Goal: Task Accomplishment & Management: Manage account settings

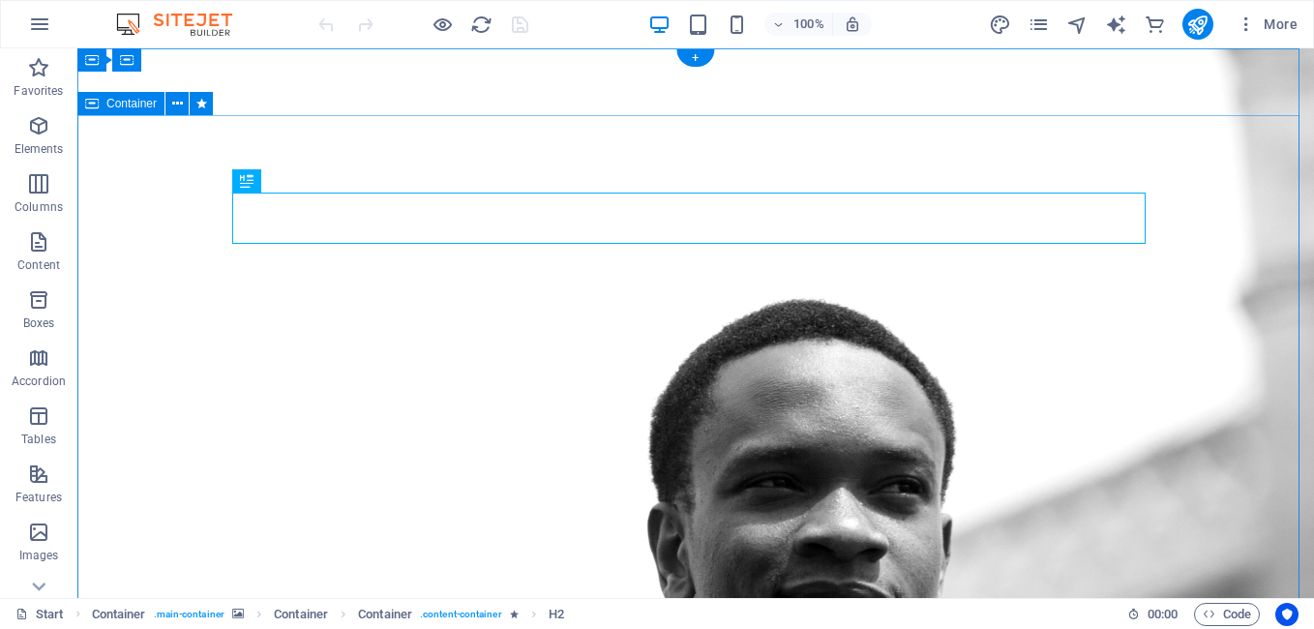
drag, startPoint x: 26, startPoint y: 387, endPoint x: 104, endPoint y: 435, distance: 91.3
click at [104, 435] on div "Drag here to replace the existing content. Press “Ctrl” if you want to create a…" at bounding box center [695, 323] width 1237 height 550
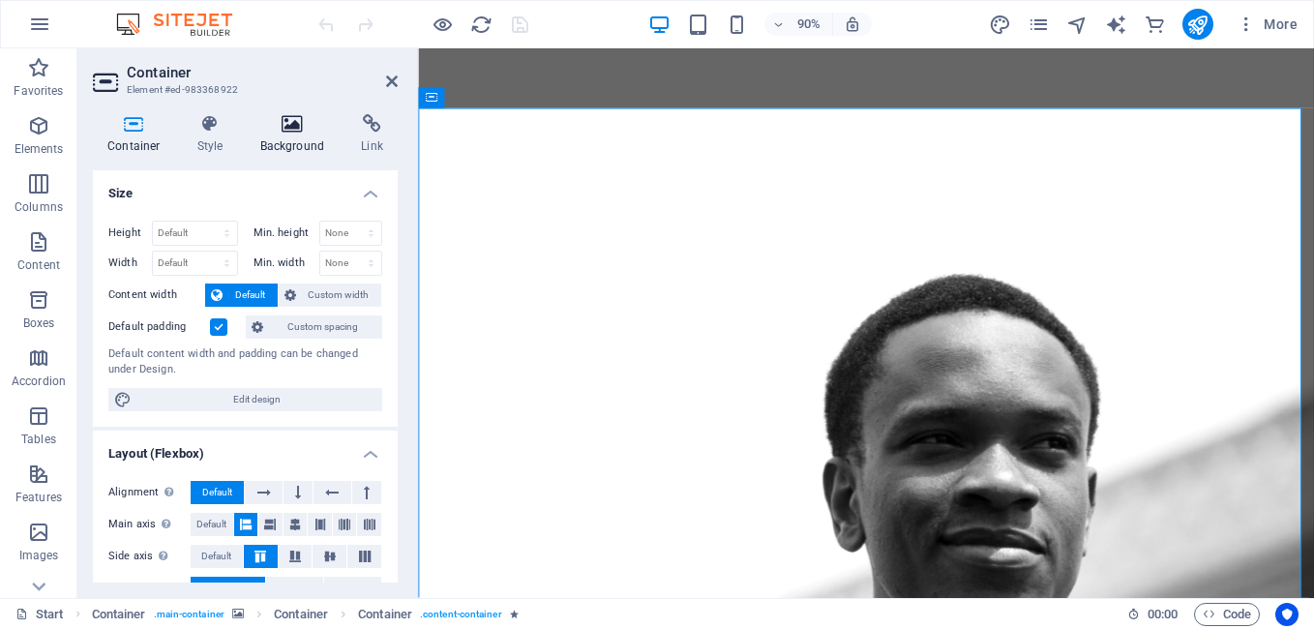
click at [305, 130] on icon at bounding box center [293, 123] width 94 height 19
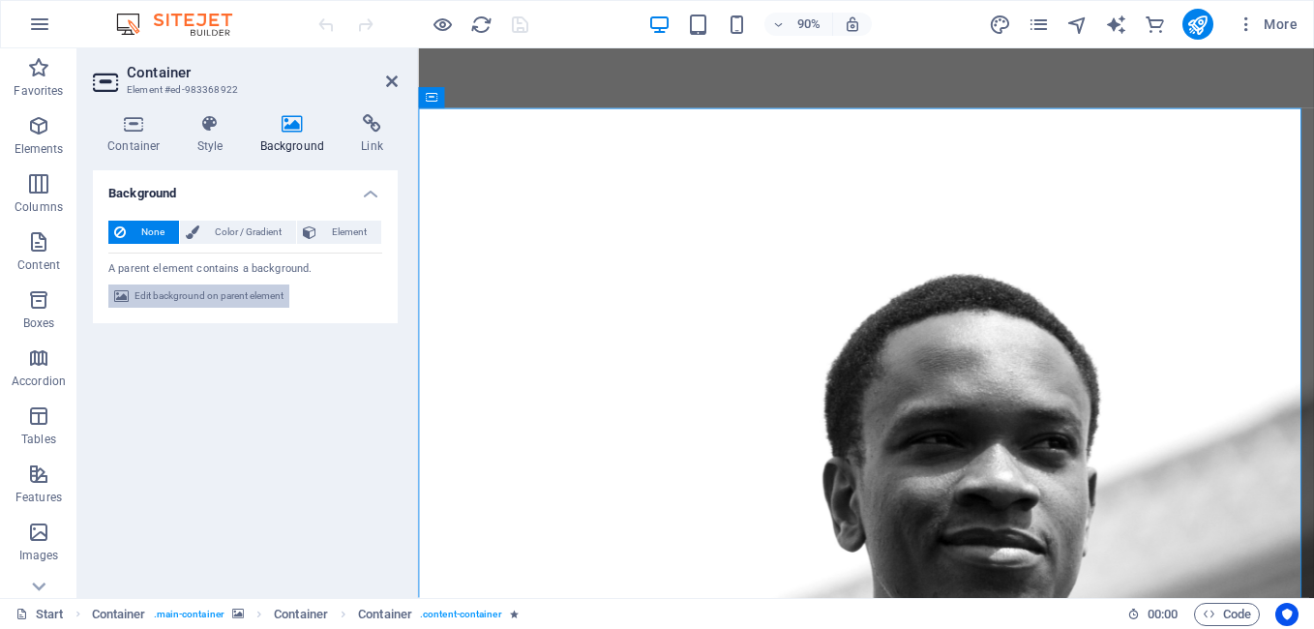
click at [253, 286] on span "Edit background on parent element" at bounding box center [208, 295] width 149 height 23
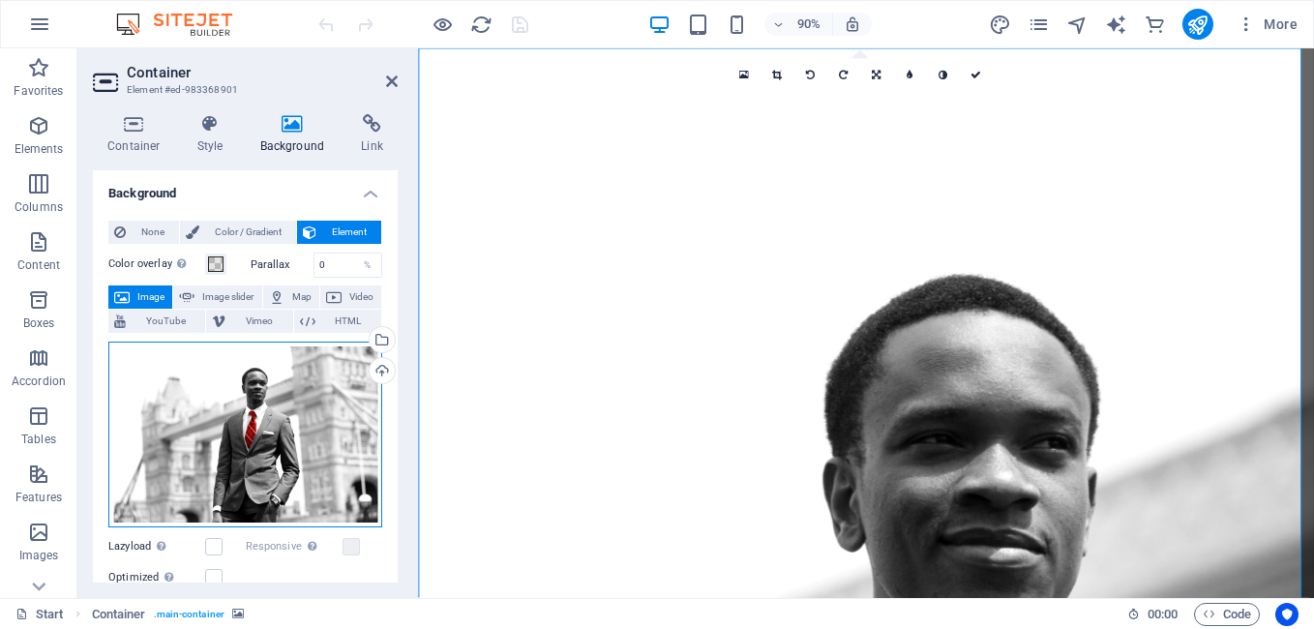
click at [284, 451] on div "Drag files here, click to choose files or select files from Files or our free s…" at bounding box center [245, 435] width 274 height 186
click at [284, 451] on body "Breadwenner.com Start (en) Favorites Elements Columns Content Boxes Accordion T…" at bounding box center [657, 314] width 1314 height 629
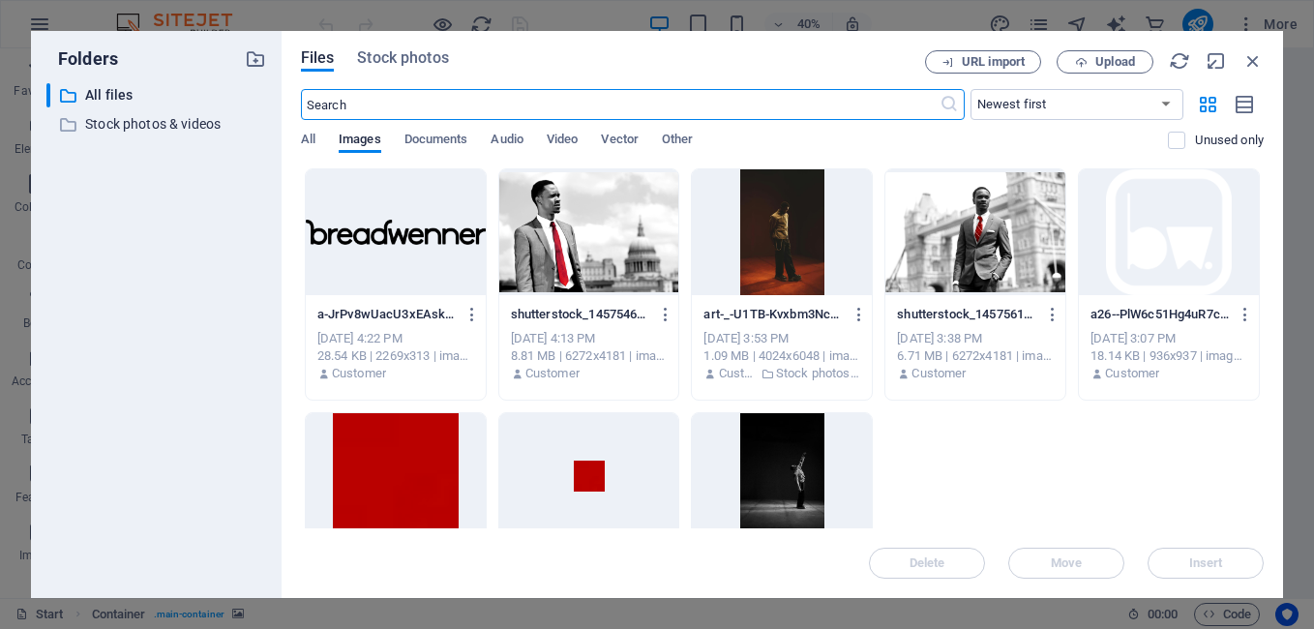
click at [765, 472] on div at bounding box center [782, 476] width 180 height 126
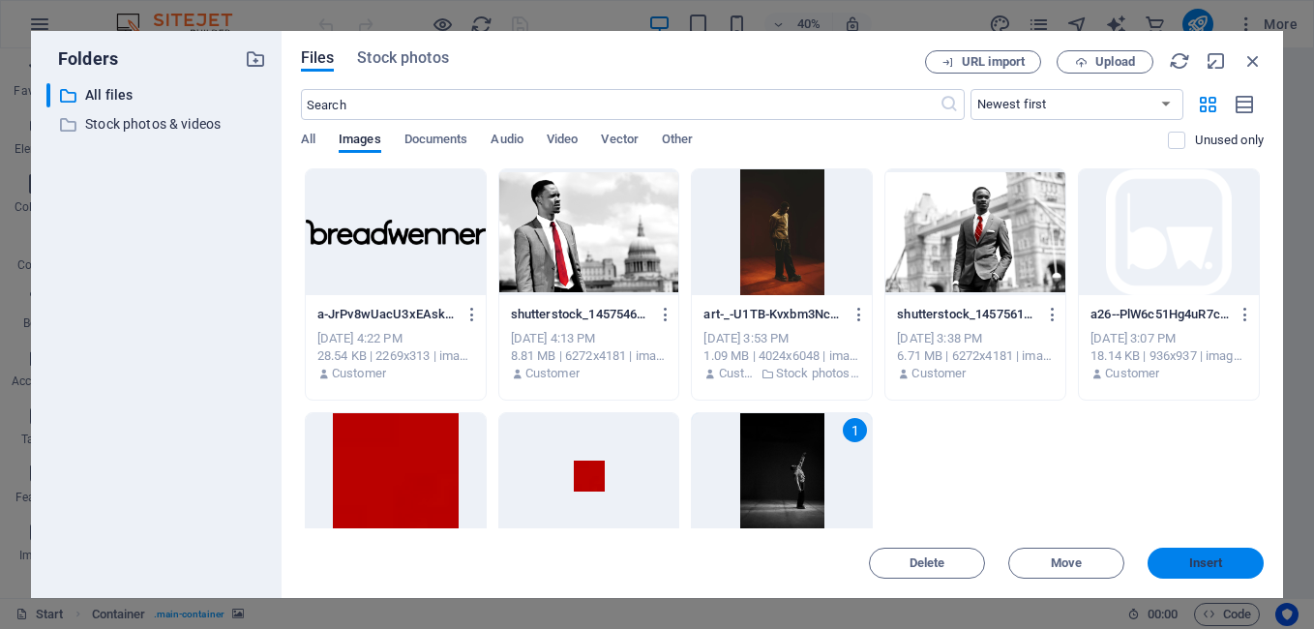
click at [1232, 569] on button "Insert" at bounding box center [1206, 563] width 116 height 31
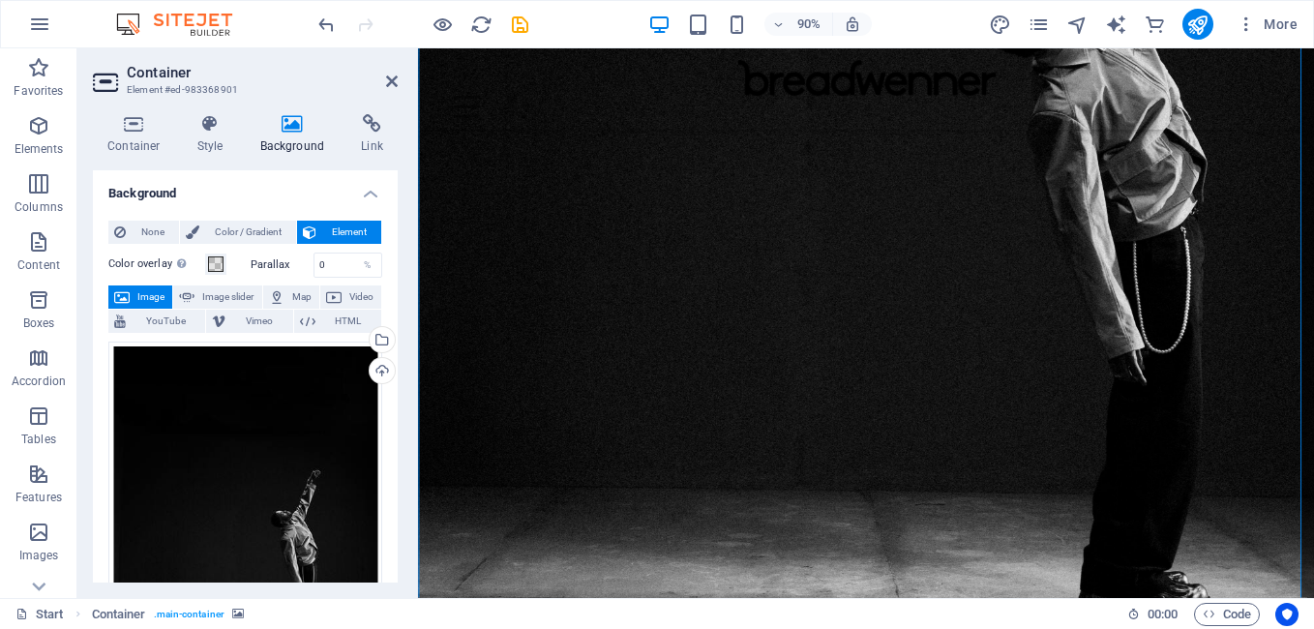
scroll to position [408, 0]
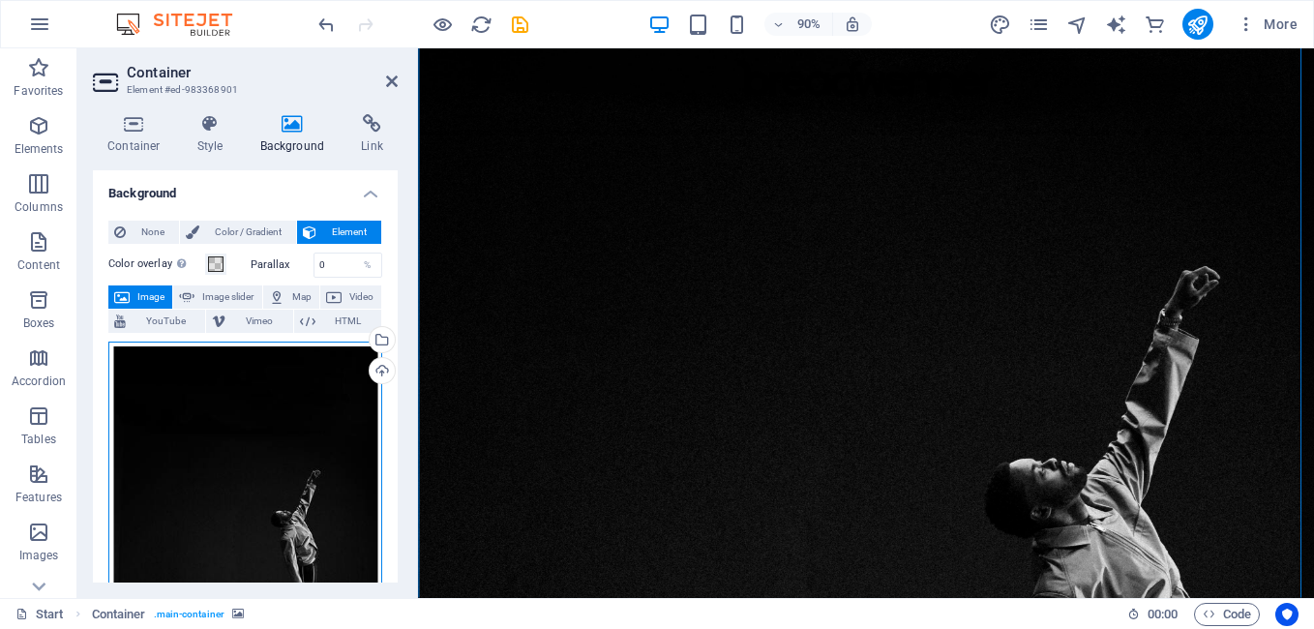
click at [281, 420] on div "Drag files here, click to choose files or select files from Files or our free s…" at bounding box center [245, 545] width 274 height 406
click at [281, 420] on body "Breadwenner.com Start (en) Favorites Elements Columns Content Boxes Accordion T…" at bounding box center [657, 314] width 1314 height 629
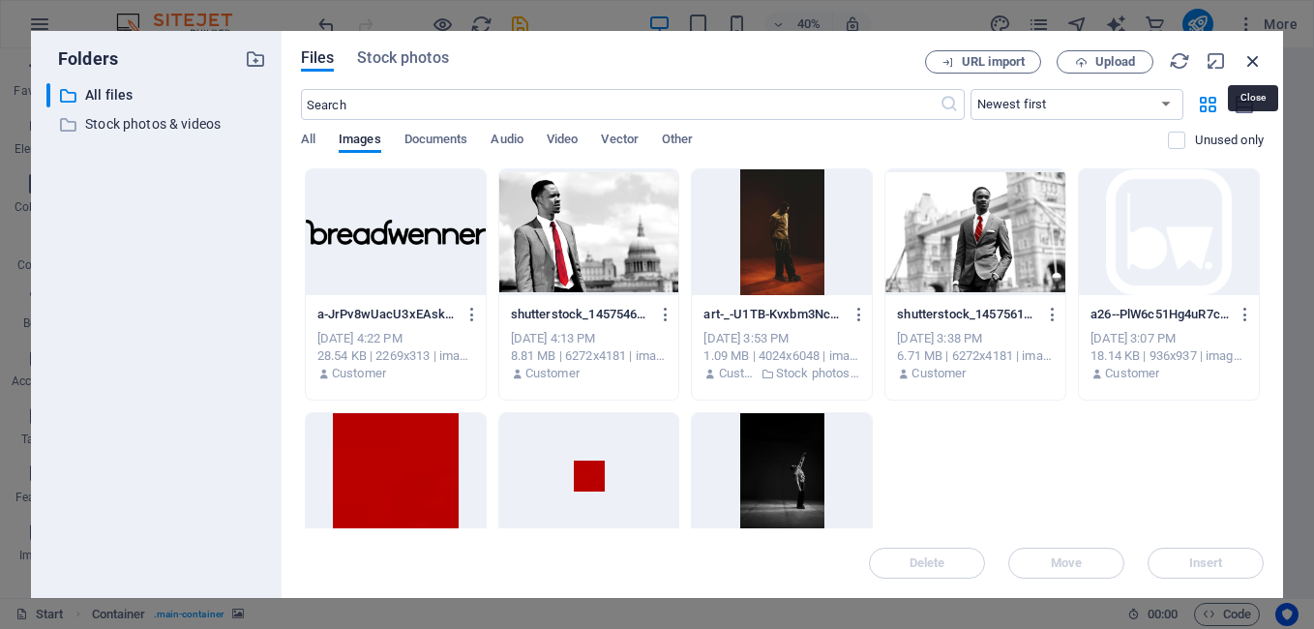
drag, startPoint x: 1257, startPoint y: 59, endPoint x: 490, endPoint y: 144, distance: 772.0
click at [1257, 59] on icon "button" at bounding box center [1252, 60] width 21 height 21
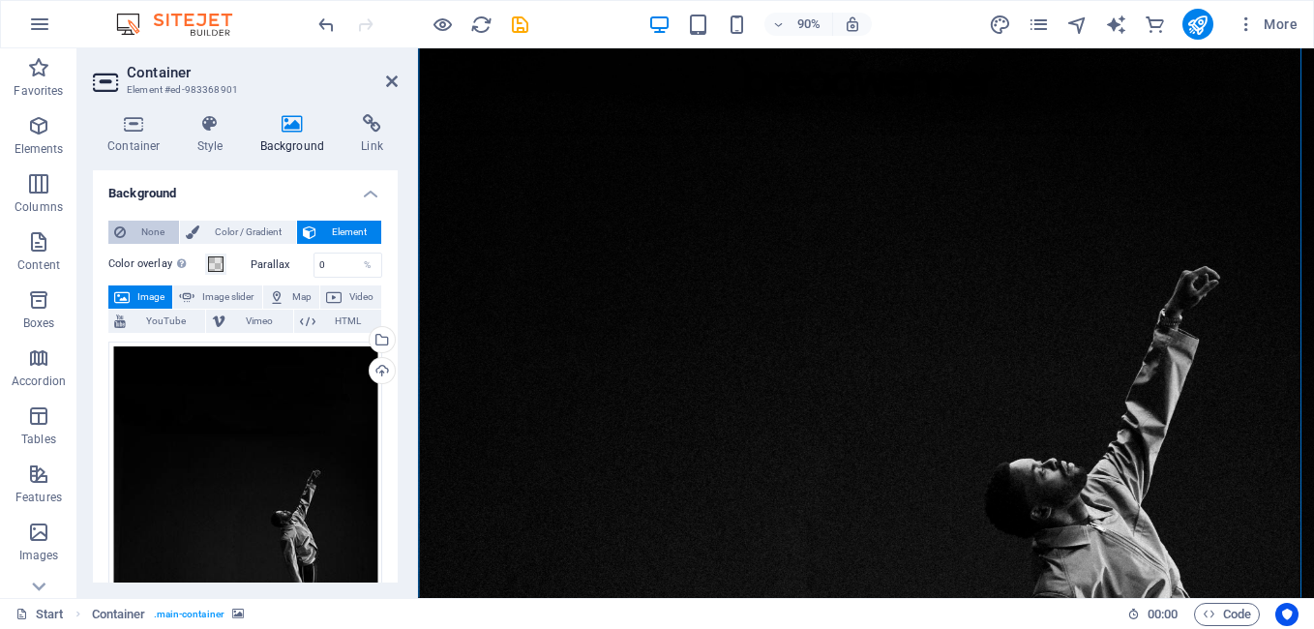
click at [152, 236] on span "None" at bounding box center [153, 232] width 42 height 23
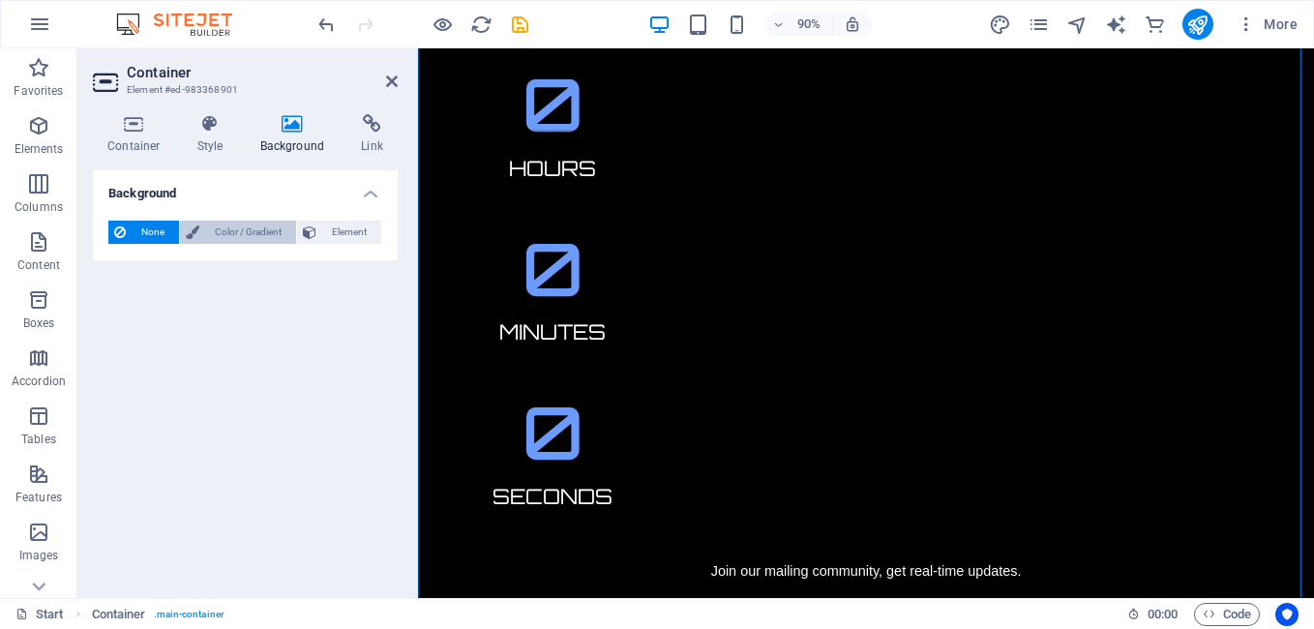
click at [275, 229] on span "Color / Gradient" at bounding box center [247, 232] width 85 height 23
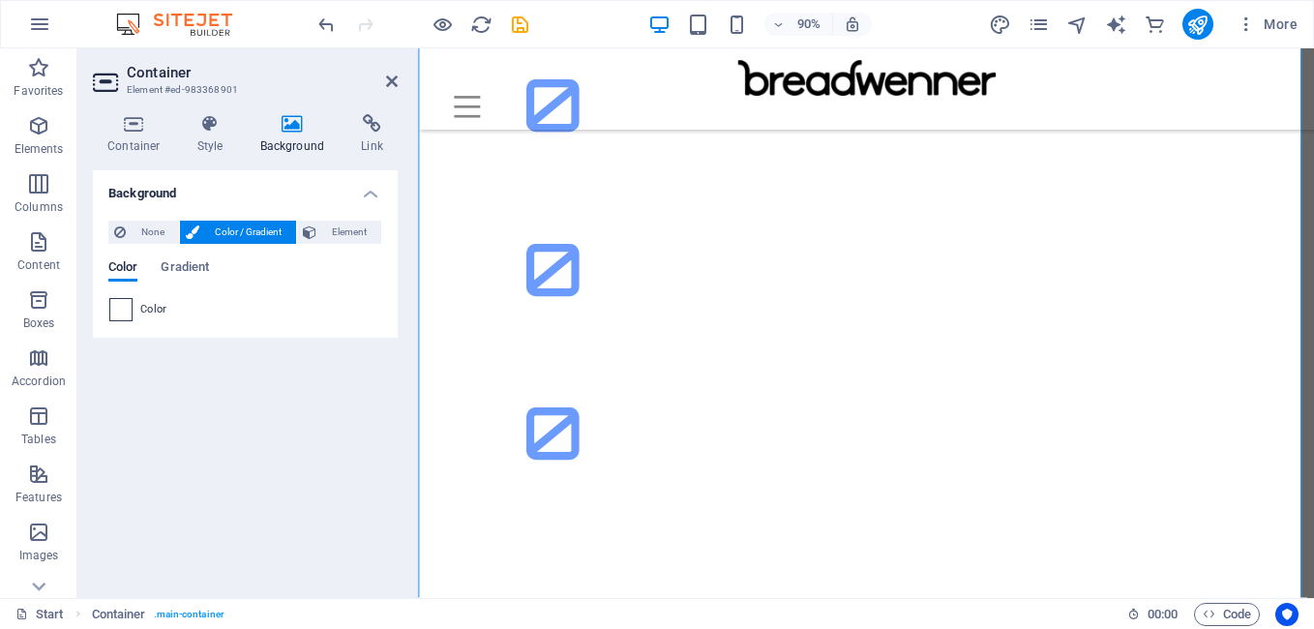
click at [123, 313] on span at bounding box center [120, 309] width 21 height 21
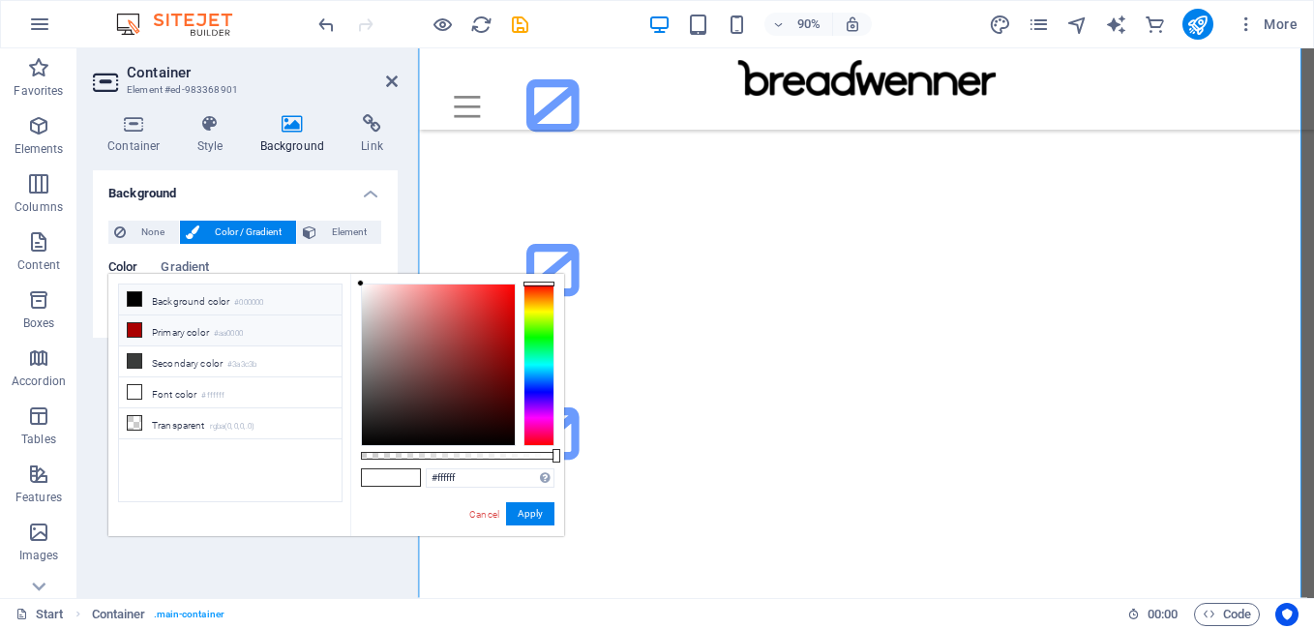
click at [161, 326] on li "Primary color #aa0000" at bounding box center [230, 330] width 223 height 31
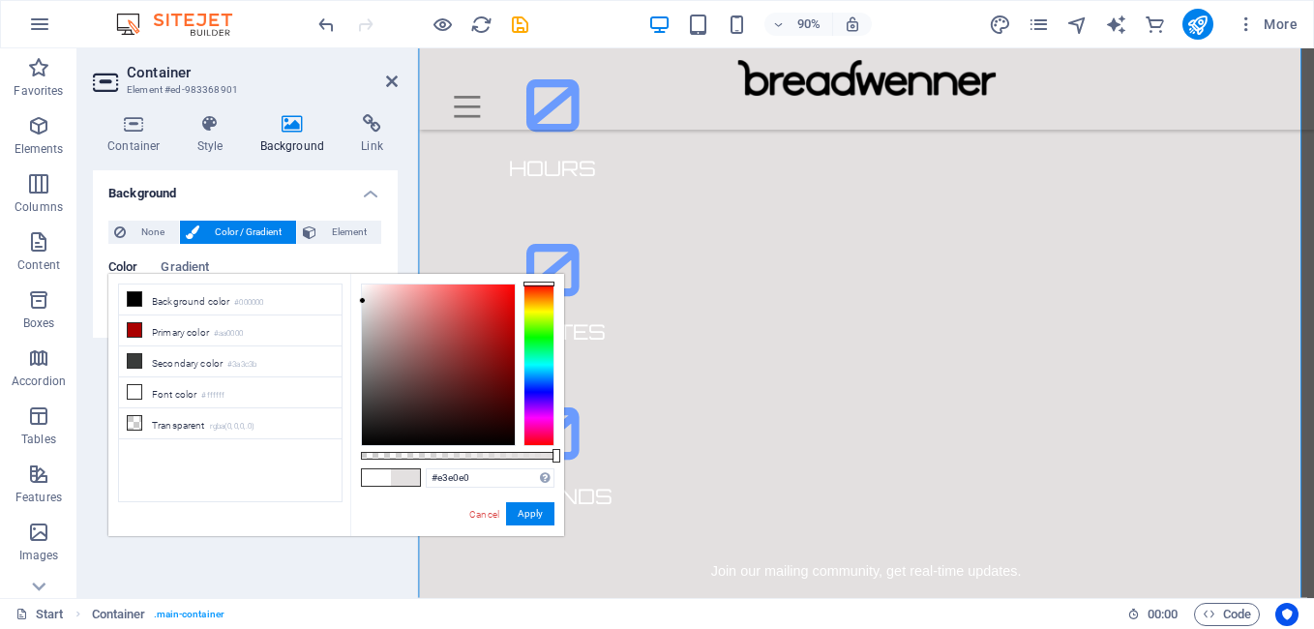
click at [363, 301] on div at bounding box center [438, 364] width 153 height 161
click at [185, 330] on li "Primary color #aa0000" at bounding box center [230, 330] width 223 height 31
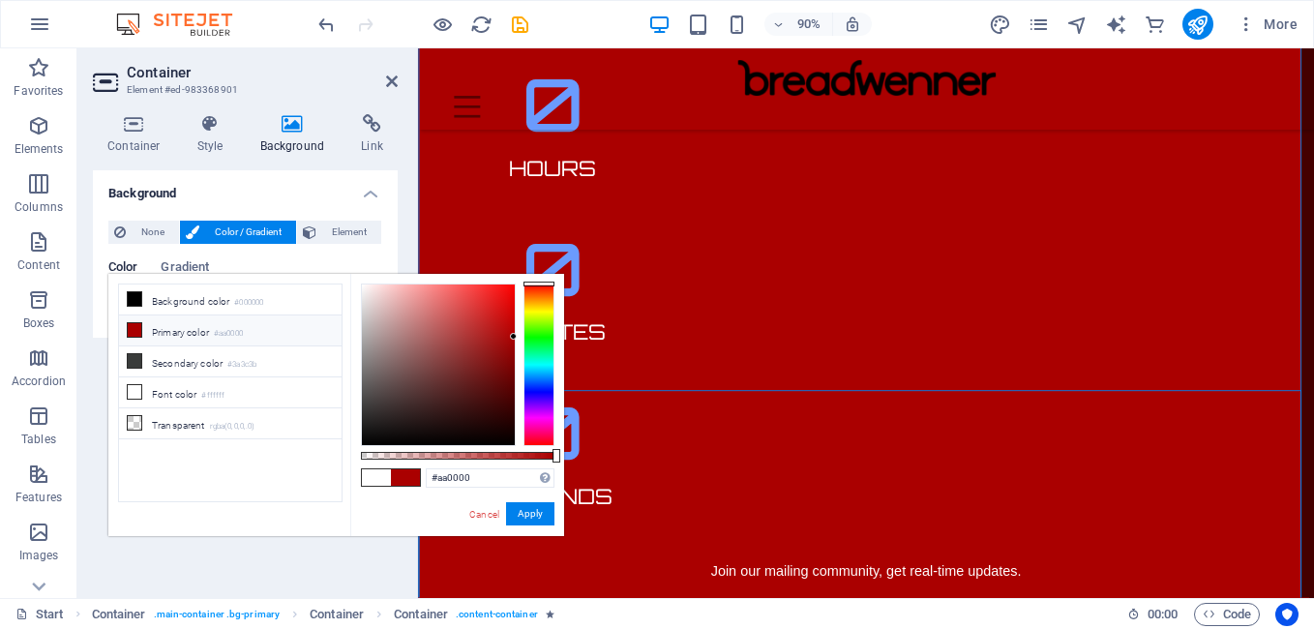
scroll to position [0, 0]
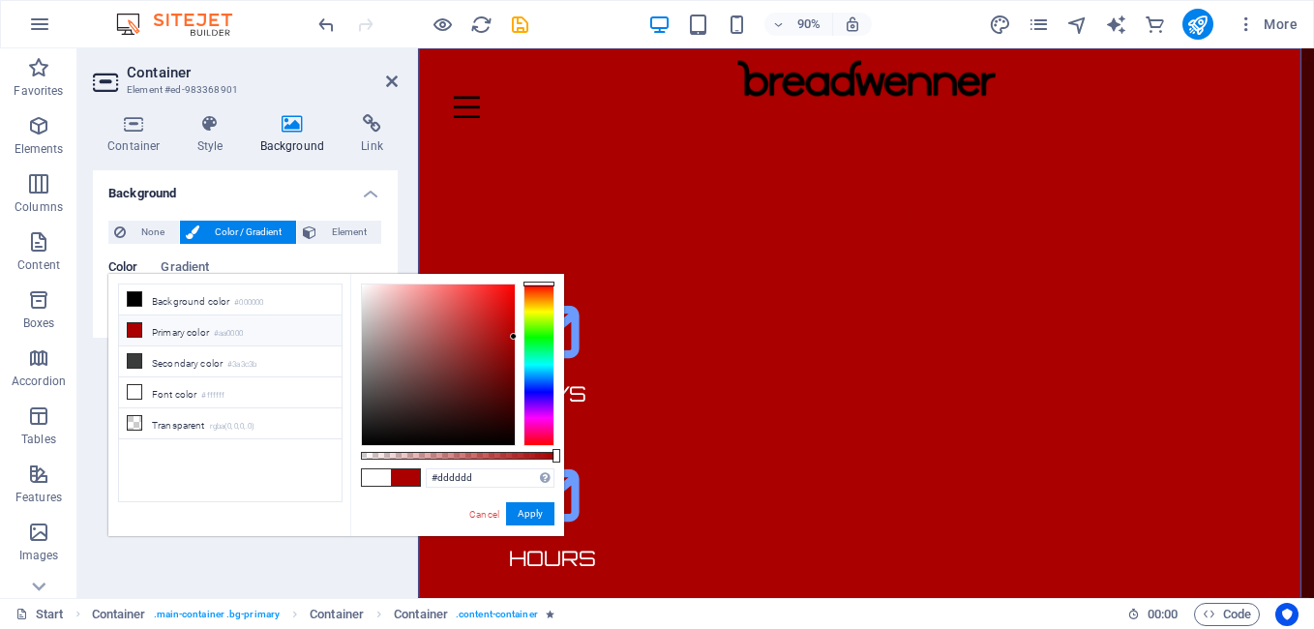
click at [361, 305] on div at bounding box center [438, 364] width 155 height 163
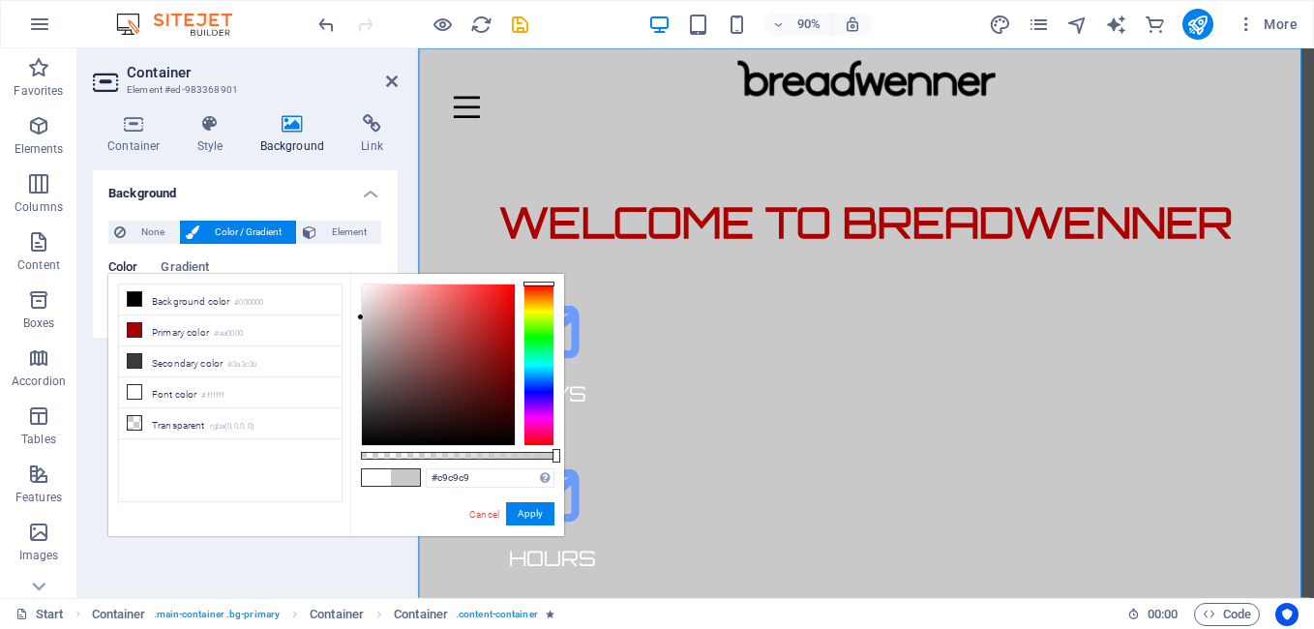
click at [361, 317] on div at bounding box center [438, 364] width 155 height 163
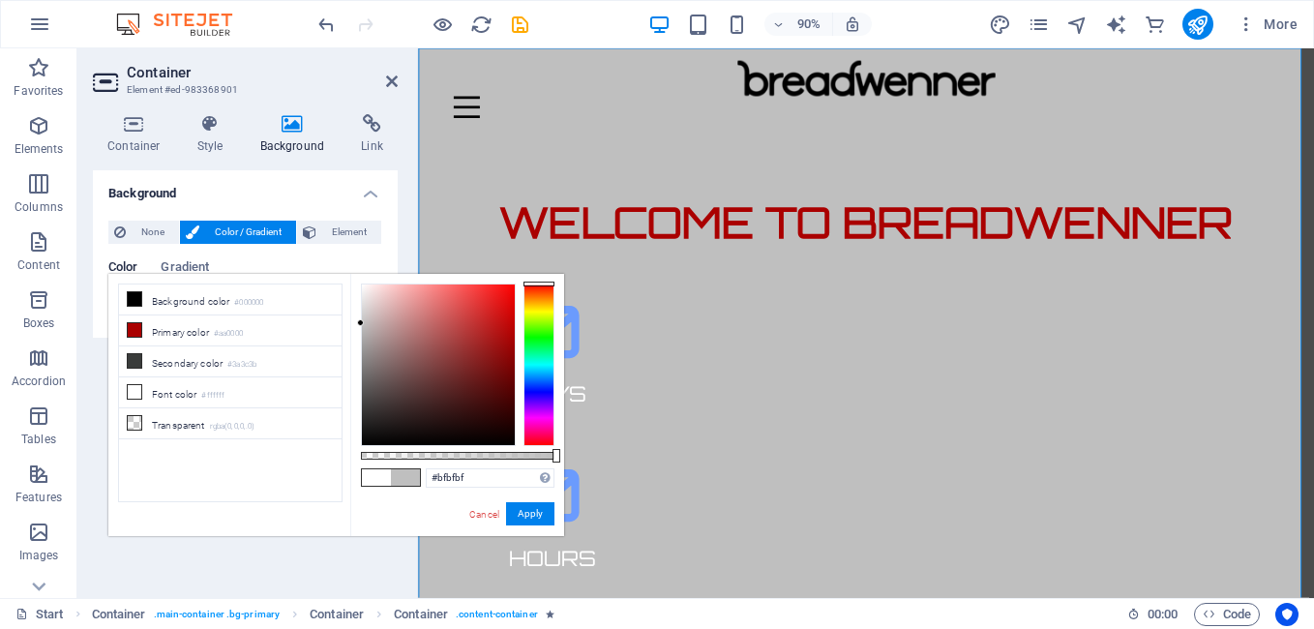
click at [361, 323] on div at bounding box center [438, 364] width 155 height 163
type input "#cdcdcd"
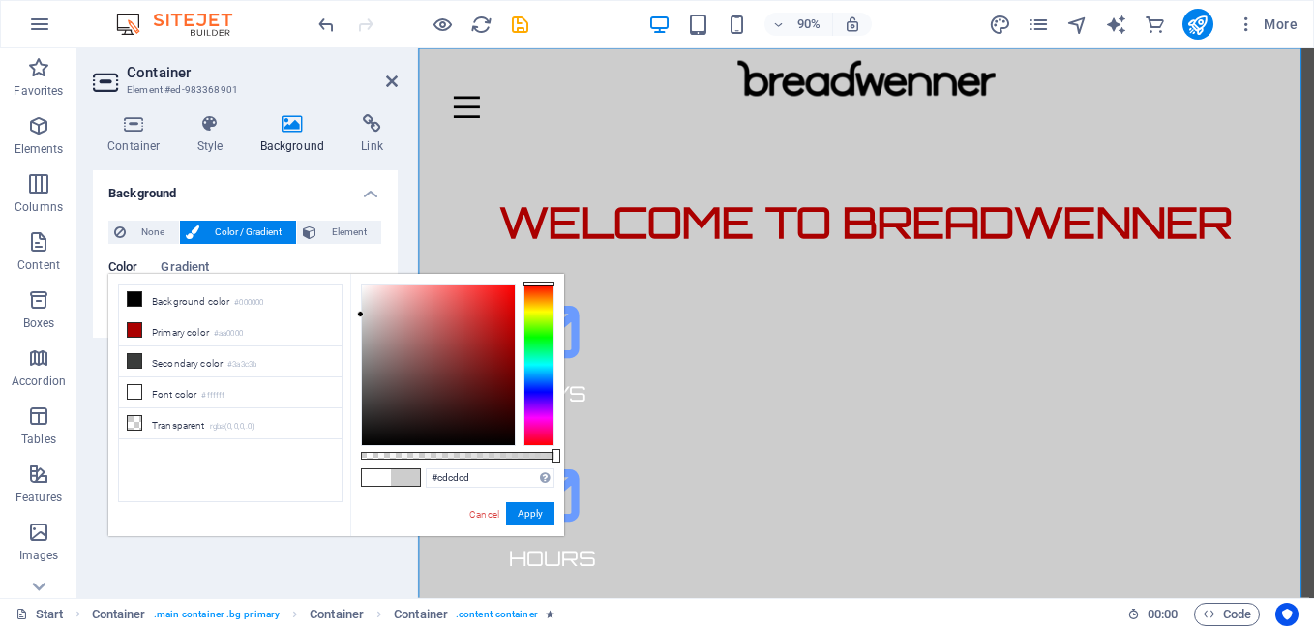
click at [361, 314] on div at bounding box center [438, 364] width 155 height 163
click at [531, 504] on button "Apply" at bounding box center [530, 513] width 48 height 23
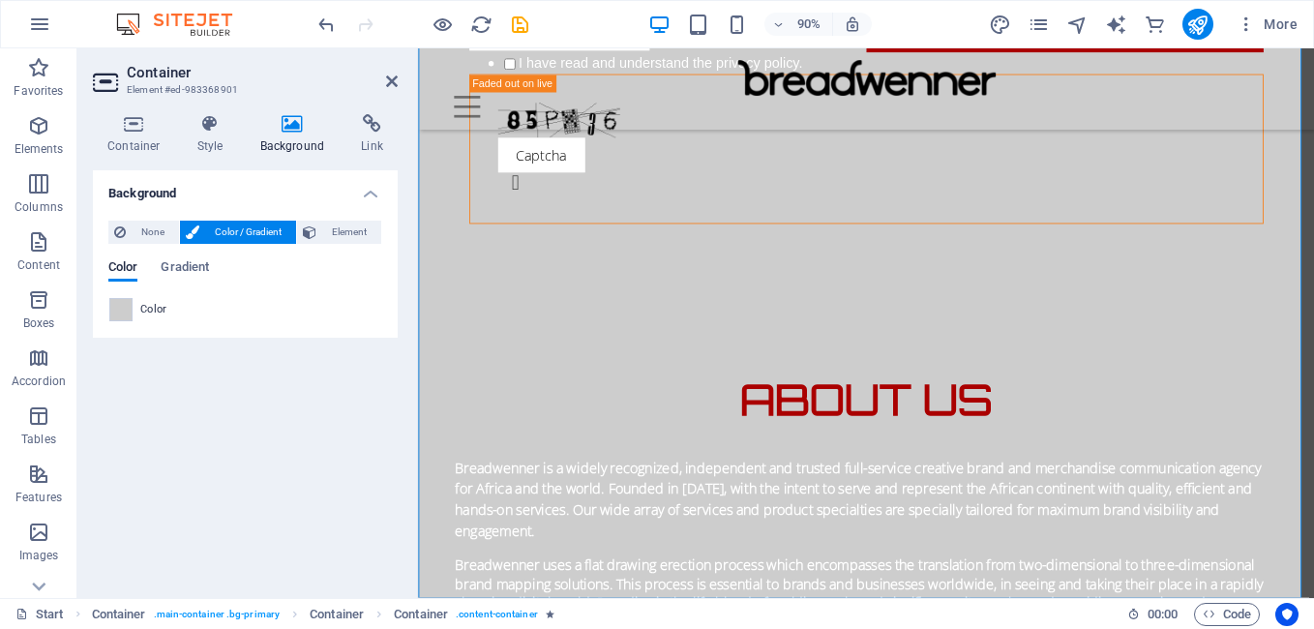
scroll to position [1477, 0]
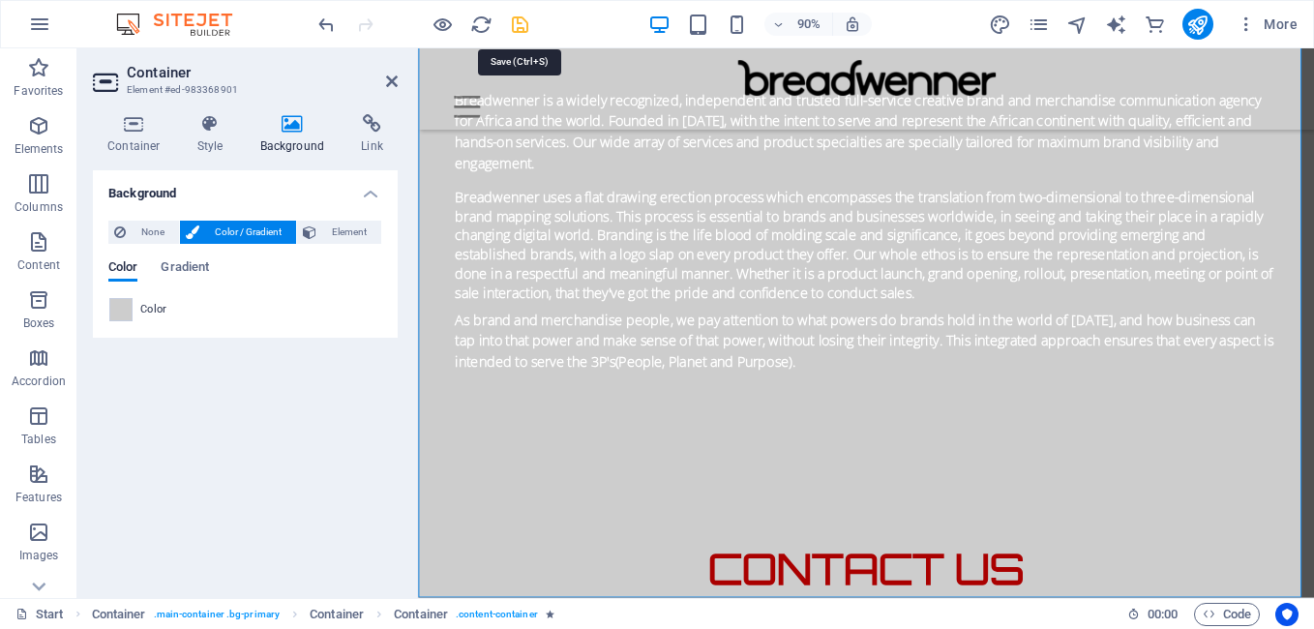
click at [523, 27] on icon "save" at bounding box center [520, 25] width 22 height 22
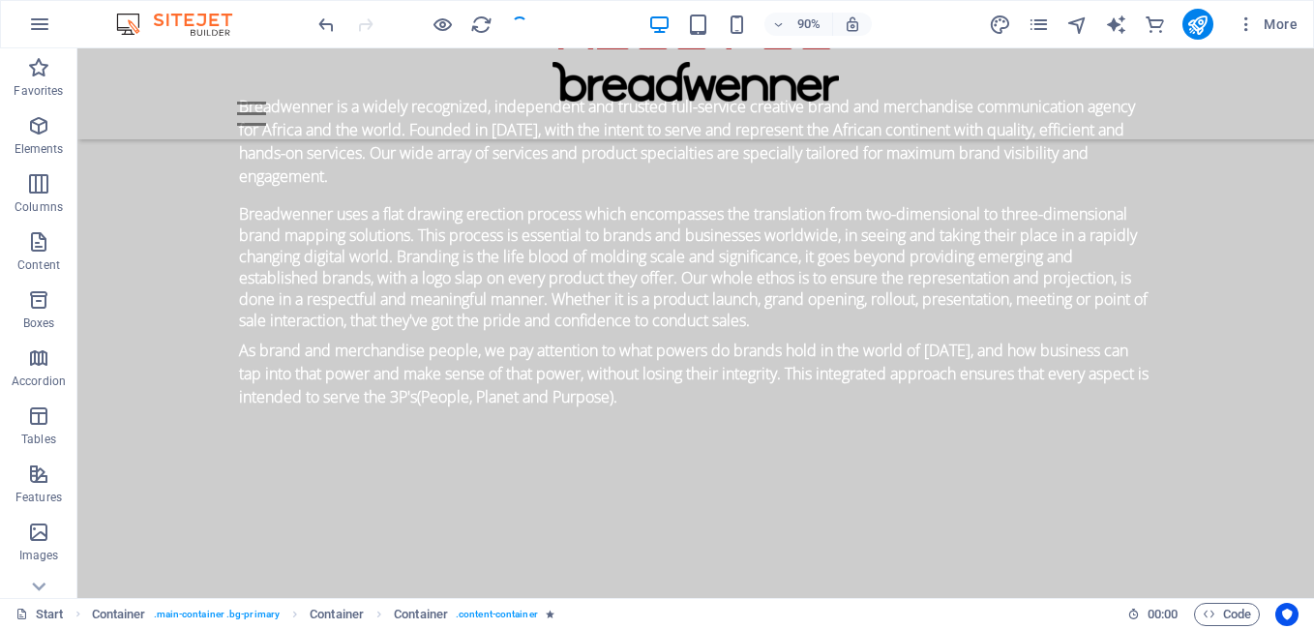
checkbox input "false"
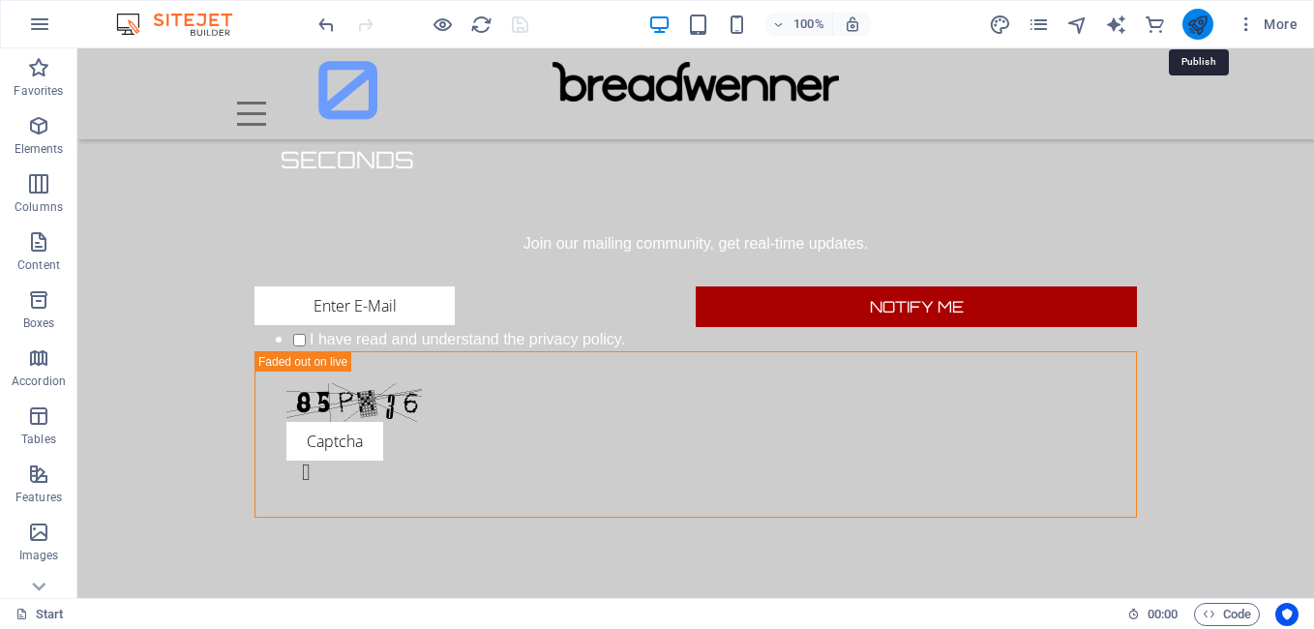
click at [1194, 24] on icon "publish" at bounding box center [1197, 25] width 22 height 22
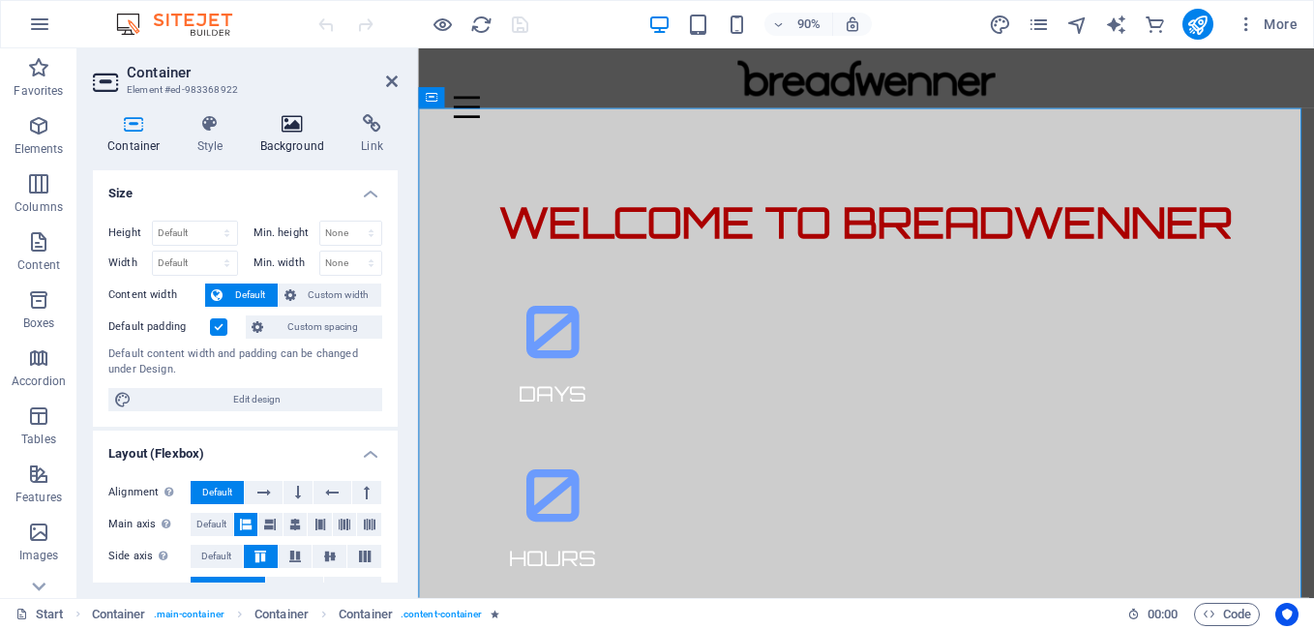
click at [293, 120] on icon at bounding box center [293, 123] width 94 height 19
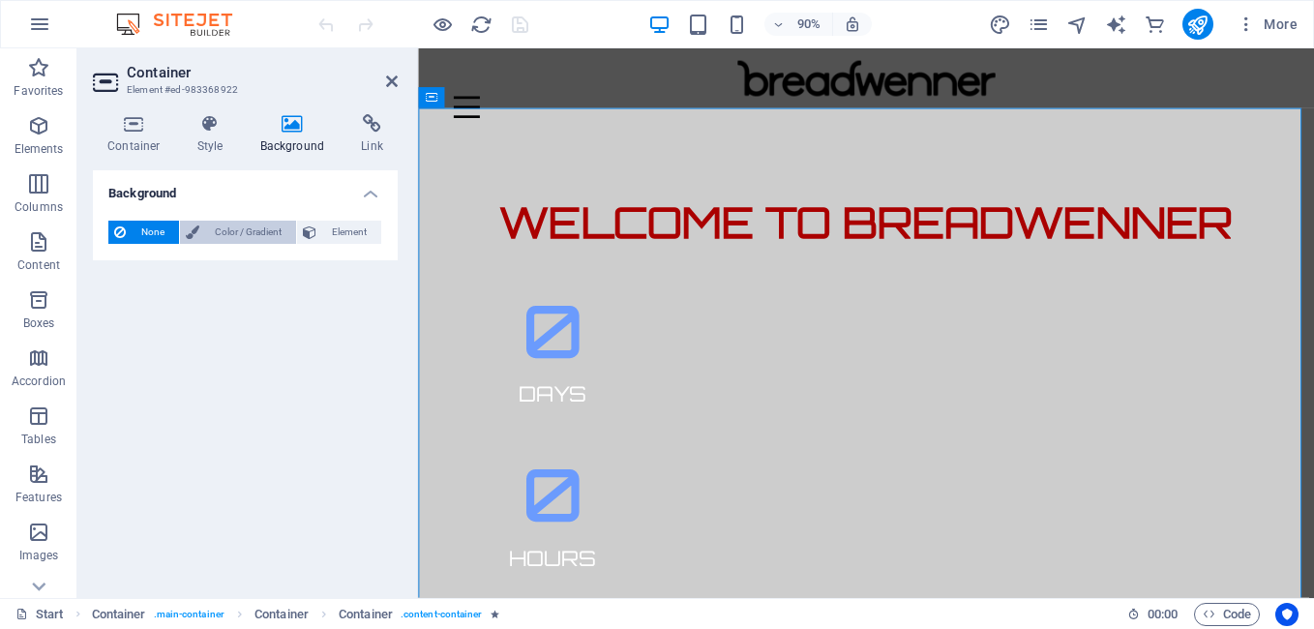
click at [261, 228] on span "Color / Gradient" at bounding box center [247, 232] width 85 height 23
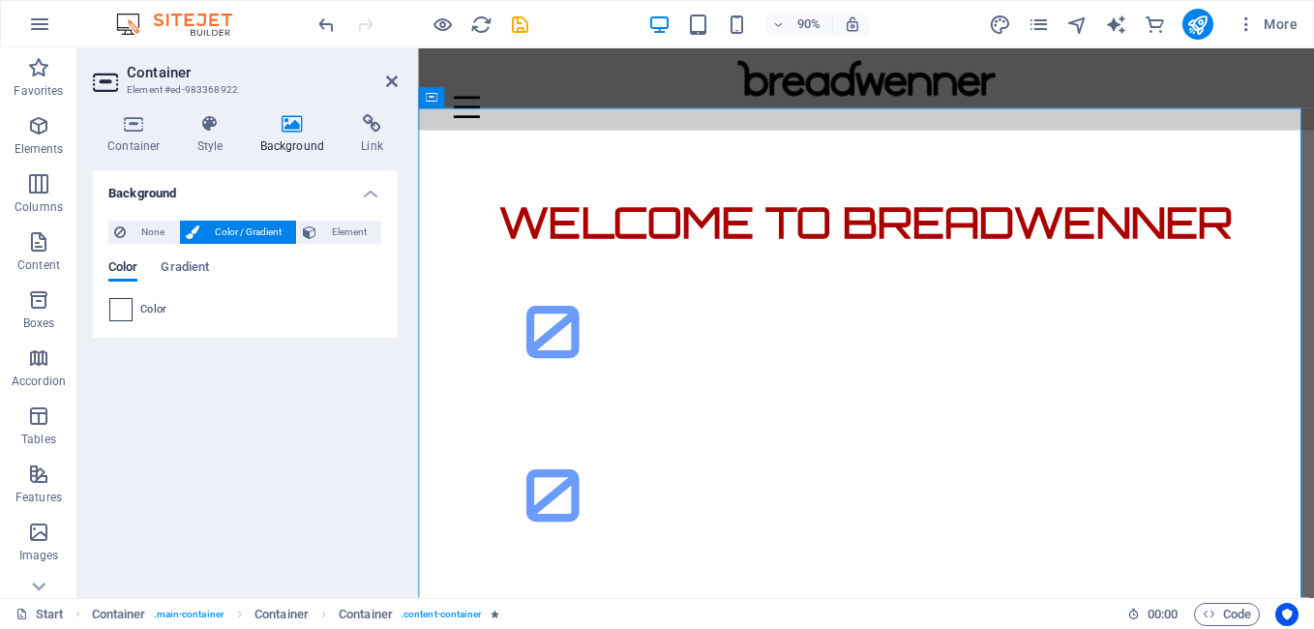
click at [127, 319] on span at bounding box center [120, 309] width 21 height 21
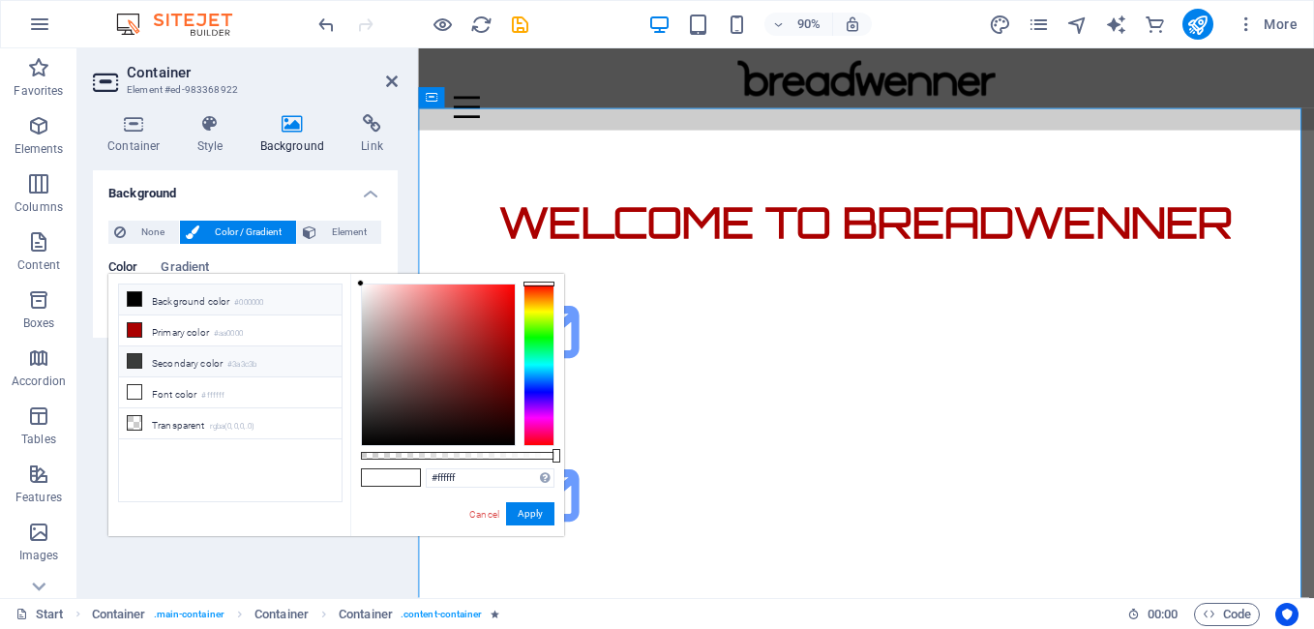
click at [166, 354] on li "Secondary color #3a3c3b" at bounding box center [230, 361] width 223 height 31
type input "#3a3c3b"
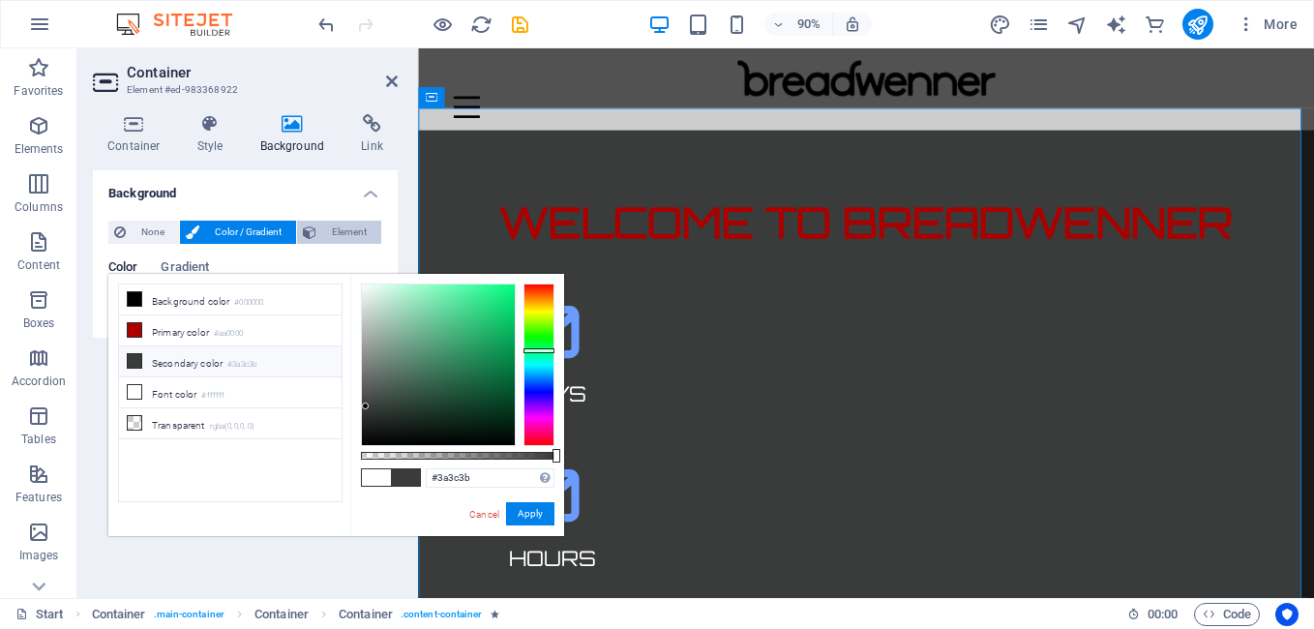
click at [315, 231] on icon at bounding box center [310, 232] width 14 height 23
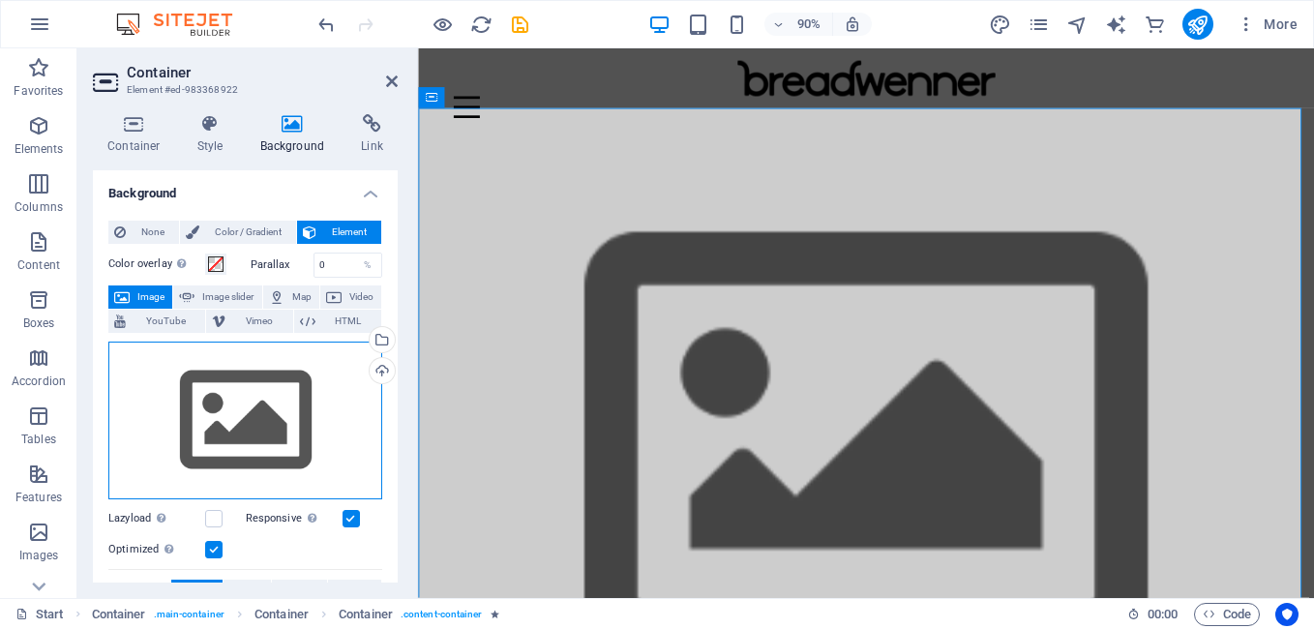
click at [270, 382] on div "Drag files here, click to choose files or select files from Files or our free s…" at bounding box center [245, 421] width 274 height 159
click at [270, 382] on body "[DOMAIN_NAME] Start (en) Favorites Elements Columns Content Boxes Accordion Tab…" at bounding box center [657, 314] width 1314 height 629
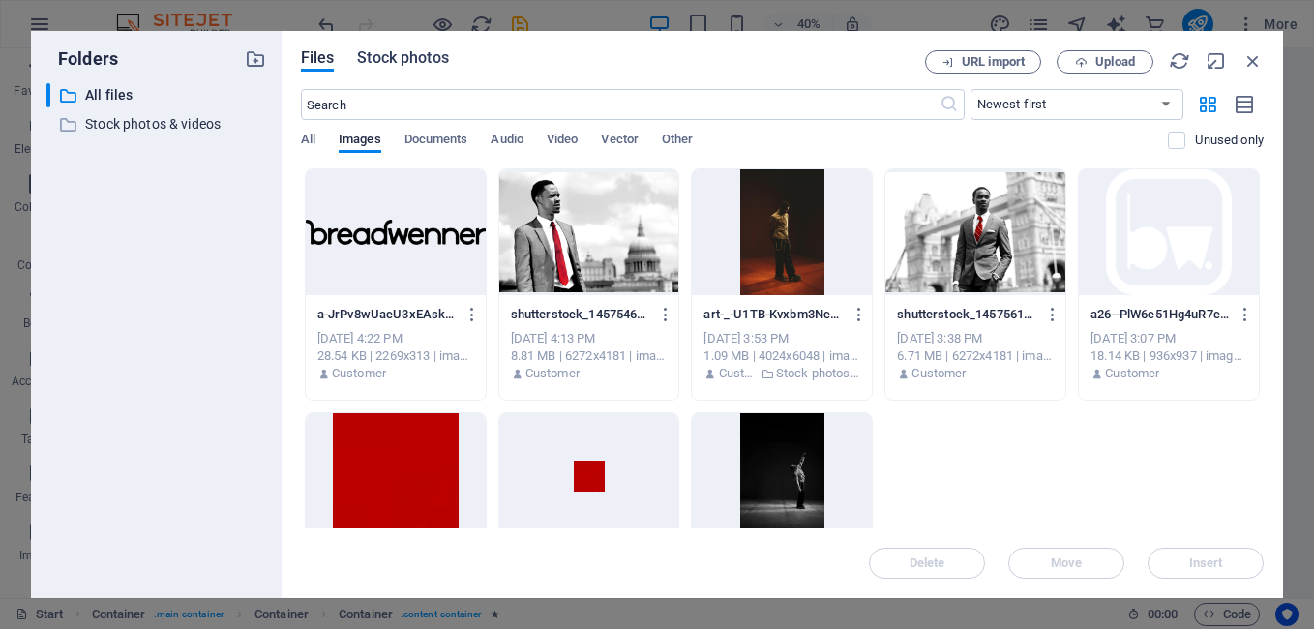
click at [424, 56] on span "Stock photos" at bounding box center [402, 57] width 91 height 23
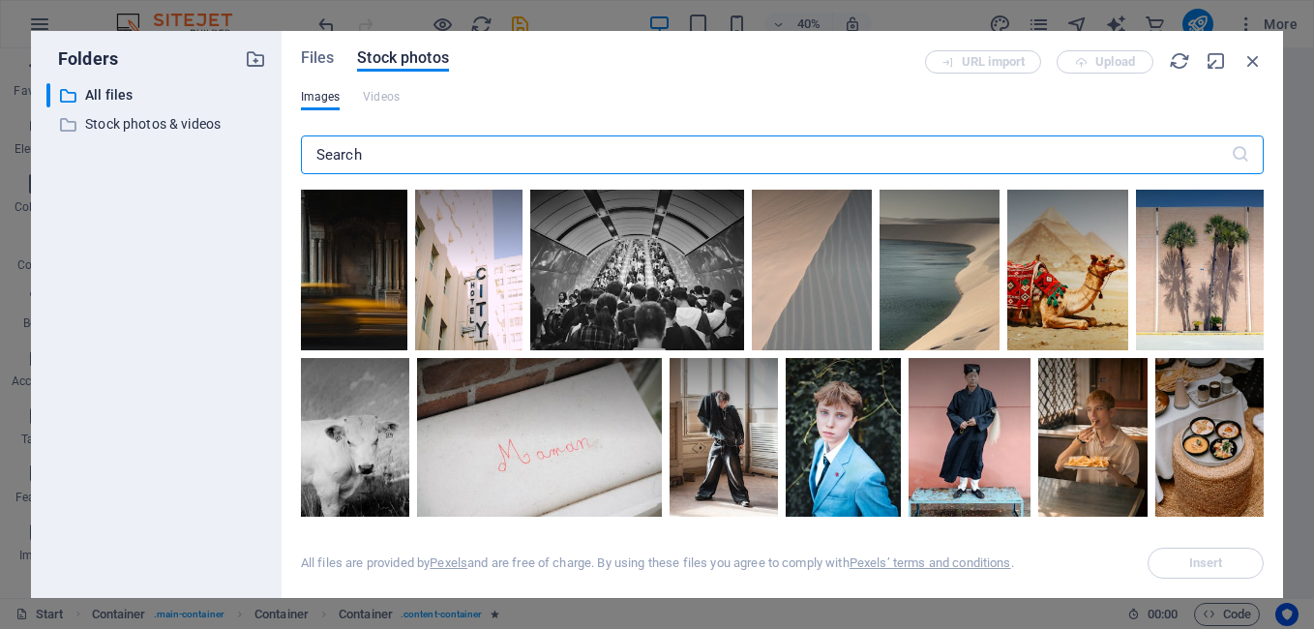
scroll to position [286, 0]
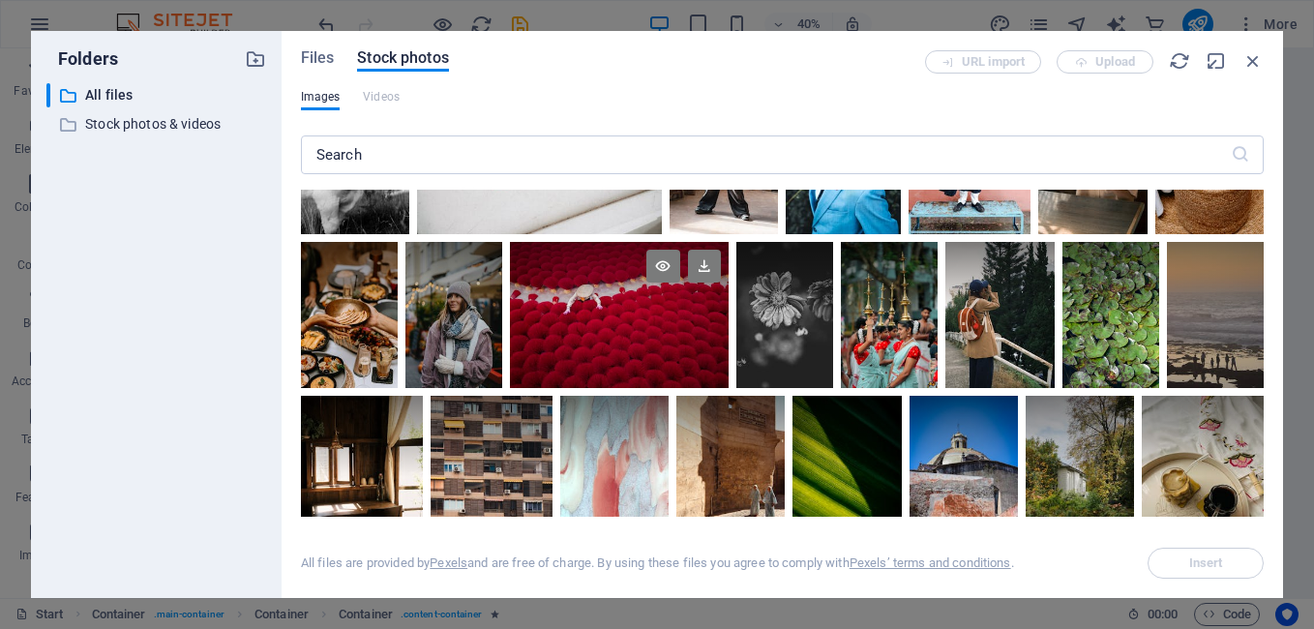
click at [709, 307] on div at bounding box center [619, 278] width 218 height 73
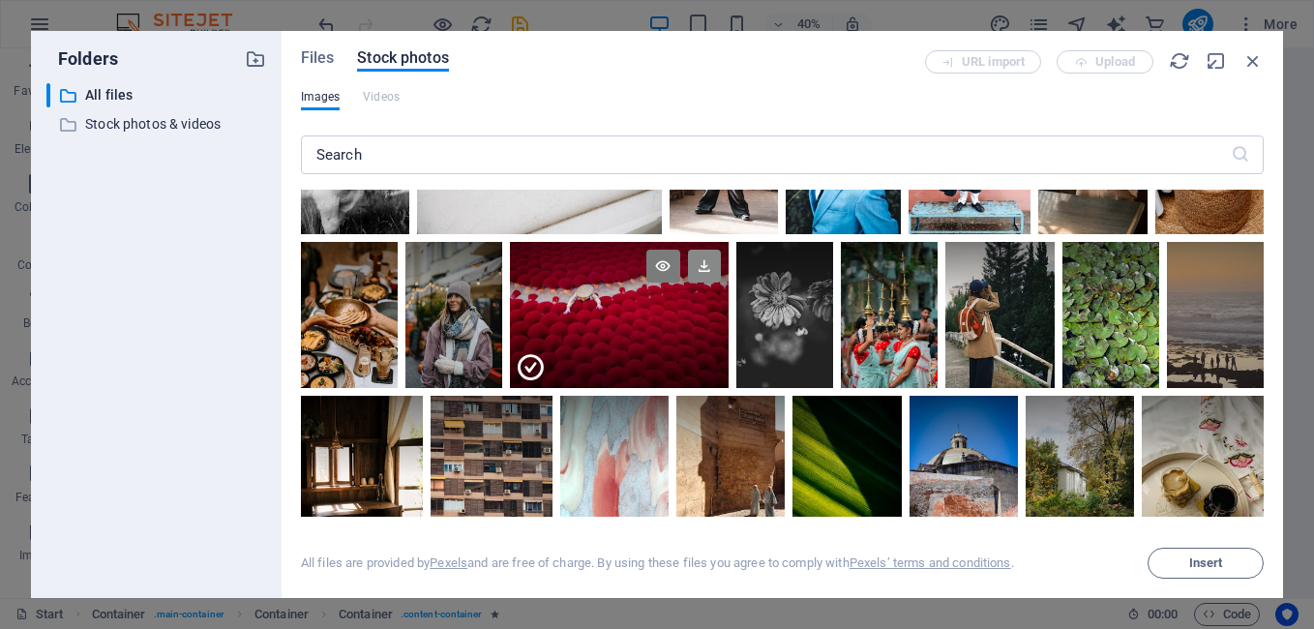
click at [721, 260] on icon at bounding box center [704, 266] width 33 height 33
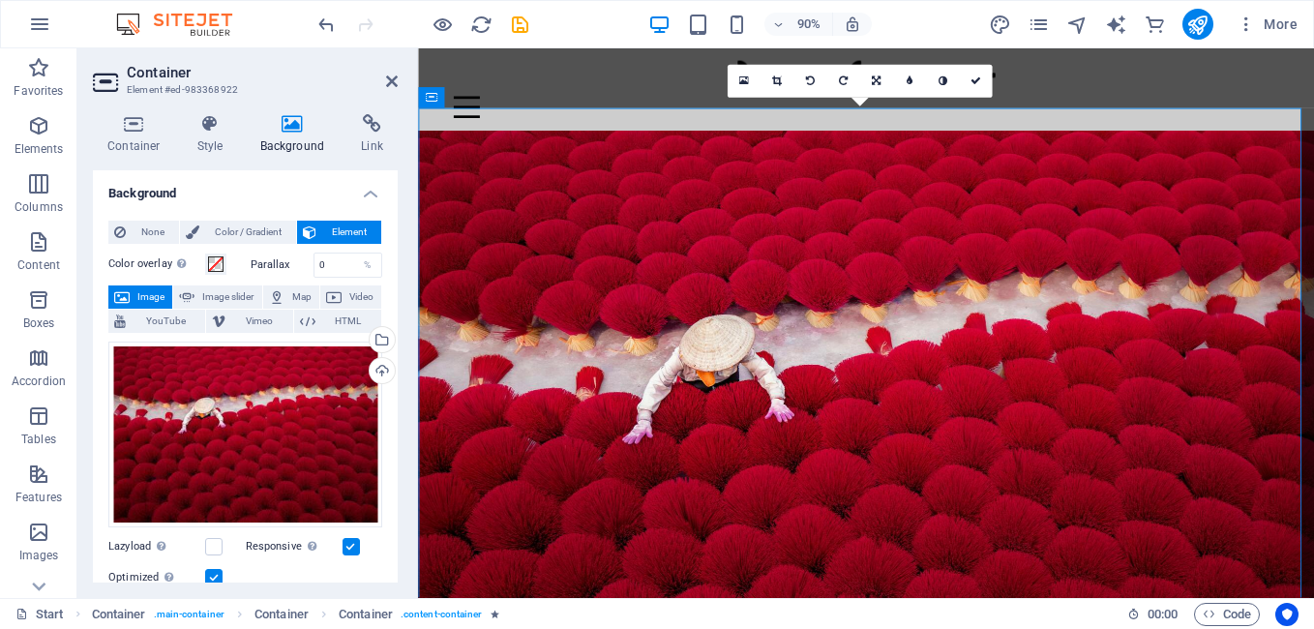
scroll to position [534, 0]
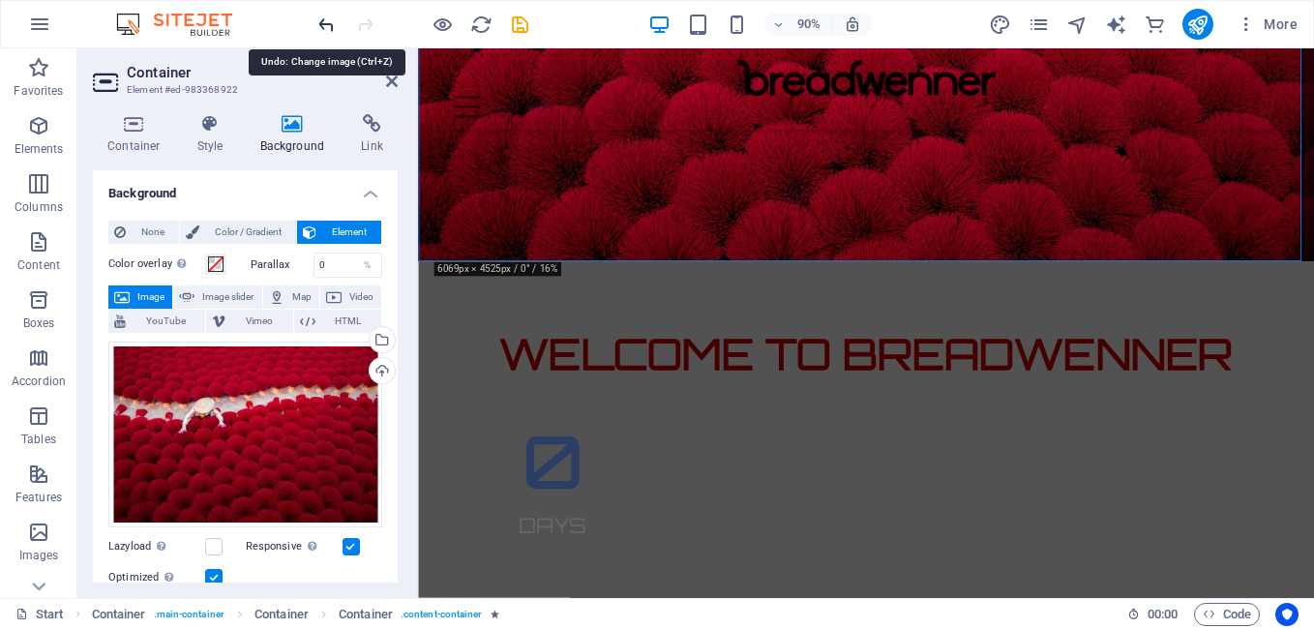
click at [325, 25] on icon "undo" at bounding box center [326, 25] width 22 height 22
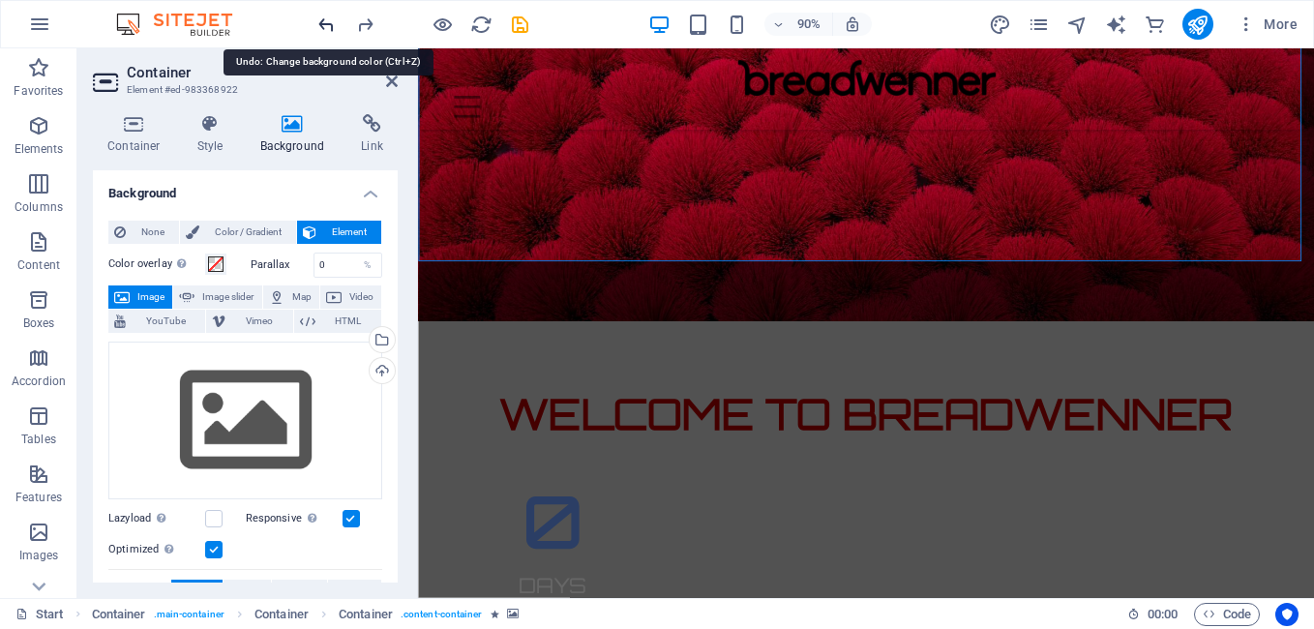
click at [325, 19] on icon "undo" at bounding box center [326, 25] width 22 height 22
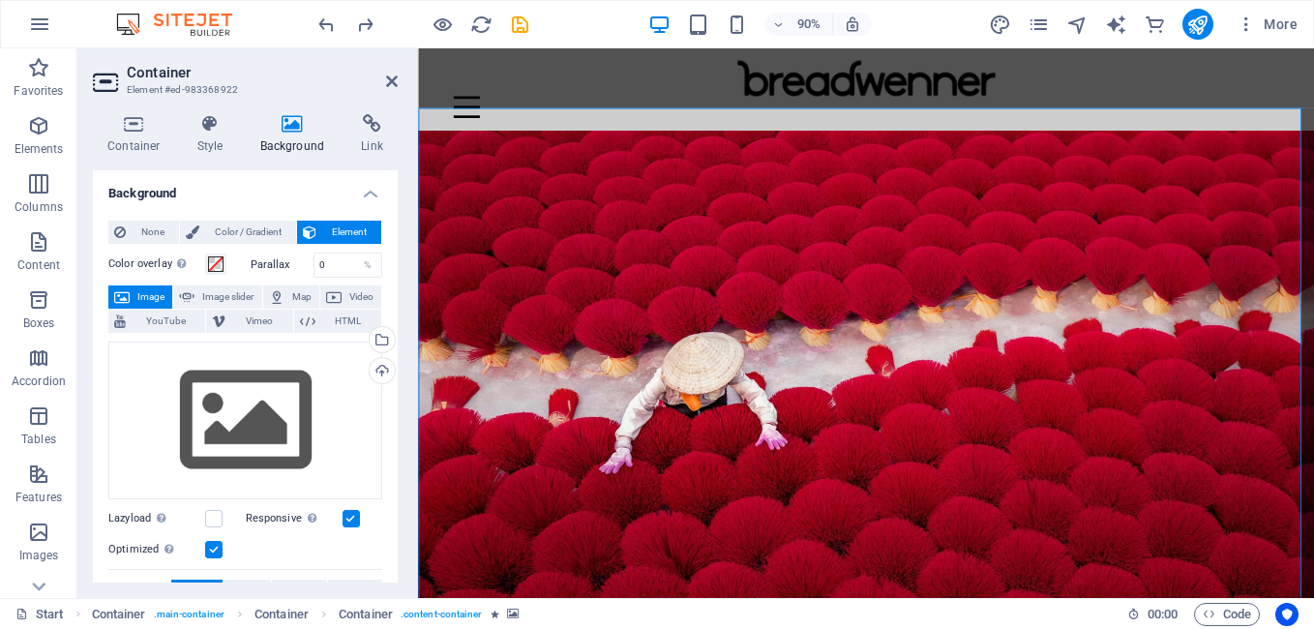
click at [426, 512] on figure at bounding box center [916, 524] width 996 height 771
click at [438, 512] on figure at bounding box center [916, 524] width 996 height 771
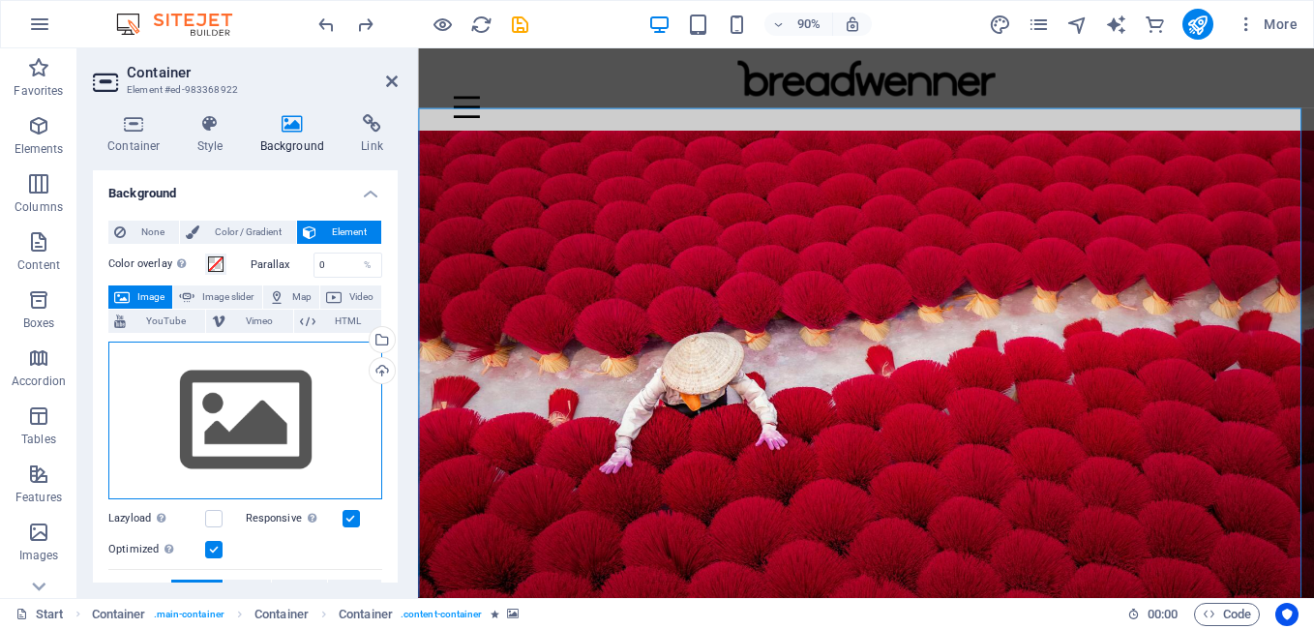
click at [329, 398] on div "Drag files here, click to choose files or select files from Files or our free s…" at bounding box center [245, 421] width 274 height 159
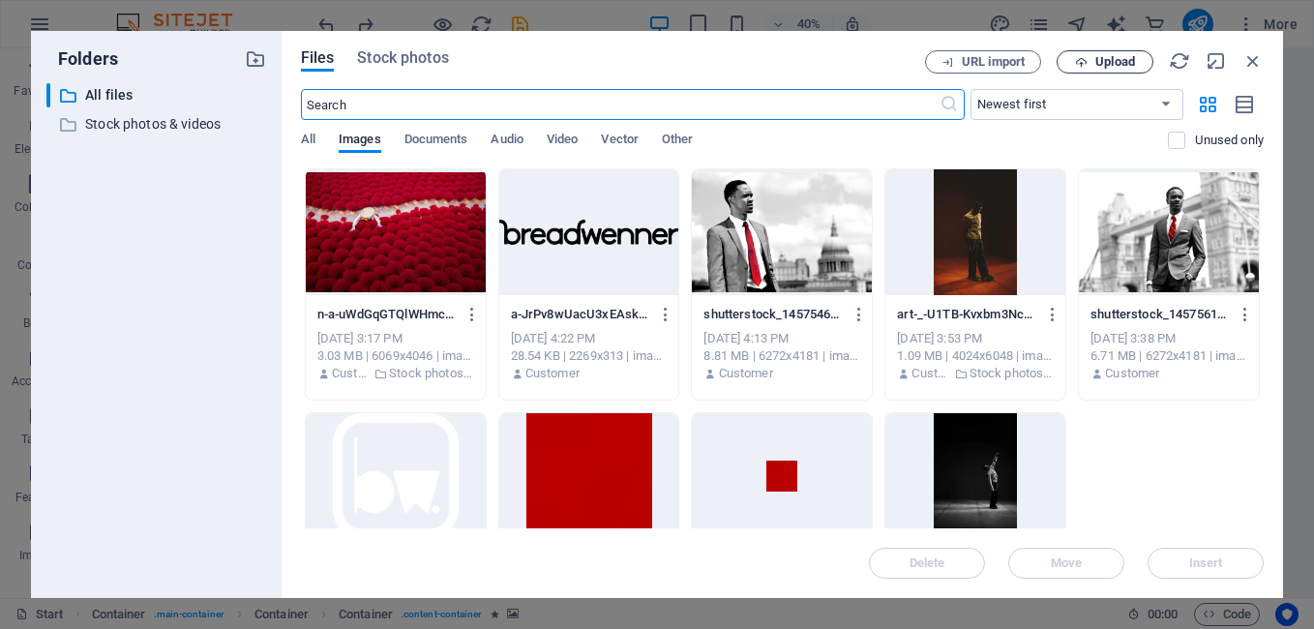
click at [1085, 61] on icon "button" at bounding box center [1081, 62] width 13 height 13
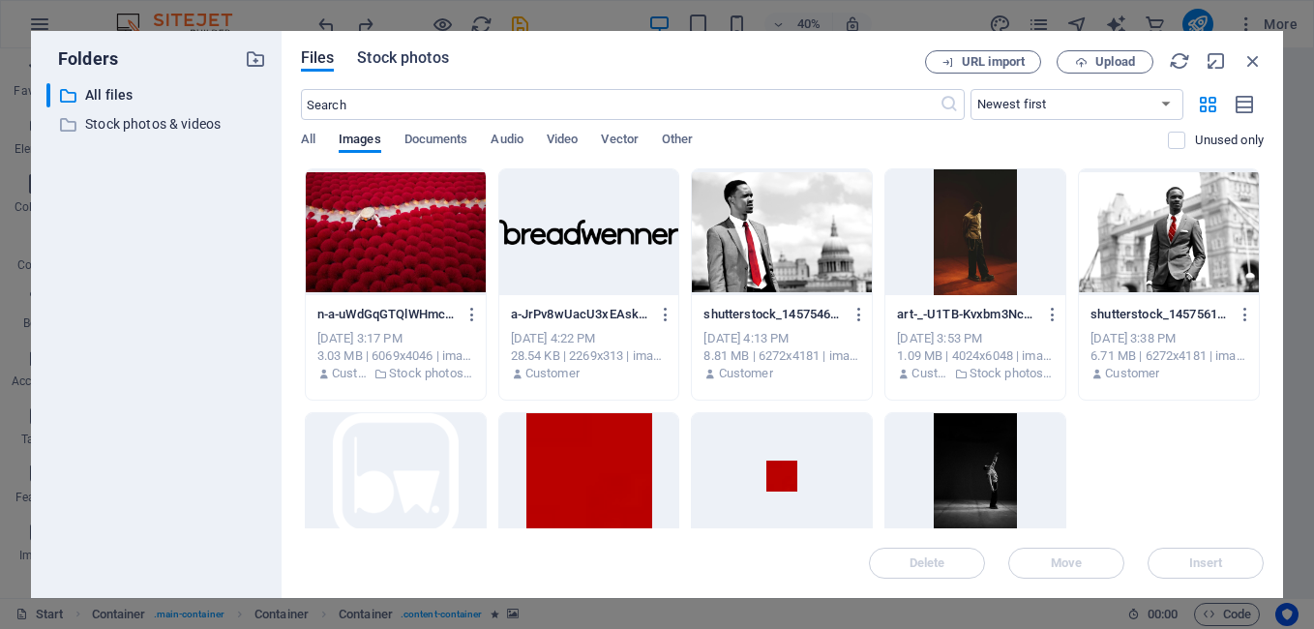
click at [434, 60] on span "Stock photos" at bounding box center [402, 57] width 91 height 23
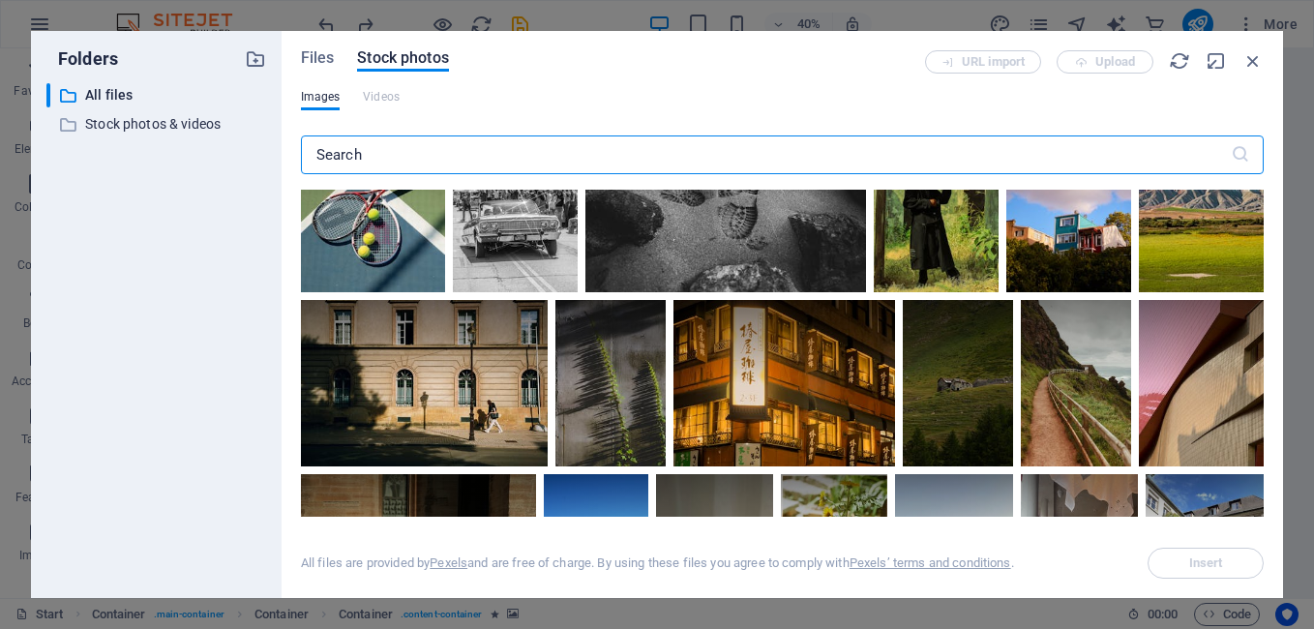
scroll to position [1145, 0]
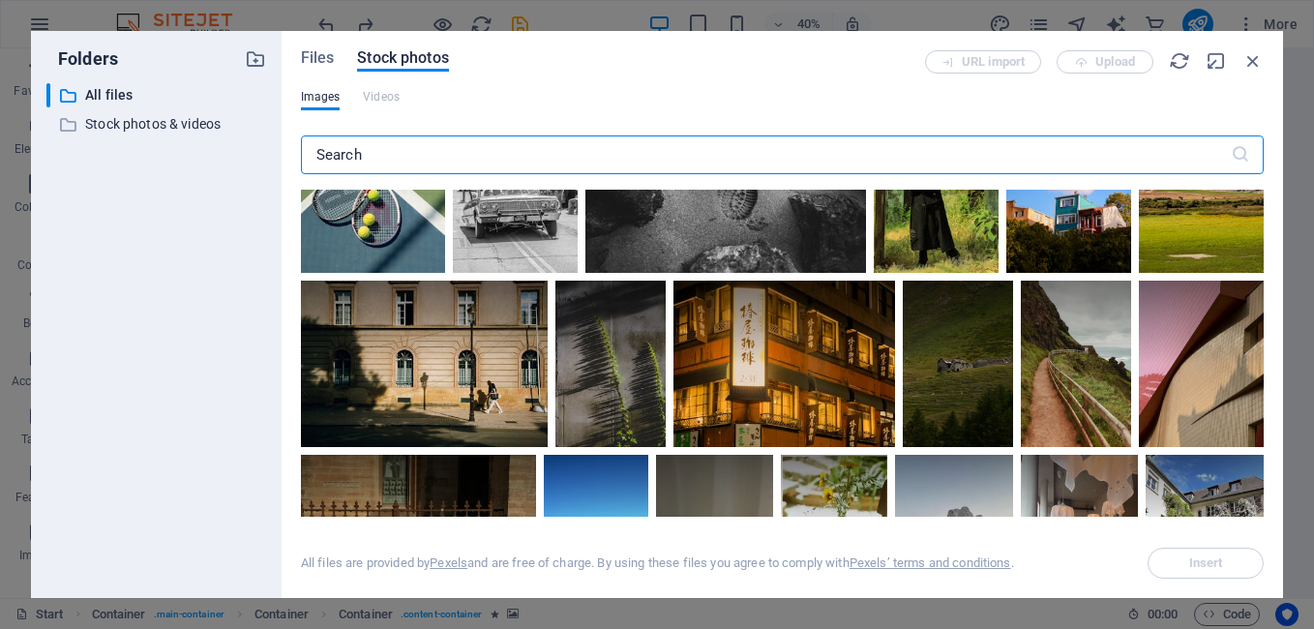
click at [831, 241] on div at bounding box center [725, 179] width 281 height 188
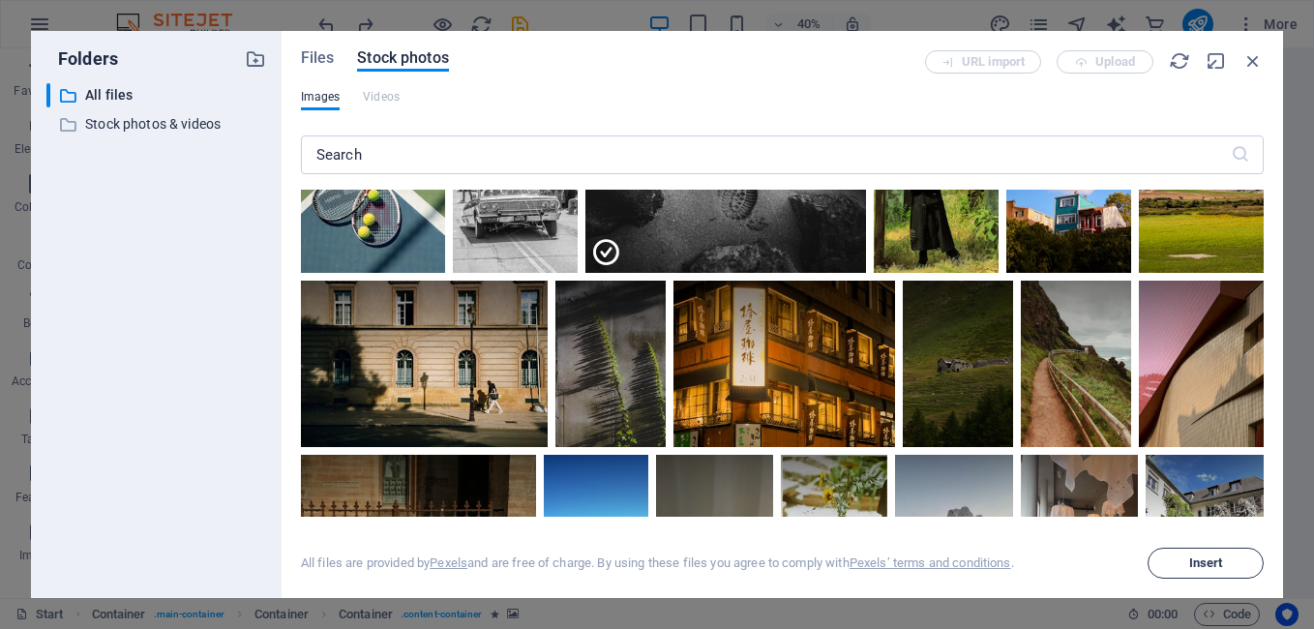
click at [1192, 576] on button "Insert" at bounding box center [1206, 563] width 116 height 31
click at [1192, 571] on button "Insert" at bounding box center [1206, 563] width 116 height 31
click at [848, 259] on div at bounding box center [725, 226] width 281 height 94
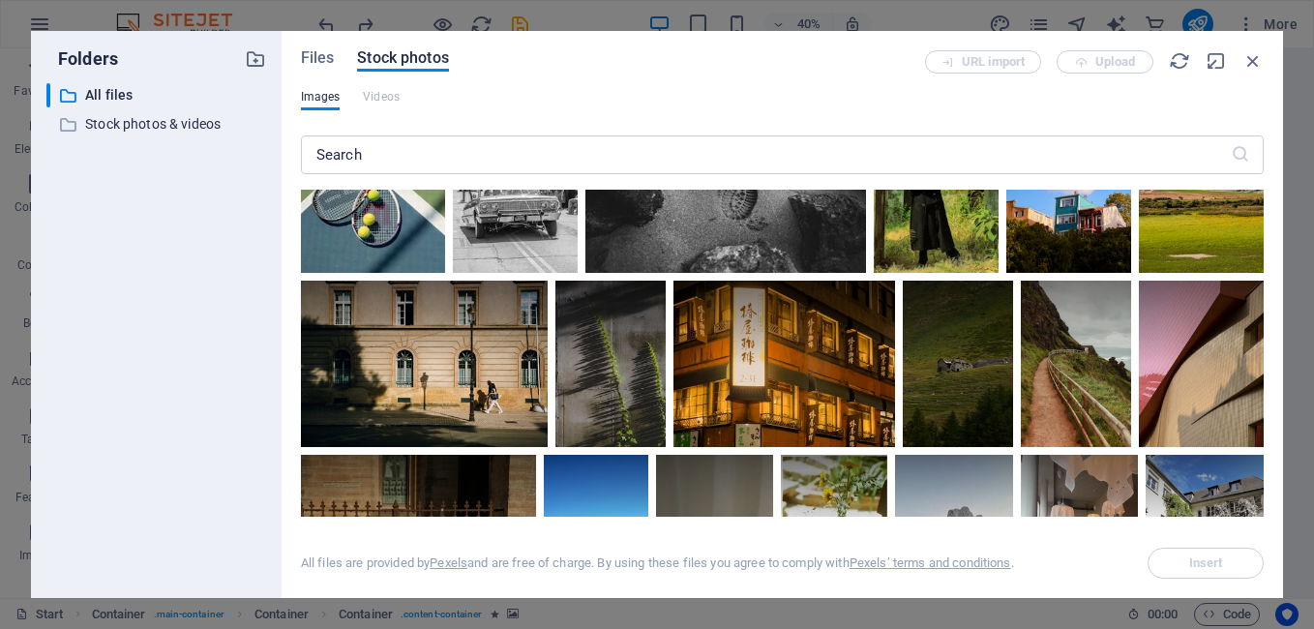
click at [830, 221] on div at bounding box center [725, 179] width 281 height 188
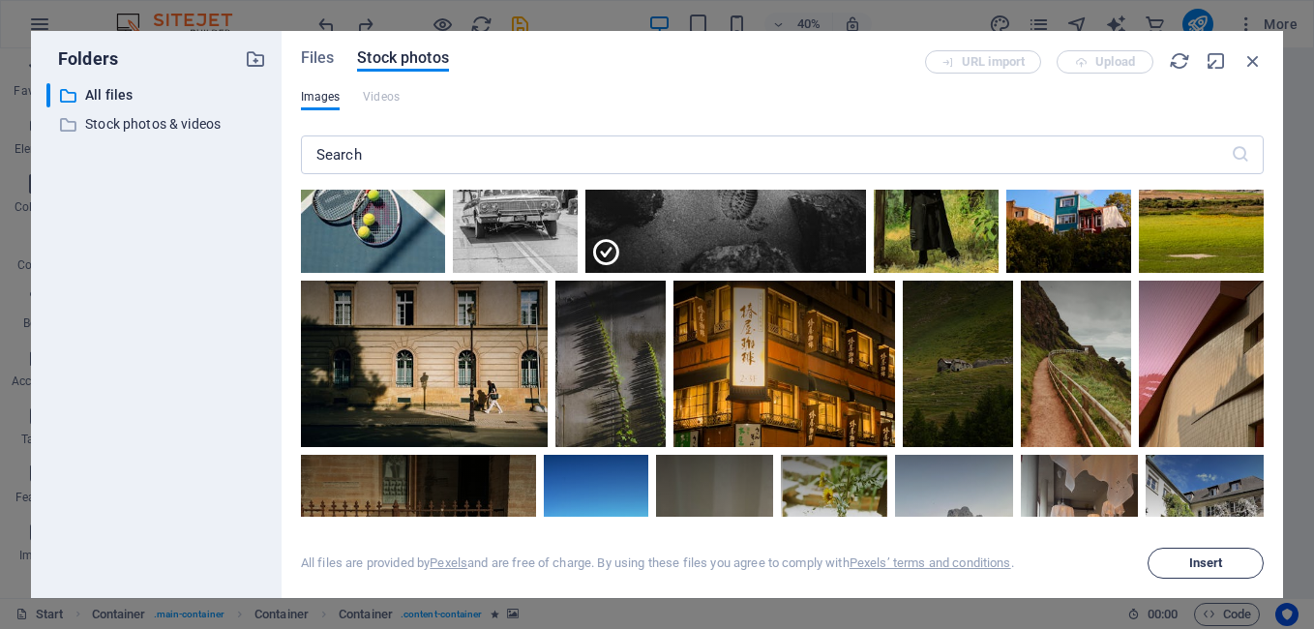
click at [1176, 563] on span "Insert" at bounding box center [1205, 563] width 99 height 12
click at [1208, 572] on button "Insert" at bounding box center [1206, 563] width 116 height 31
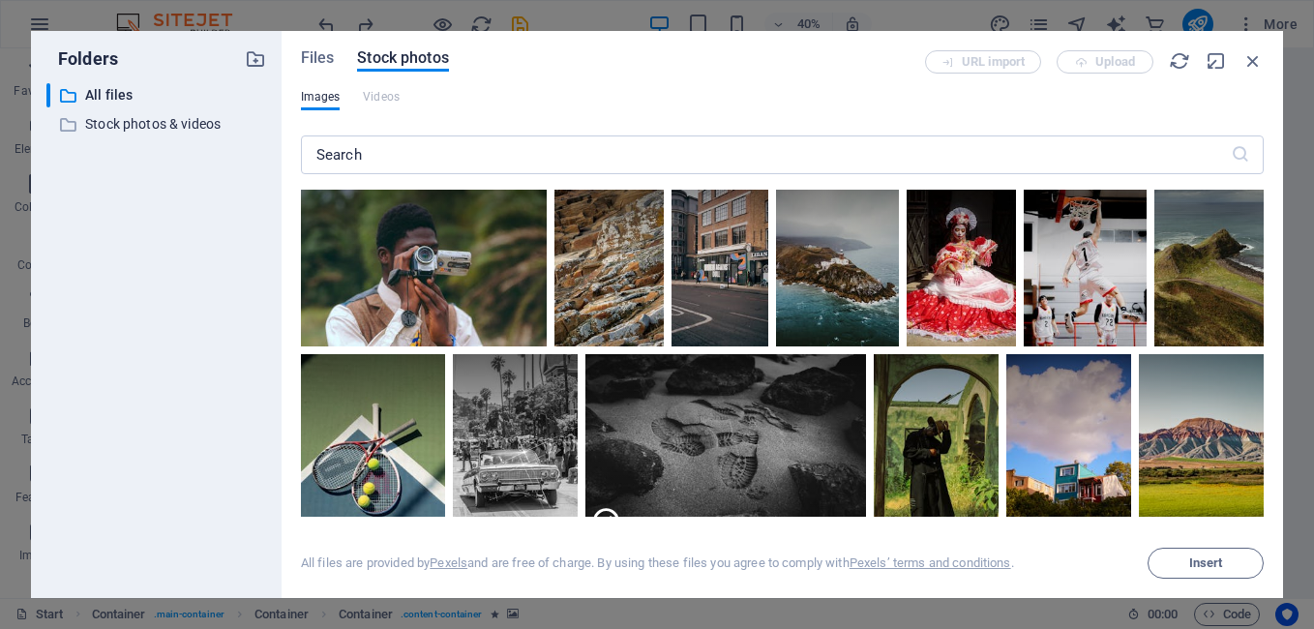
scroll to position [858, 0]
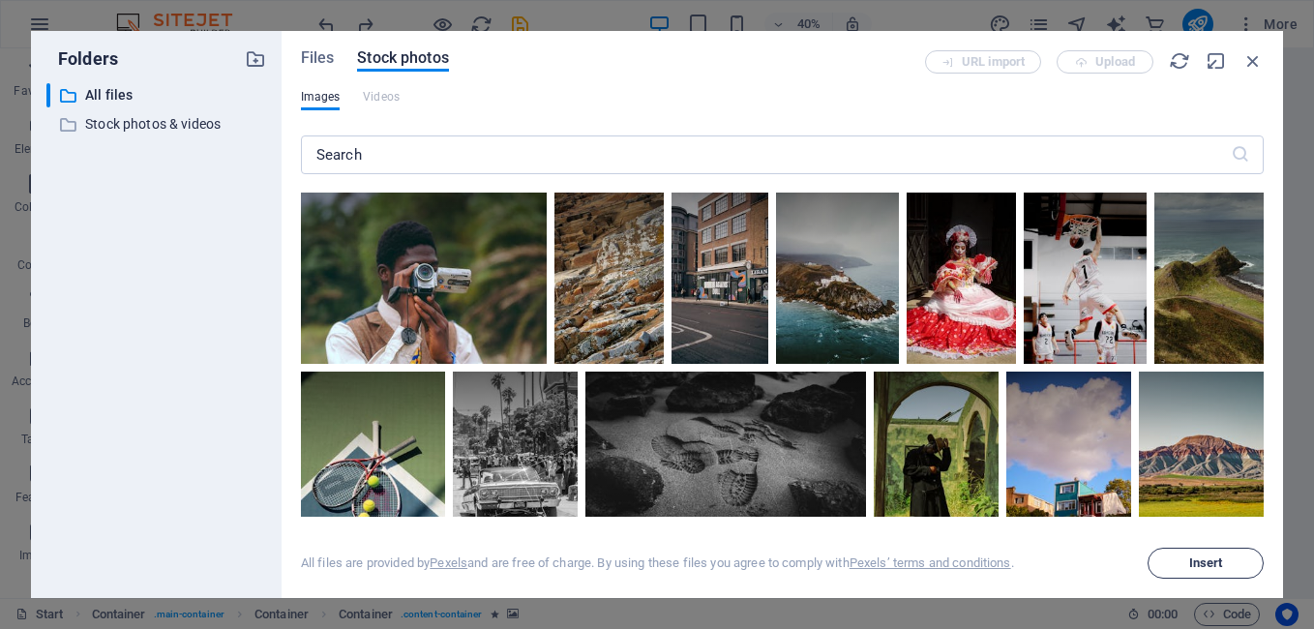
click at [1172, 562] on span "Insert" at bounding box center [1205, 563] width 99 height 12
click at [1208, 562] on span "Insert" at bounding box center [1206, 563] width 34 height 12
click at [1251, 63] on icon "button" at bounding box center [1252, 60] width 21 height 21
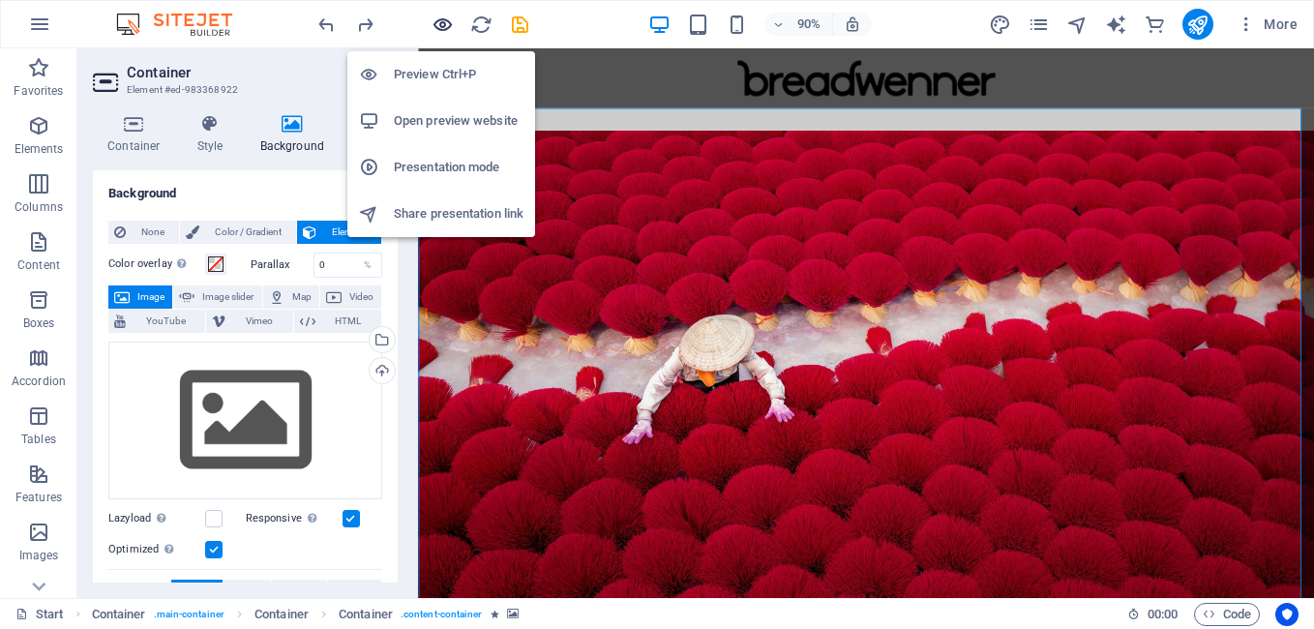
click at [437, 34] on icon "button" at bounding box center [443, 25] width 22 height 22
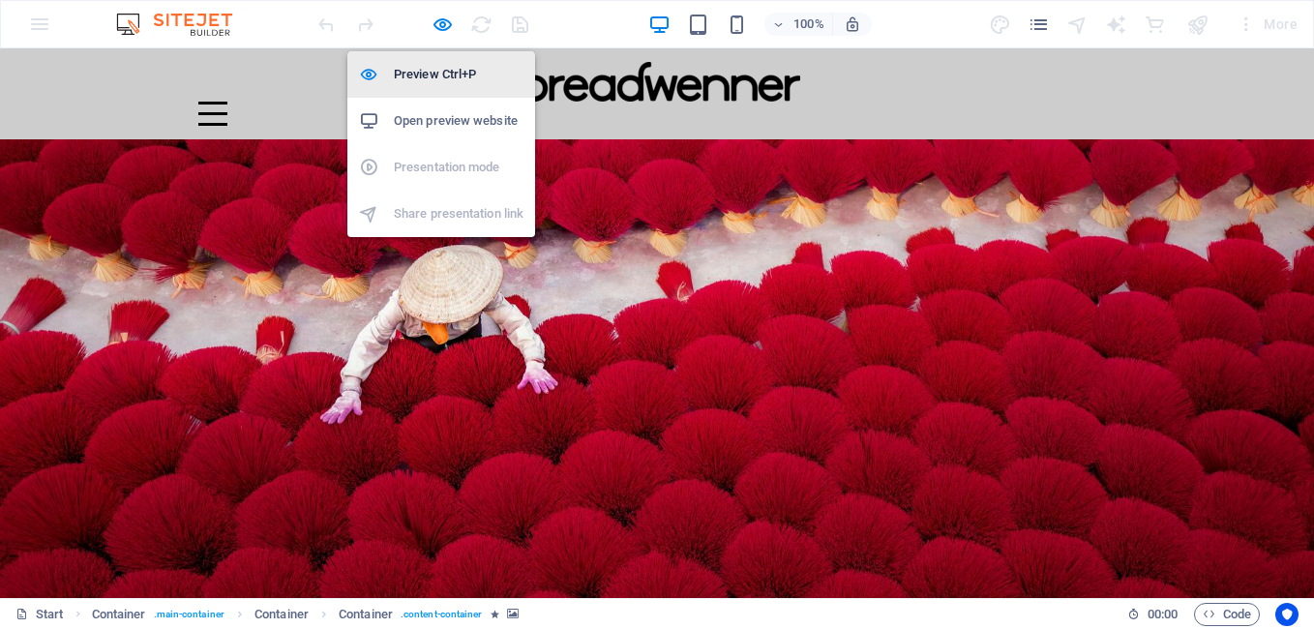
click at [445, 76] on h6 "Preview Ctrl+P" at bounding box center [459, 74] width 130 height 23
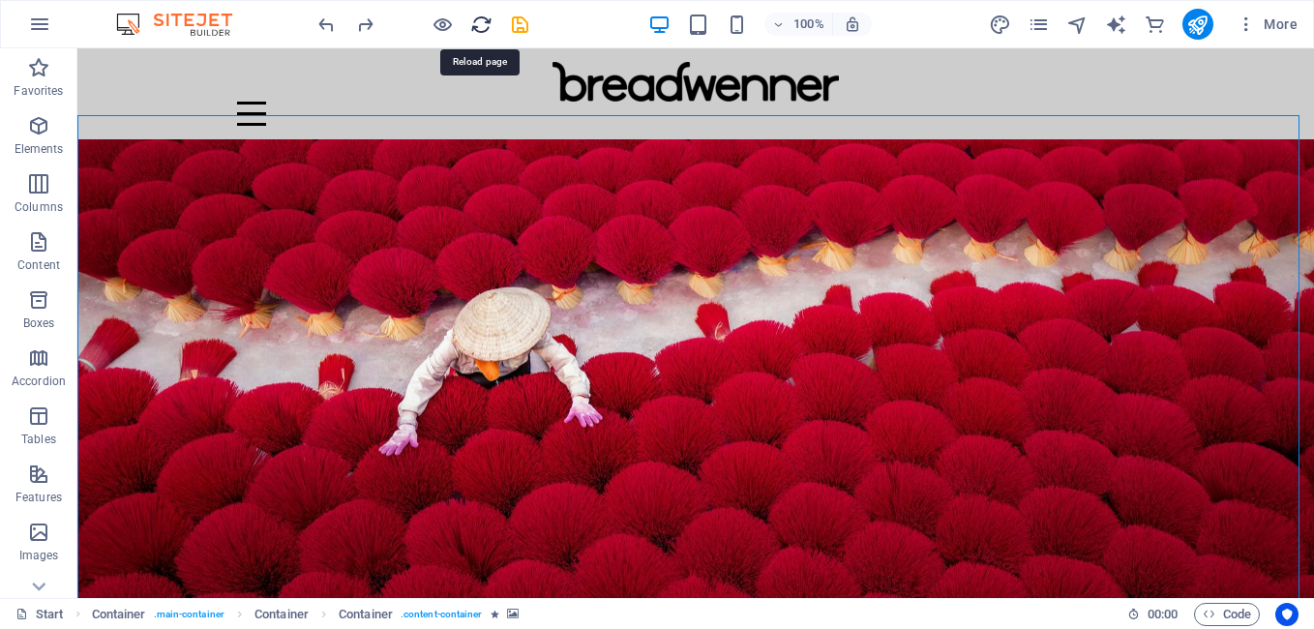
click at [484, 23] on icon "reload" at bounding box center [481, 25] width 22 height 22
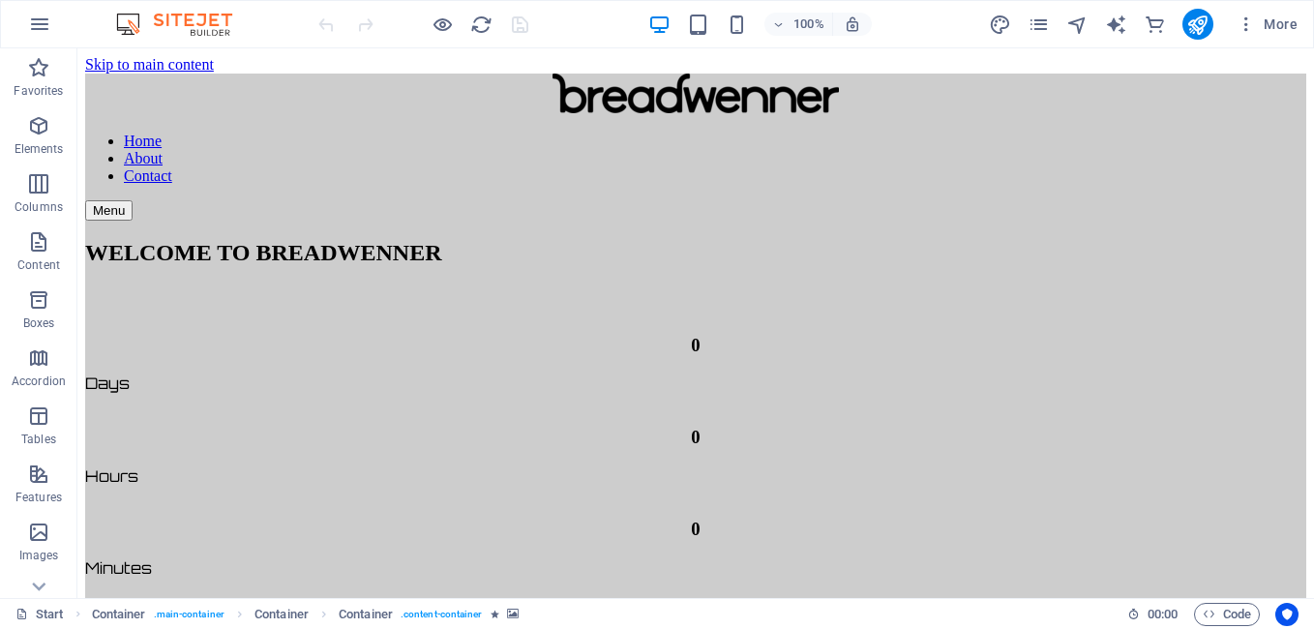
scroll to position [0, 0]
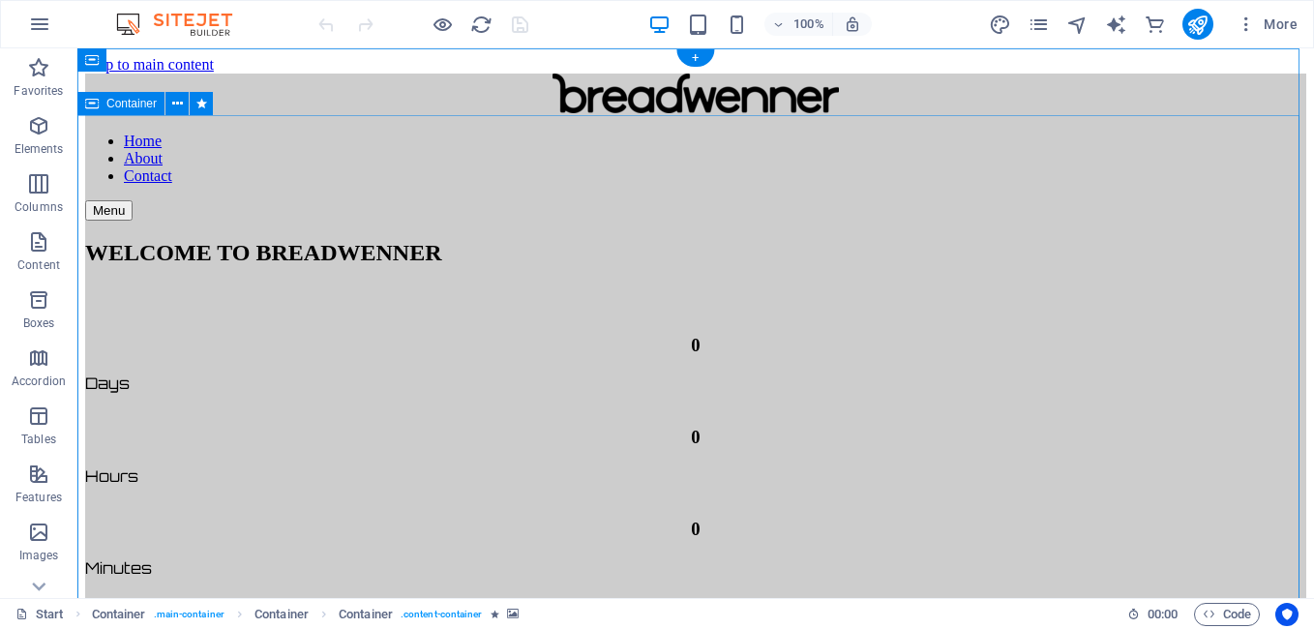
click at [146, 452] on div "WELCOME TO BREADWENNER 0 Days 0 Hours 0 Minutes 0 Seconds Join our mailing comm…" at bounding box center [695, 603] width 1221 height 764
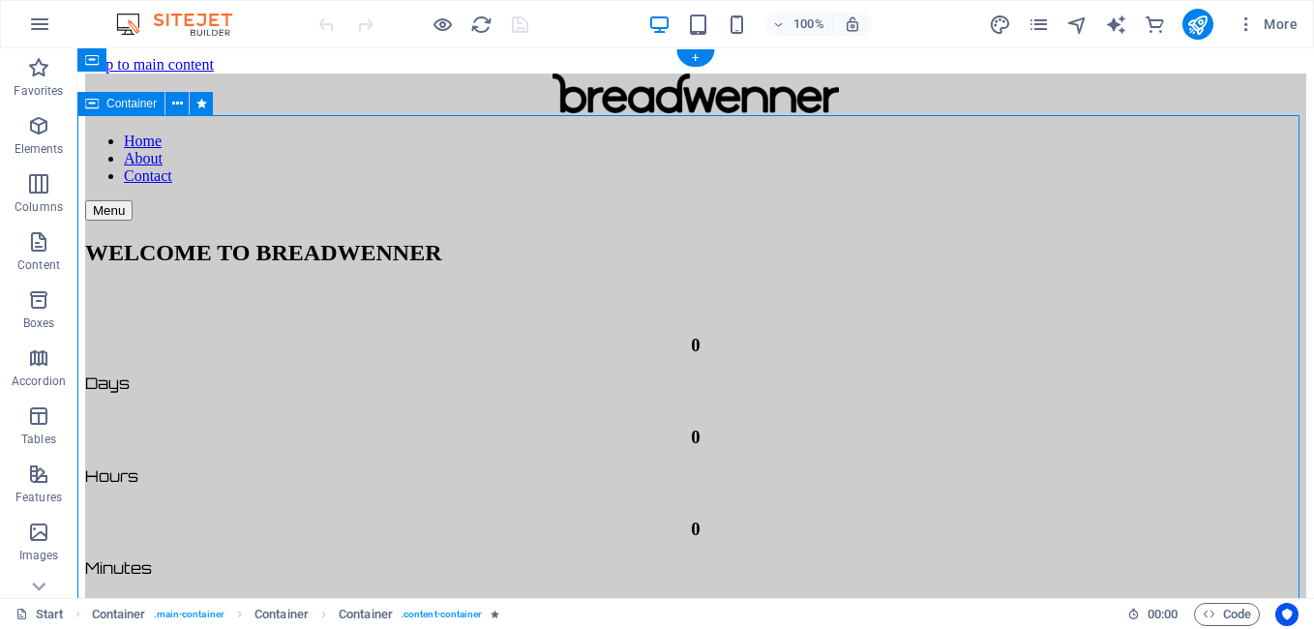
click at [146, 452] on div "WELCOME TO BREADWENNER 0 Days 0 Hours 0 Minutes 0 Seconds Join our mailing comm…" at bounding box center [695, 603] width 1221 height 764
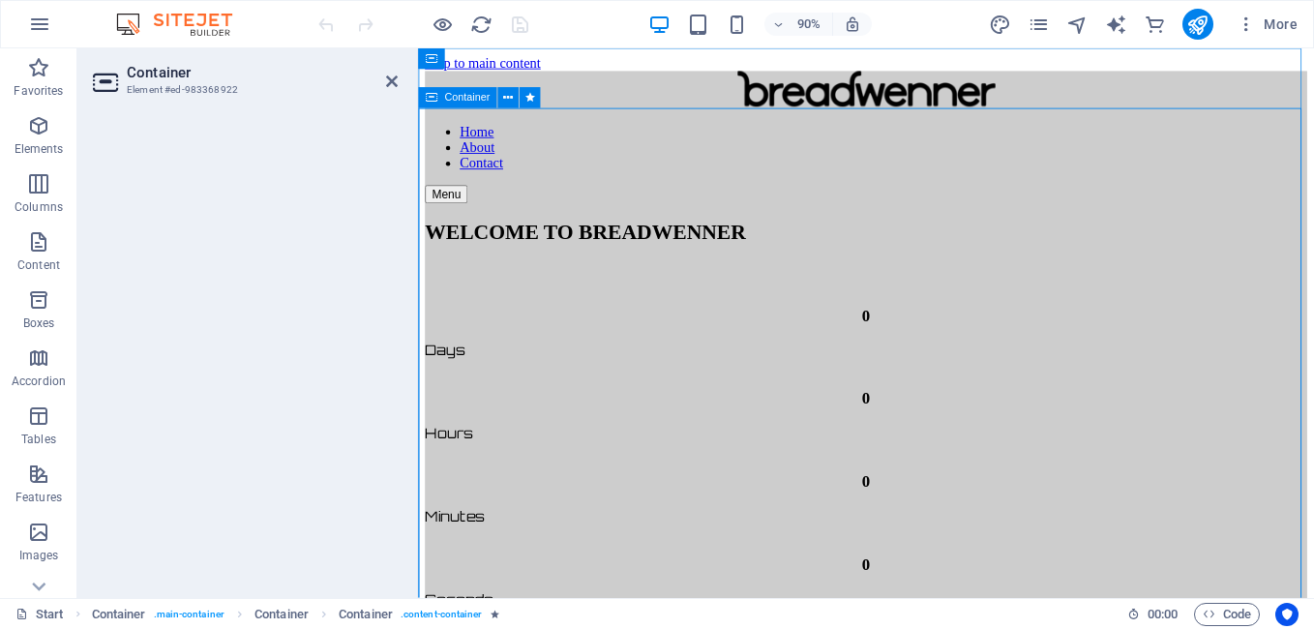
click at [426, 512] on div "WELCOME TO BREADWENNER 0 Days 0 Hours 0 Minutes 0 Seconds Join our mailing comm…" at bounding box center [916, 603] width 980 height 764
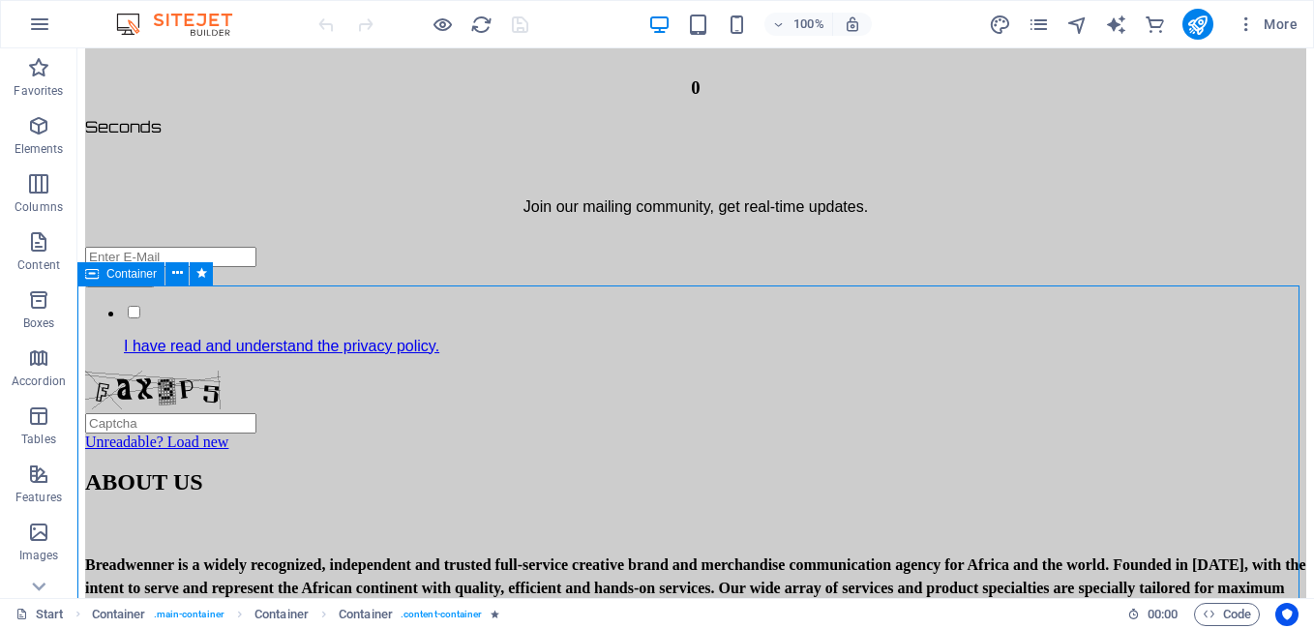
click at [433, 469] on div "ABOUT US Breadwenner is a widely recognized, independent and trusted full-servi…" at bounding box center [695, 631] width 1221 height 325
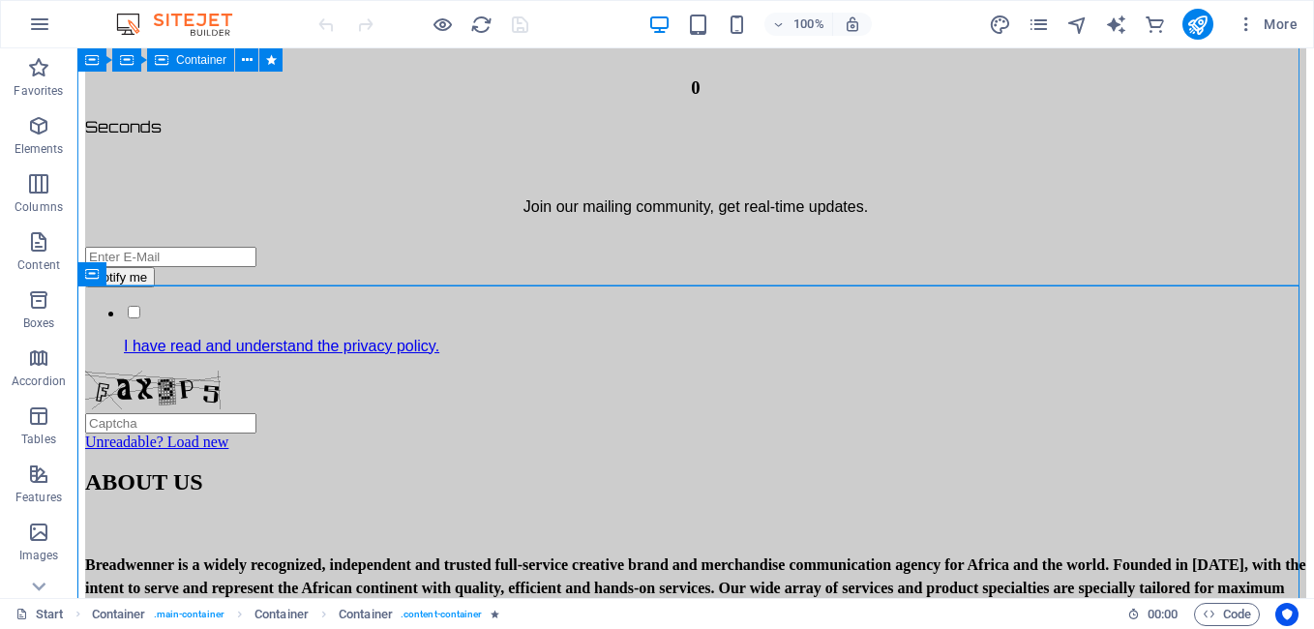
click at [131, 187] on div "WELCOME TO BREADWENNER 0 Days 0 Hours 0 Minutes 0 Seconds Join our mailing comm…" at bounding box center [695, 69] width 1221 height 764
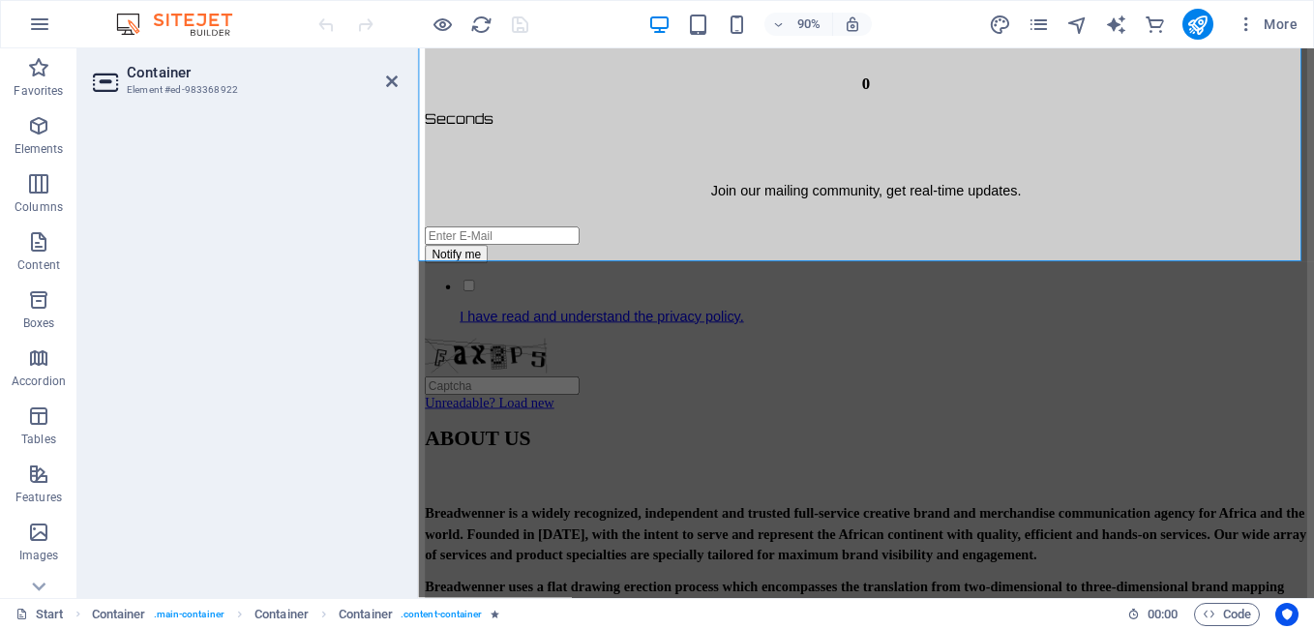
click at [169, 88] on h3 "Element #ed-983368922" at bounding box center [243, 89] width 232 height 17
click at [113, 83] on icon at bounding box center [107, 82] width 29 height 31
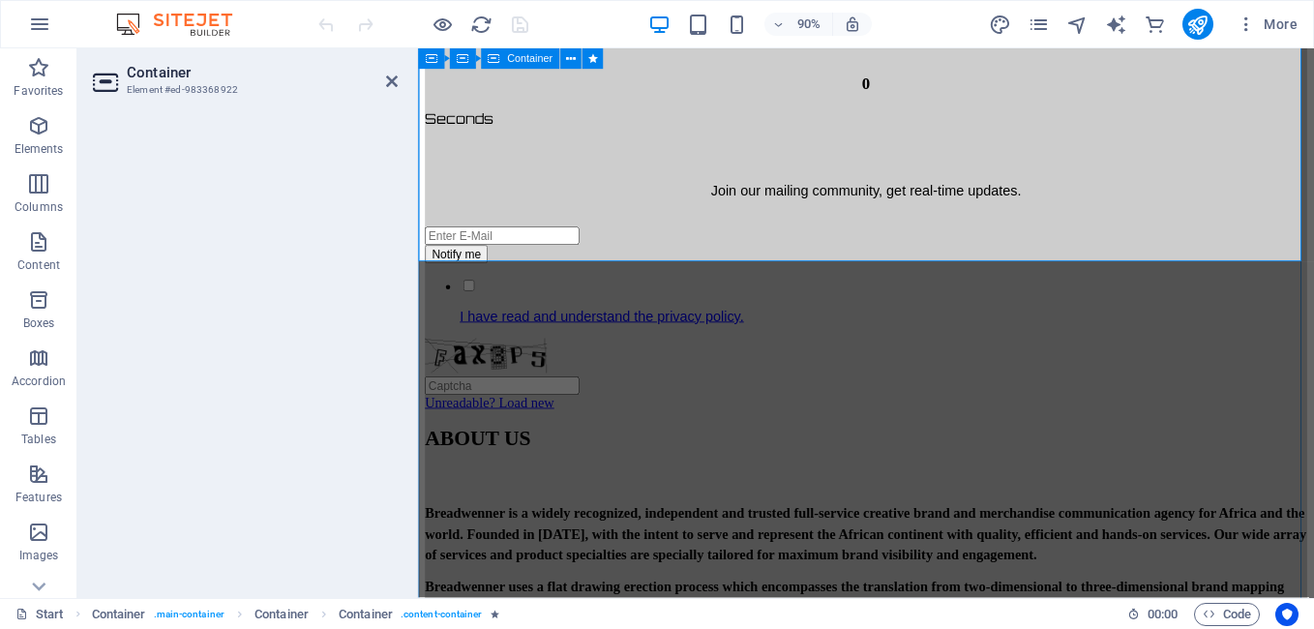
click at [435, 144] on div "WELCOME TO BREADWENNER 0 Days 0 Hours 0 Minutes 0 Seconds Join our mailing comm…" at bounding box center [916, 69] width 980 height 764
click at [388, 80] on icon at bounding box center [392, 81] width 12 height 15
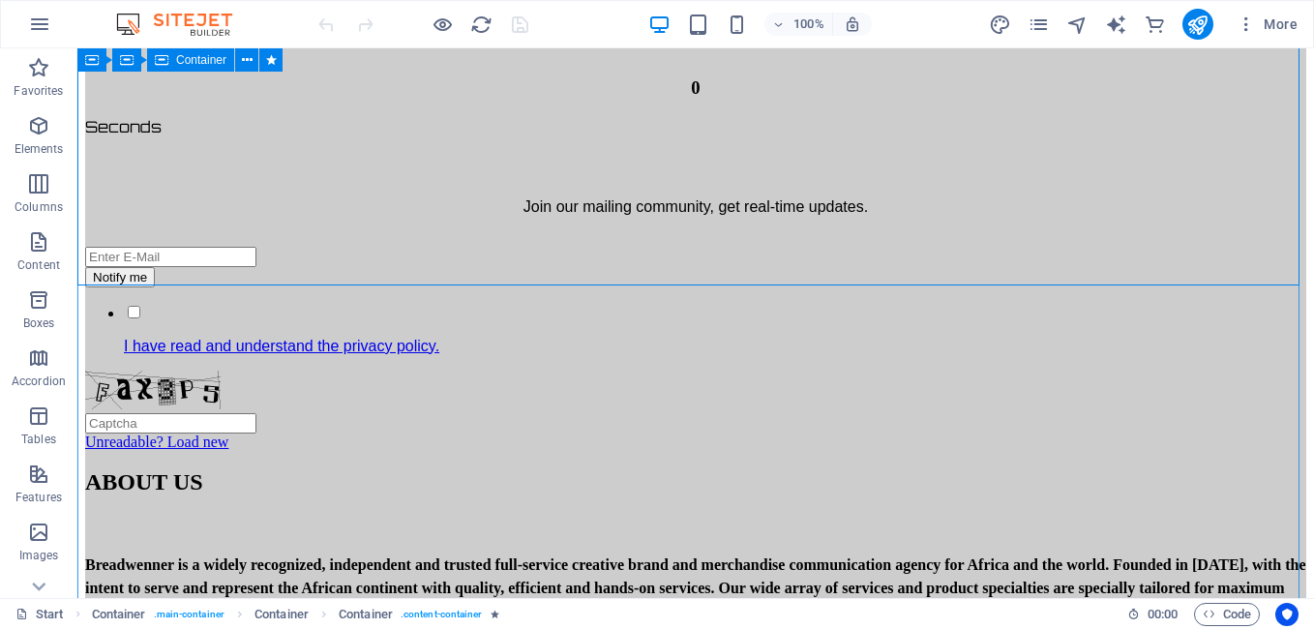
click at [158, 190] on div "WELCOME TO BREADWENNER 0 Days 0 Hours 0 Minutes 0 Seconds Join our mailing comm…" at bounding box center [695, 69] width 1221 height 764
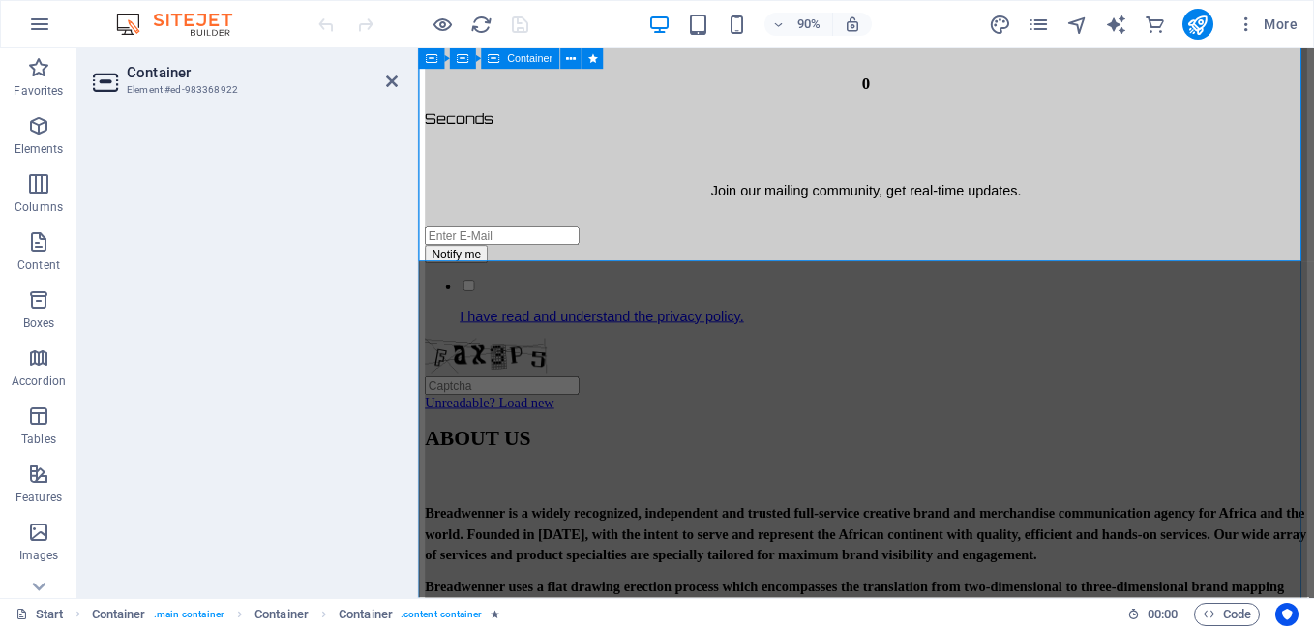
click at [430, 243] on div "WELCOME TO BREADWENNER 0 Days 0 Hours 0 Minutes 0 Seconds Join our mailing comm…" at bounding box center [916, 69] width 980 height 764
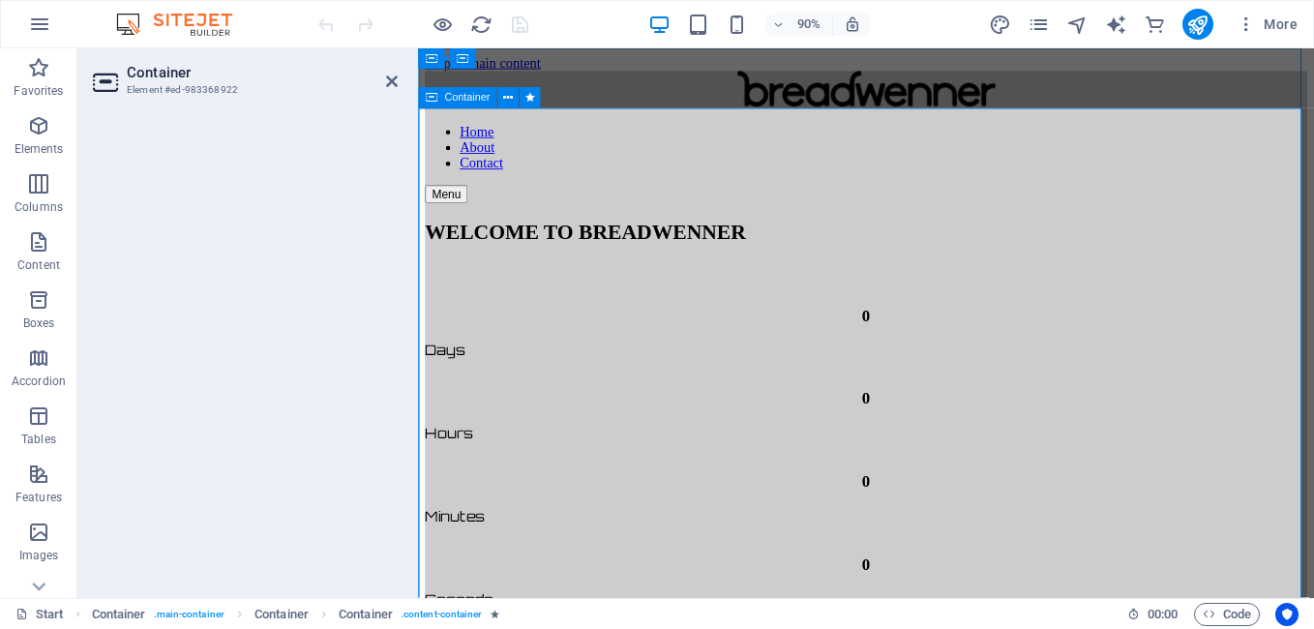
click at [431, 498] on div "WELCOME TO BREADWENNER 0 Days 0 Hours 0 Minutes 0 Seconds Join our mailing comm…" at bounding box center [916, 603] width 980 height 764
click at [161, 87] on h3 "Element #ed-983368922" at bounding box center [243, 89] width 232 height 17
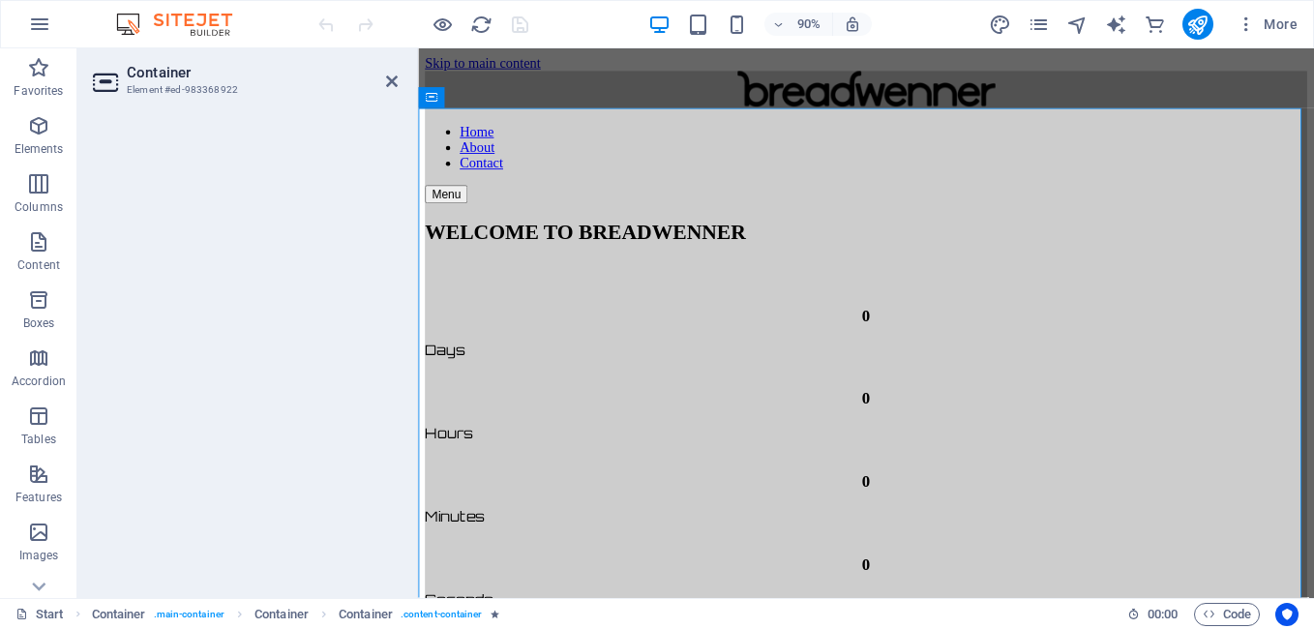
click at [161, 87] on h3 "Element #ed-983368922" at bounding box center [243, 89] width 232 height 17
click at [113, 80] on icon at bounding box center [107, 82] width 29 height 31
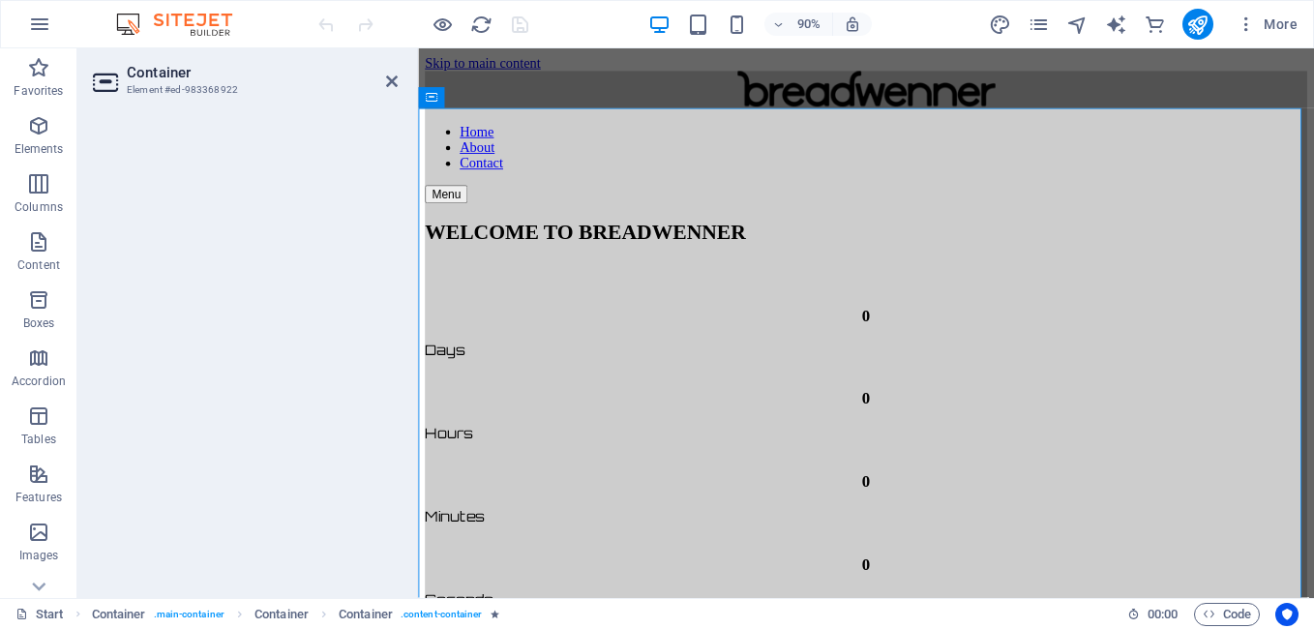
click at [113, 80] on icon at bounding box center [107, 82] width 29 height 31
click at [387, 81] on icon at bounding box center [392, 81] width 12 height 15
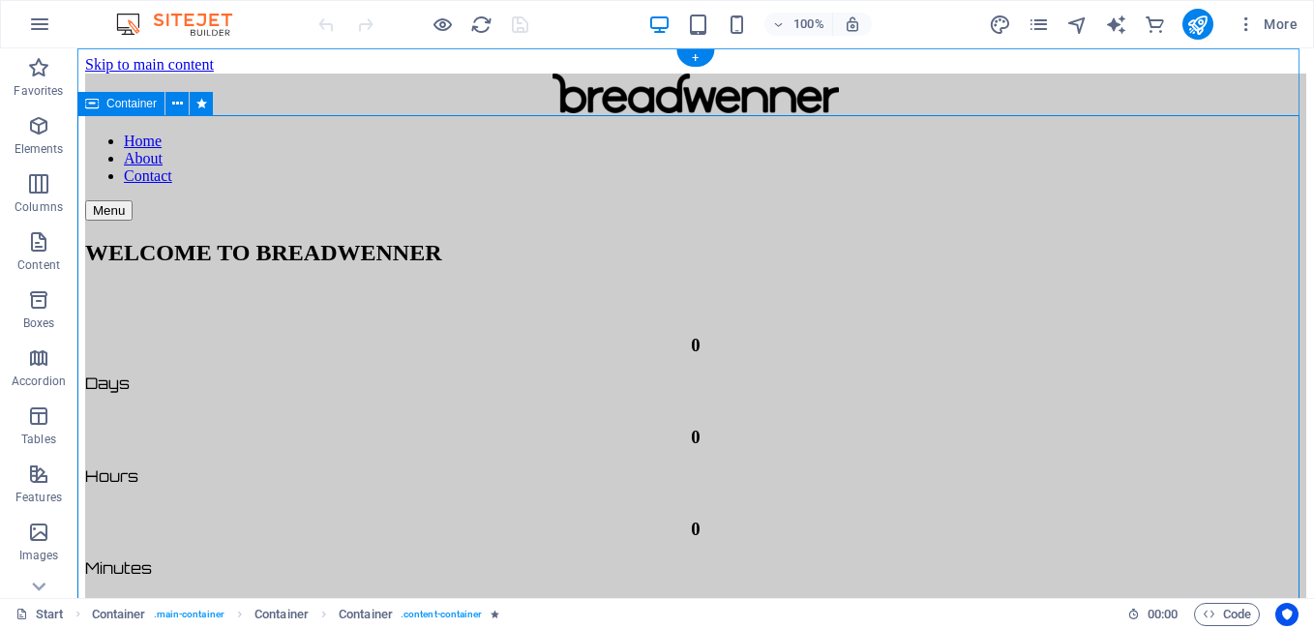
click at [123, 388] on div "WELCOME TO BREADWENNER 0 Days 0 Hours 0 Minutes 0 Seconds Join our mailing comm…" at bounding box center [695, 603] width 1221 height 764
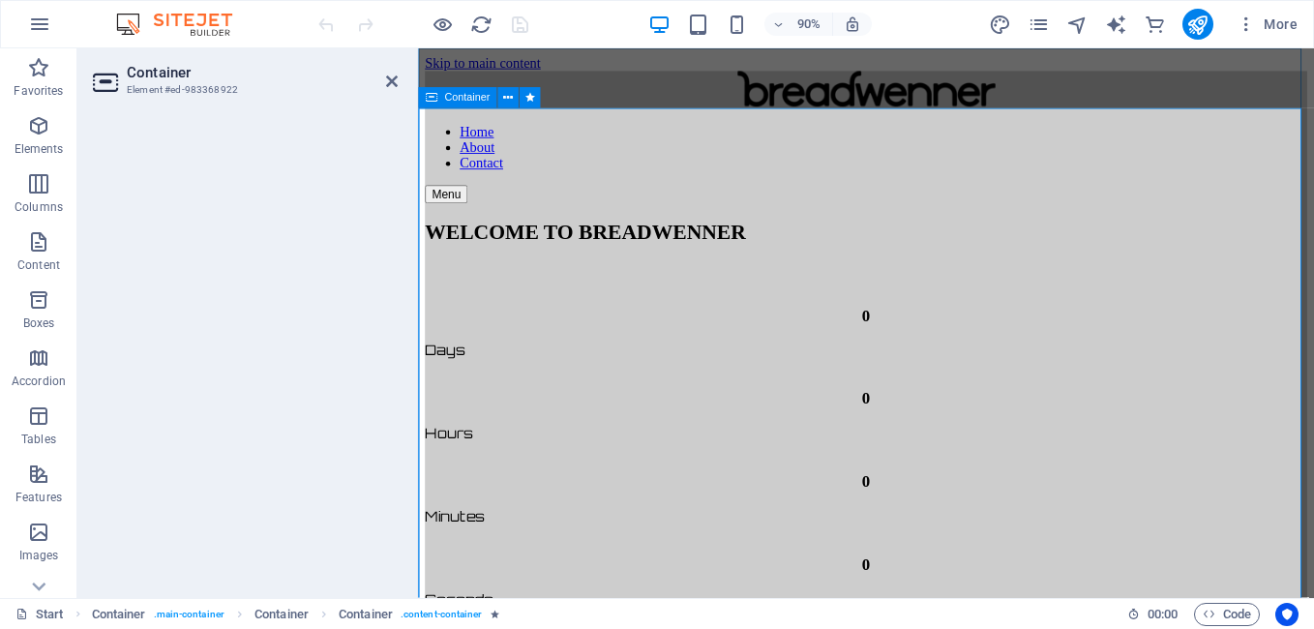
click at [1313, 452] on div "WELCOME TO BREADWENNER 0 Days 0 Hours 0 Minutes 0 Seconds Join our mailing comm…" at bounding box center [916, 603] width 980 height 764
click at [1313, 453] on div "WELCOME TO BREADWENNER 0 Days 0 Hours 0 Minutes 0 Seconds Join our mailing comm…" at bounding box center [916, 603] width 980 height 764
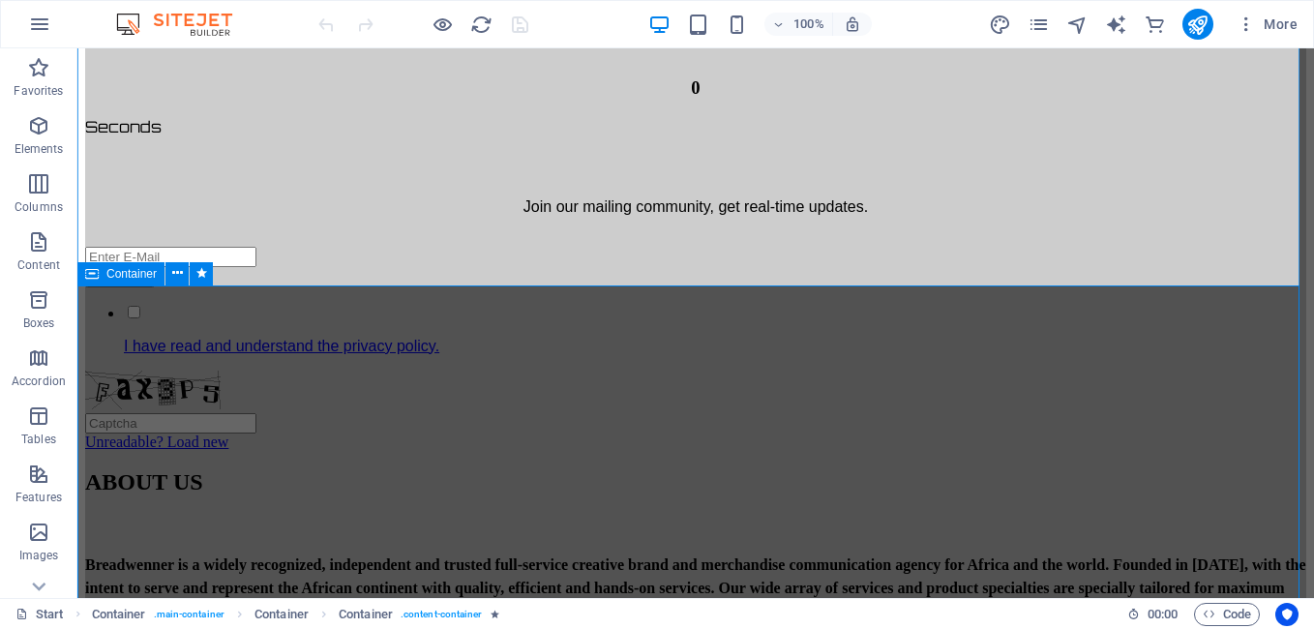
click at [209, 469] on div "ABOUT US Breadwenner is a widely recognized, independent and trusted full-servi…" at bounding box center [695, 631] width 1221 height 325
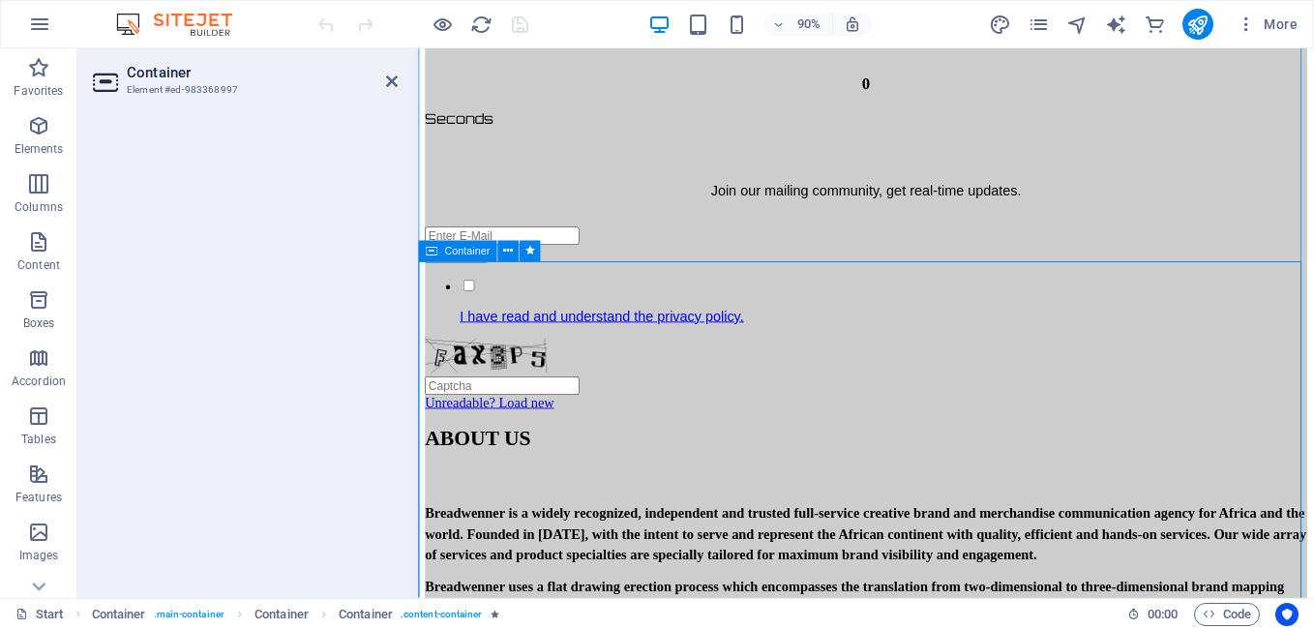
click at [169, 82] on h3 "Element #ed-983368997" at bounding box center [243, 89] width 232 height 17
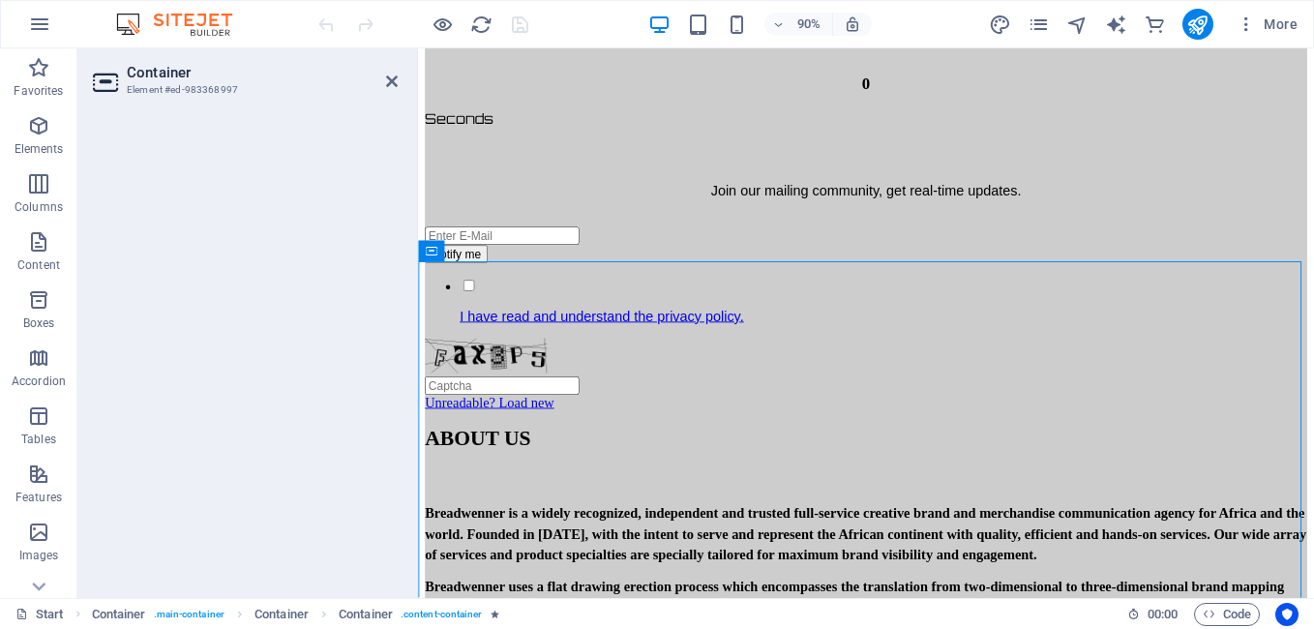
click at [169, 82] on h3 "Element #ed-983368997" at bounding box center [243, 89] width 232 height 17
click at [115, 77] on icon at bounding box center [107, 82] width 29 height 31
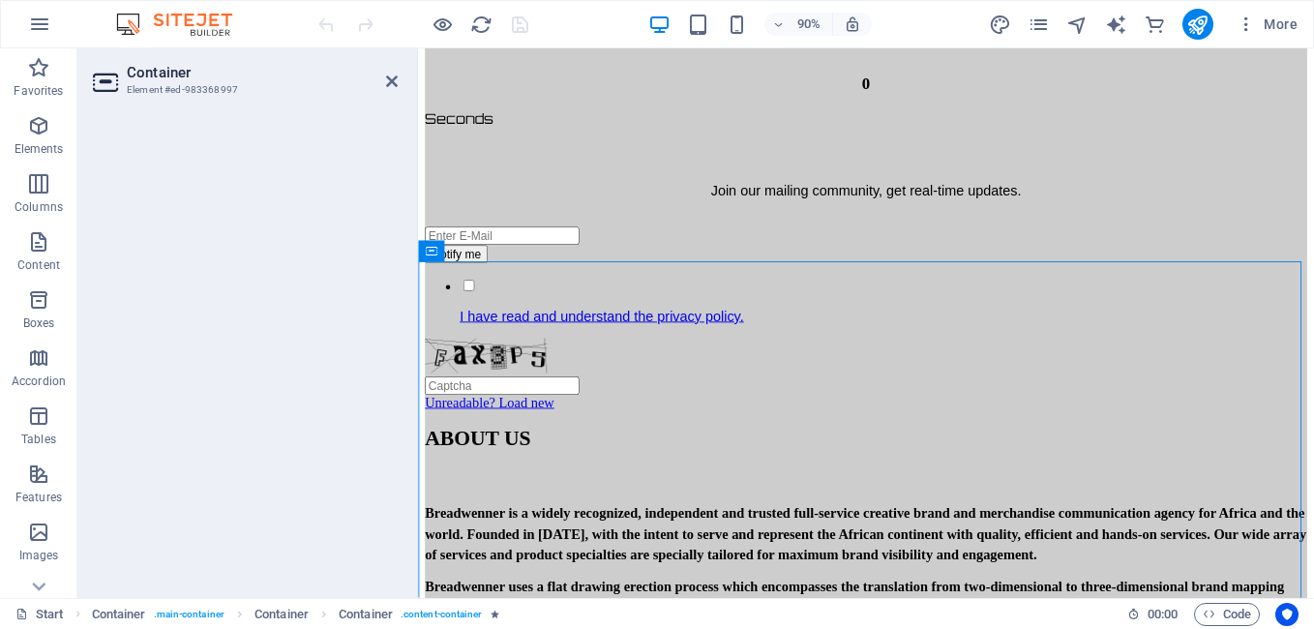
click at [115, 77] on icon at bounding box center [107, 82] width 29 height 31
click at [50, 136] on icon "button" at bounding box center [38, 125] width 23 height 23
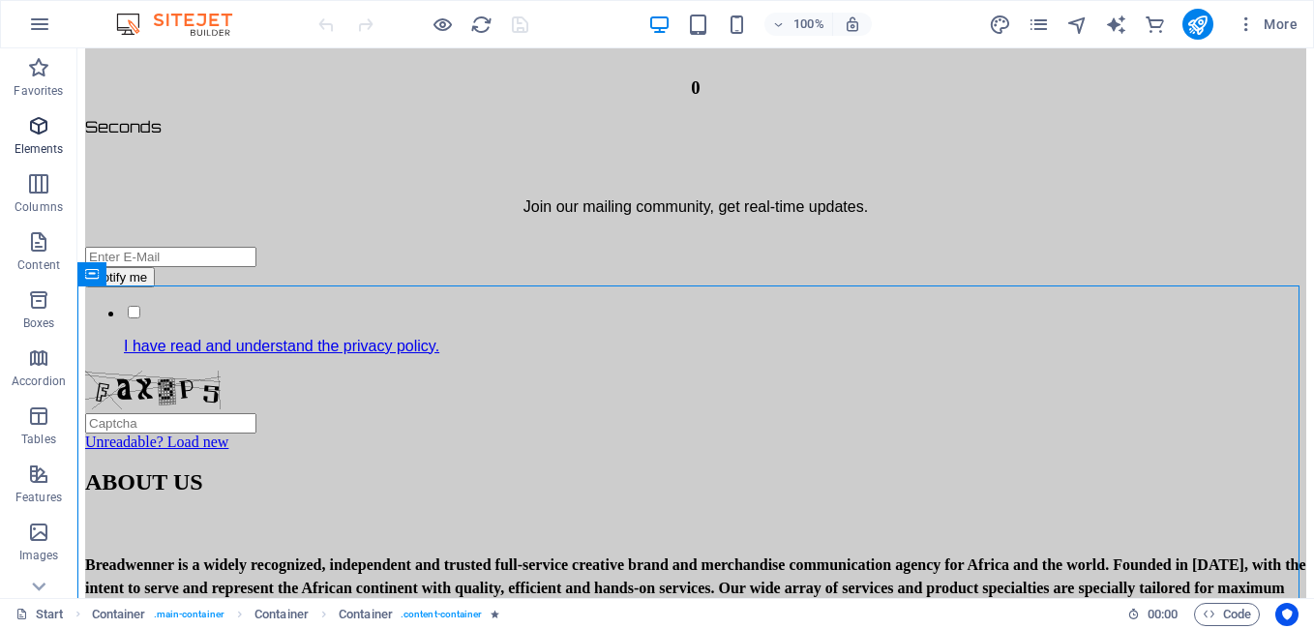
click at [48, 150] on p "Elements" at bounding box center [39, 148] width 49 height 15
click at [37, 139] on span "Elements" at bounding box center [38, 137] width 77 height 46
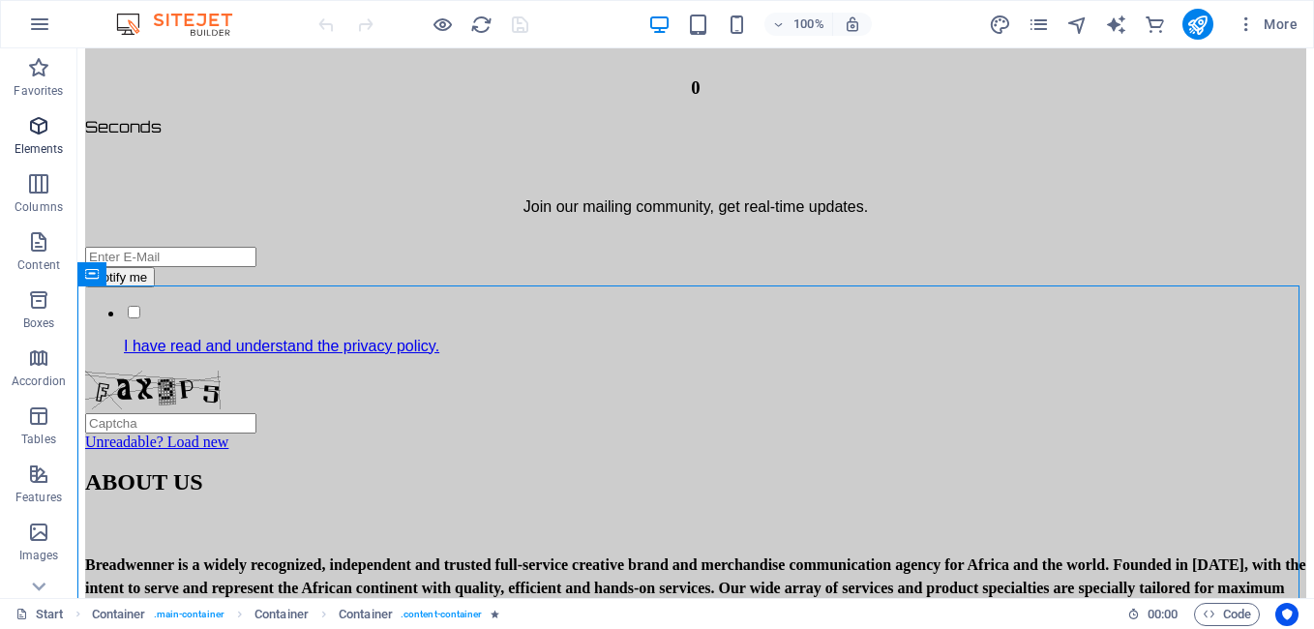
click at [37, 139] on span "Elements" at bounding box center [38, 137] width 77 height 46
click at [40, 84] on p "Favorites" at bounding box center [38, 90] width 49 height 15
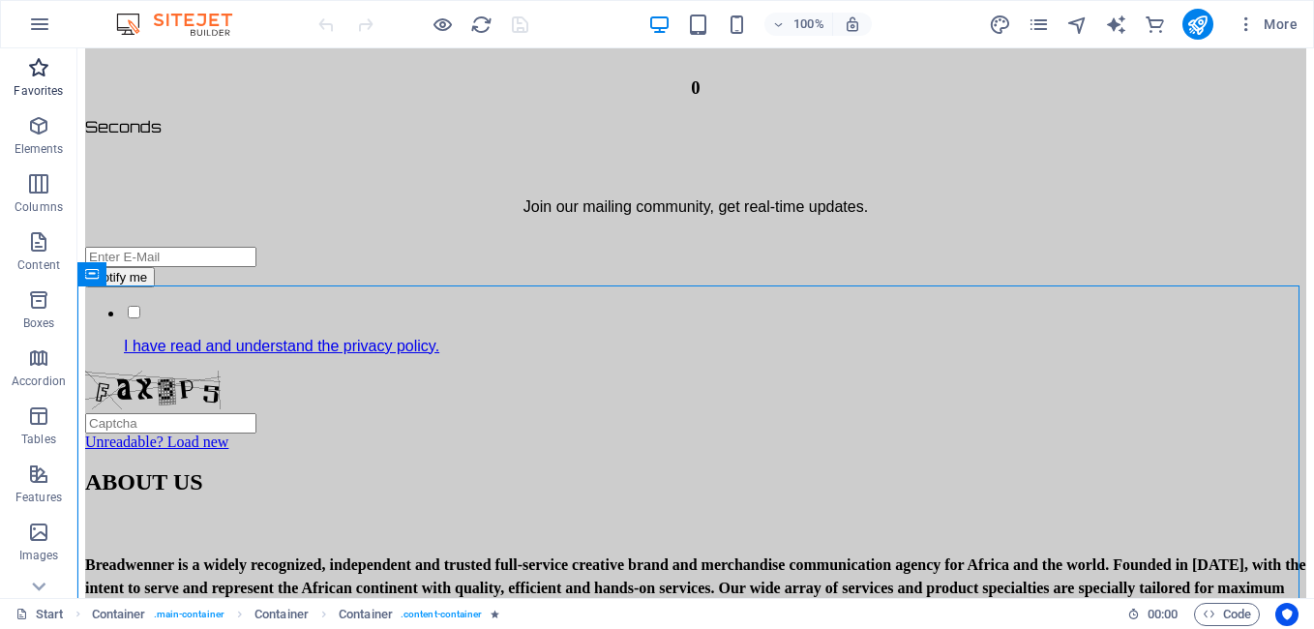
click at [40, 84] on p "Favorites" at bounding box center [38, 90] width 49 height 15
click at [40, 109] on button "Elements" at bounding box center [38, 135] width 77 height 58
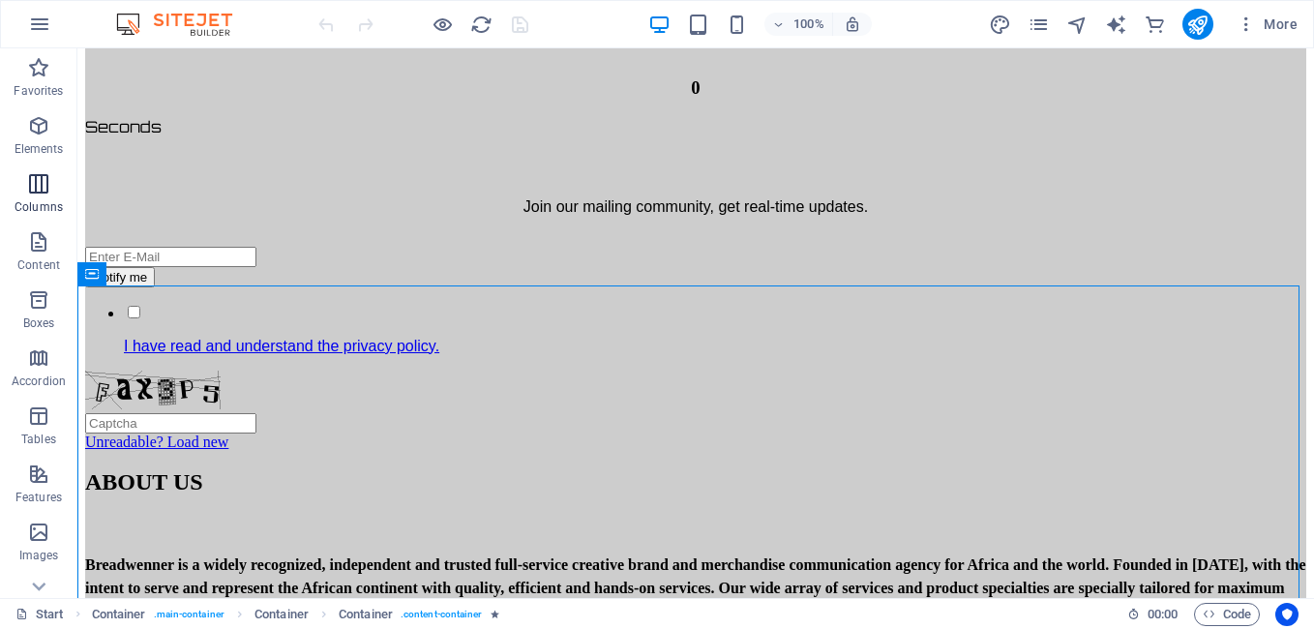
click at [43, 204] on p "Columns" at bounding box center [39, 206] width 48 height 15
click at [36, 24] on icon "button" at bounding box center [39, 24] width 23 height 23
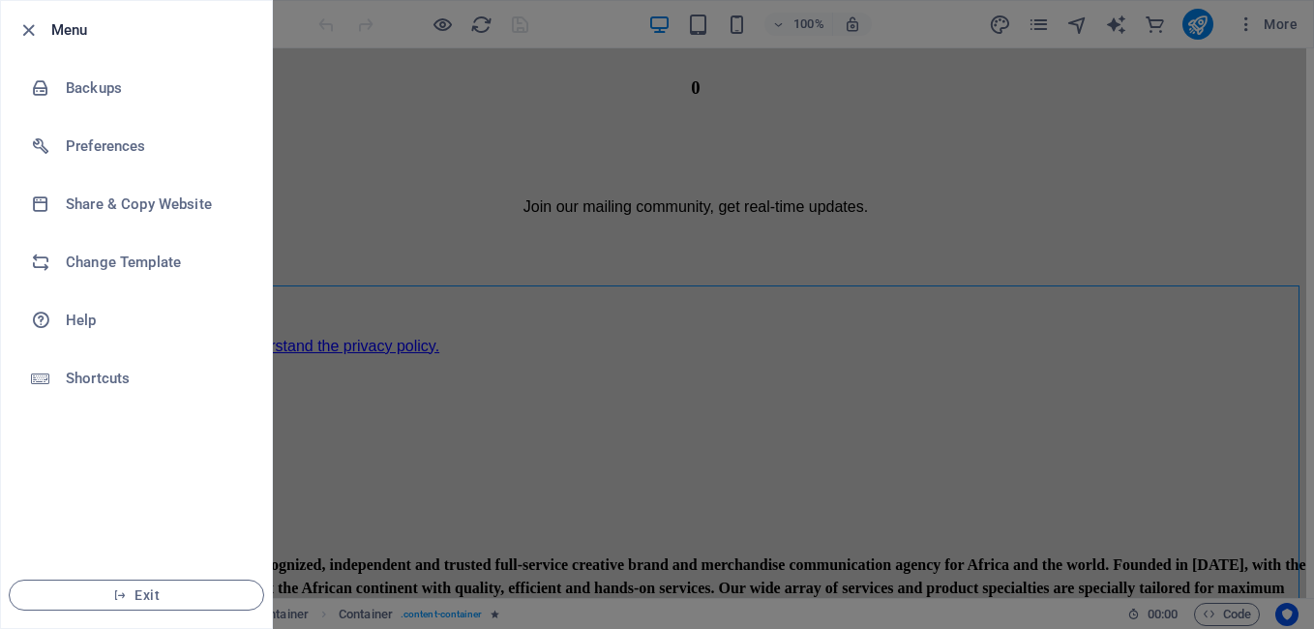
click at [314, 251] on div at bounding box center [657, 314] width 1314 height 629
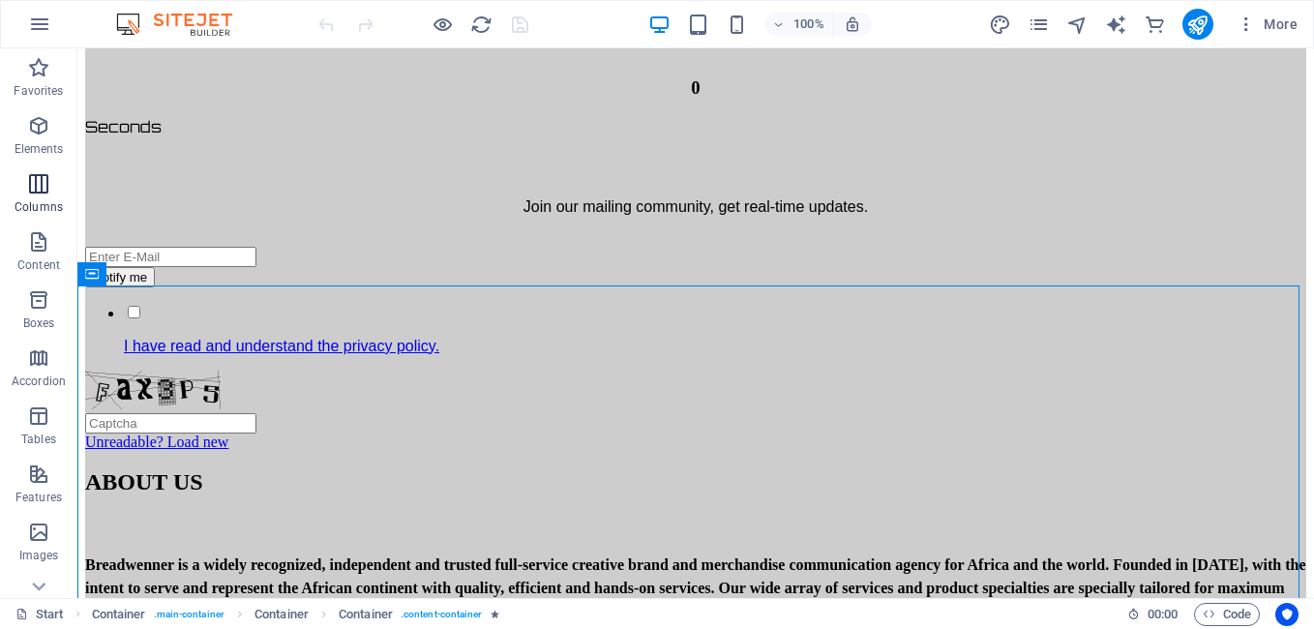
click at [48, 199] on p "Columns" at bounding box center [39, 206] width 48 height 15
click at [44, 541] on icon "button" at bounding box center [38, 532] width 23 height 23
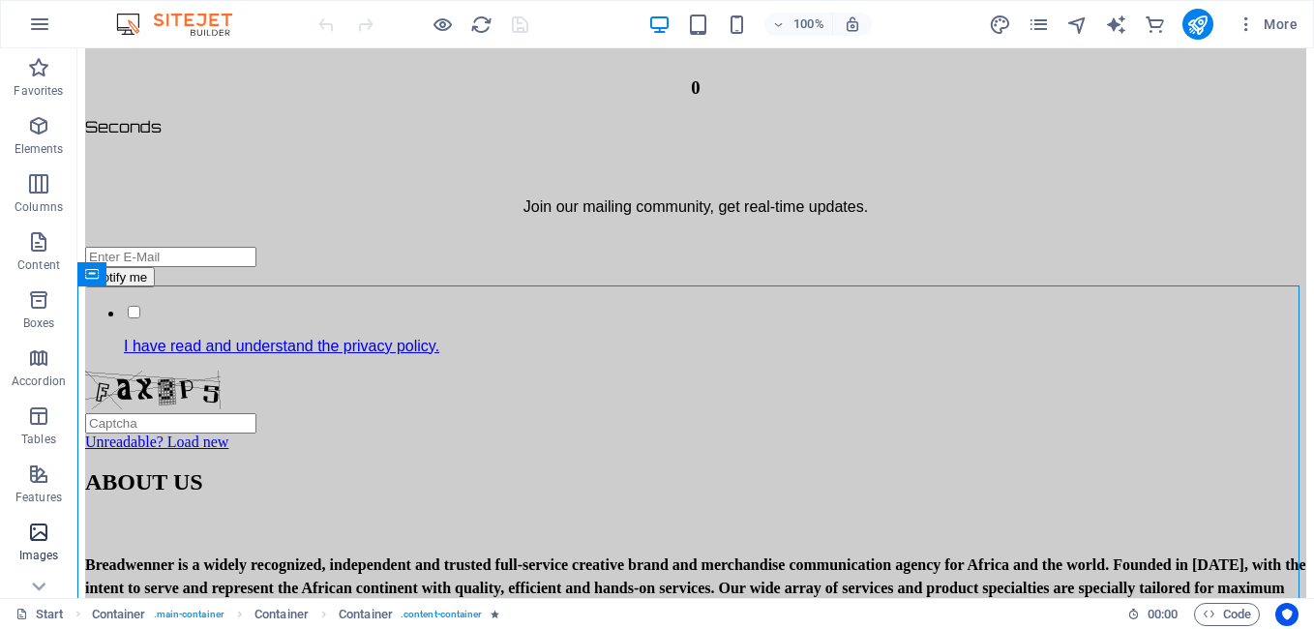
click at [44, 541] on icon "button" at bounding box center [38, 532] width 23 height 23
click at [39, 568] on button "Images" at bounding box center [38, 542] width 77 height 58
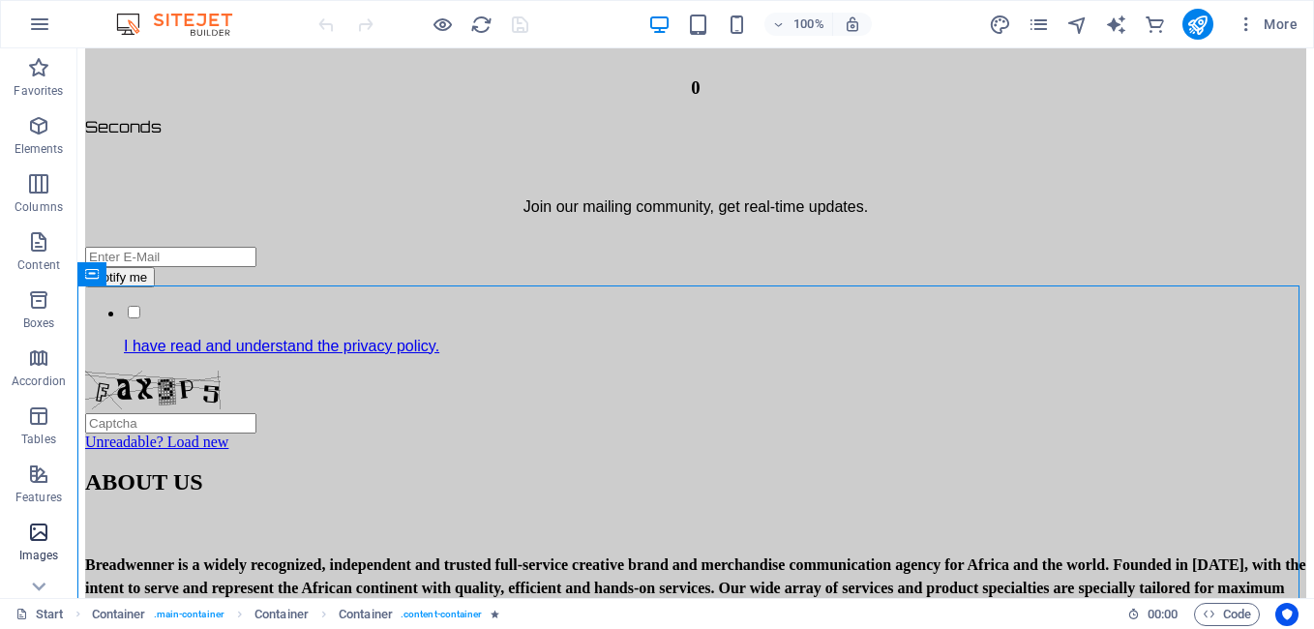
click at [39, 568] on button "Images" at bounding box center [38, 542] width 77 height 58
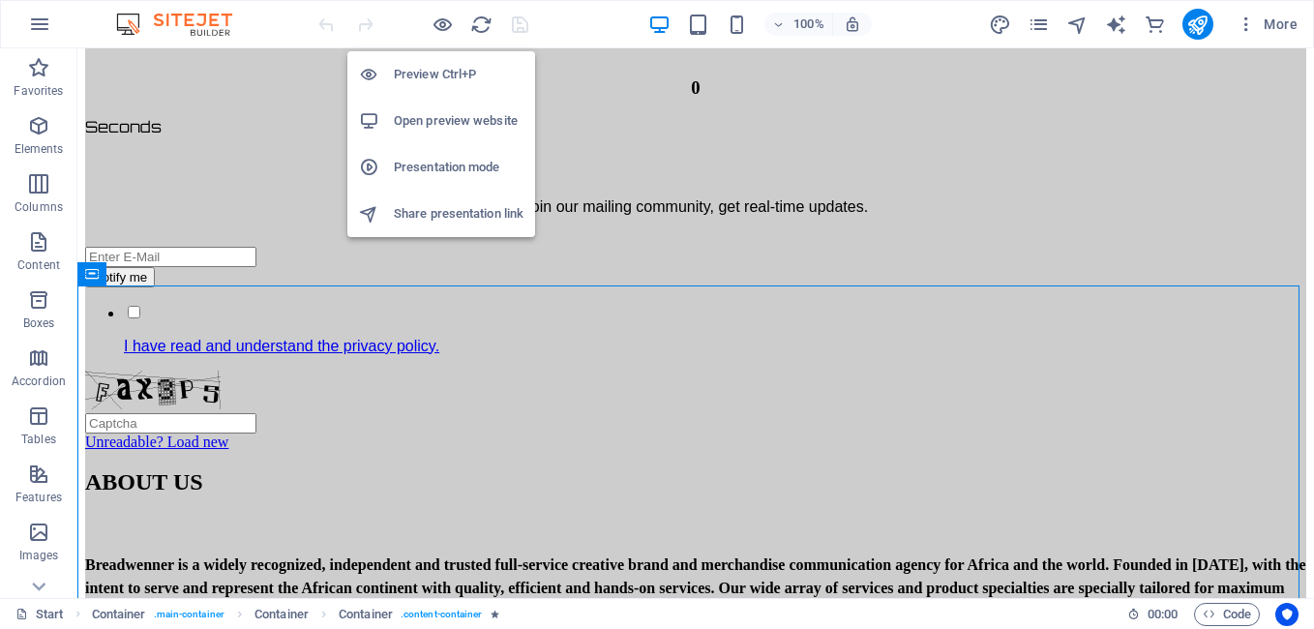
click at [442, 136] on li "Open preview website" at bounding box center [441, 121] width 188 height 46
click at [424, 105] on li "Open preview website" at bounding box center [441, 121] width 188 height 46
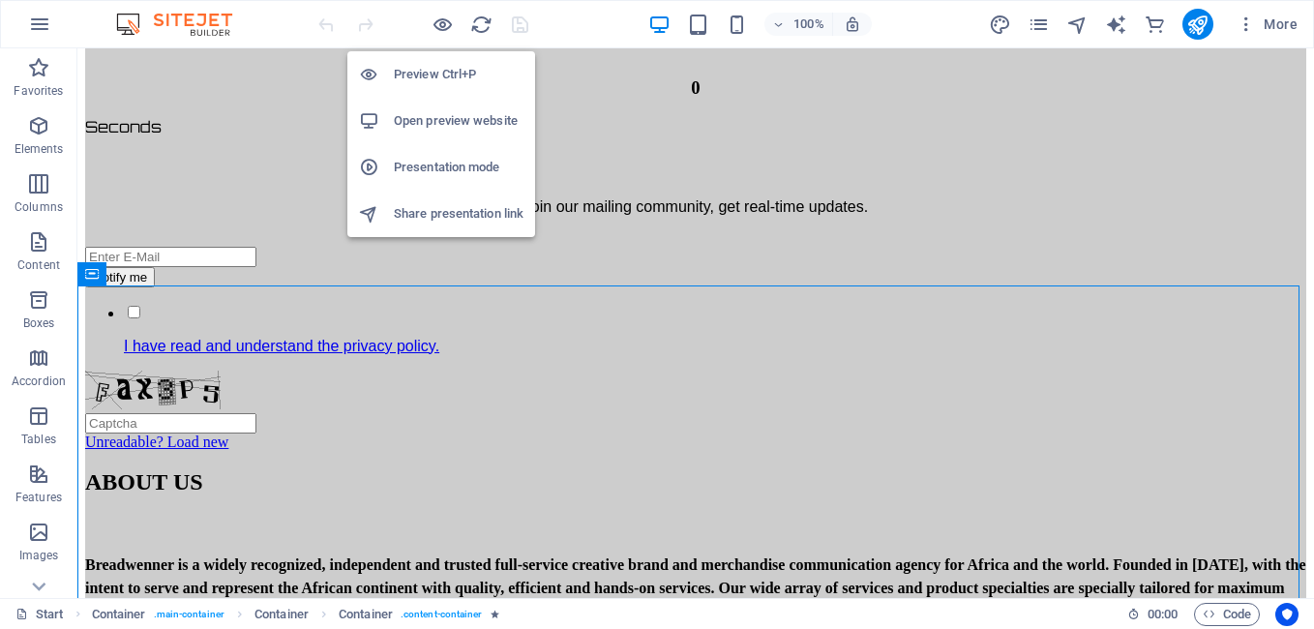
click at [424, 105] on li "Open preview website" at bounding box center [441, 121] width 188 height 46
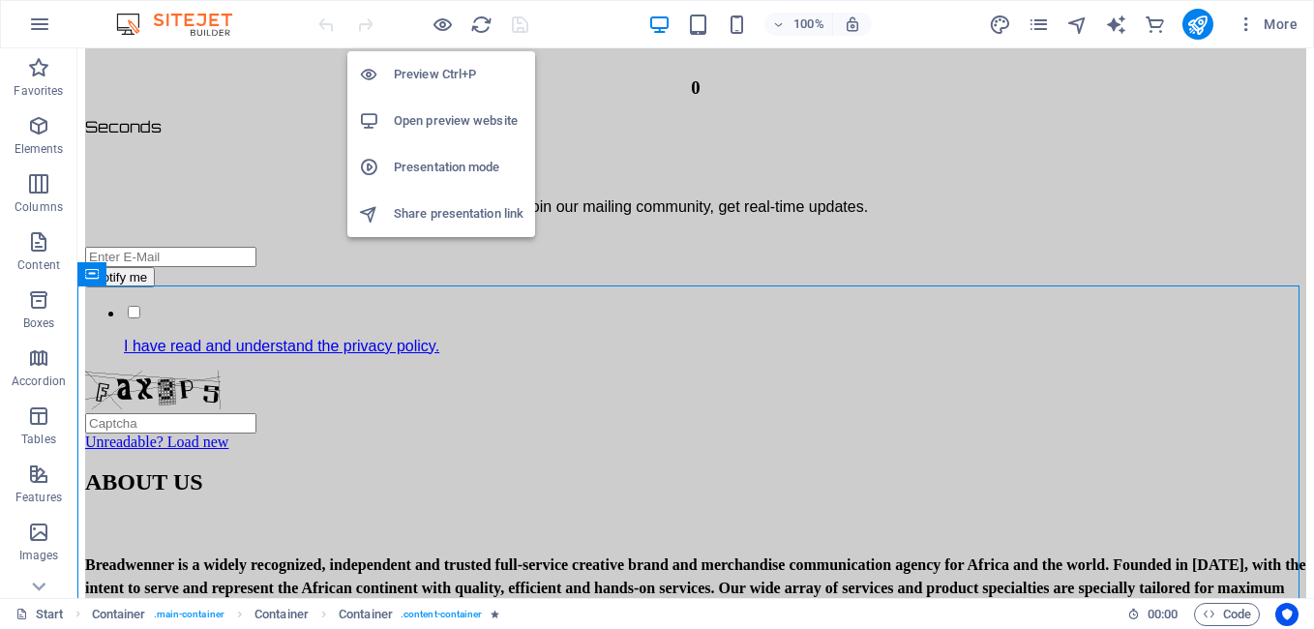
click at [426, 73] on h6 "Preview Ctrl+P" at bounding box center [459, 74] width 130 height 23
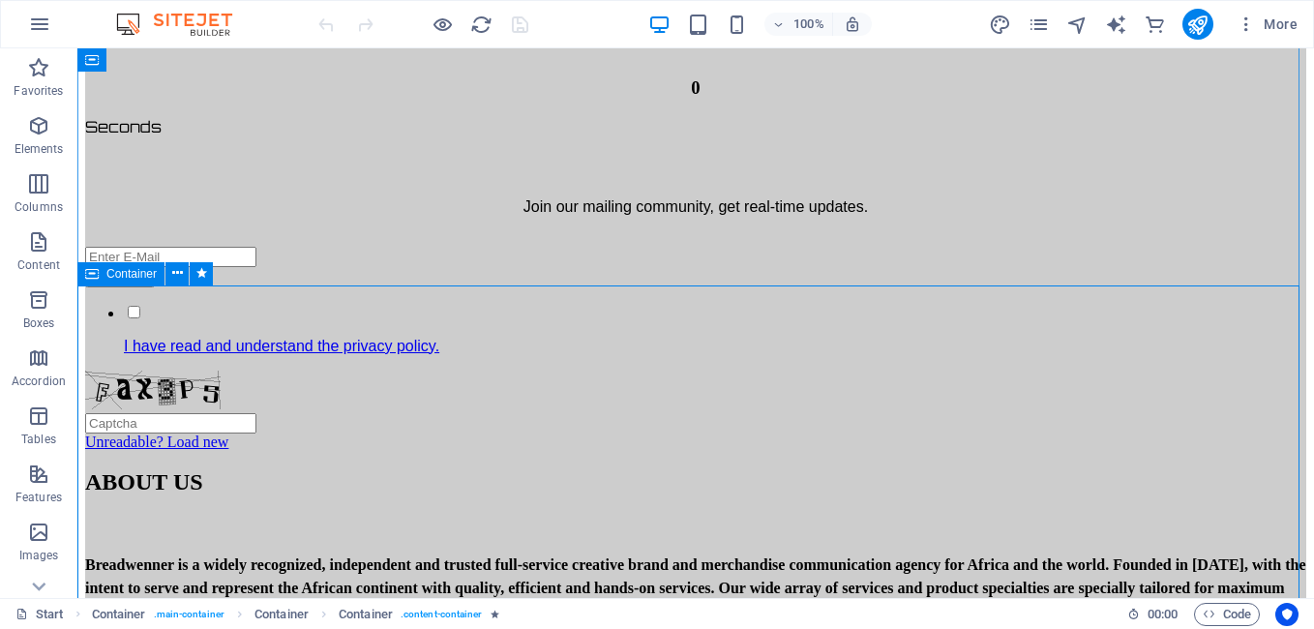
click at [134, 469] on div "ABOUT US Breadwenner is a widely recognized, independent and trusted full-servi…" at bounding box center [695, 631] width 1221 height 325
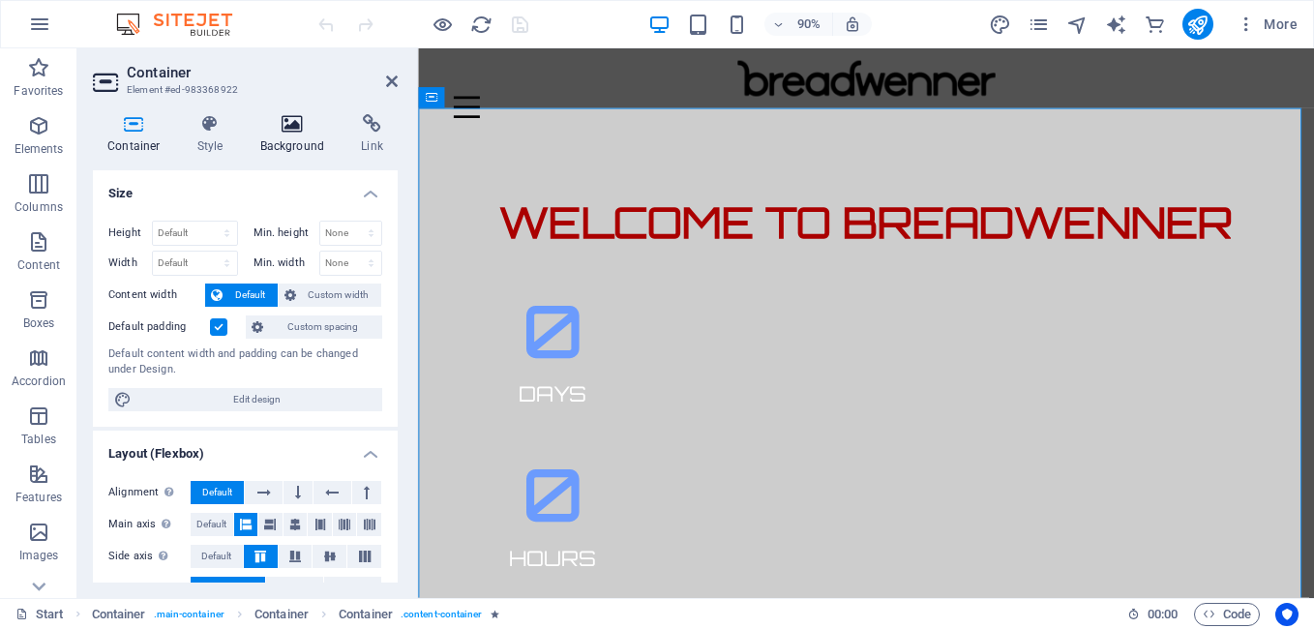
click at [295, 140] on h4 "Background" at bounding box center [297, 134] width 102 height 41
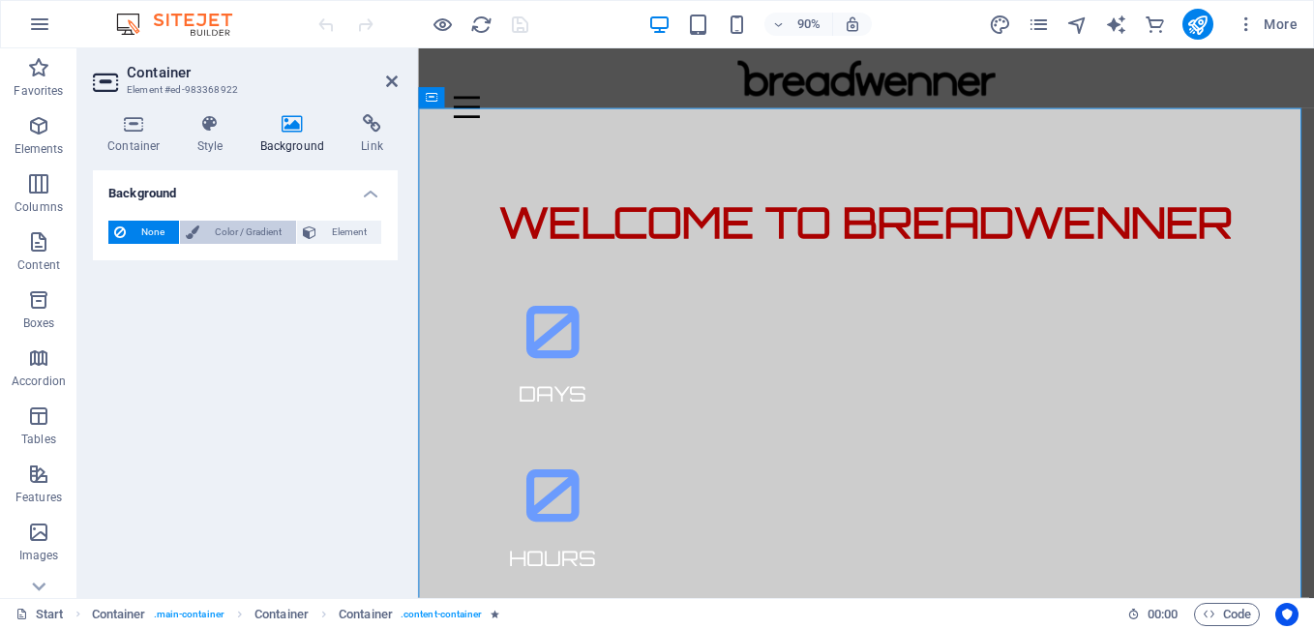
click at [241, 239] on span "Color / Gradient" at bounding box center [247, 232] width 85 height 23
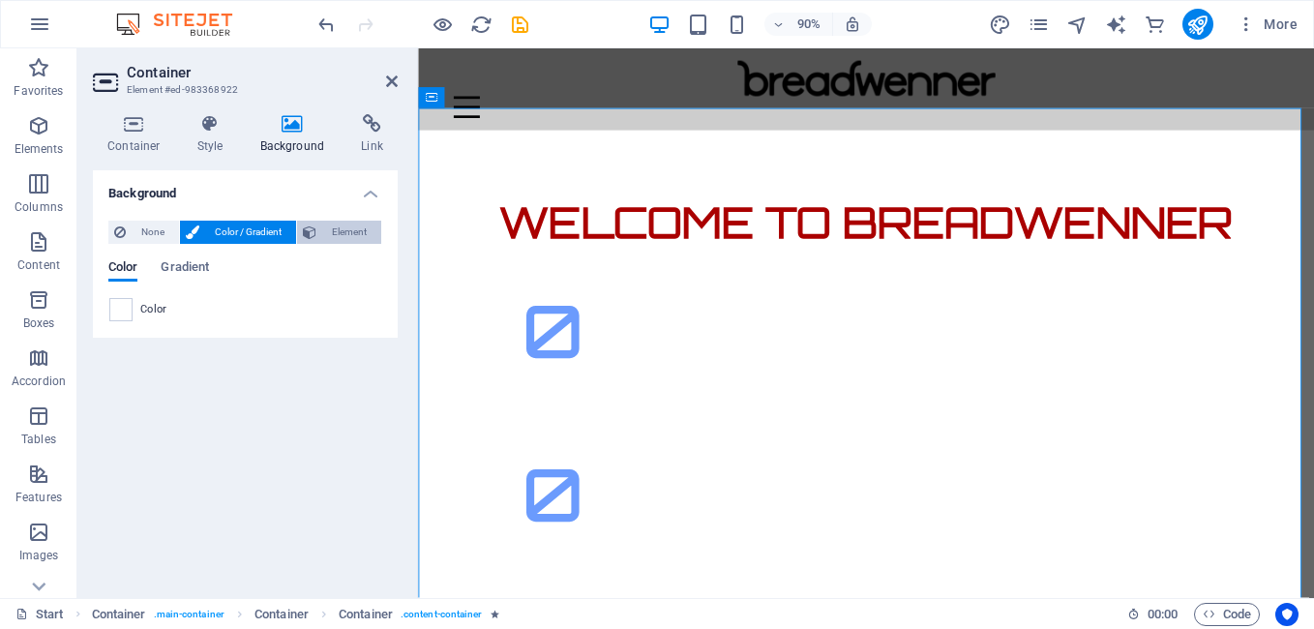
click at [355, 223] on span "Element" at bounding box center [348, 232] width 53 height 23
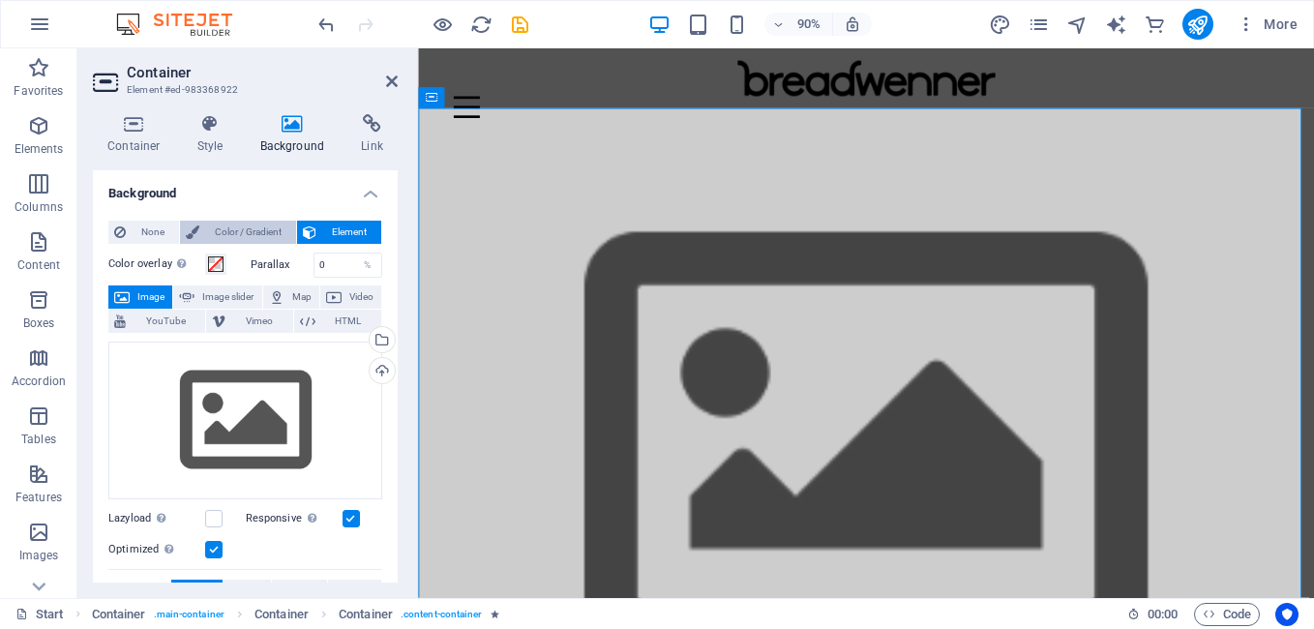
click at [284, 229] on span "Color / Gradient" at bounding box center [247, 232] width 85 height 23
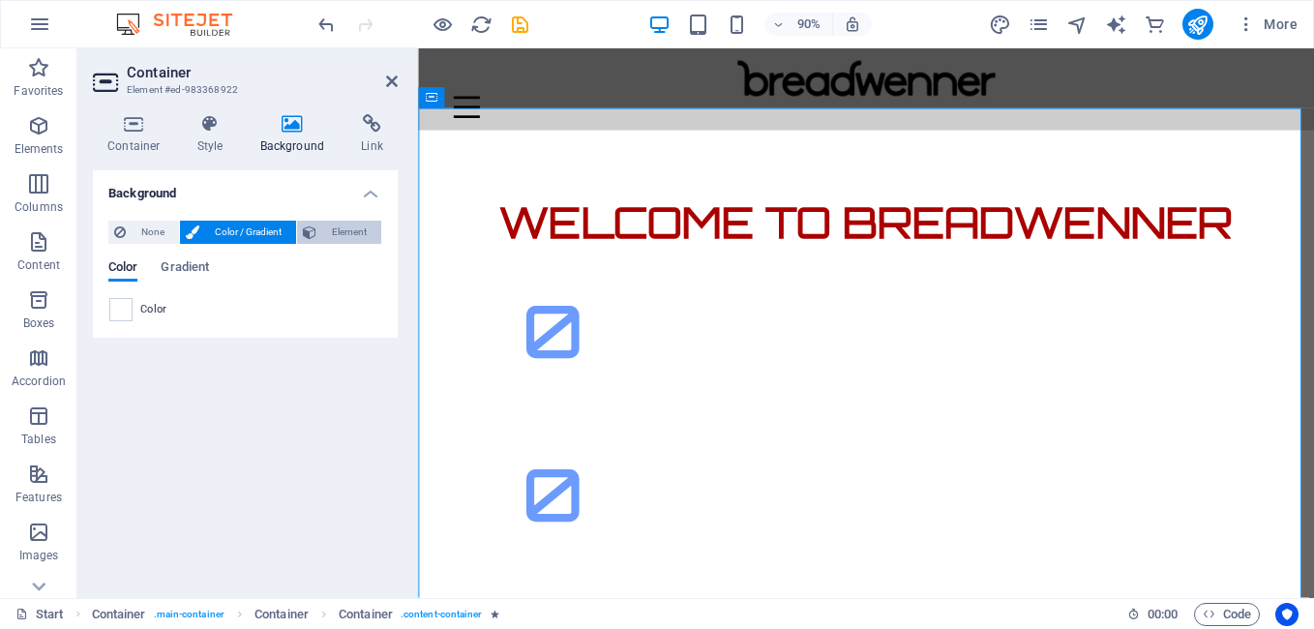
click at [337, 227] on span "Element" at bounding box center [348, 232] width 53 height 23
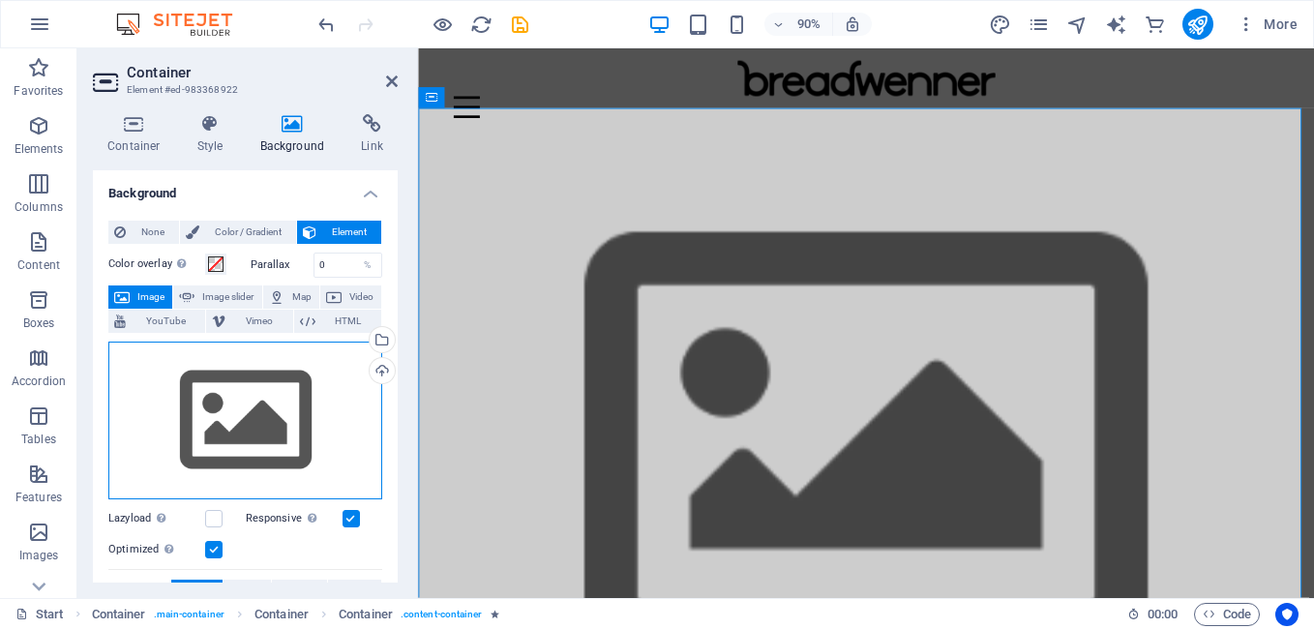
click at [272, 393] on div "Drag files here, click to choose files or select files from Files or our free s…" at bounding box center [245, 421] width 274 height 159
click at [272, 393] on body "[DOMAIN_NAME] Start (en) Favorites Elements Columns Content Boxes Accordion Tab…" at bounding box center [657, 314] width 1314 height 629
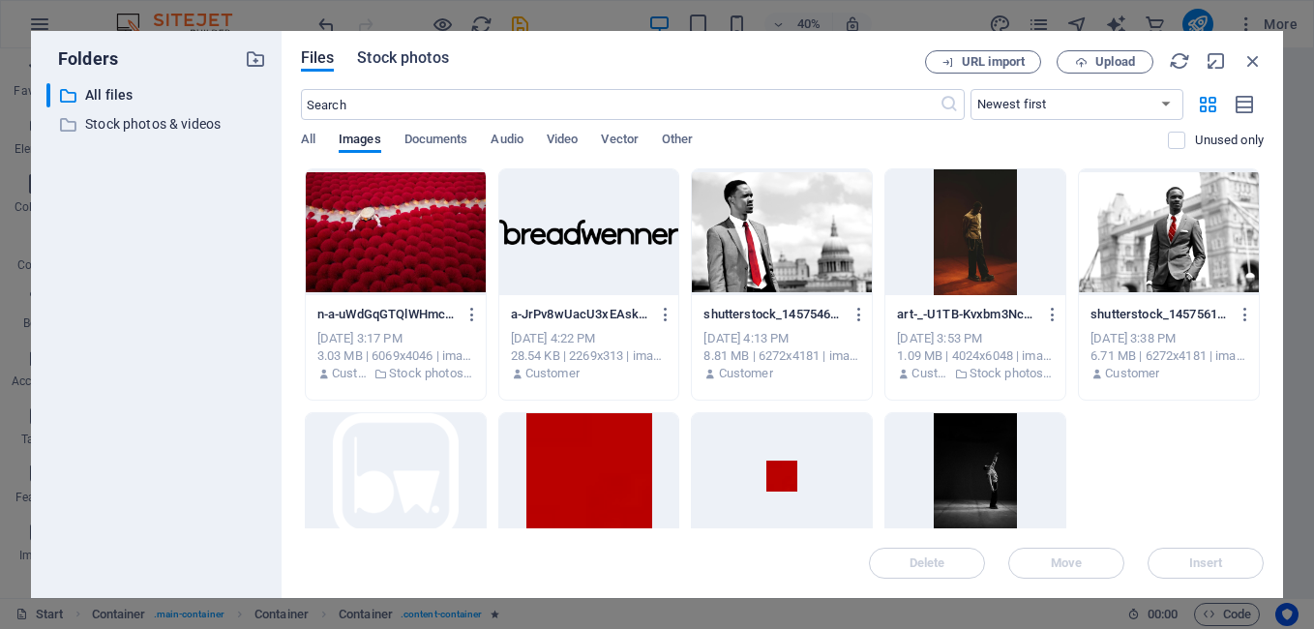
click at [404, 54] on span "Stock photos" at bounding box center [402, 57] width 91 height 23
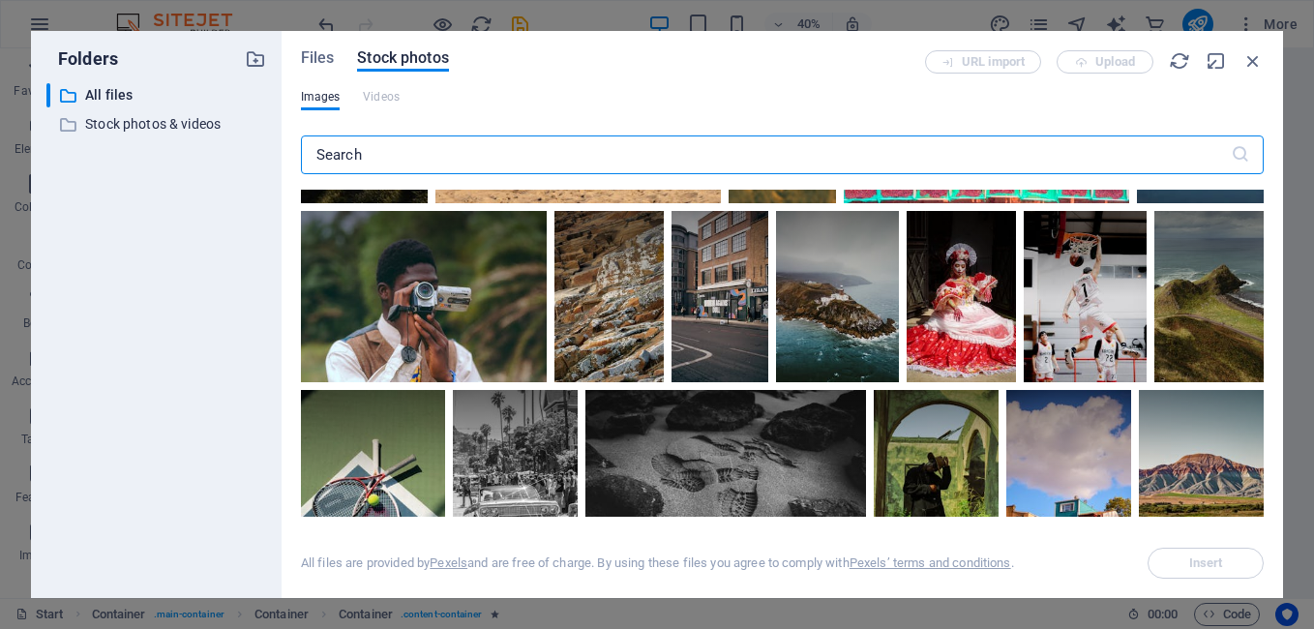
scroll to position [858, 0]
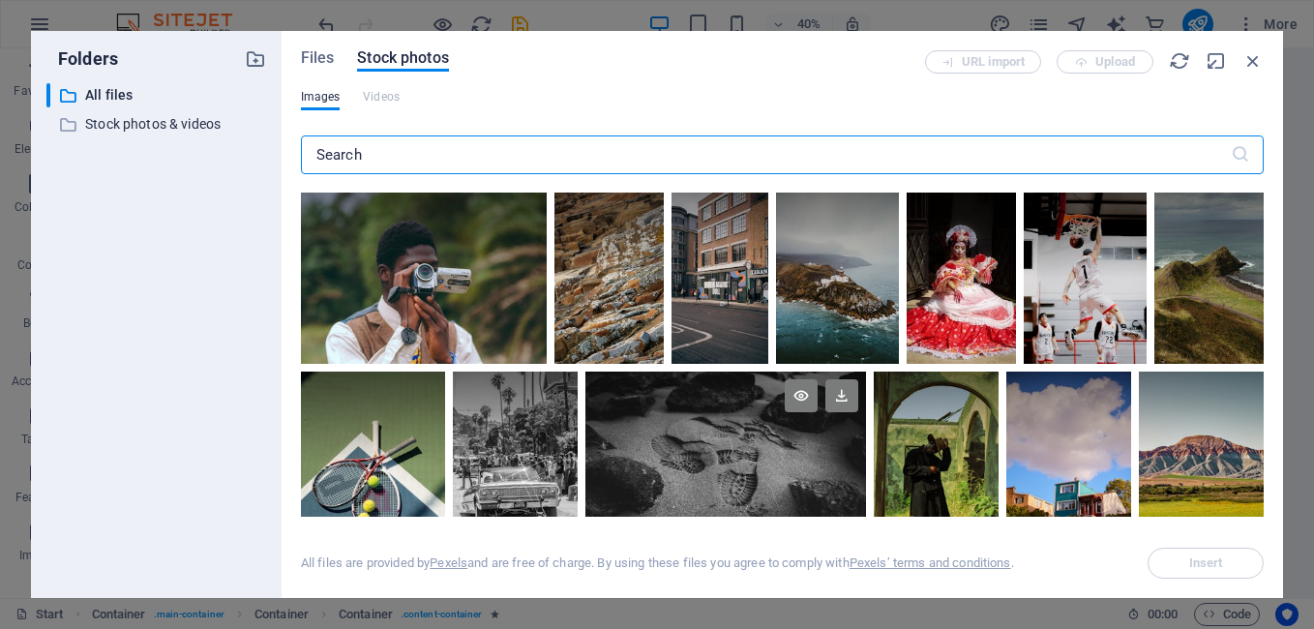
click at [795, 463] on div at bounding box center [725, 419] width 281 height 94
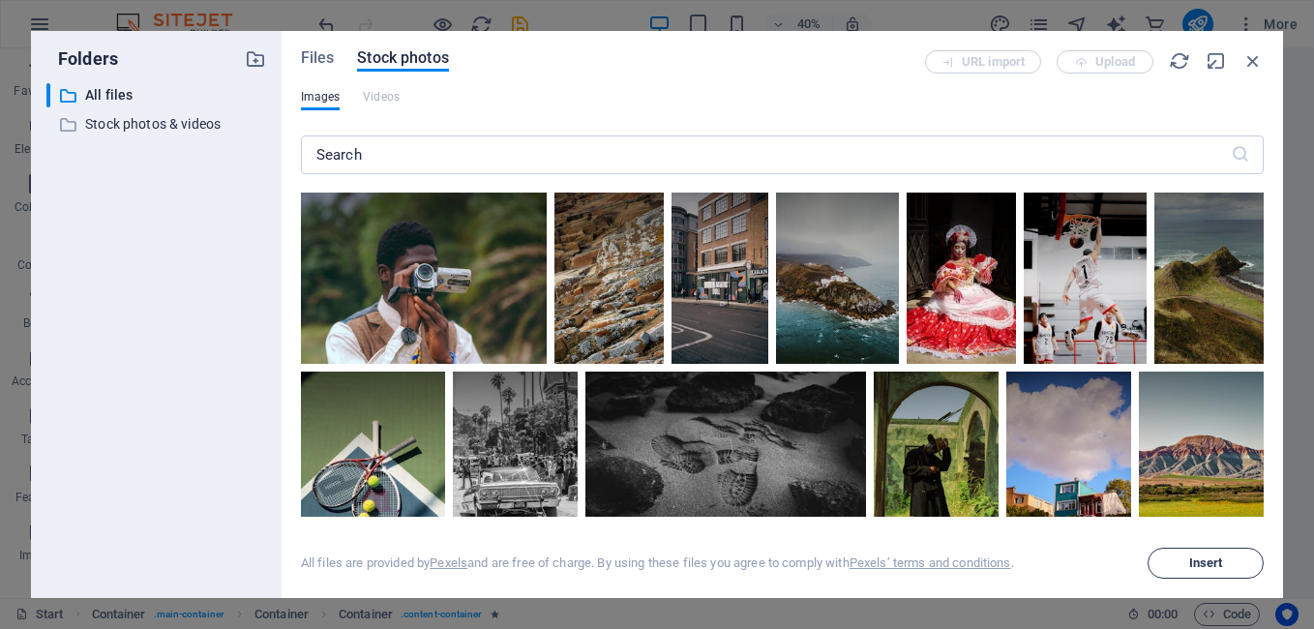
click at [1208, 571] on button "Insert" at bounding box center [1206, 563] width 116 height 31
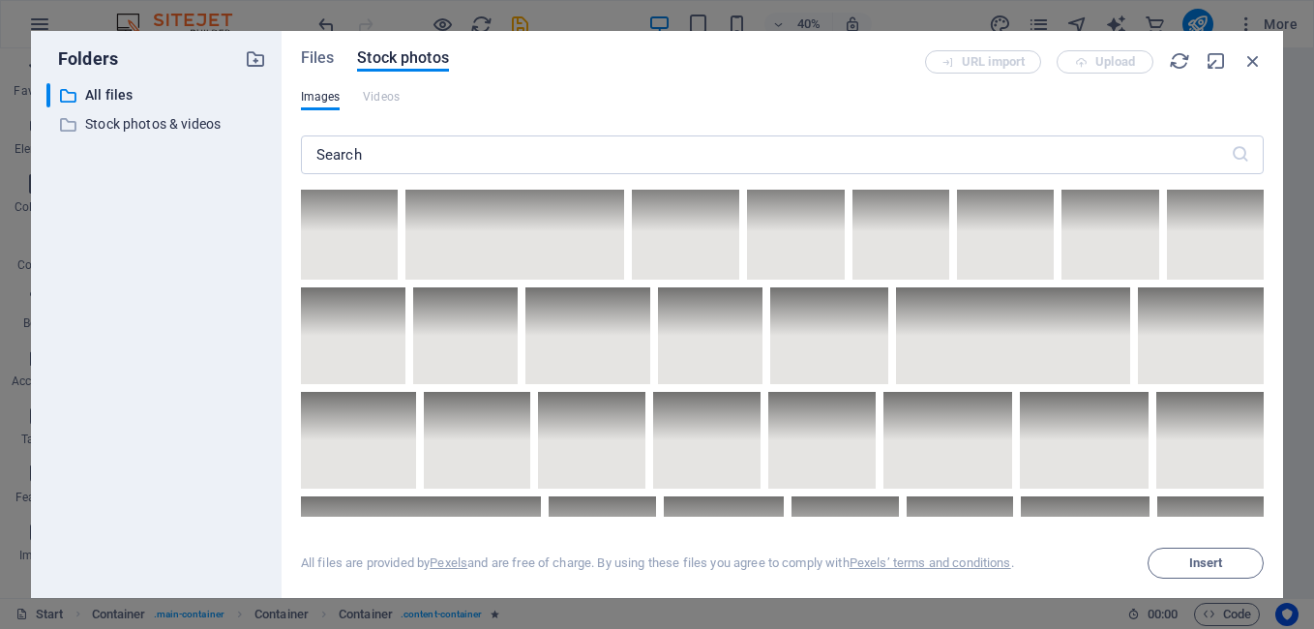
scroll to position [8299, 0]
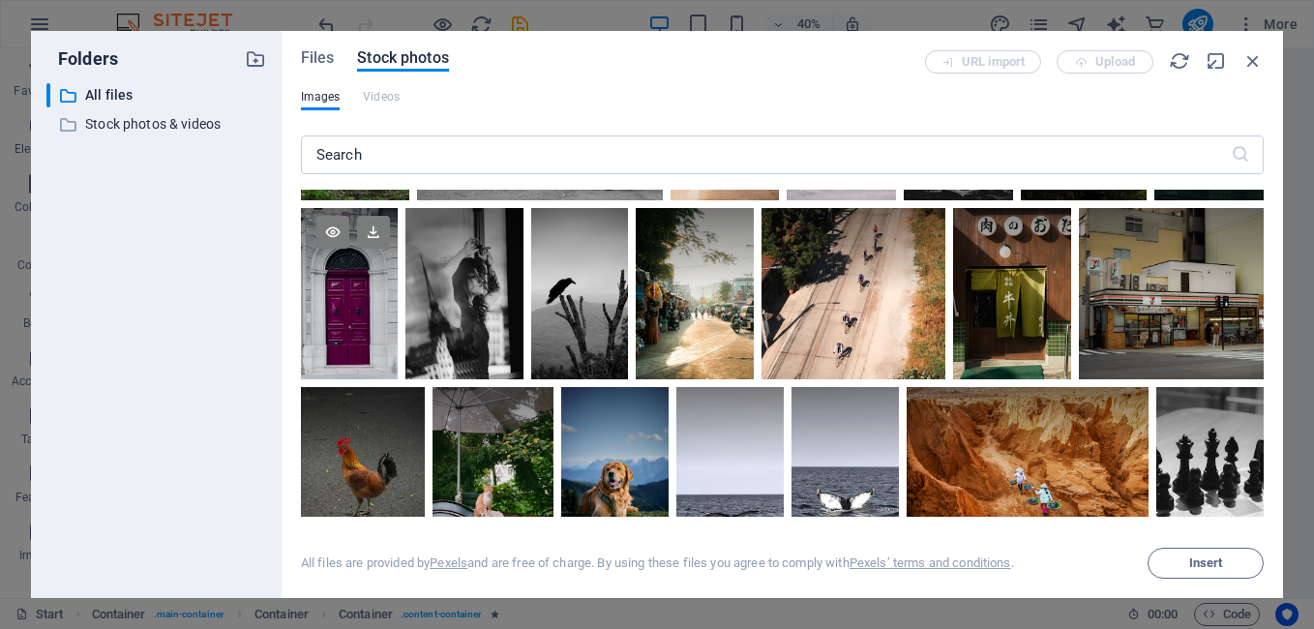
click at [343, 313] on div at bounding box center [349, 293] width 97 height 171
click at [376, 216] on icon at bounding box center [373, 232] width 33 height 33
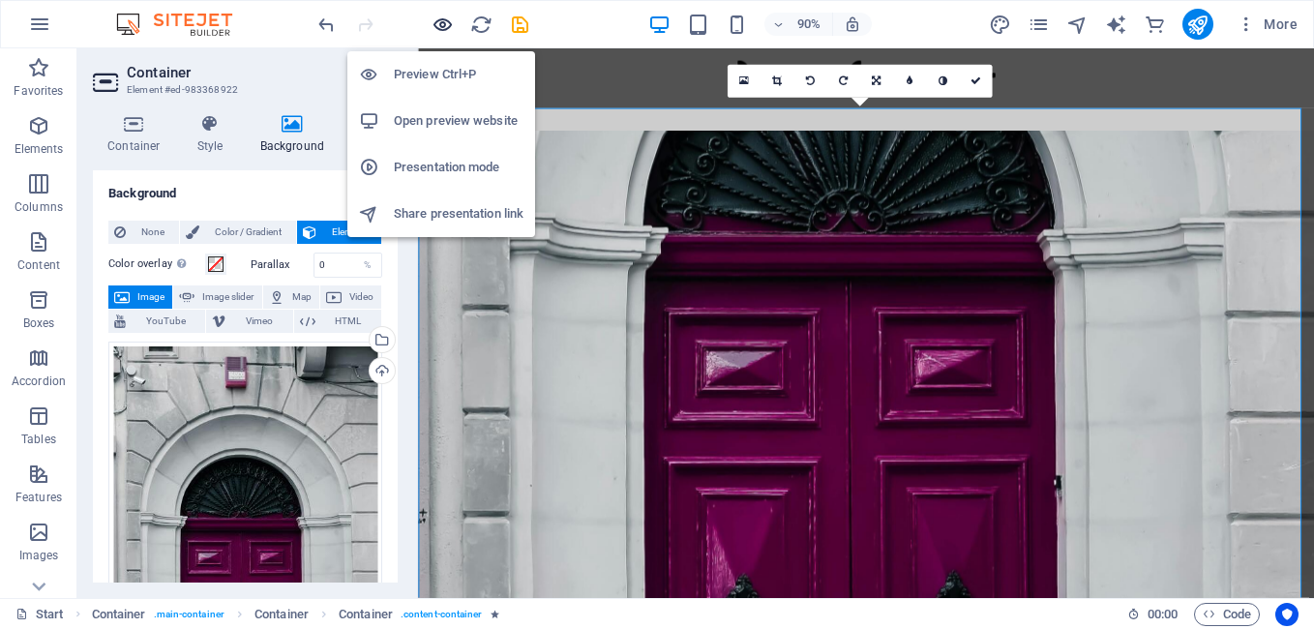
click at [450, 34] on icon "button" at bounding box center [443, 25] width 22 height 22
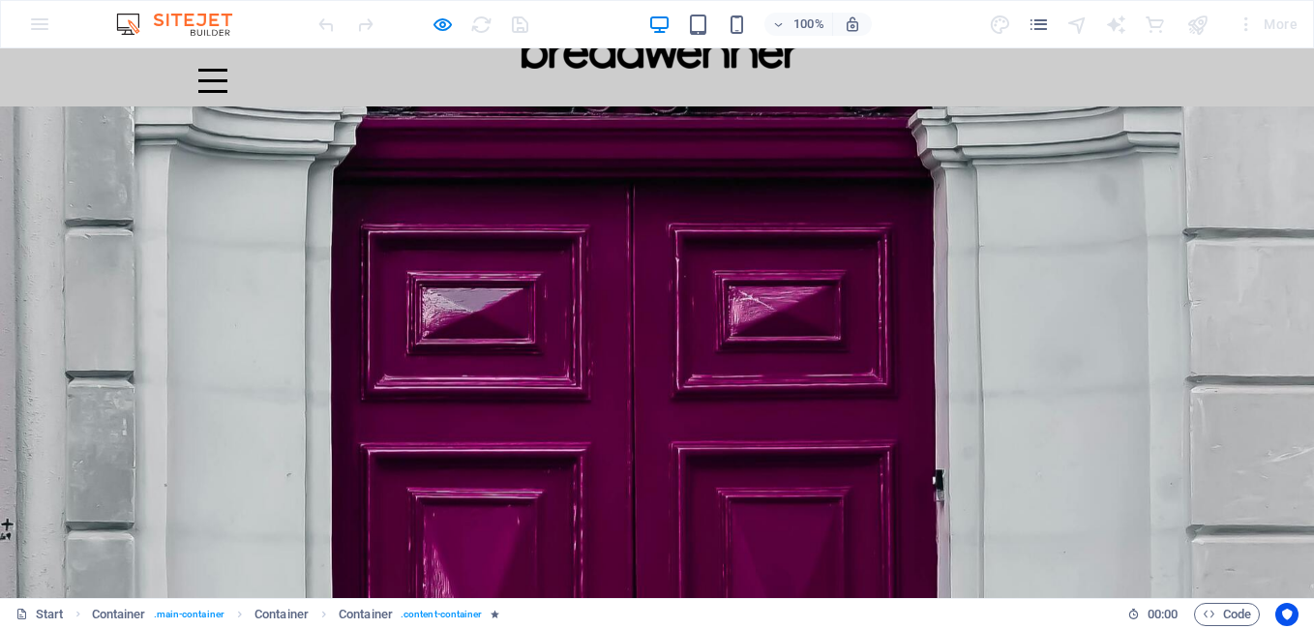
scroll to position [0, 0]
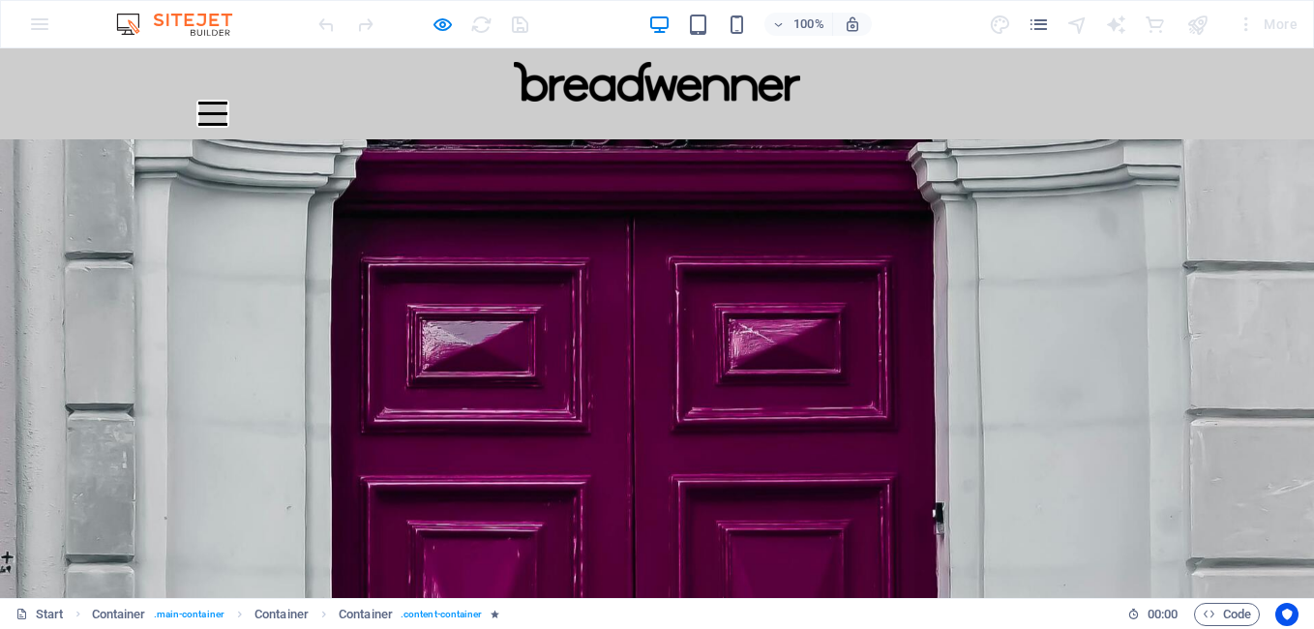
click at [227, 102] on button "Menu" at bounding box center [212, 103] width 29 height 3
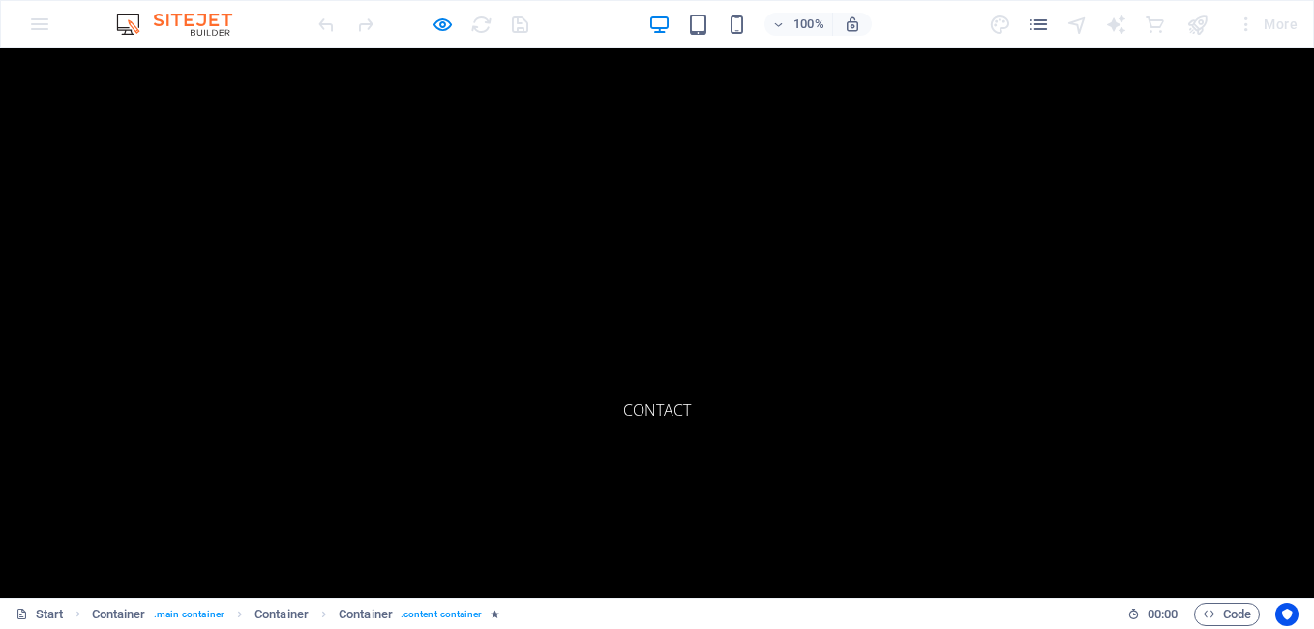
click at [686, 330] on link "About" at bounding box center [656, 323] width 81 height 46
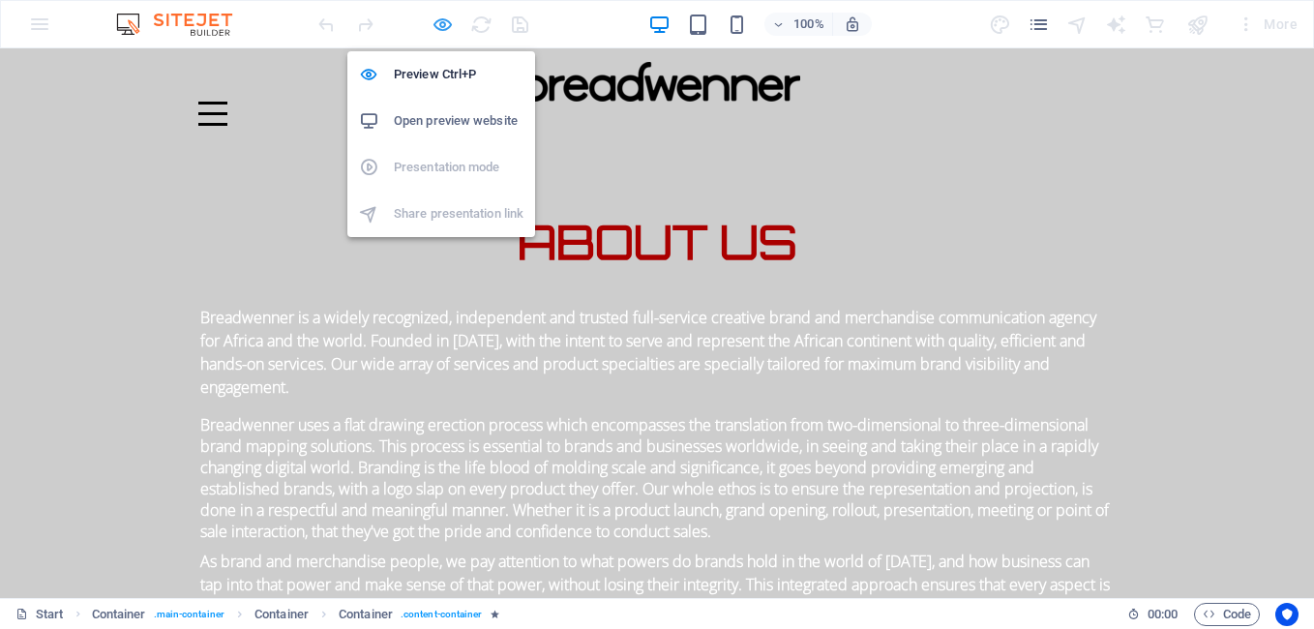
click at [447, 25] on icon "button" at bounding box center [443, 25] width 22 height 22
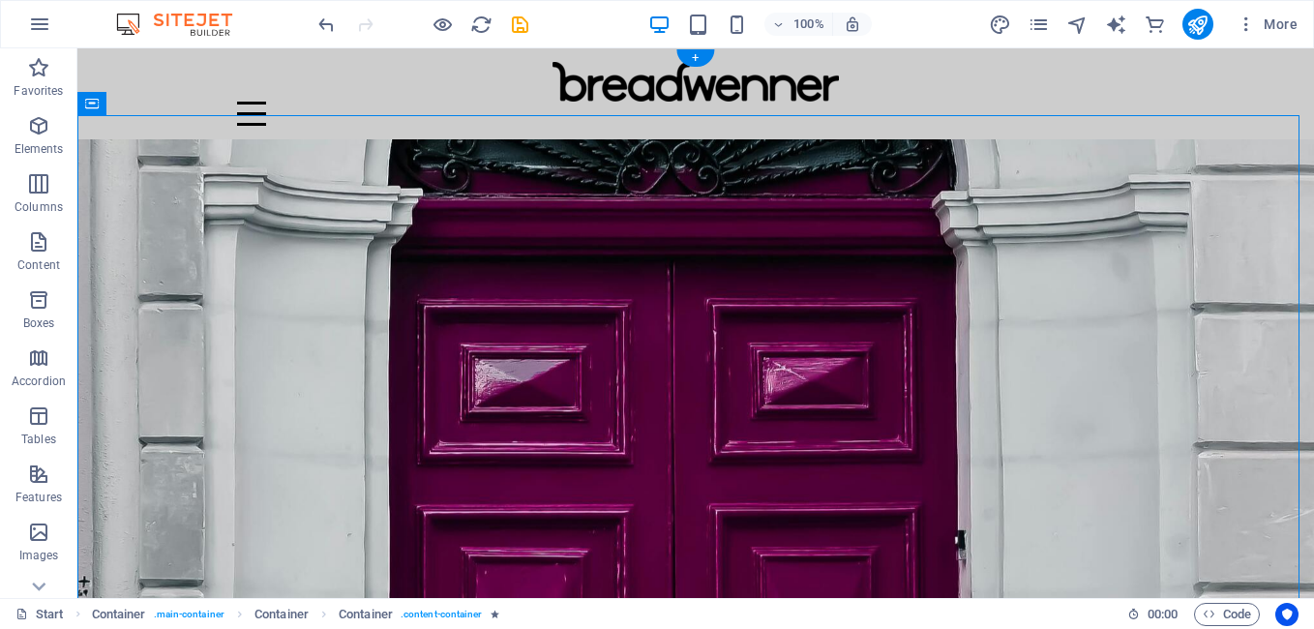
click at [114, 533] on figure "Content 1" at bounding box center [695, 491] width 1237 height 704
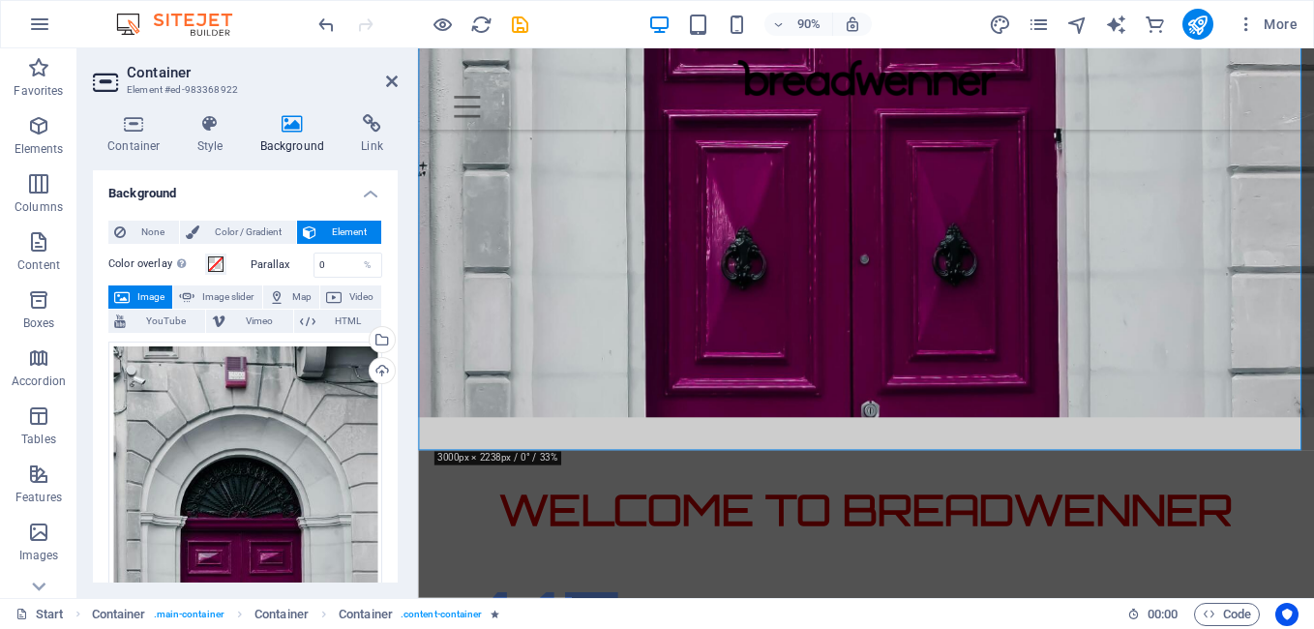
scroll to position [387, 0]
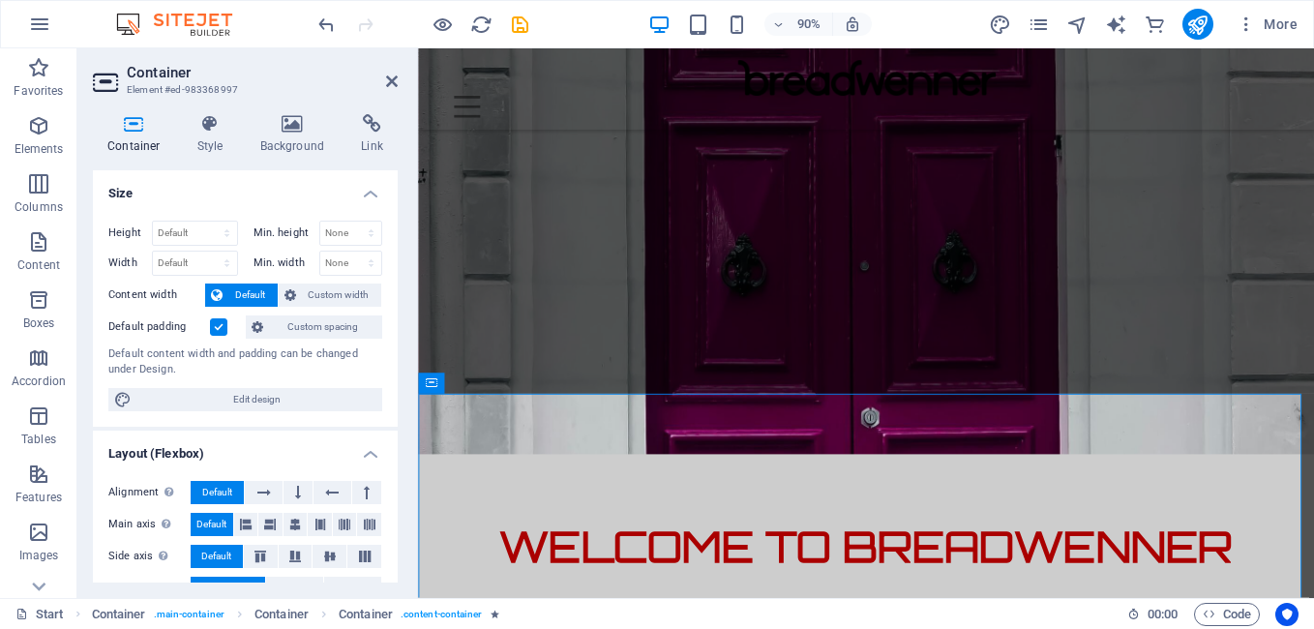
click at [434, 312] on figure "Content 1" at bounding box center [916, 113] width 996 height 771
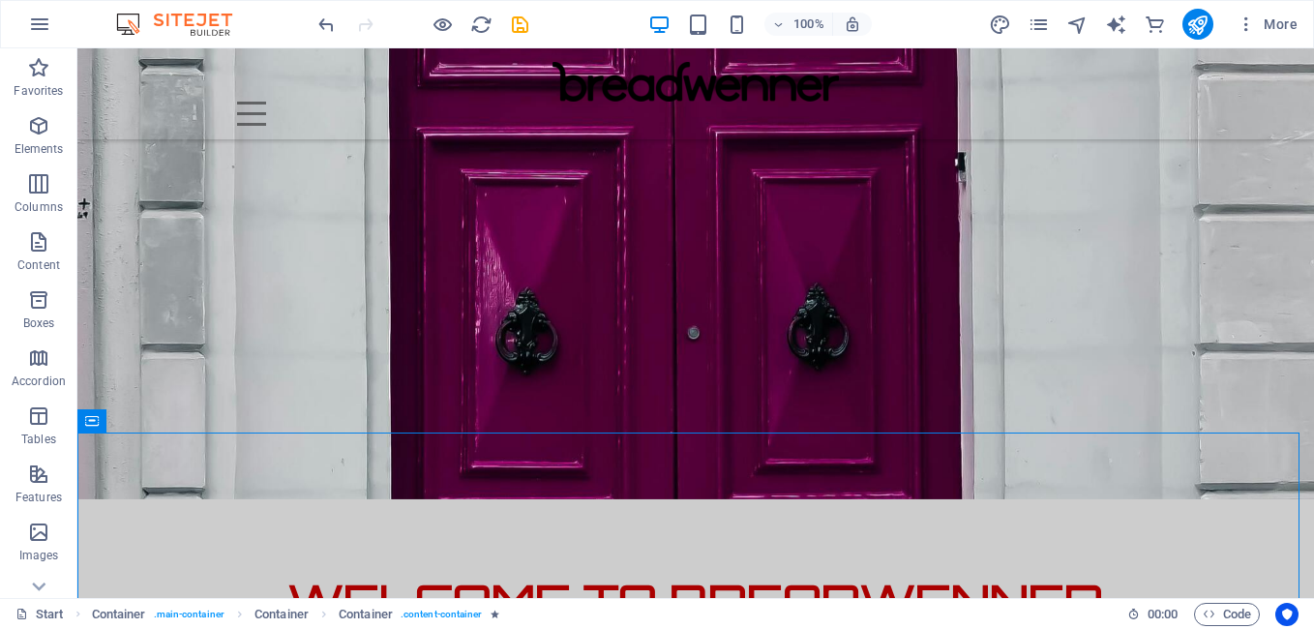
click at [132, 370] on figure "Content 1" at bounding box center [695, 113] width 1237 height 771
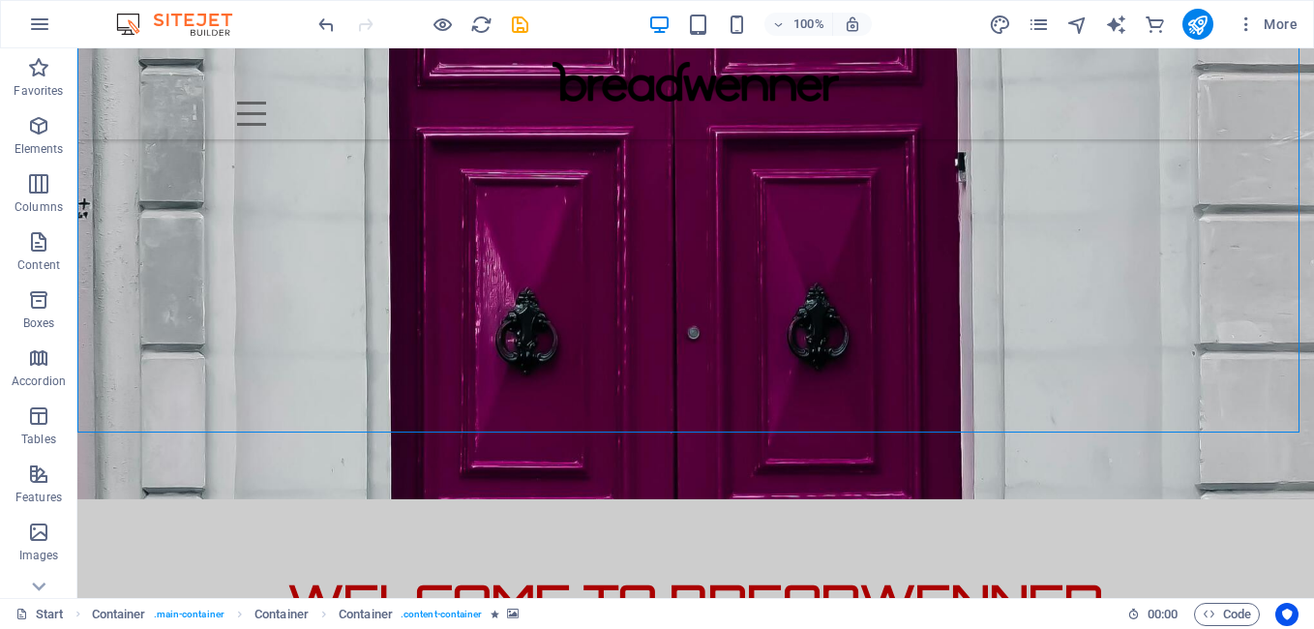
click at [144, 347] on figure "Content 1" at bounding box center [695, 113] width 1237 height 771
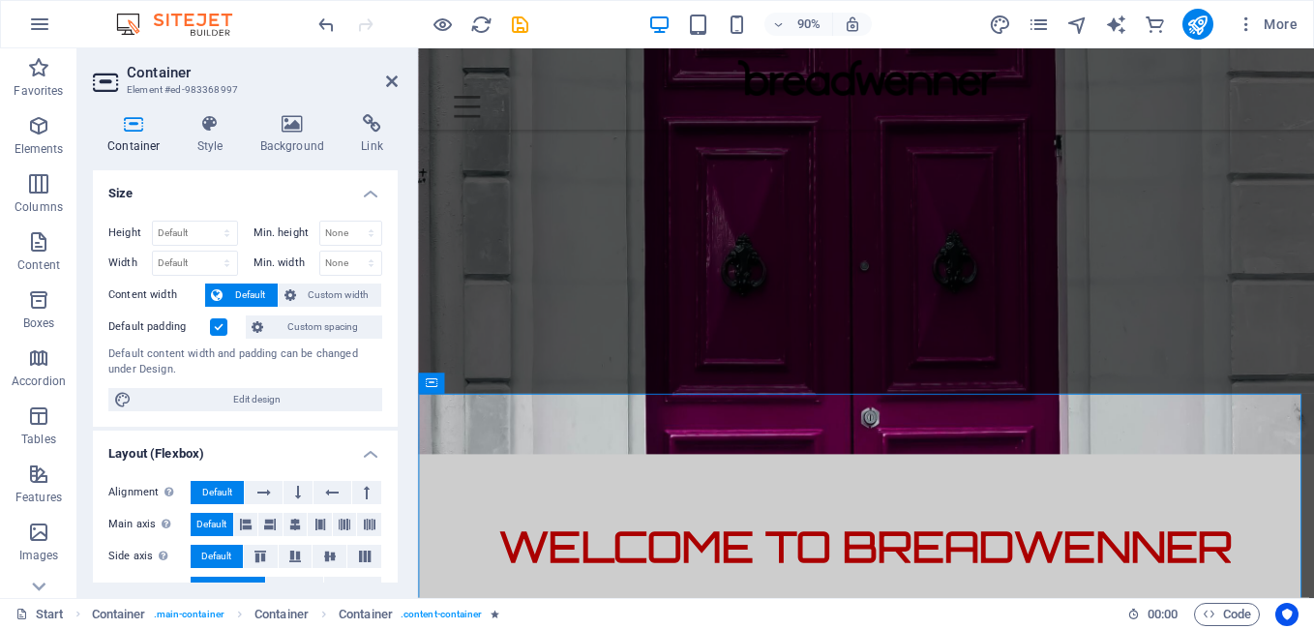
click at [435, 344] on figure "Content 1" at bounding box center [916, 113] width 996 height 771
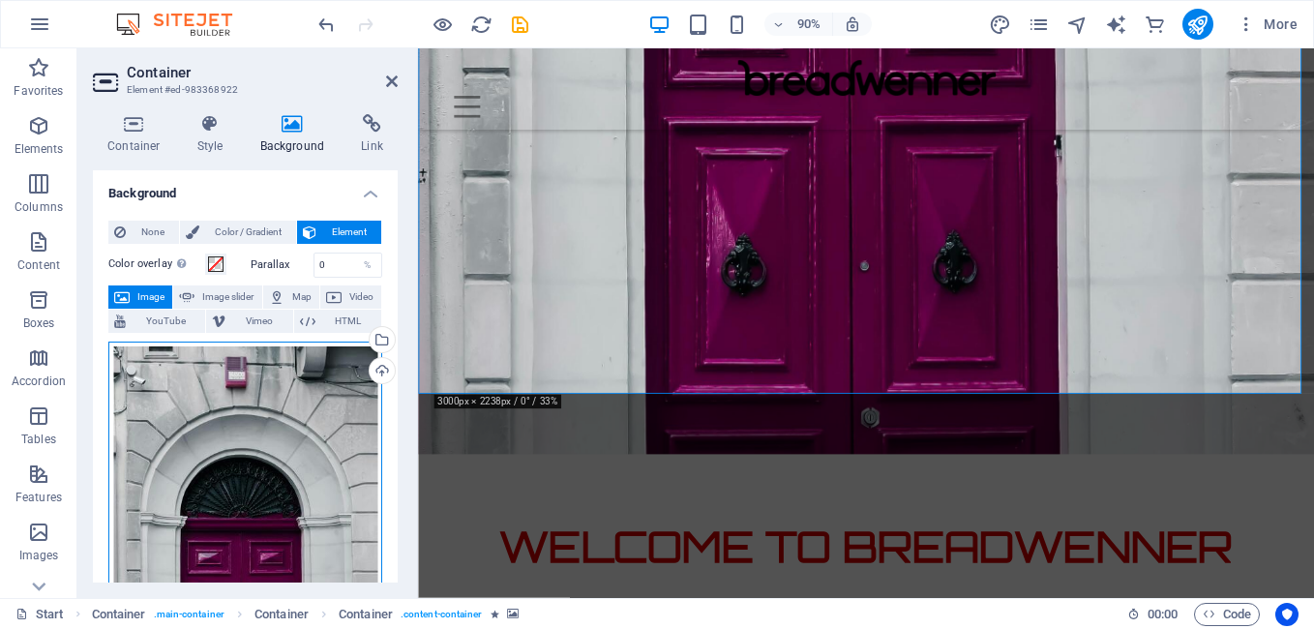
click at [264, 403] on div "Drag files here, click to choose files or select files from Files or our free s…" at bounding box center [245, 581] width 274 height 479
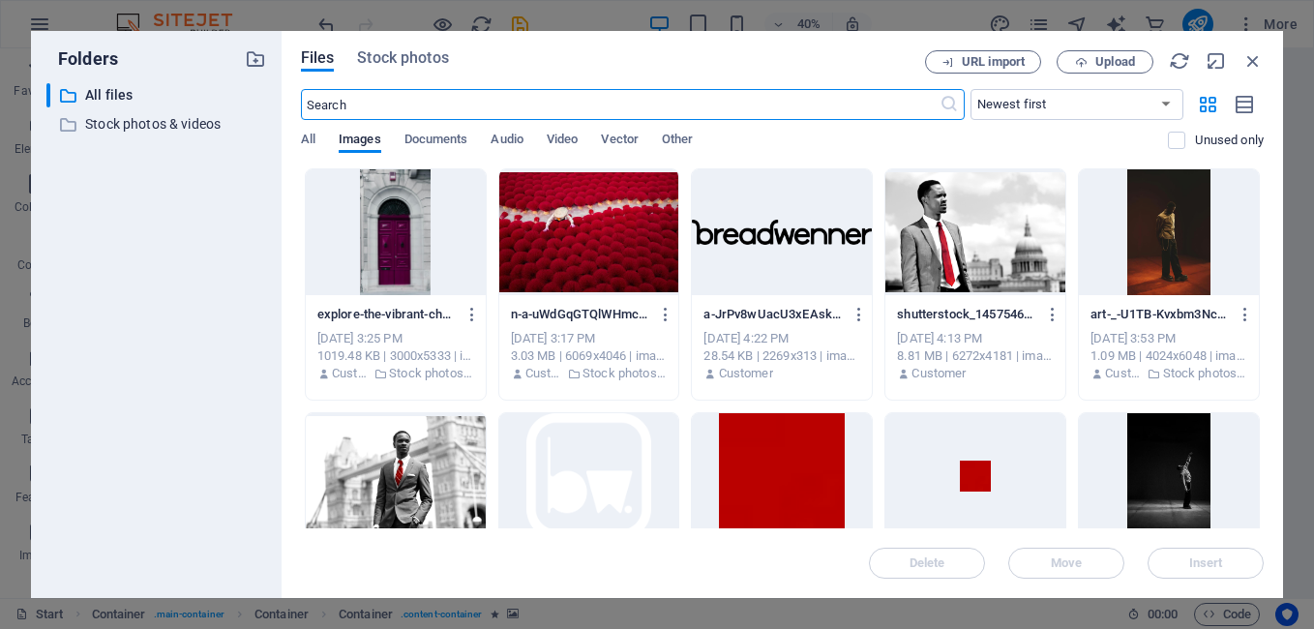
click at [378, 228] on div at bounding box center [396, 232] width 180 height 126
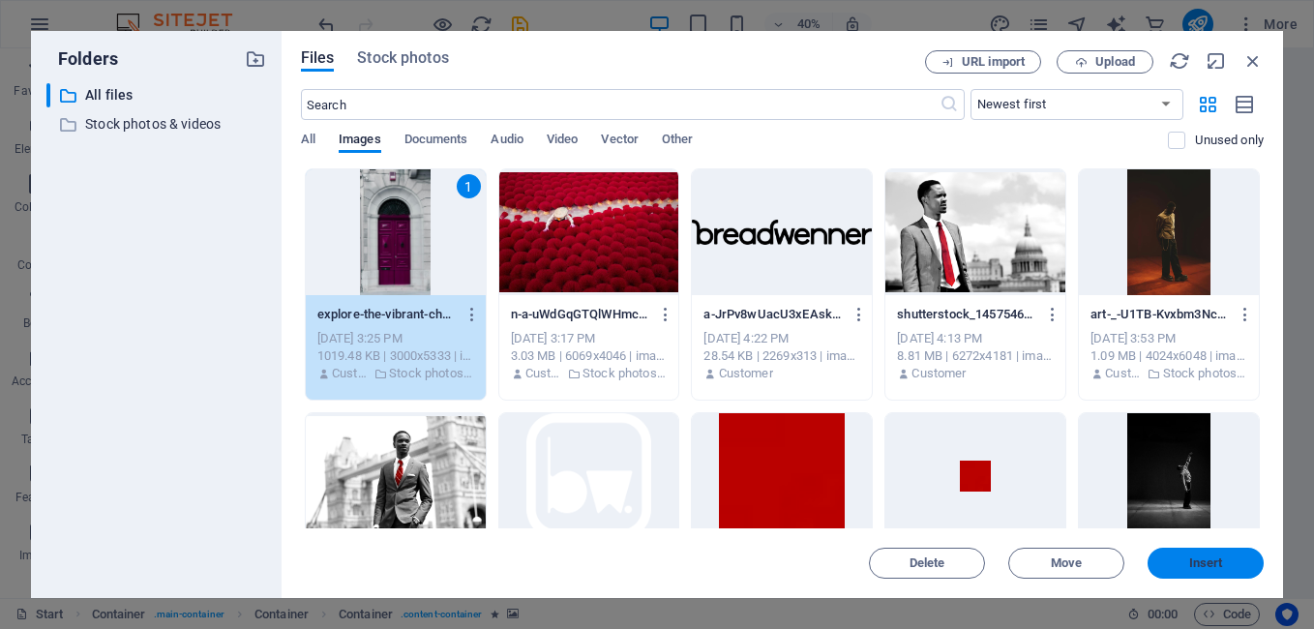
click at [1206, 567] on span "Insert" at bounding box center [1206, 563] width 34 height 12
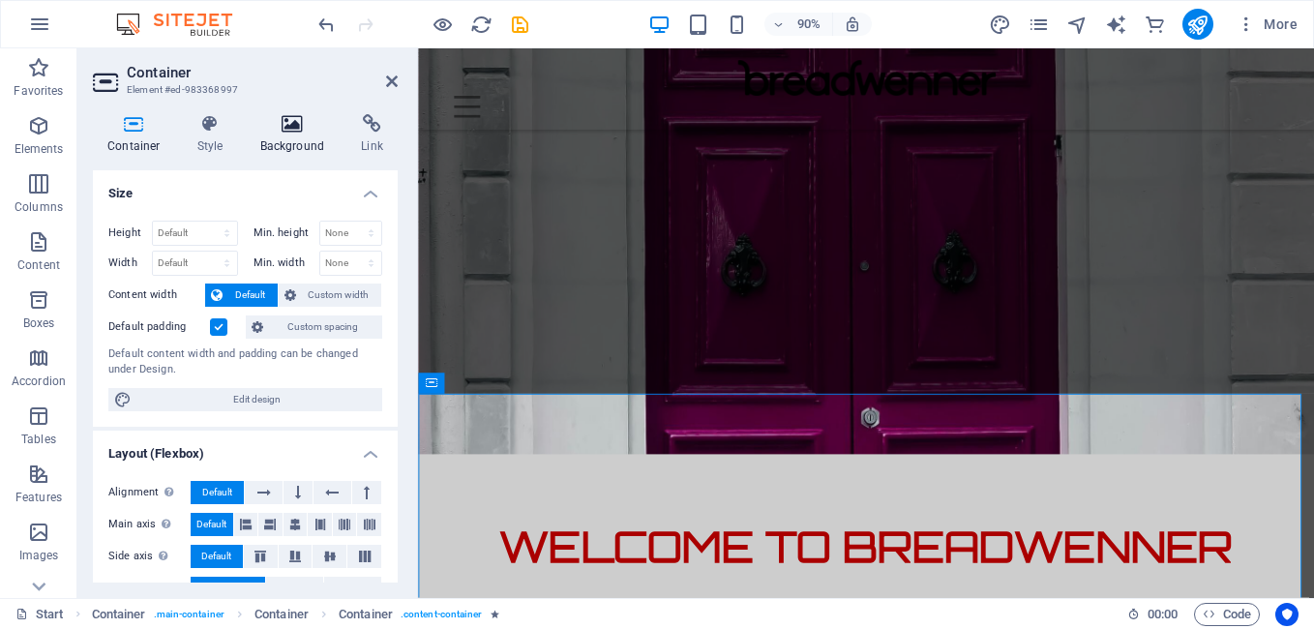
click at [309, 151] on h4 "Background" at bounding box center [297, 134] width 102 height 41
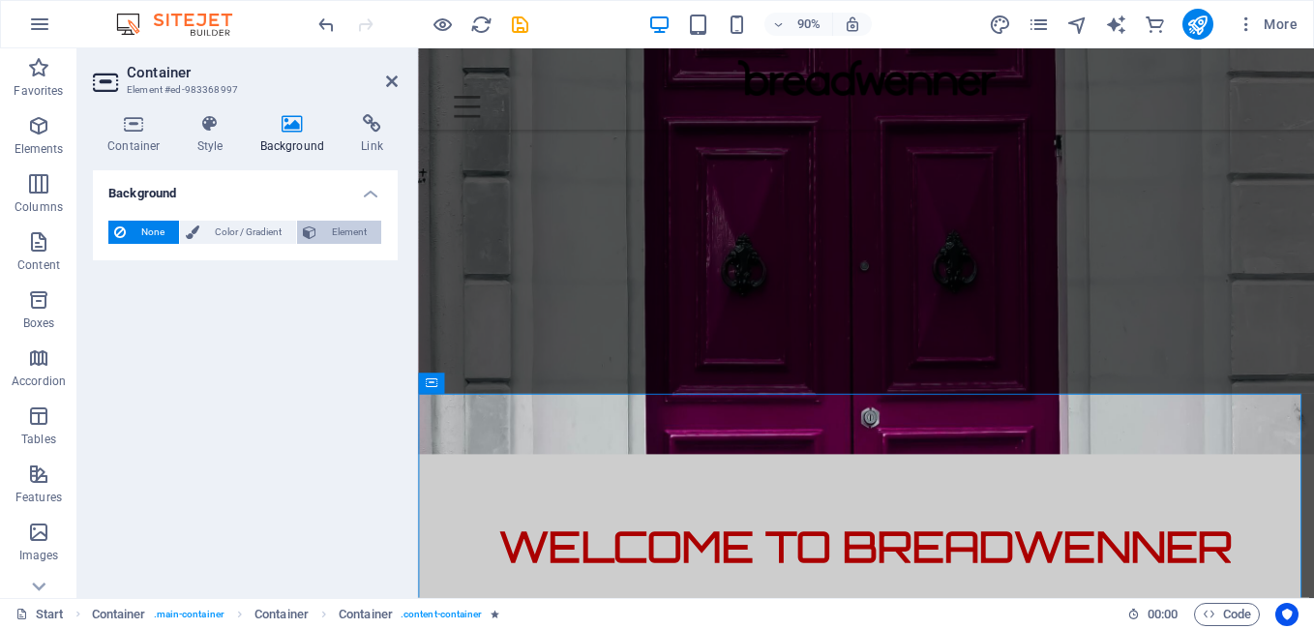
click at [337, 234] on span "Element" at bounding box center [348, 232] width 53 height 23
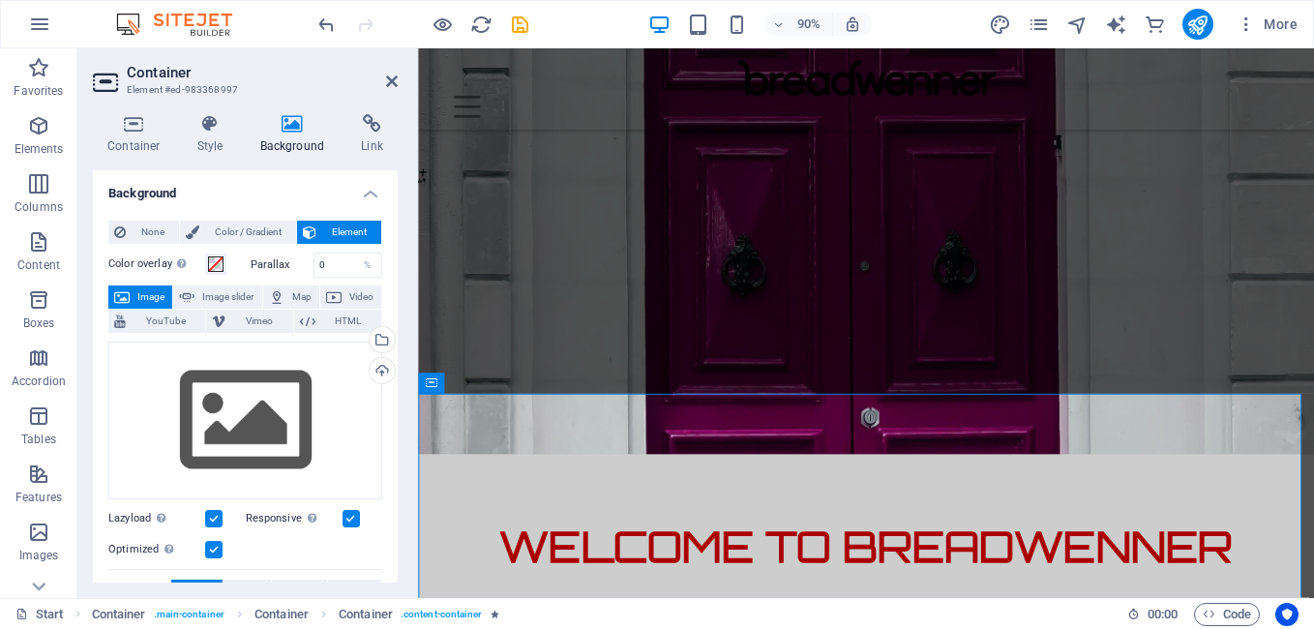
click at [420, 356] on figure "Content 1" at bounding box center [916, 113] width 996 height 771
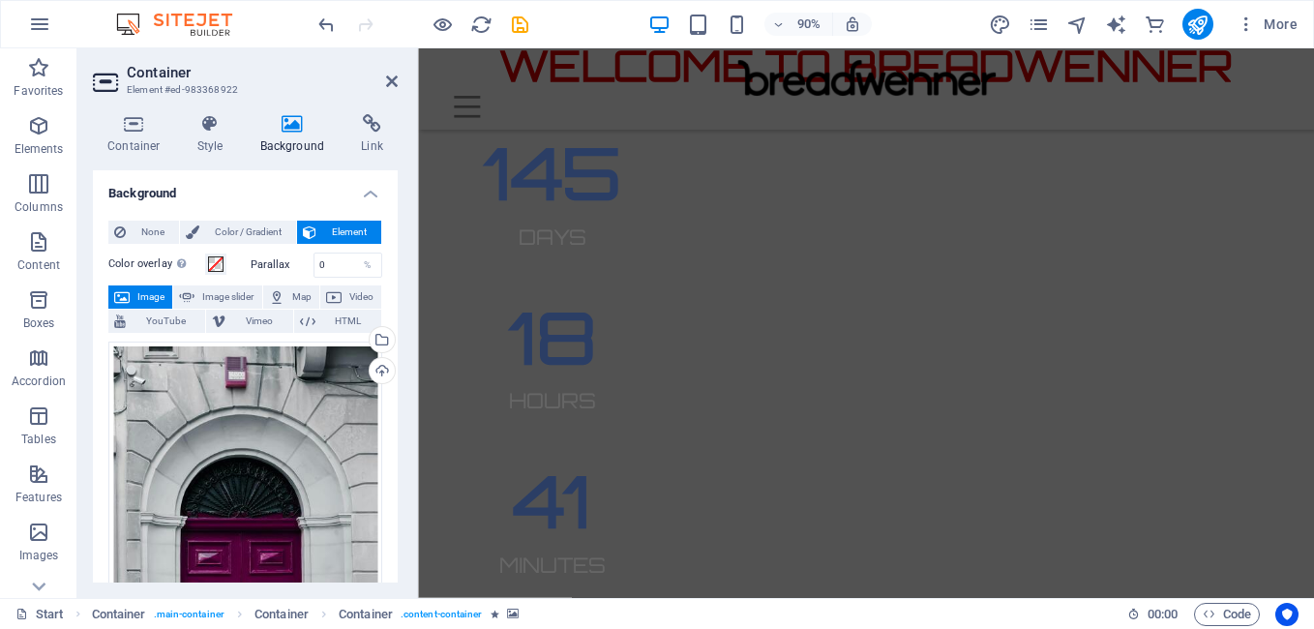
scroll to position [1455, 0]
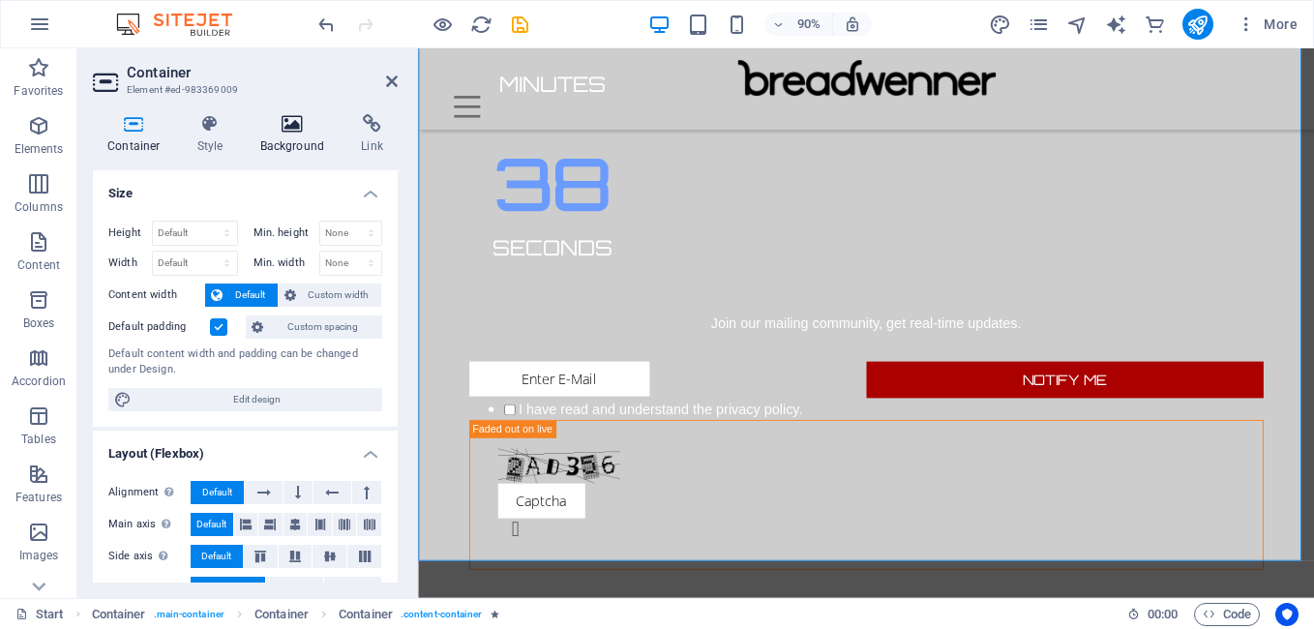
click at [268, 145] on div "Container Style Background Link Size Height Default px rem % vh vw Min. height …" at bounding box center [245, 348] width 305 height 468
click at [268, 145] on h4 "Background" at bounding box center [297, 134] width 102 height 41
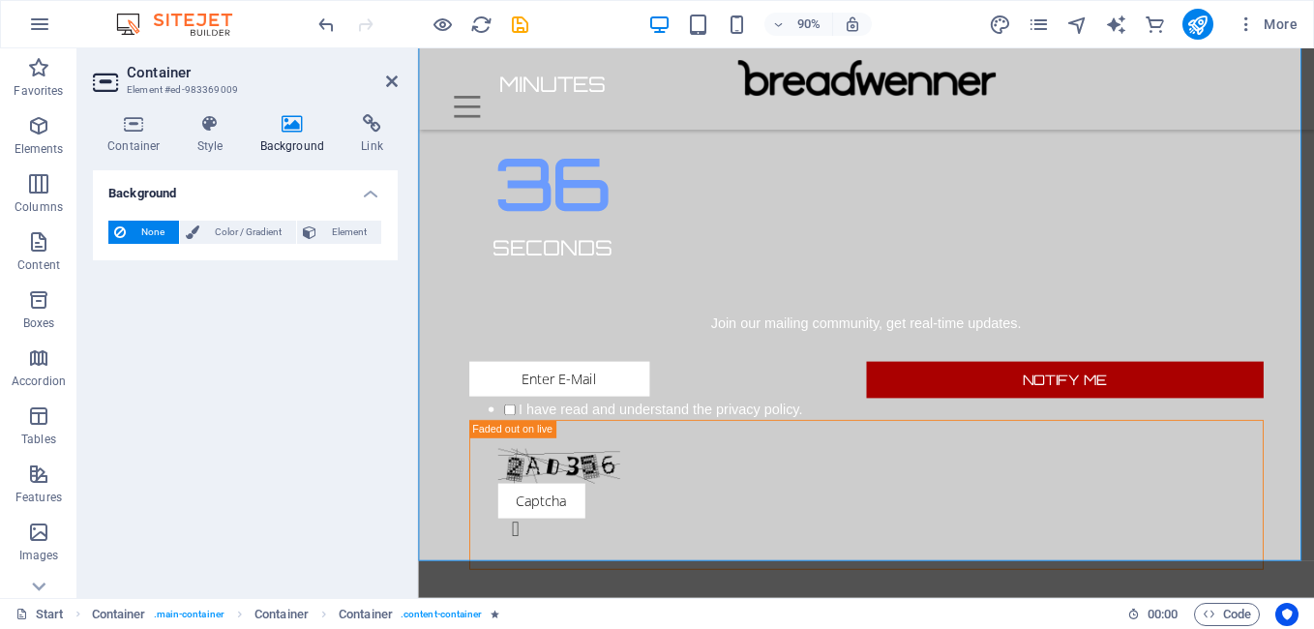
click at [346, 245] on div "None Color / Gradient Element Stretch background to full-width Color overlay Pl…" at bounding box center [245, 232] width 305 height 55
click at [346, 236] on span "Element" at bounding box center [348, 232] width 53 height 23
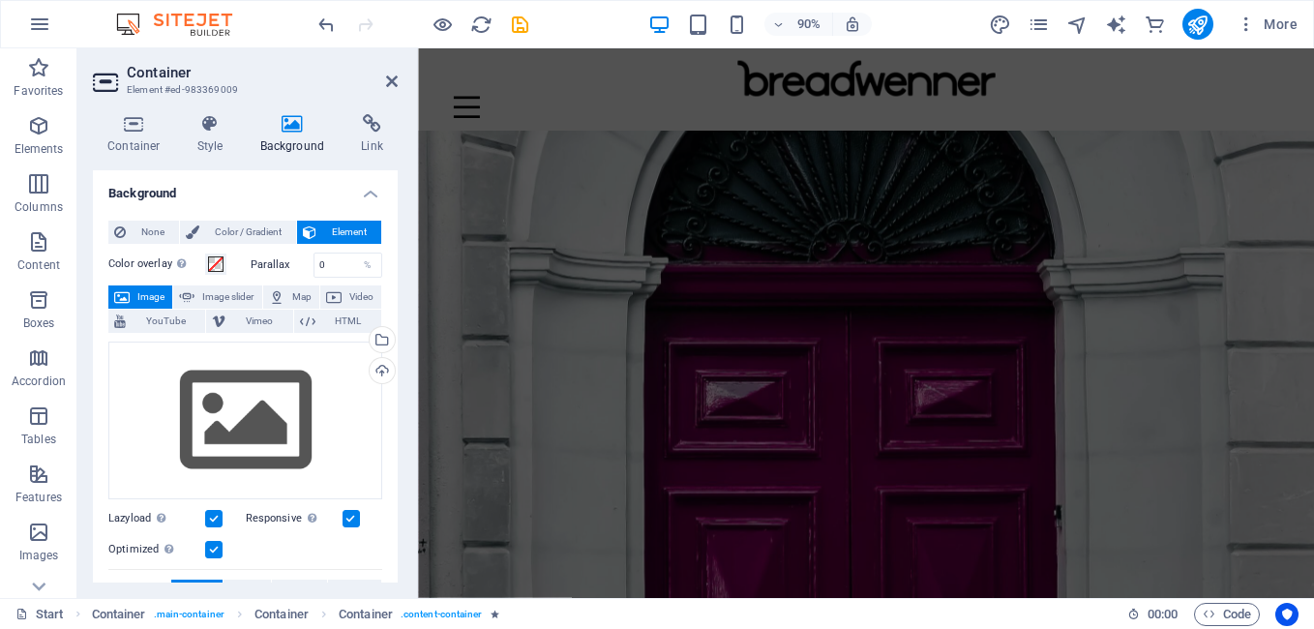
scroll to position [534, 0]
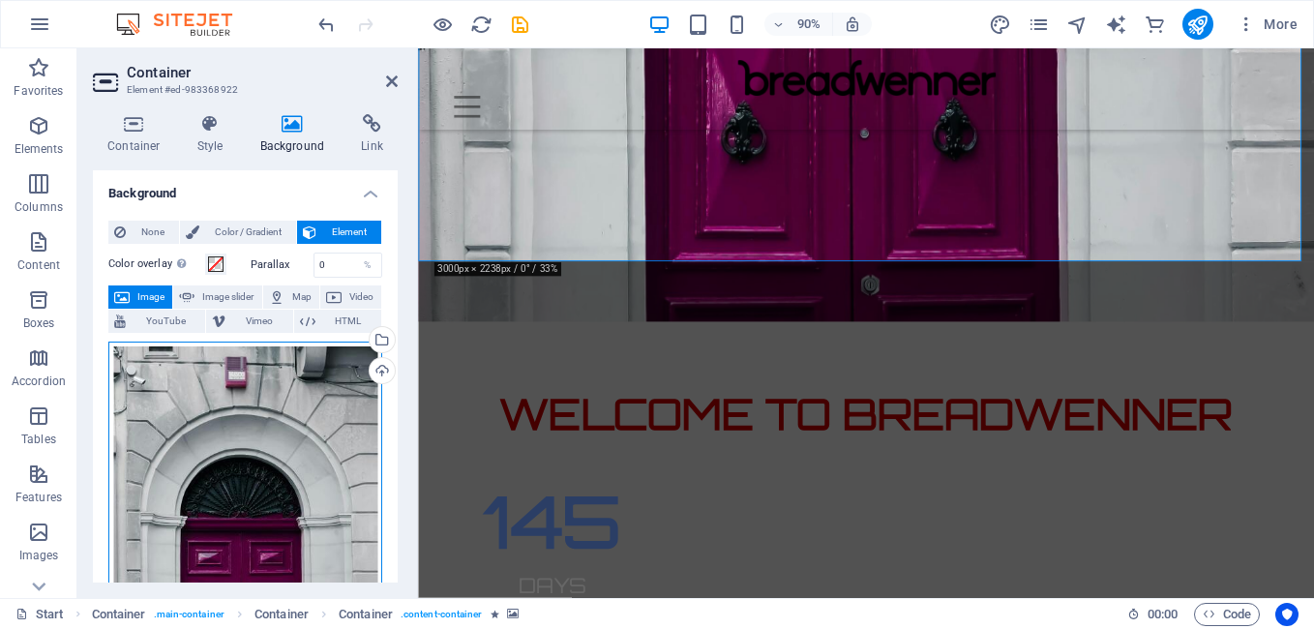
click at [299, 440] on div "Drag files here, click to choose files or select files from Files or our free s…" at bounding box center [245, 581] width 274 height 479
click at [299, 440] on body "Breadwenner.com Start (en) Favorites Elements Columns Content Boxes Accordion T…" at bounding box center [657, 314] width 1314 height 629
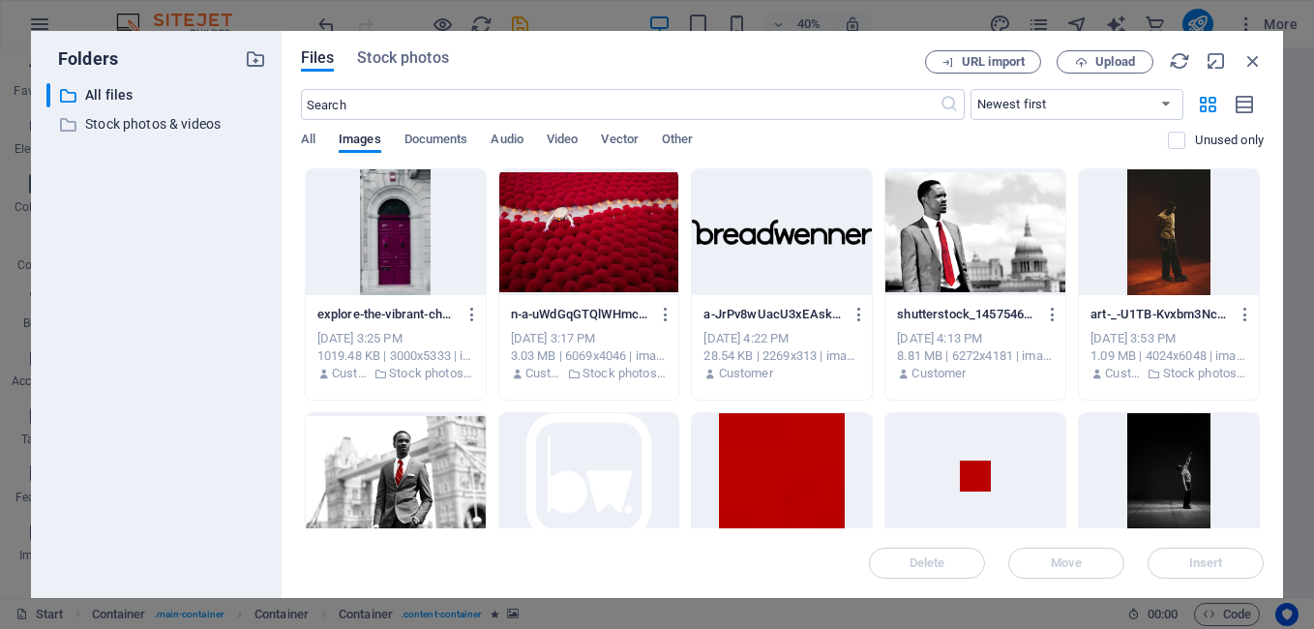
click at [966, 227] on div at bounding box center [975, 232] width 180 height 126
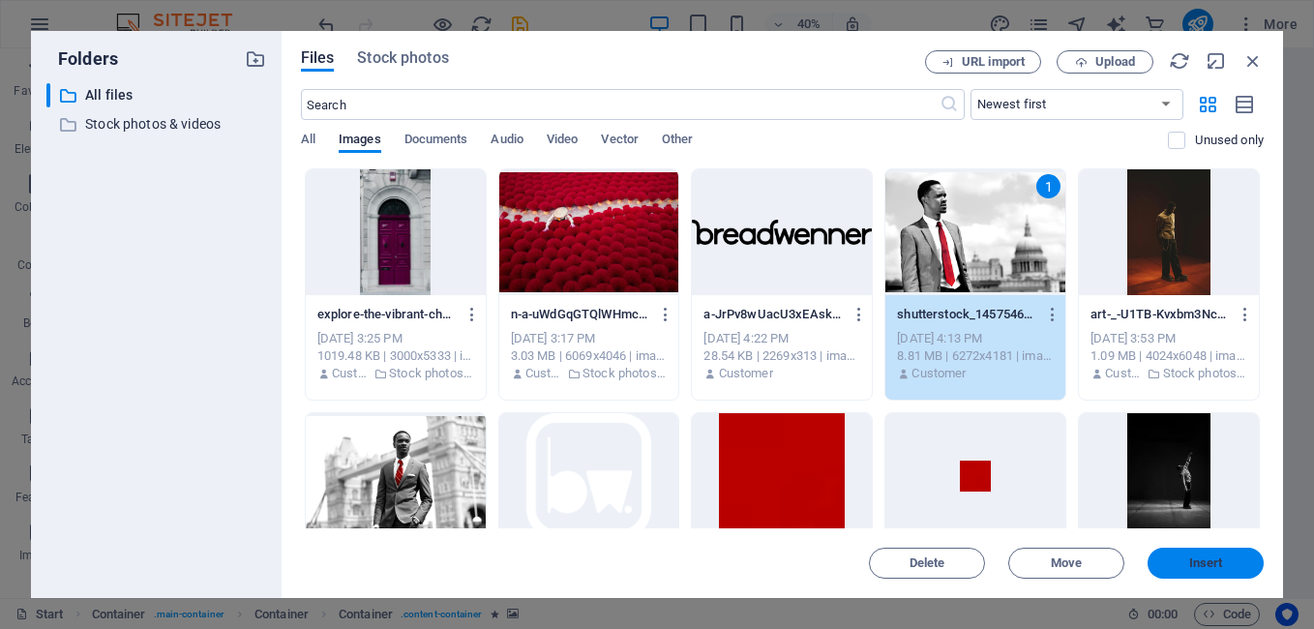
click at [1181, 565] on span "Insert" at bounding box center [1205, 563] width 101 height 12
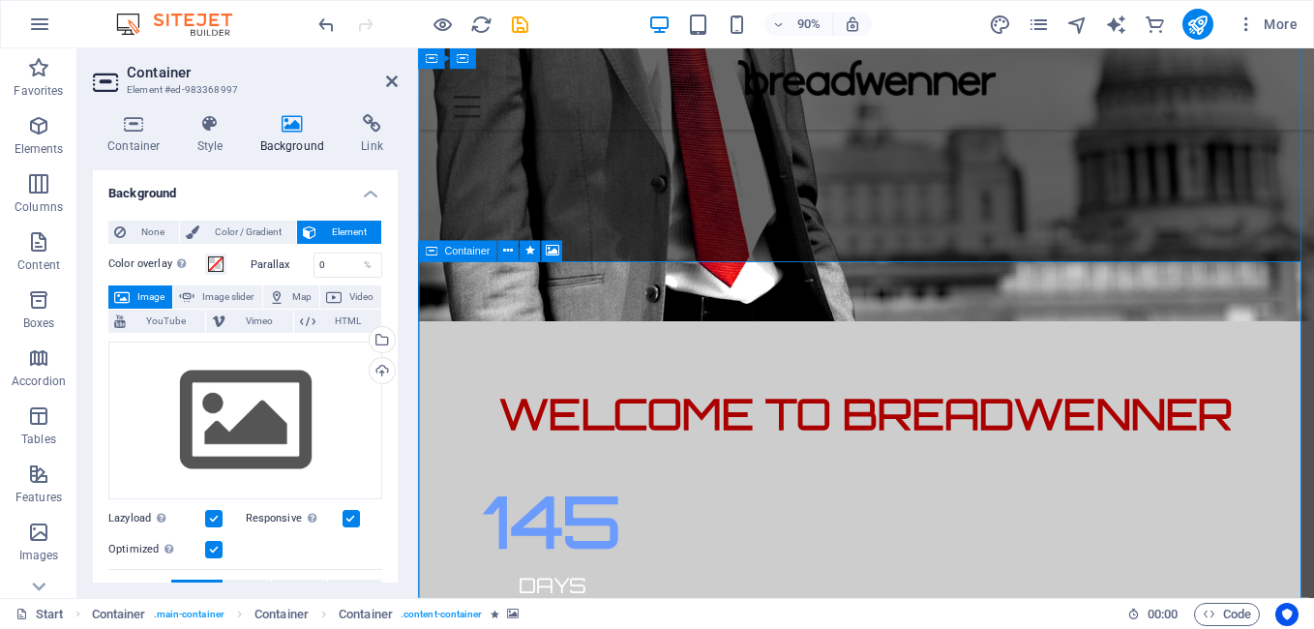
click at [427, 247] on icon at bounding box center [431, 251] width 13 height 21
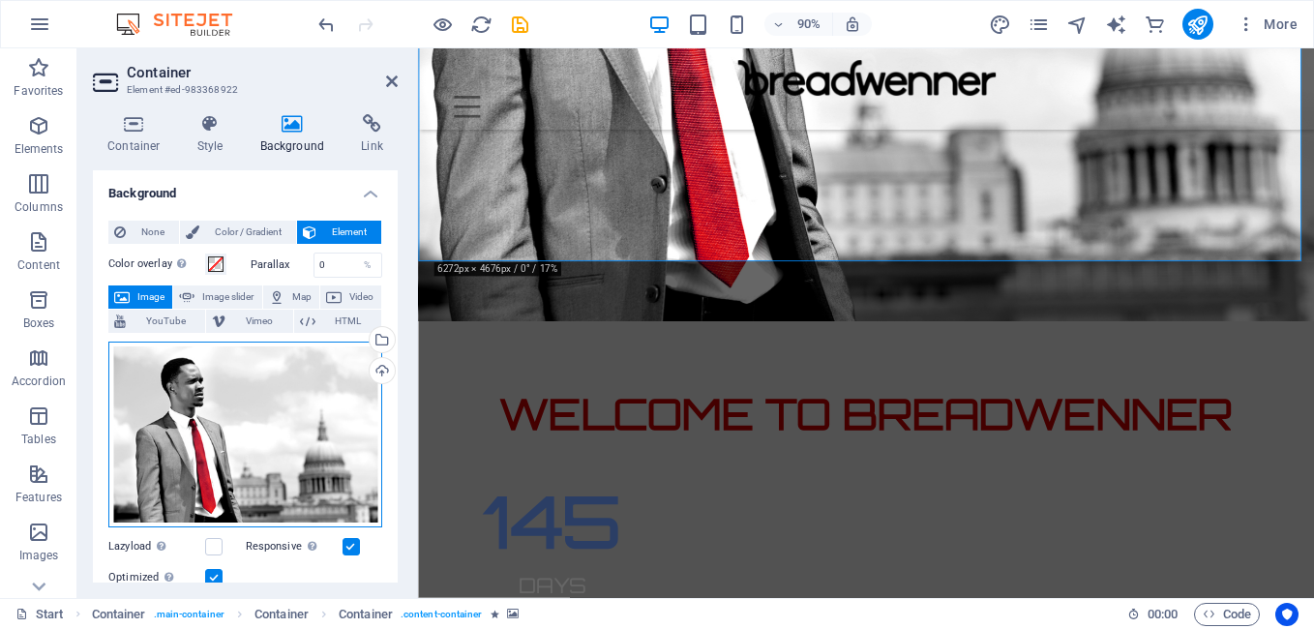
click at [218, 466] on div "Drag files here, click to choose files or select files from Files or our free s…" at bounding box center [245, 435] width 274 height 186
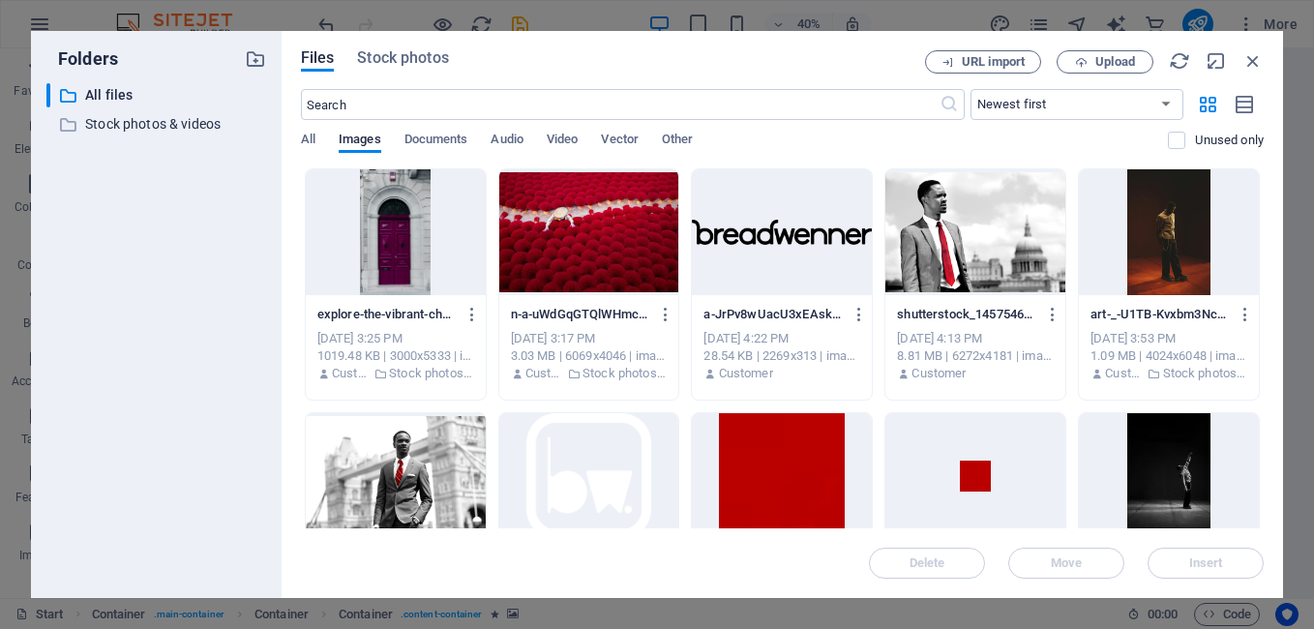
click at [368, 266] on div at bounding box center [396, 232] width 180 height 126
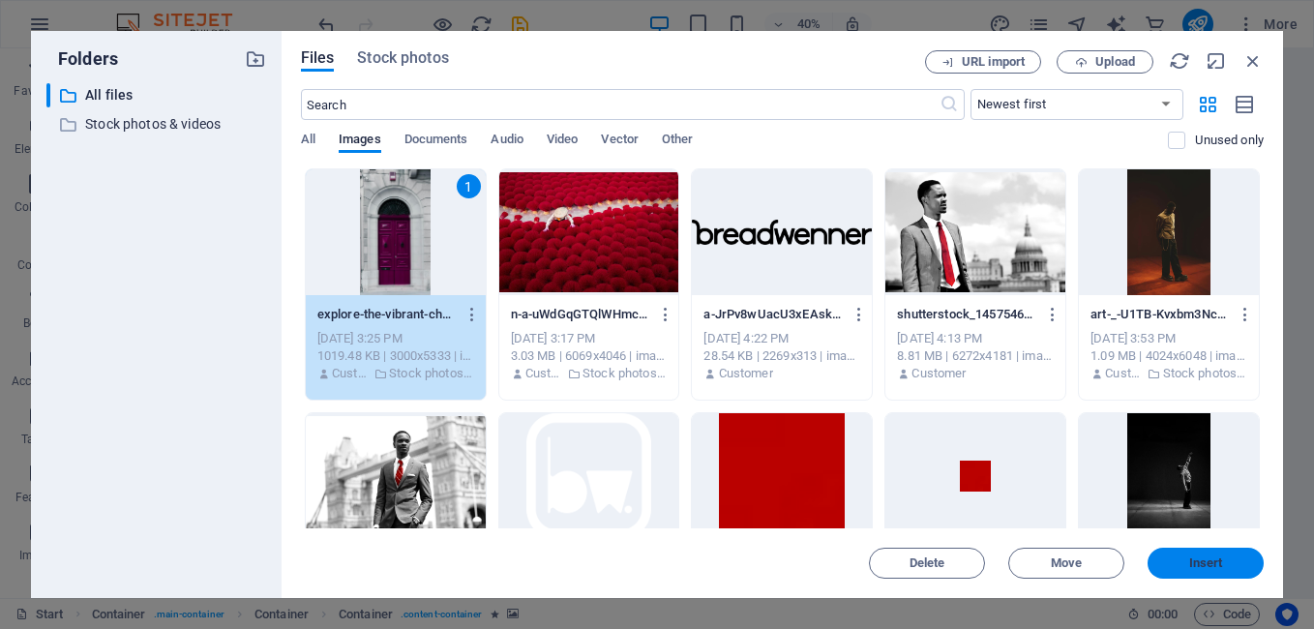
click at [1164, 554] on button "Insert" at bounding box center [1206, 563] width 116 height 31
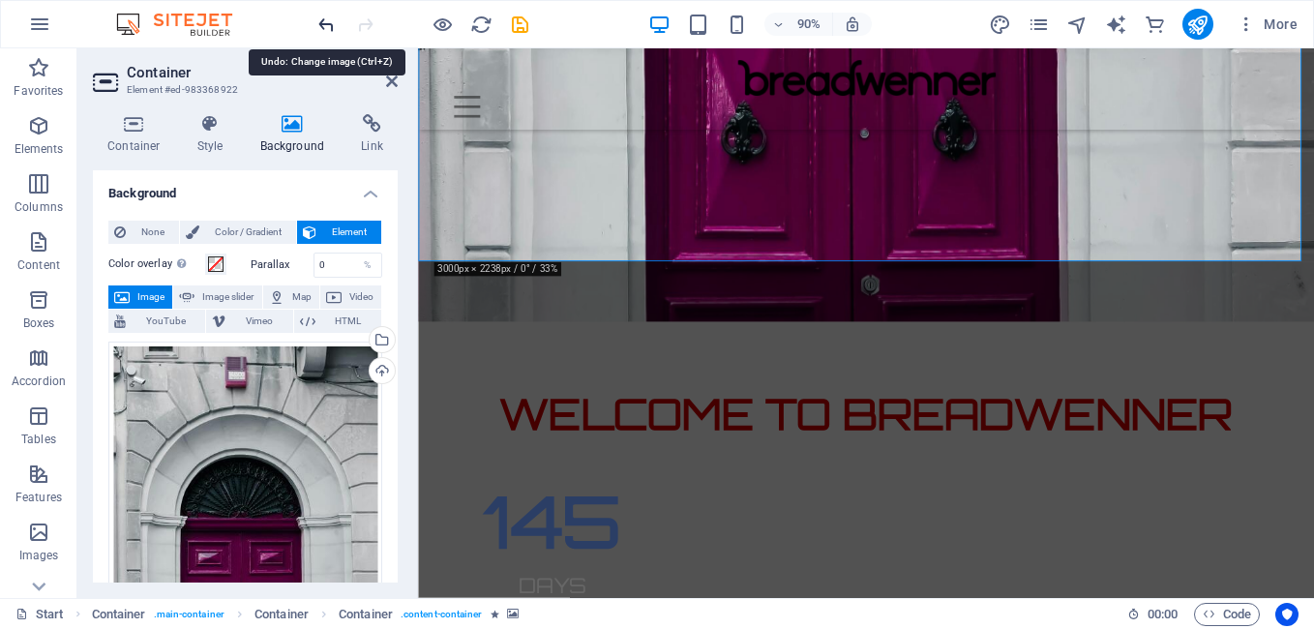
click at [329, 29] on icon "undo" at bounding box center [326, 25] width 22 height 22
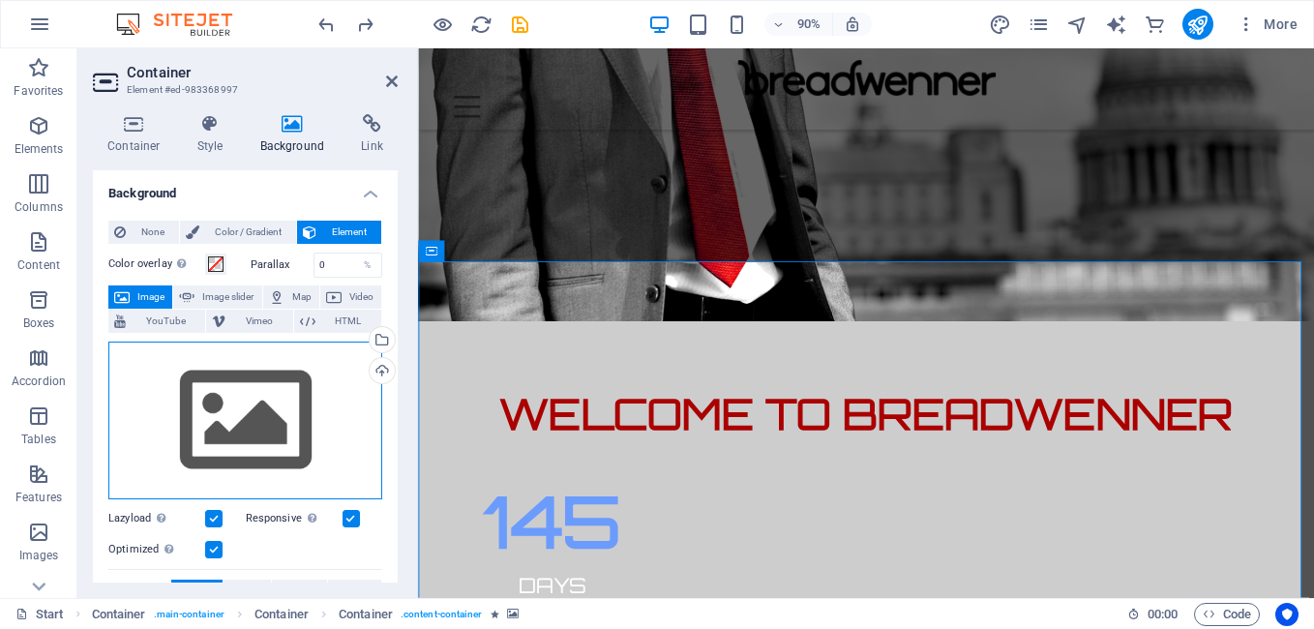
click at [242, 409] on div "Drag files here, click to choose files or select files from Files or our free s…" at bounding box center [245, 421] width 274 height 159
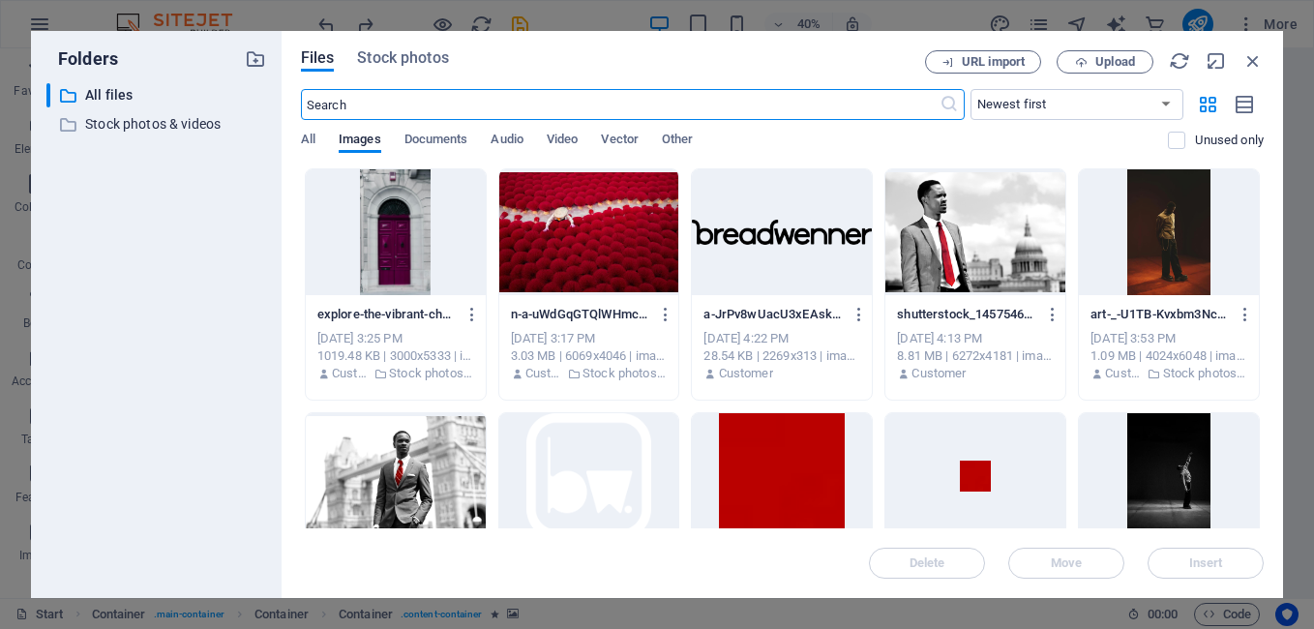
click at [365, 467] on div at bounding box center [396, 476] width 180 height 126
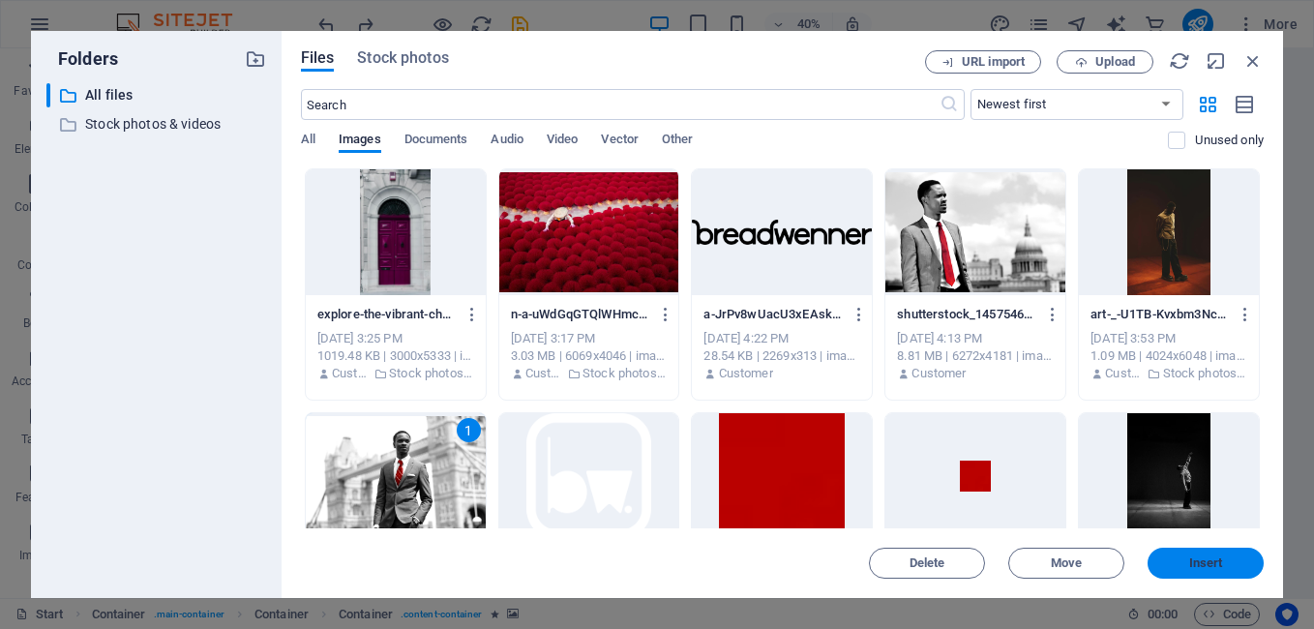
click at [1236, 548] on button "Insert" at bounding box center [1206, 563] width 116 height 31
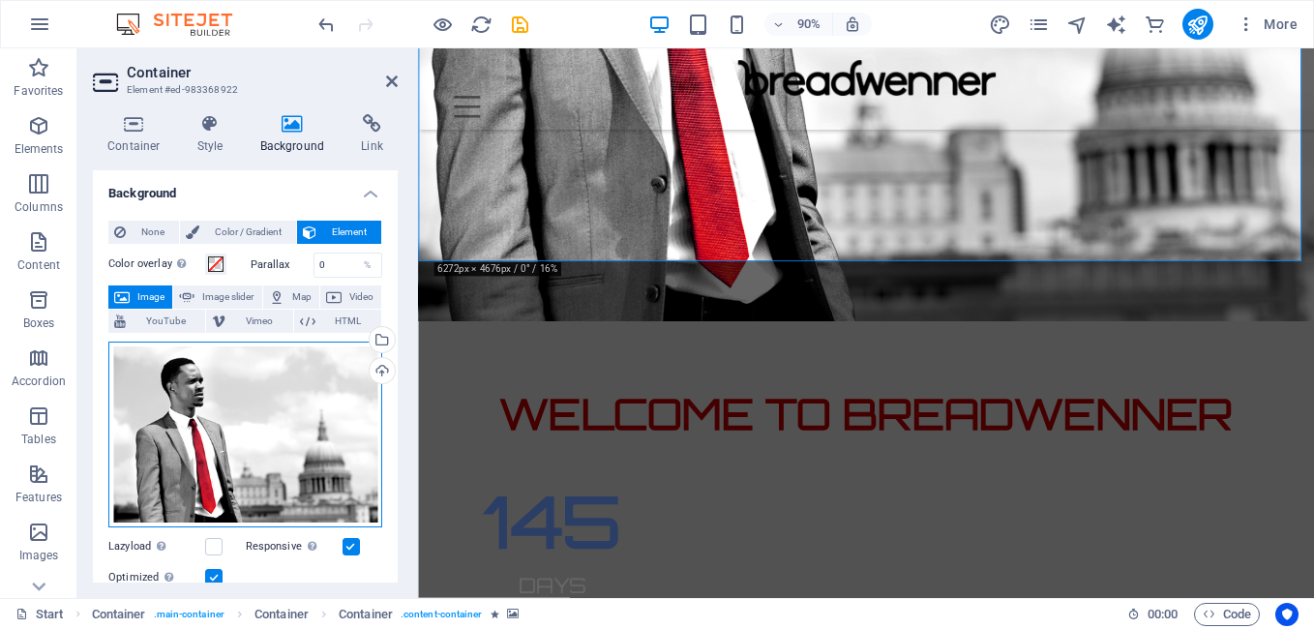
click at [278, 413] on div "Drag files here, click to choose files or select files from Files or our free s…" at bounding box center [245, 435] width 274 height 186
click at [278, 413] on body "Breadwenner.com Start (en) Favorites Elements Columns Content Boxes Accordion T…" at bounding box center [657, 314] width 1314 height 629
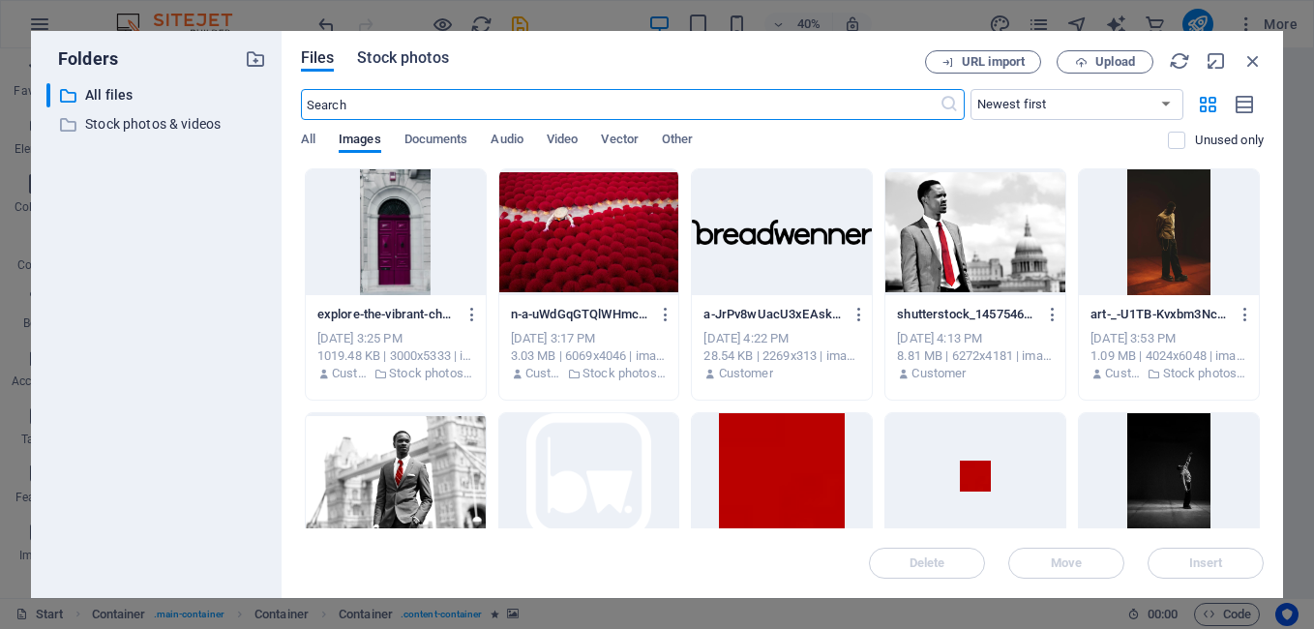
click at [441, 57] on span "Stock photos" at bounding box center [402, 57] width 91 height 23
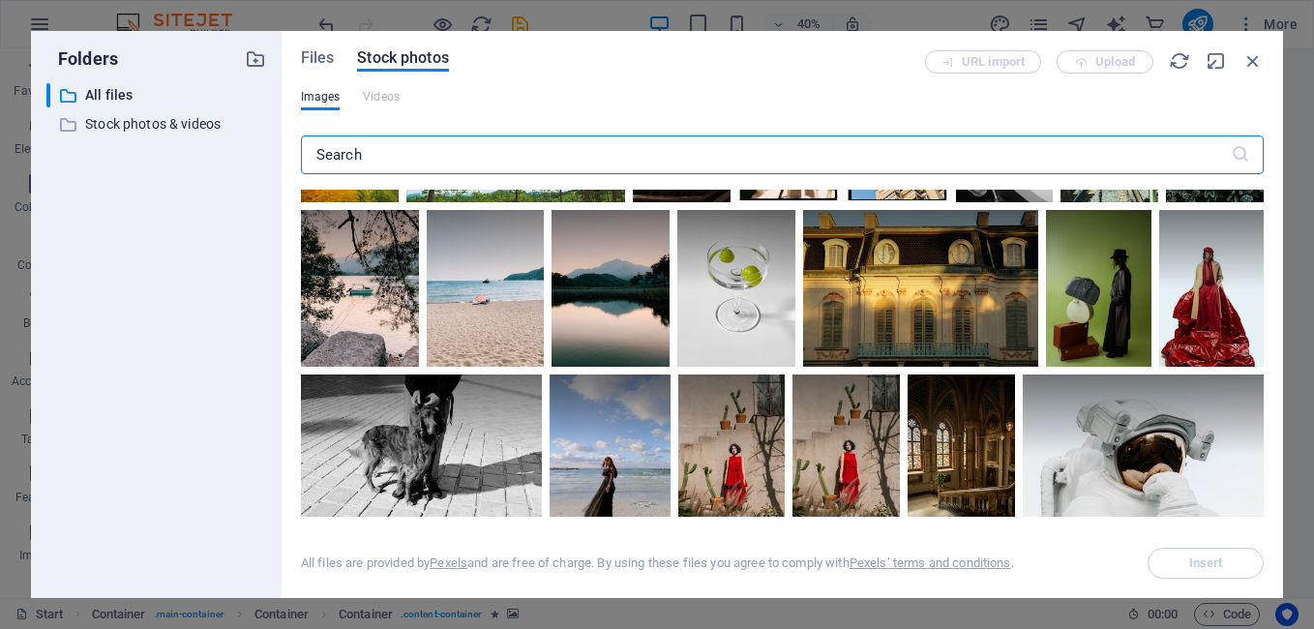
scroll to position [5437, 0]
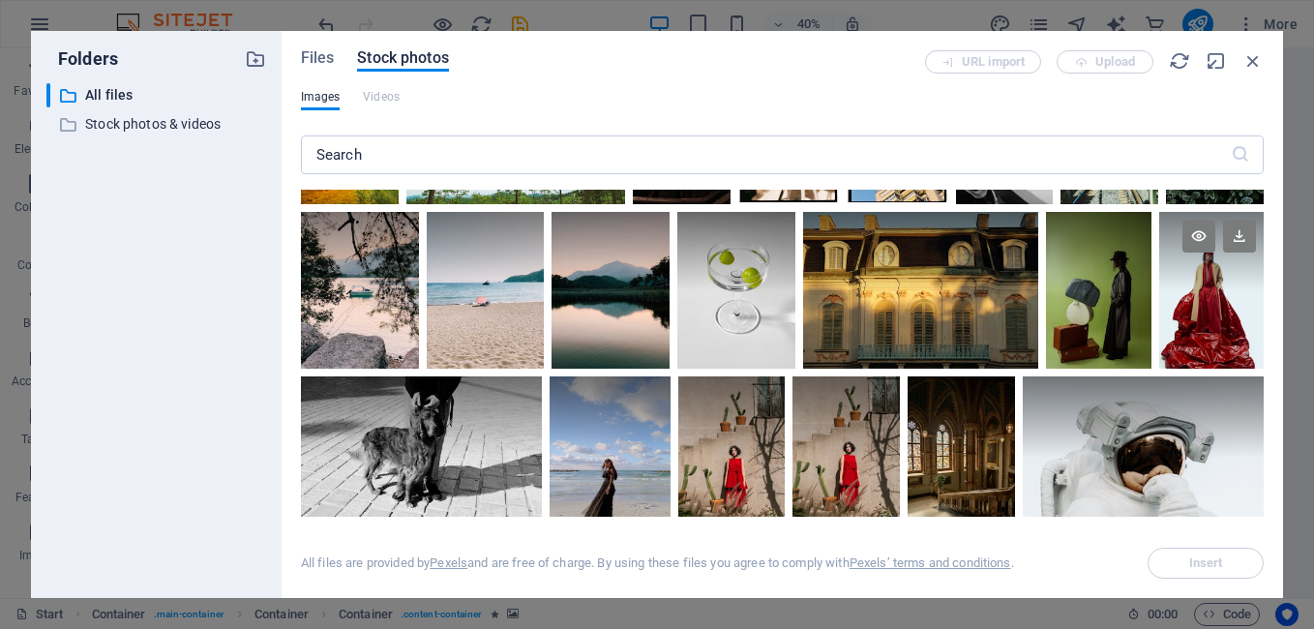
click at [1232, 315] on div at bounding box center [1211, 290] width 104 height 157
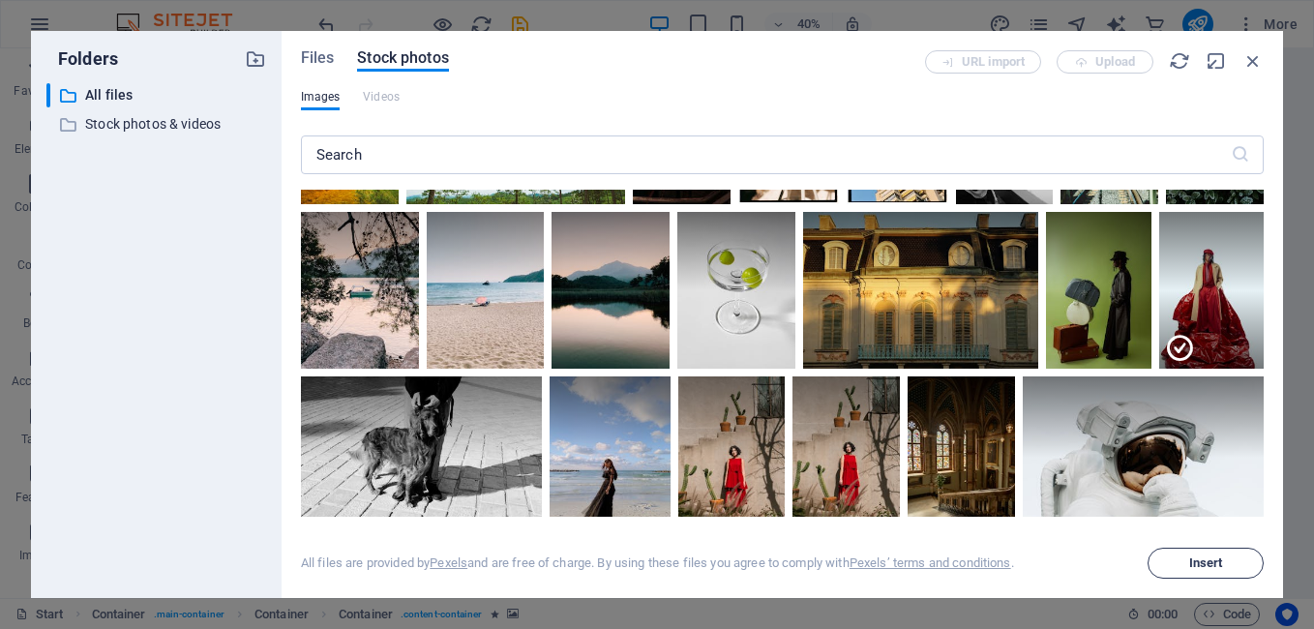
click at [1202, 563] on span "Insert" at bounding box center [1206, 563] width 34 height 12
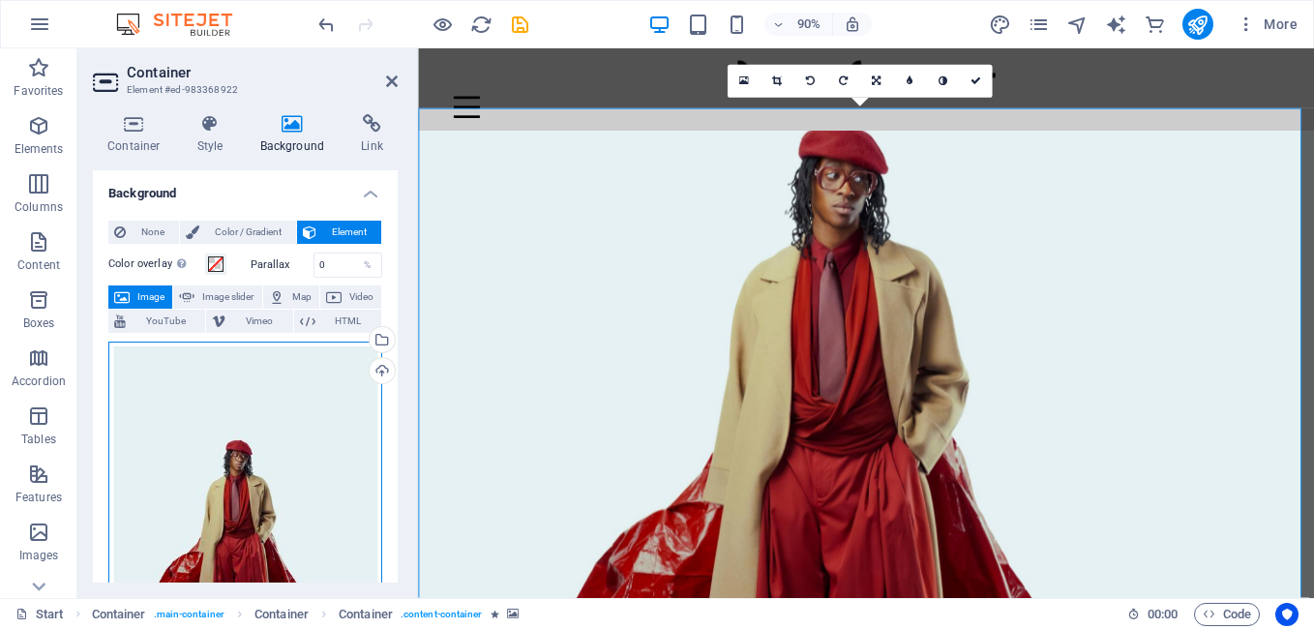
scroll to position [534, 0]
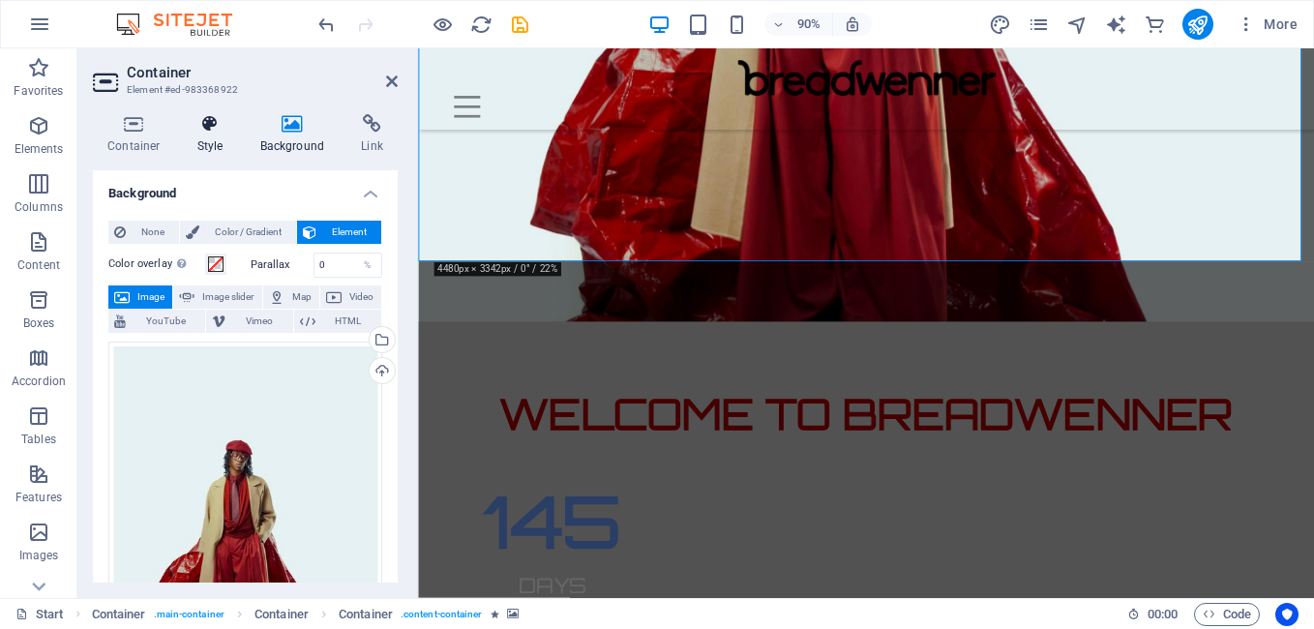
click at [210, 131] on icon at bounding box center [210, 123] width 55 height 19
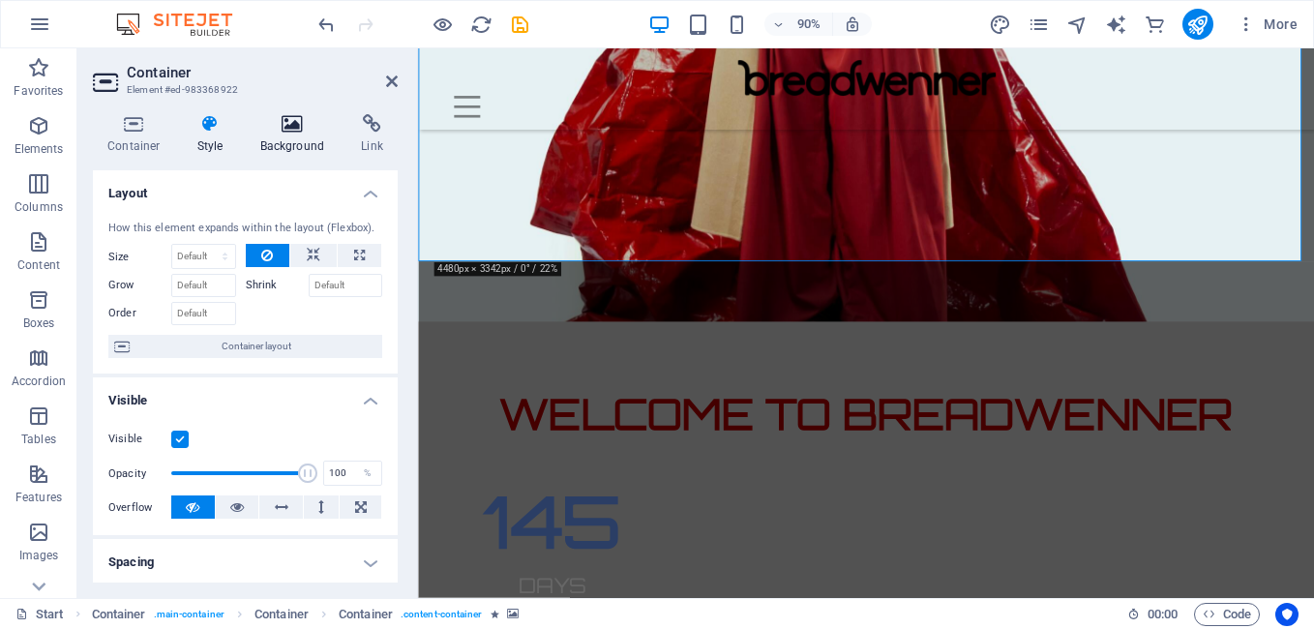
click at [290, 141] on h4 "Background" at bounding box center [297, 134] width 102 height 41
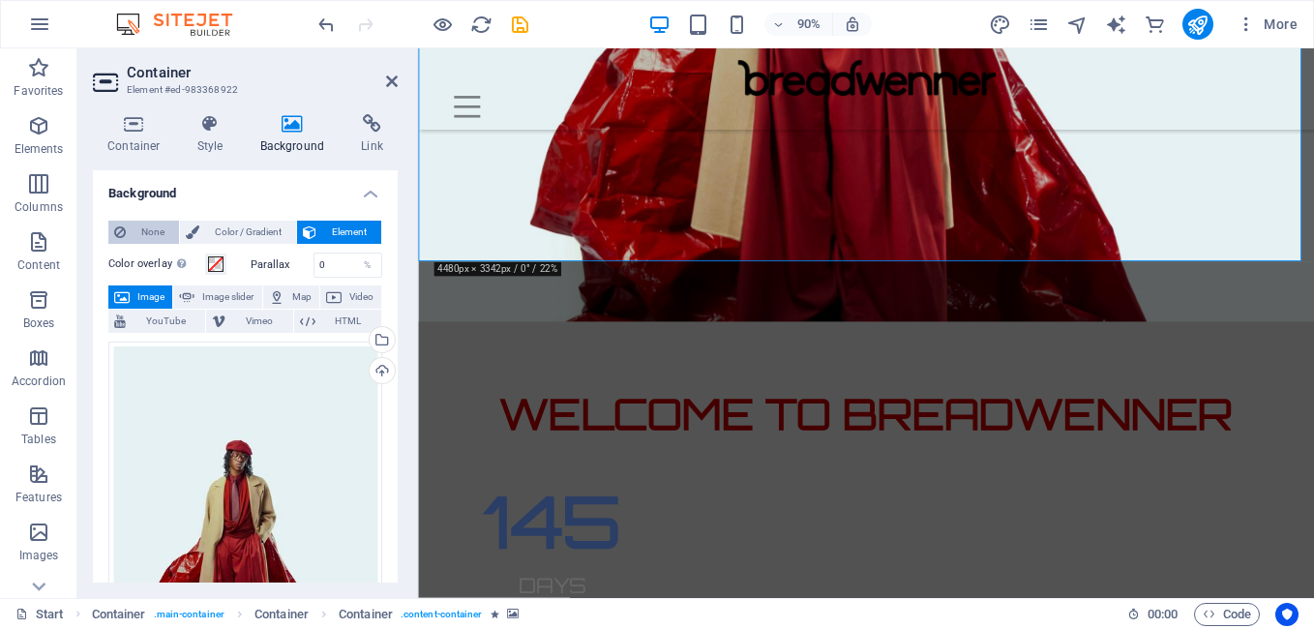
click at [133, 230] on span "None" at bounding box center [153, 232] width 42 height 23
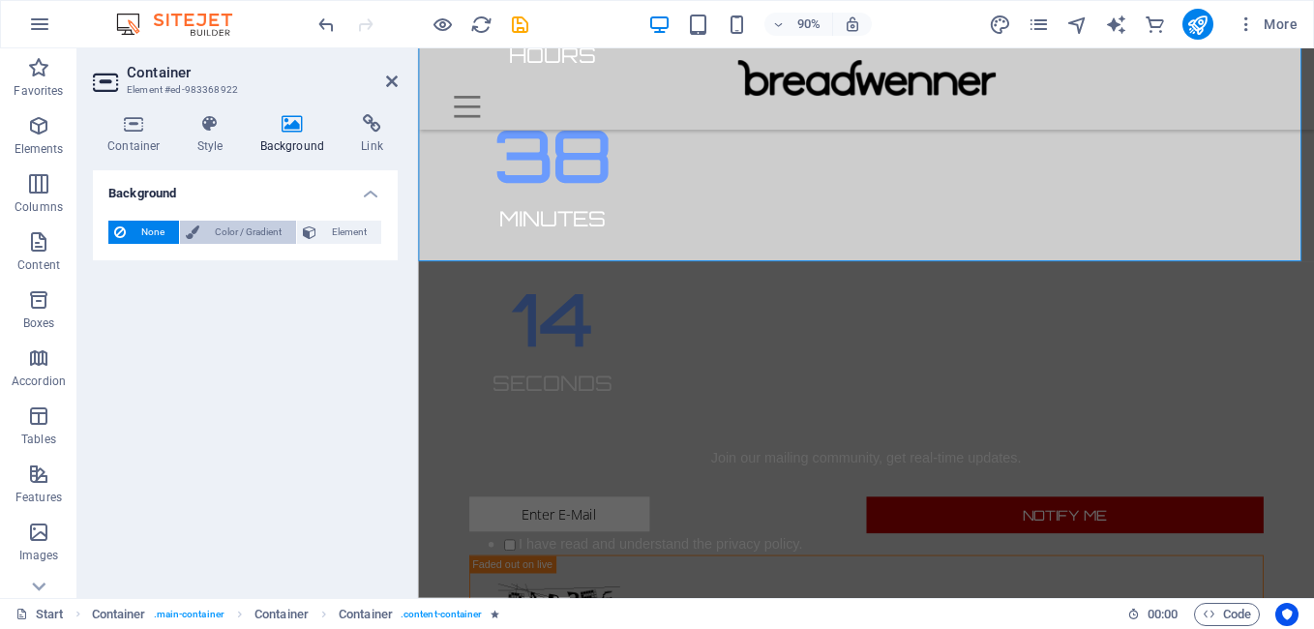
click at [210, 240] on span "Color / Gradient" at bounding box center [247, 232] width 85 height 23
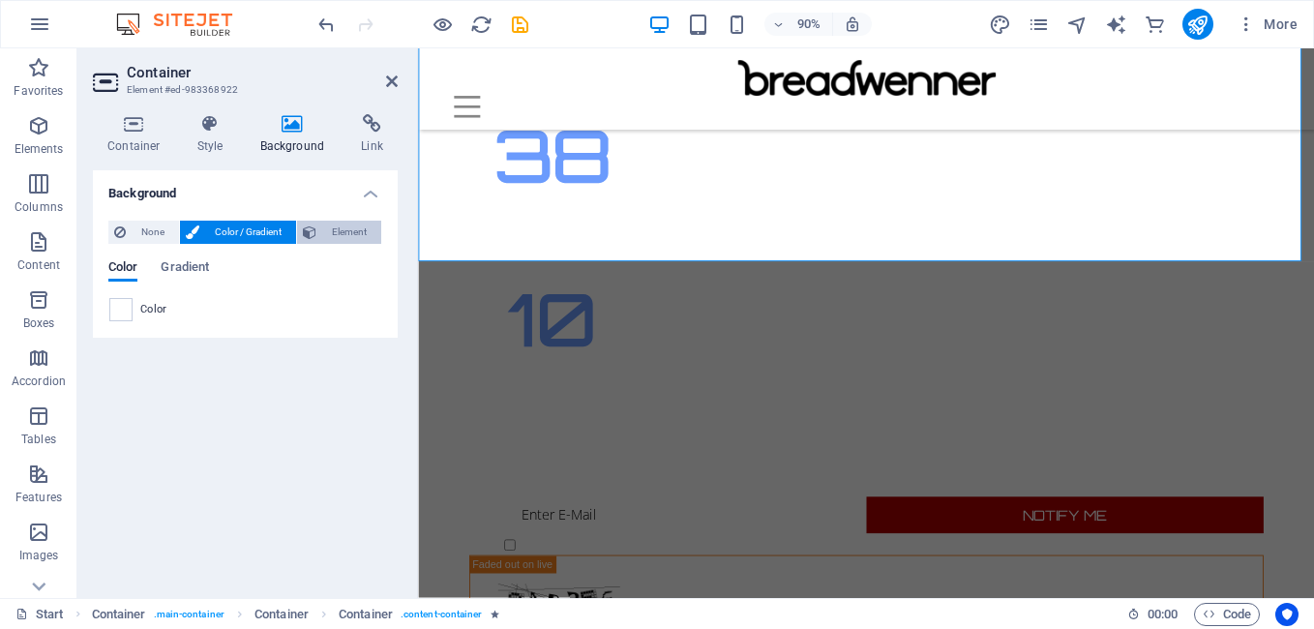
click at [346, 233] on span "Element" at bounding box center [348, 232] width 53 height 23
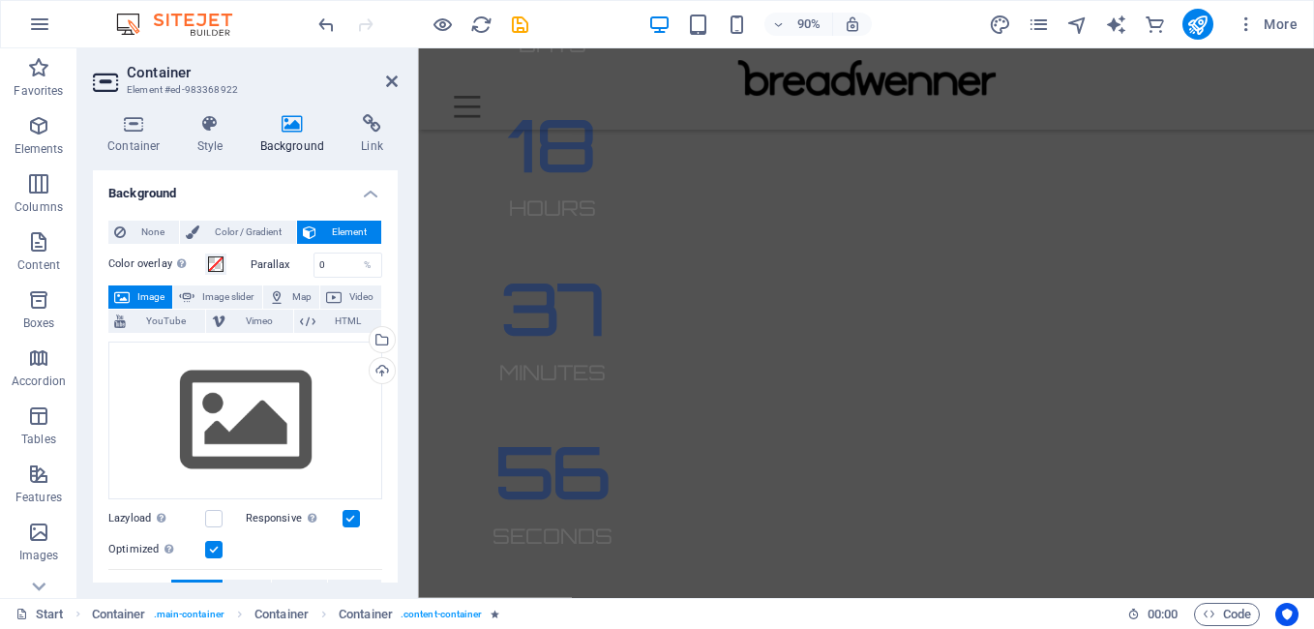
scroll to position [1477, 0]
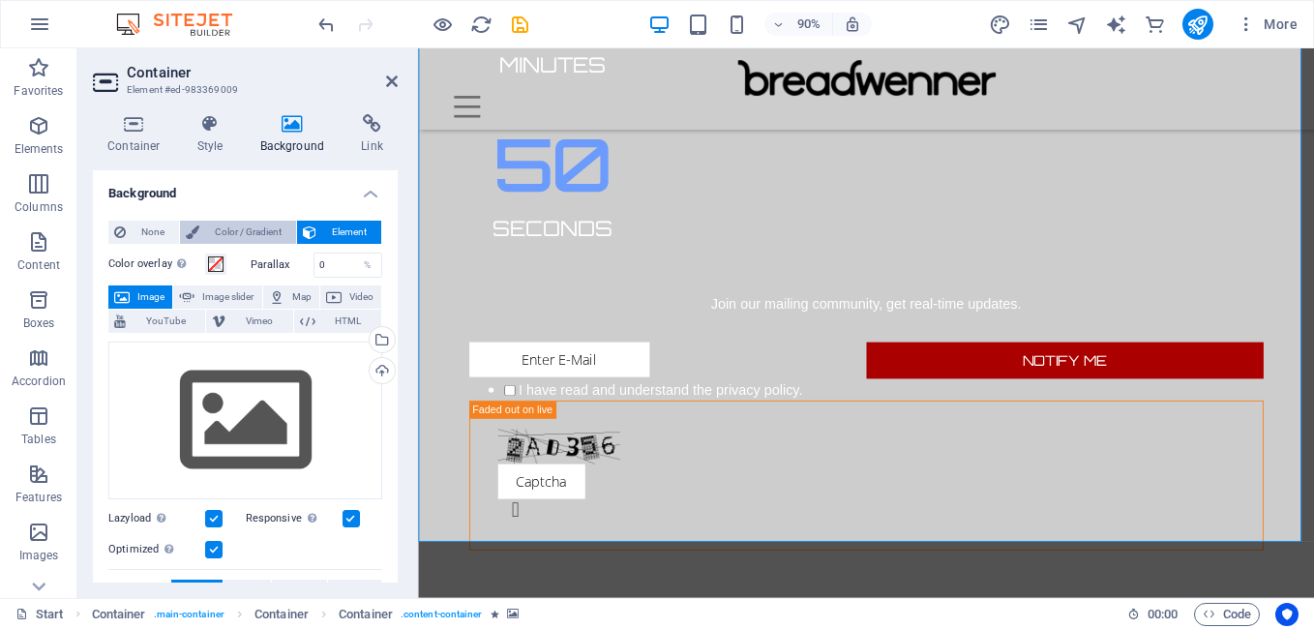
click at [215, 240] on span "Color / Gradient" at bounding box center [247, 232] width 85 height 23
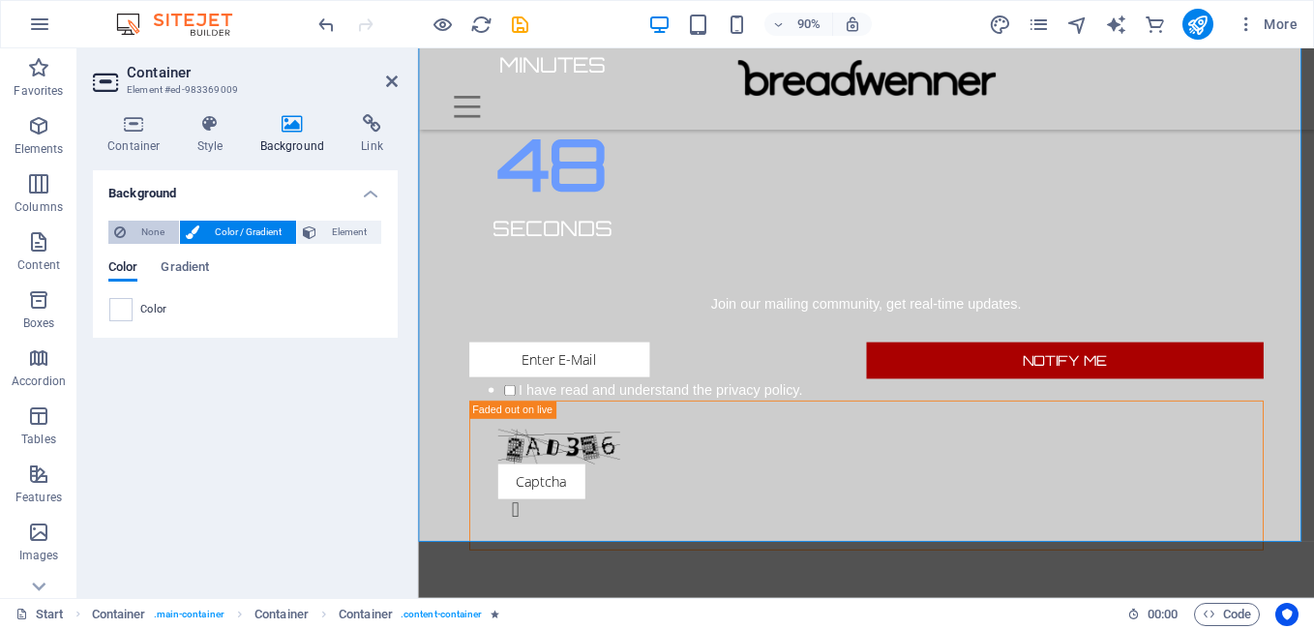
click at [163, 239] on span "None" at bounding box center [153, 232] width 42 height 23
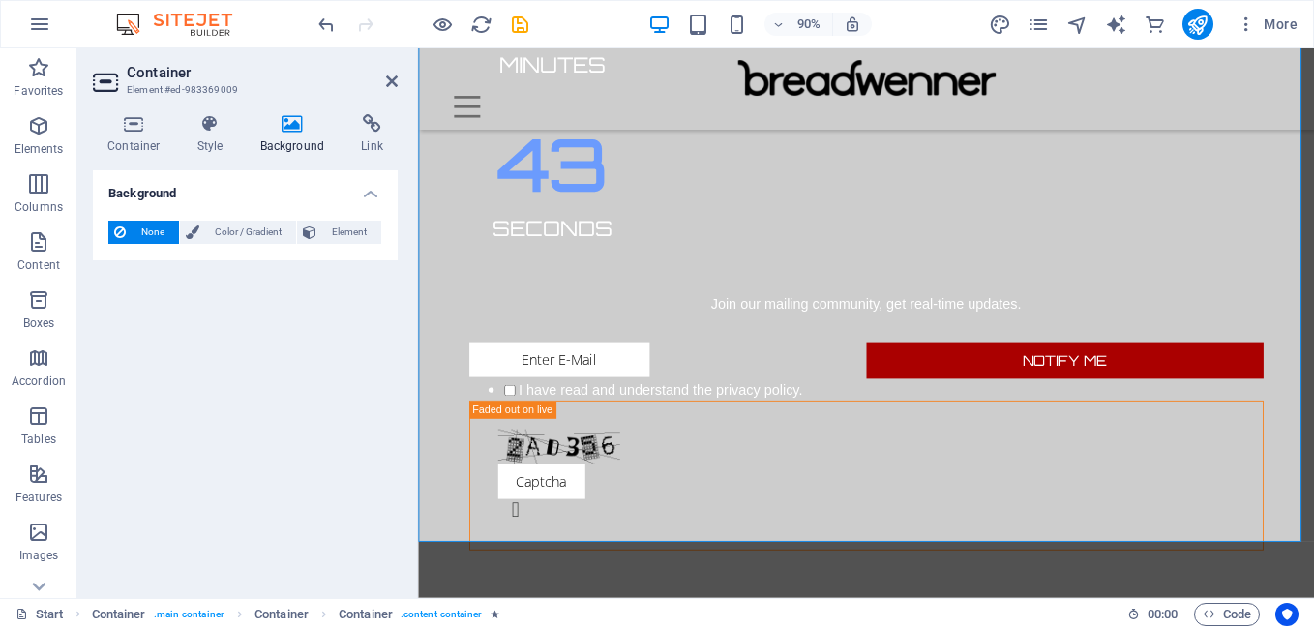
scroll to position [942, 0]
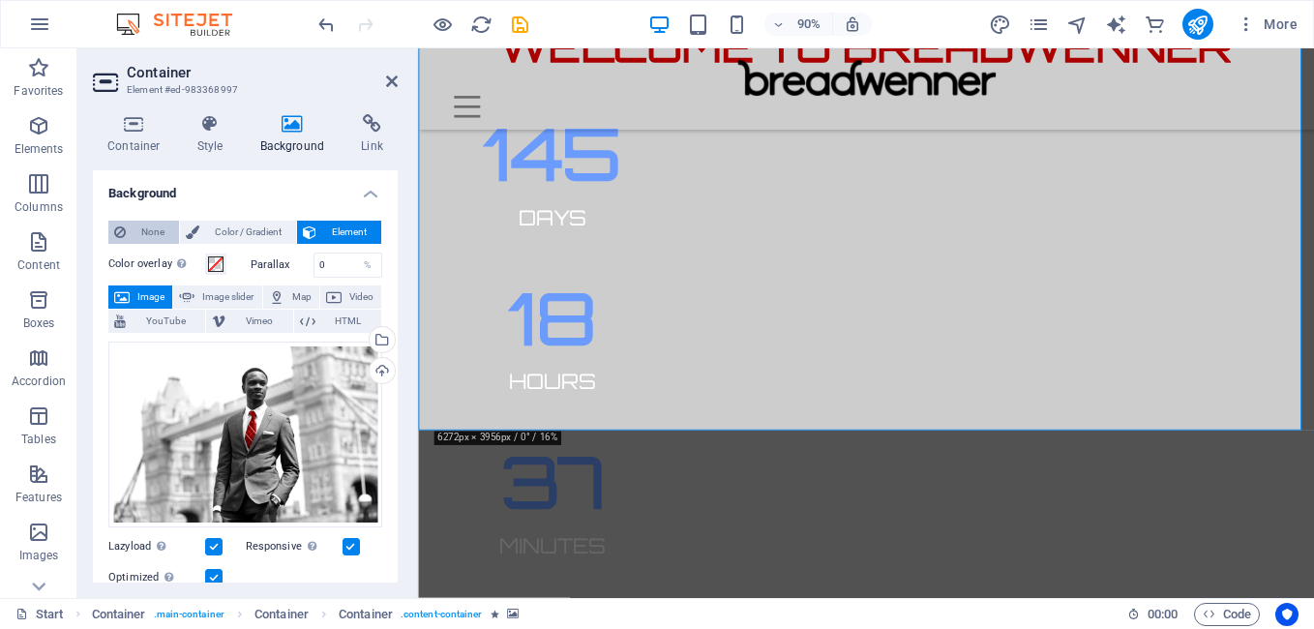
click at [148, 232] on span "None" at bounding box center [153, 232] width 42 height 23
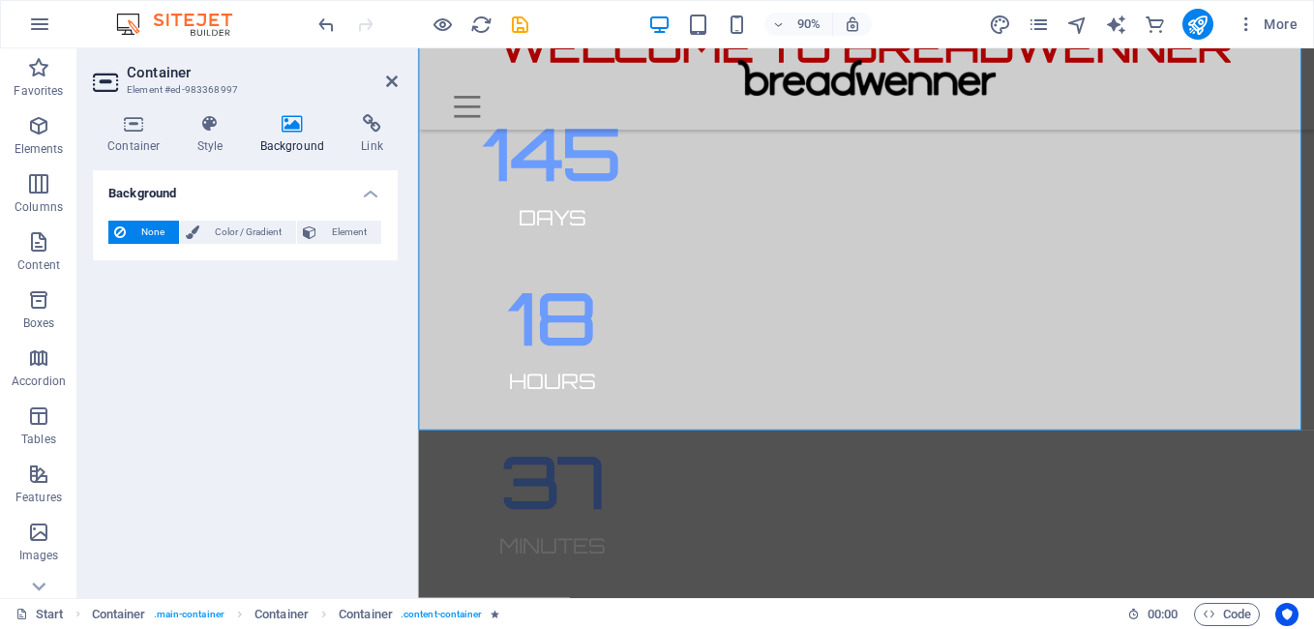
scroll to position [408, 0]
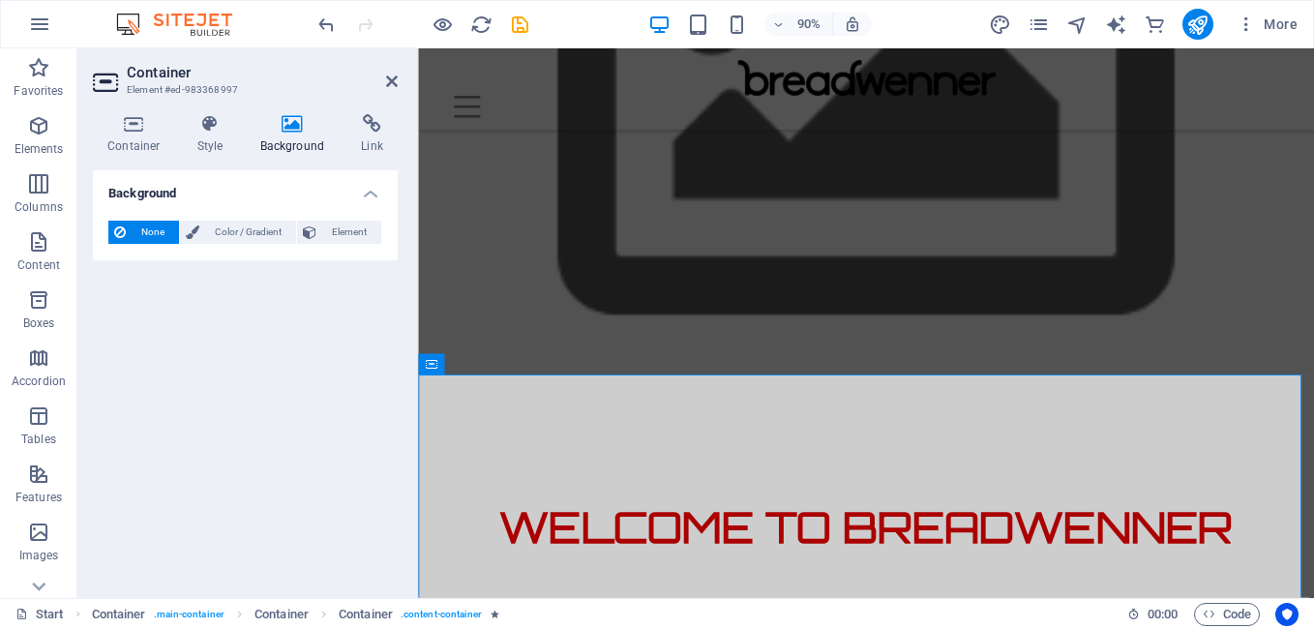
click at [433, 260] on figure "Content 1" at bounding box center [916, 92] width 996 height 771
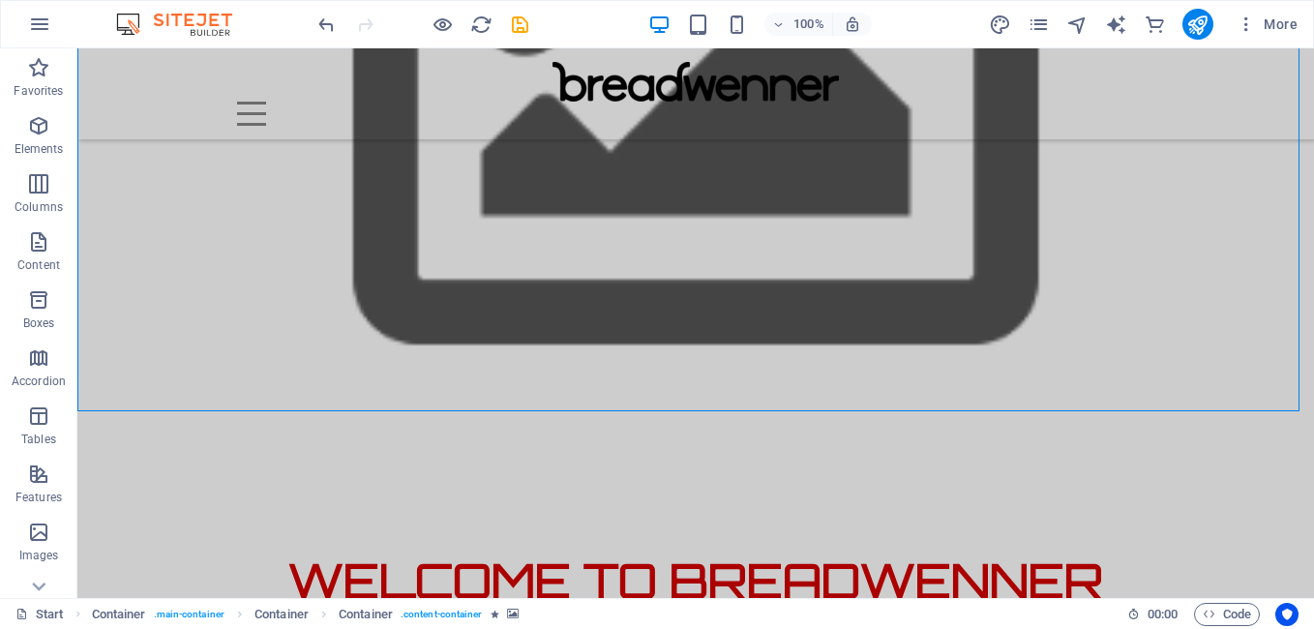
click at [162, 300] on figure "Content 1" at bounding box center [695, 92] width 1237 height 771
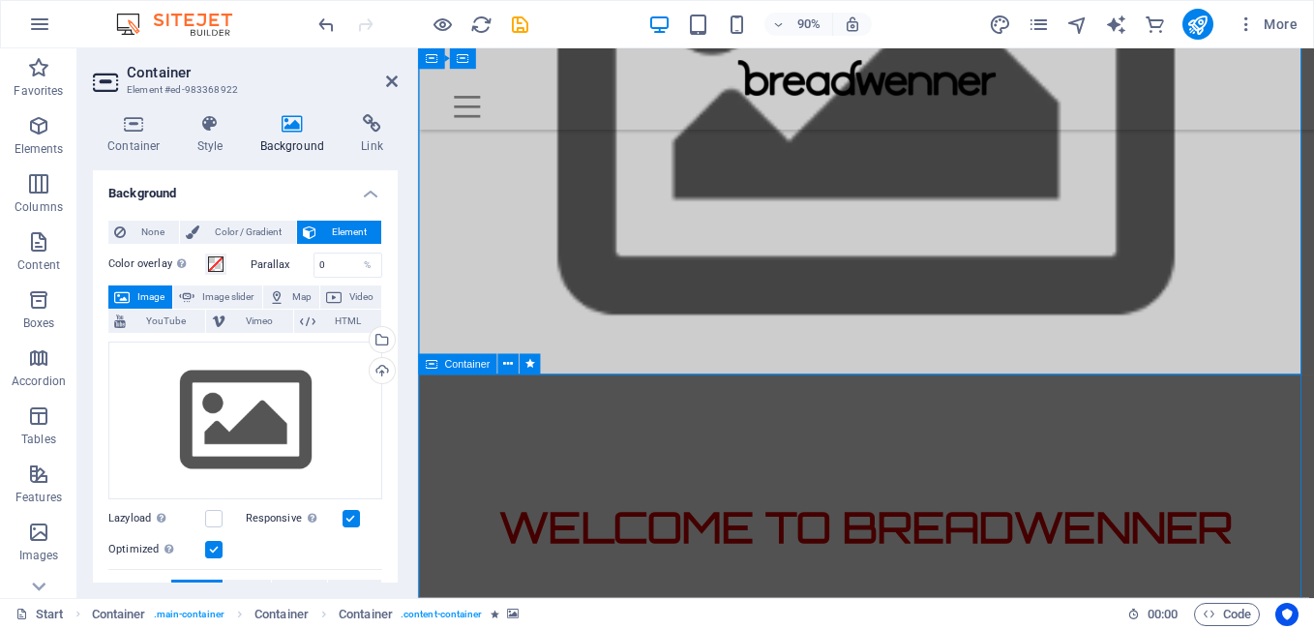
click at [548, 372] on div "Container" at bounding box center [485, 365] width 134 height 22
click at [547, 373] on div "Container" at bounding box center [485, 365] width 134 height 22
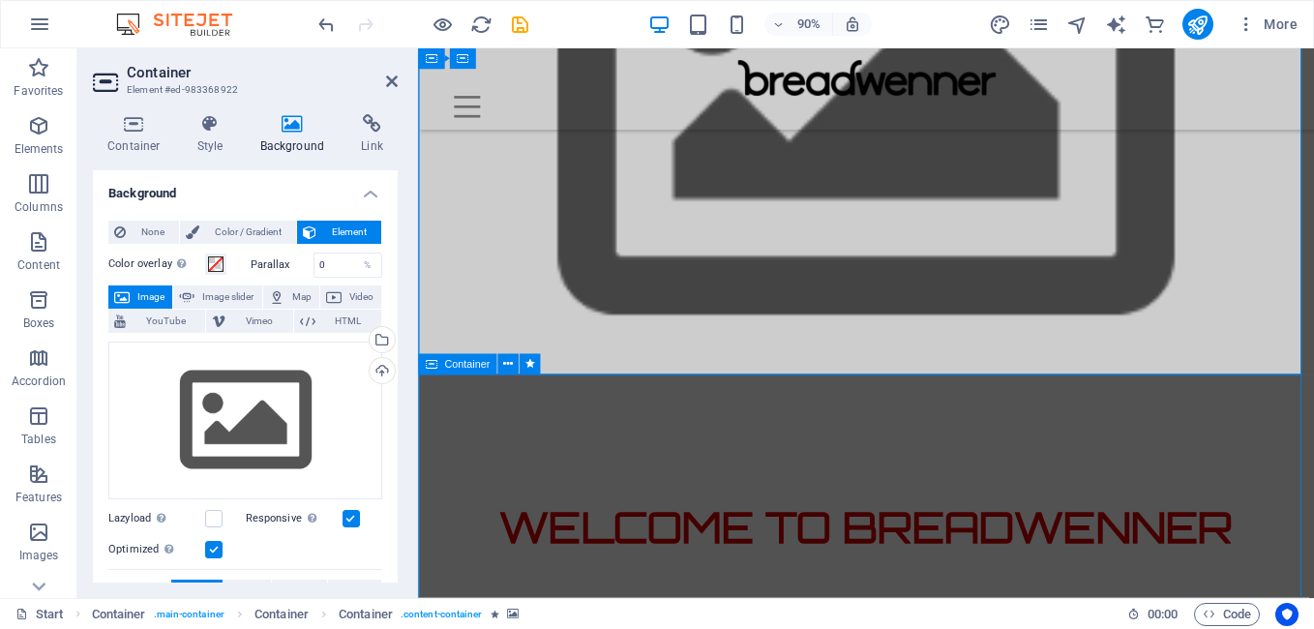
click at [547, 373] on div "Container" at bounding box center [485, 365] width 134 height 22
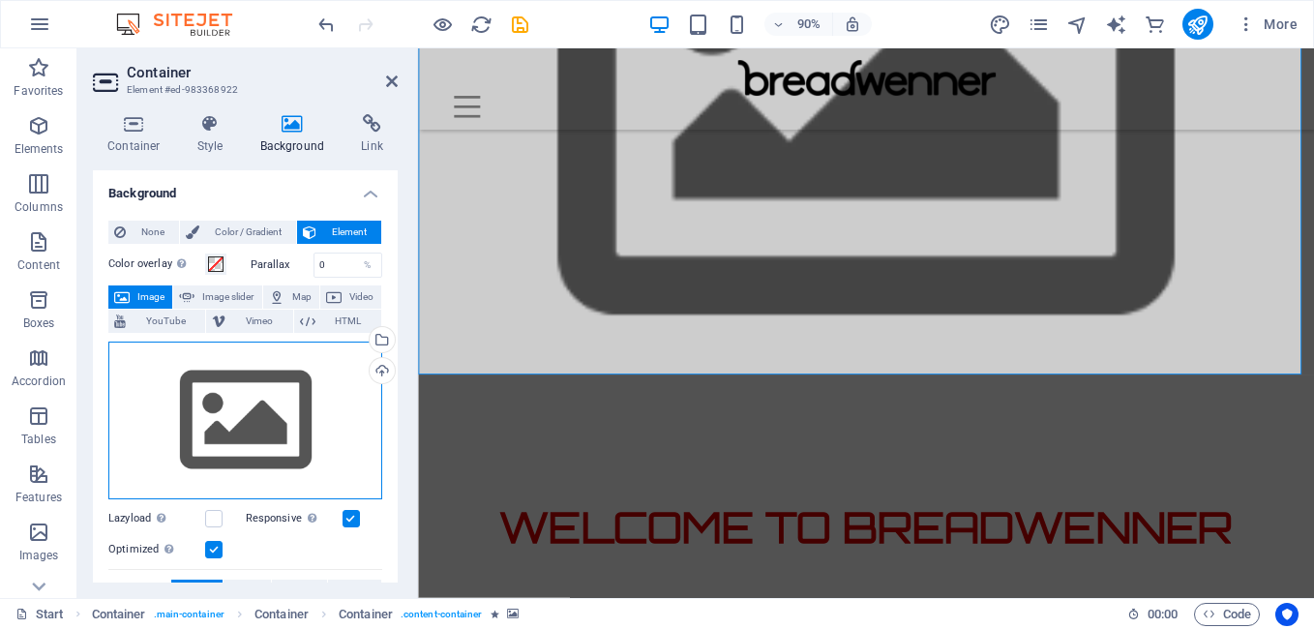
click at [290, 379] on div "Drag files here, click to choose files or select files from Files or our free s…" at bounding box center [245, 421] width 274 height 159
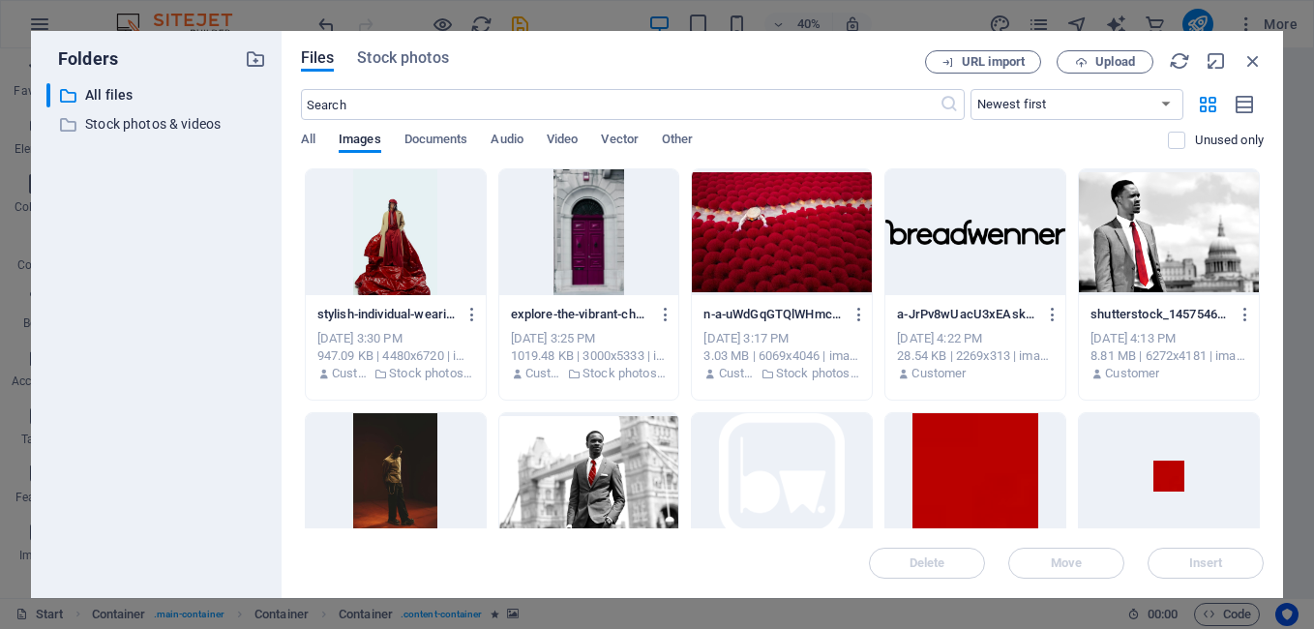
click at [631, 295] on div "explore-the-vibrant-charm-of-a-purple-door-set-against-historic-maltese-archite…" at bounding box center [589, 344] width 180 height 99
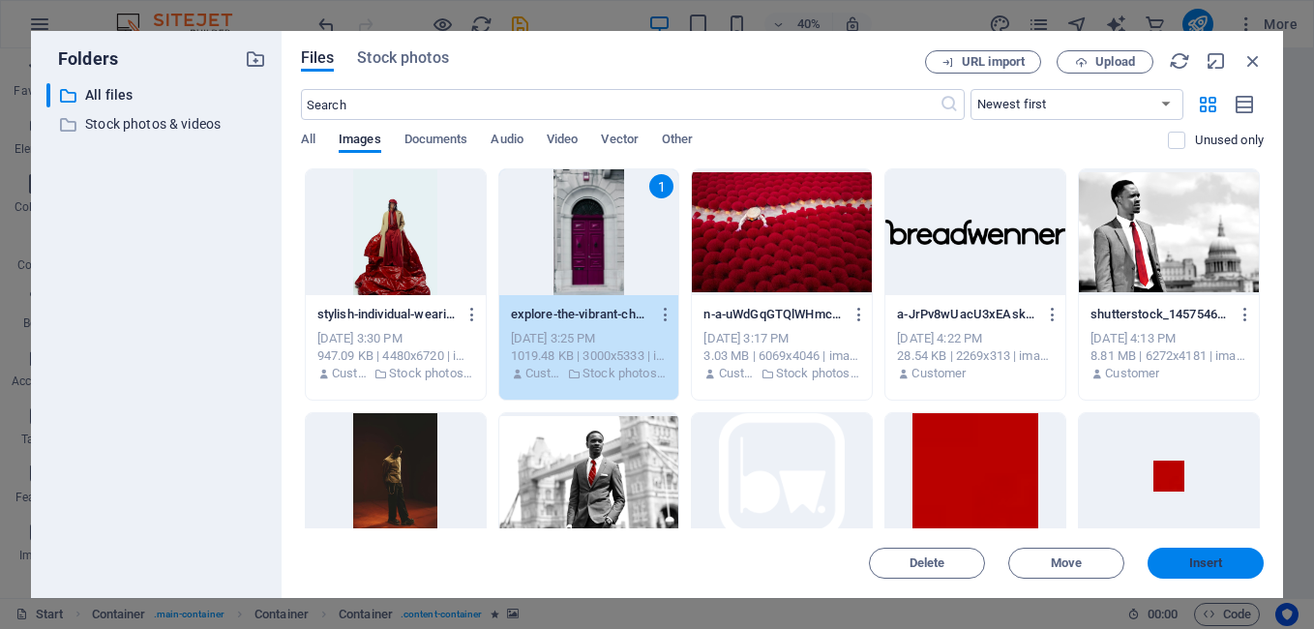
click at [1201, 567] on span "Insert" at bounding box center [1206, 563] width 34 height 12
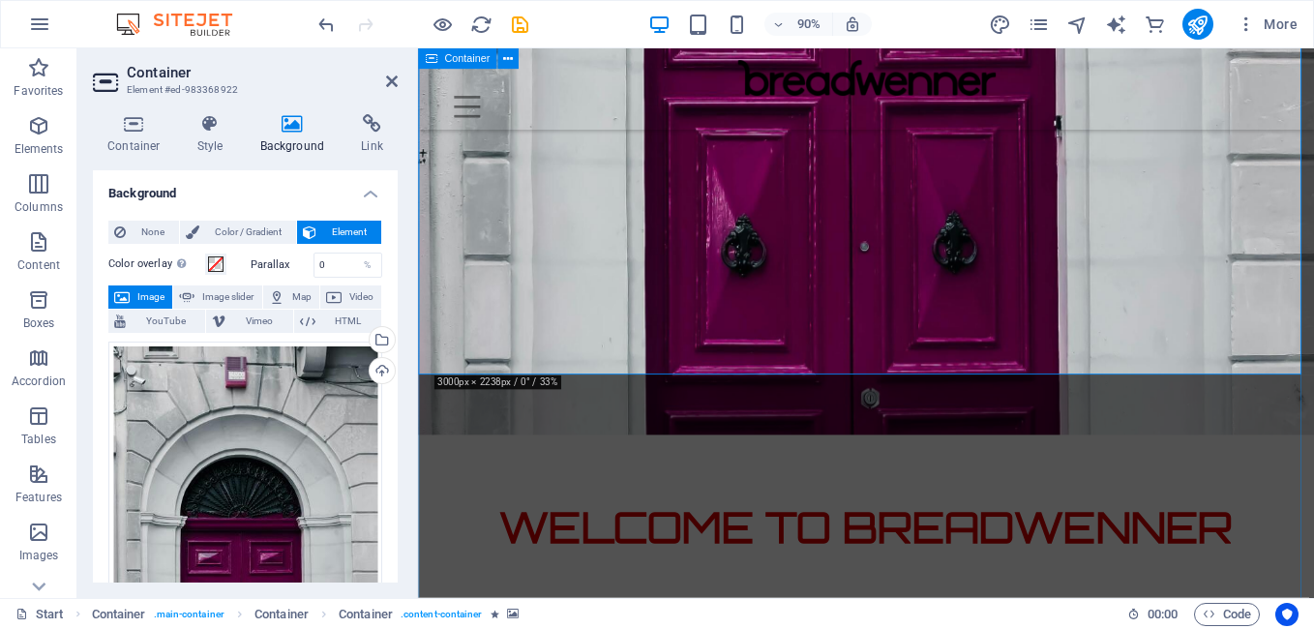
click at [444, 59] on span "Container" at bounding box center [466, 58] width 45 height 11
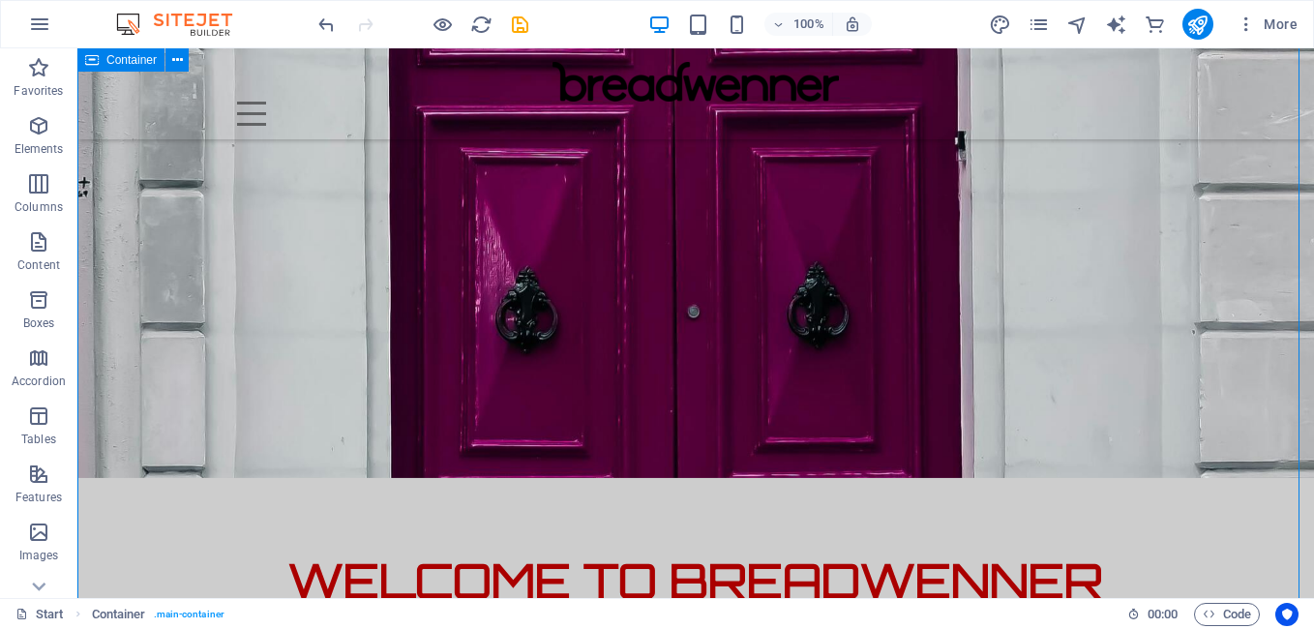
click at [97, 56] on icon at bounding box center [92, 59] width 14 height 23
select select "vh"
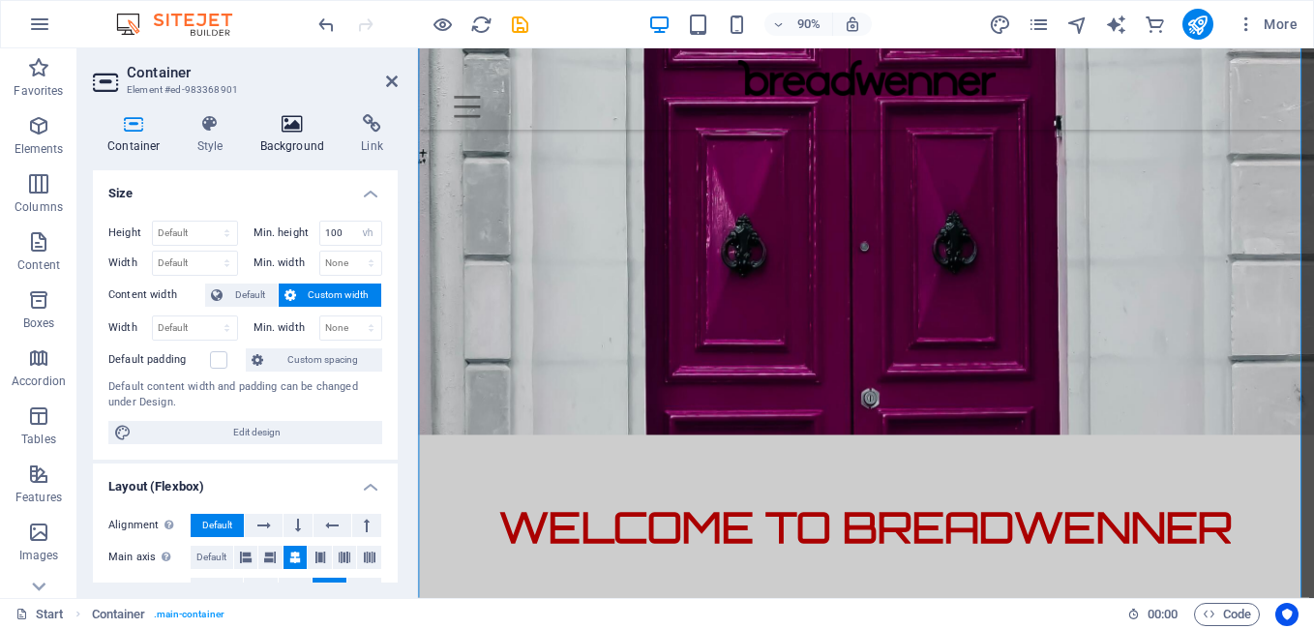
click at [276, 127] on icon at bounding box center [293, 123] width 94 height 19
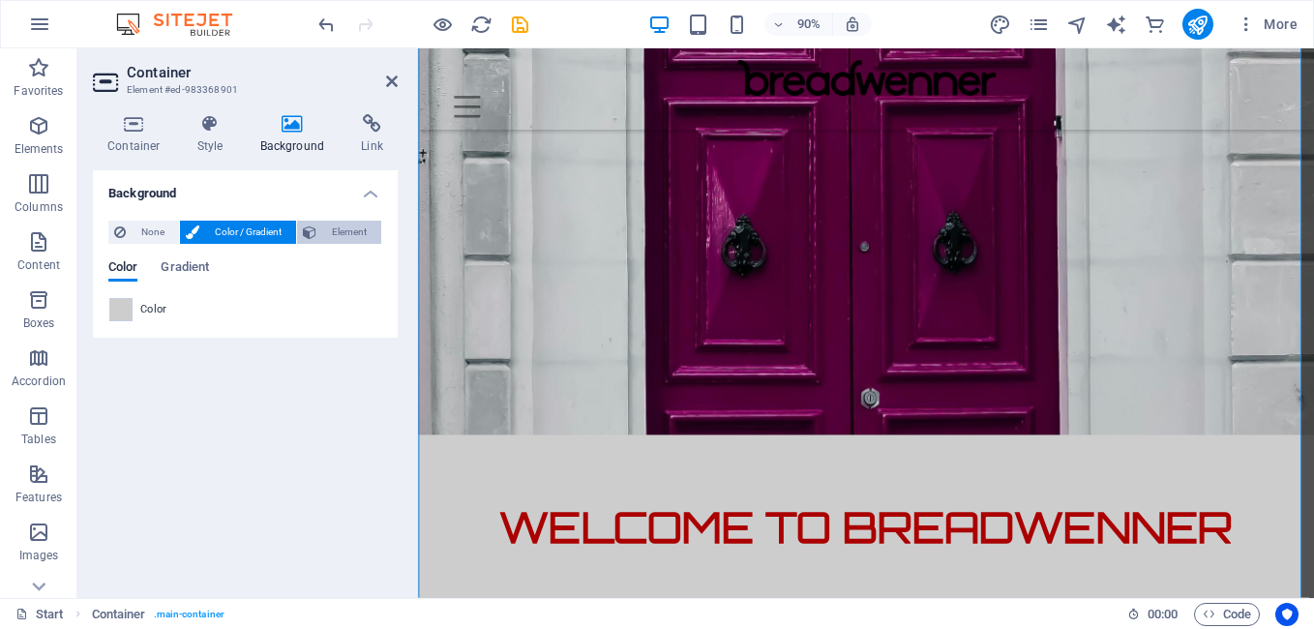
click at [309, 242] on icon at bounding box center [310, 232] width 14 height 23
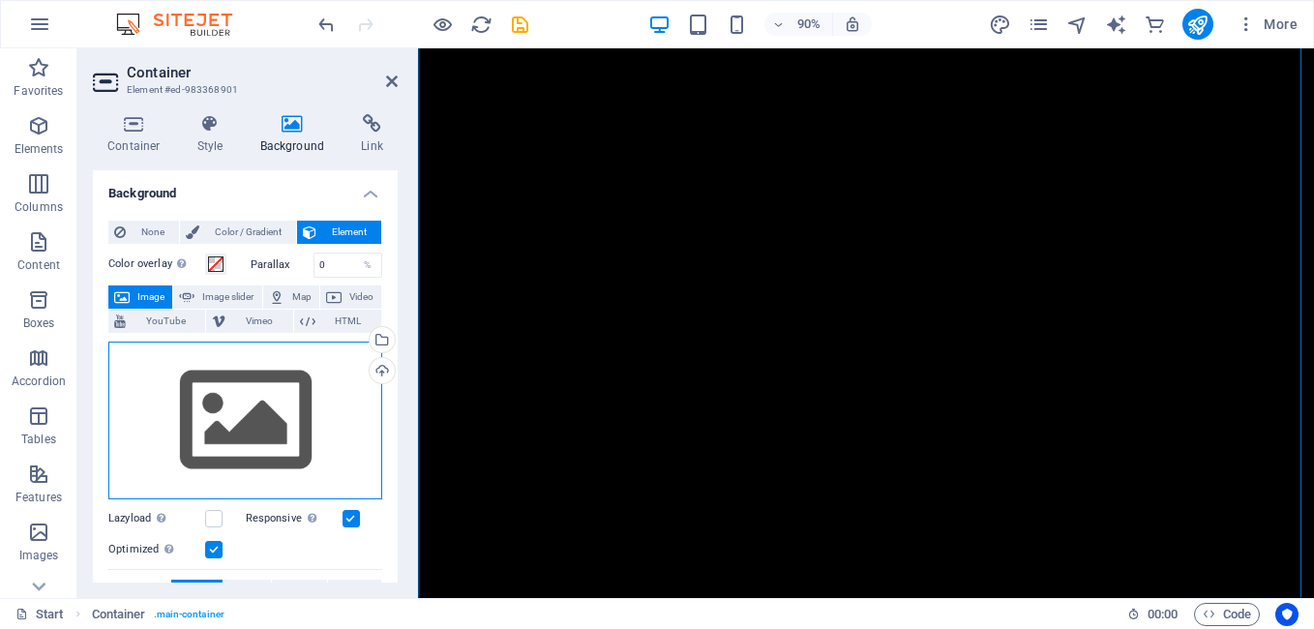
click at [241, 389] on div "Drag files here, click to choose files or select files from Files or our free s…" at bounding box center [245, 421] width 274 height 159
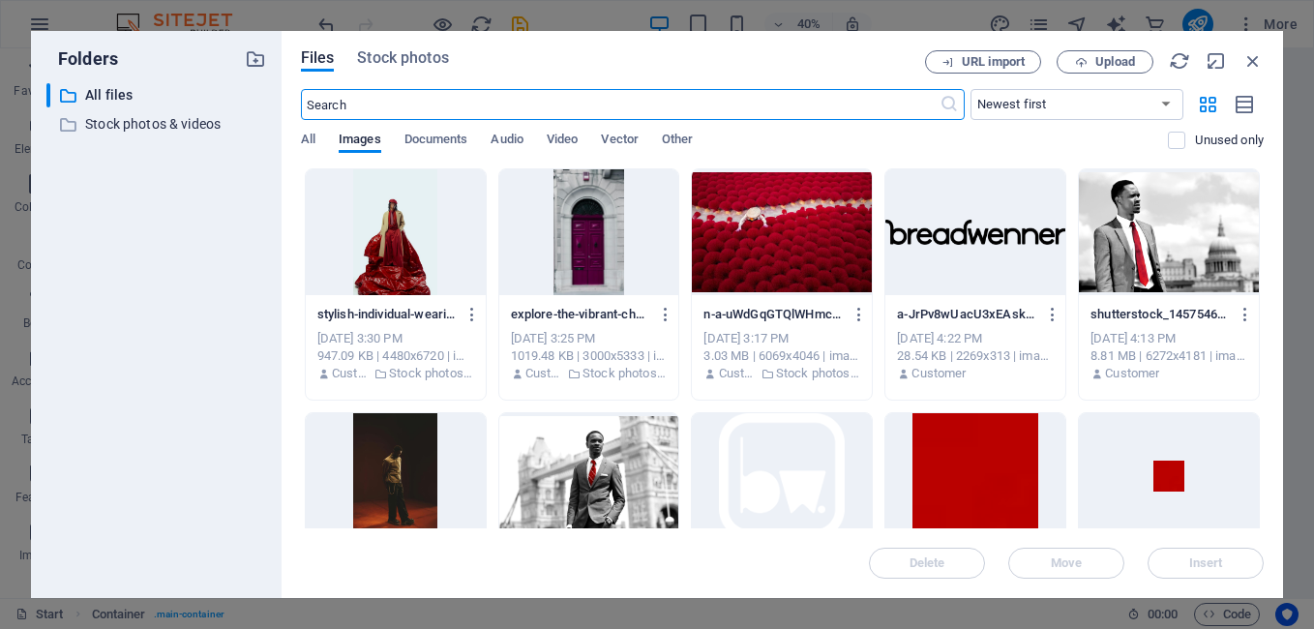
click at [593, 267] on div at bounding box center [589, 232] width 180 height 126
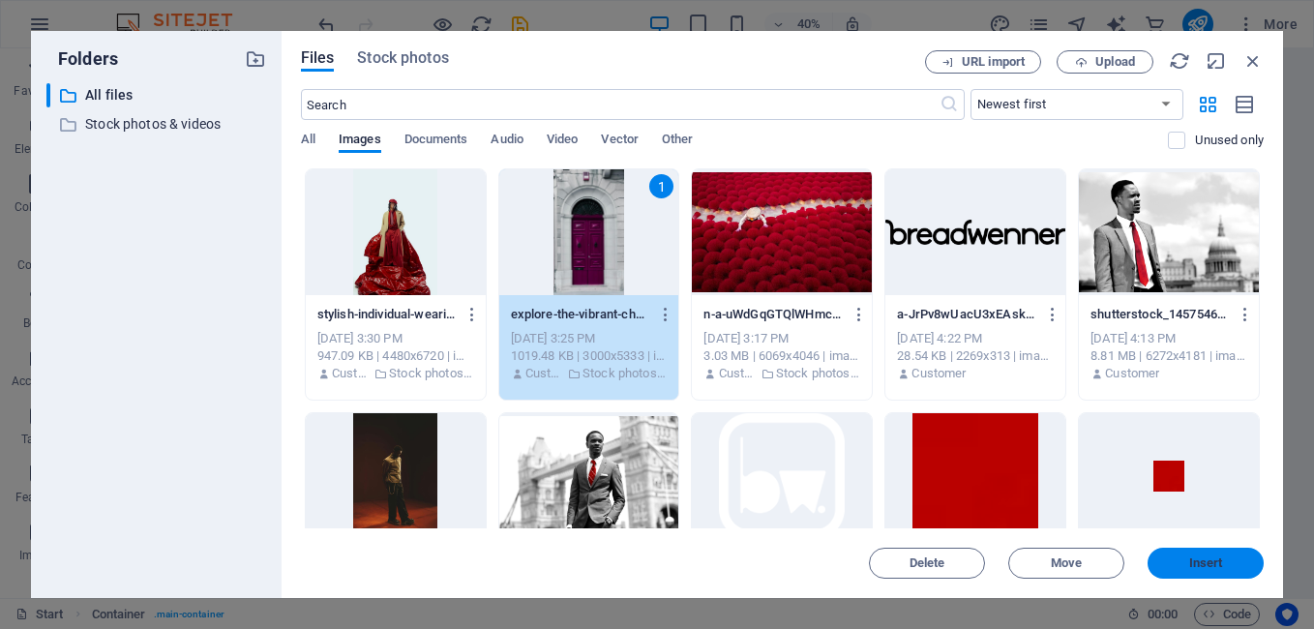
click at [1171, 556] on button "Insert" at bounding box center [1206, 563] width 116 height 31
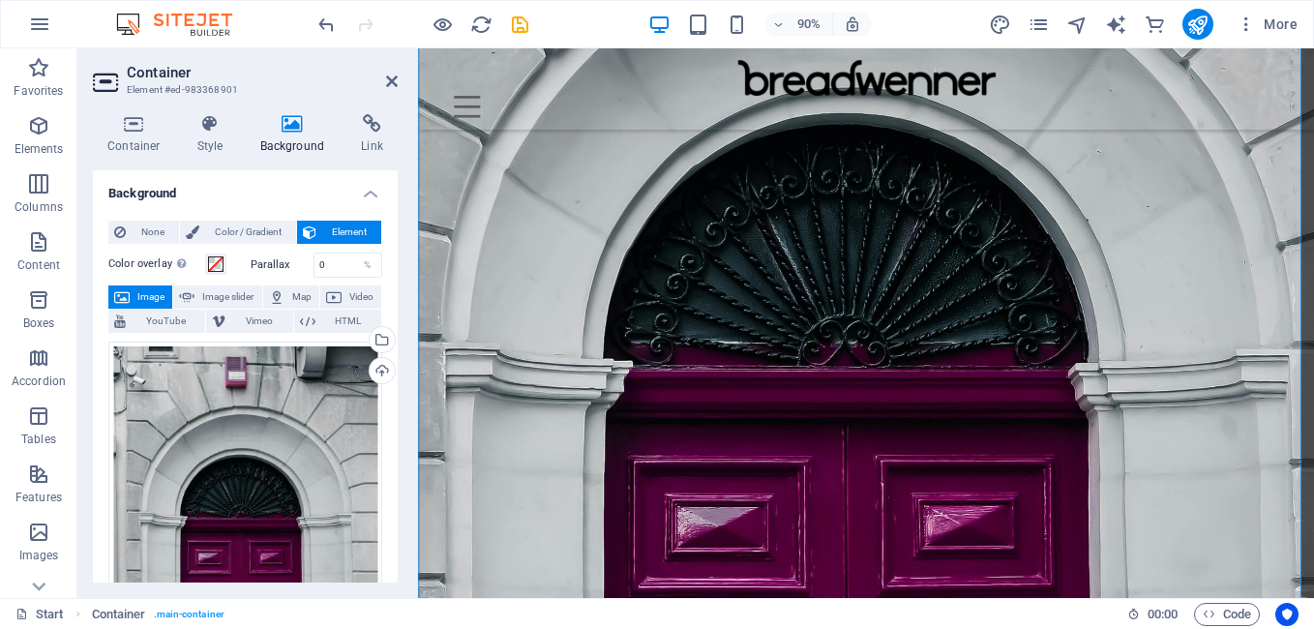
scroll to position [0, 0]
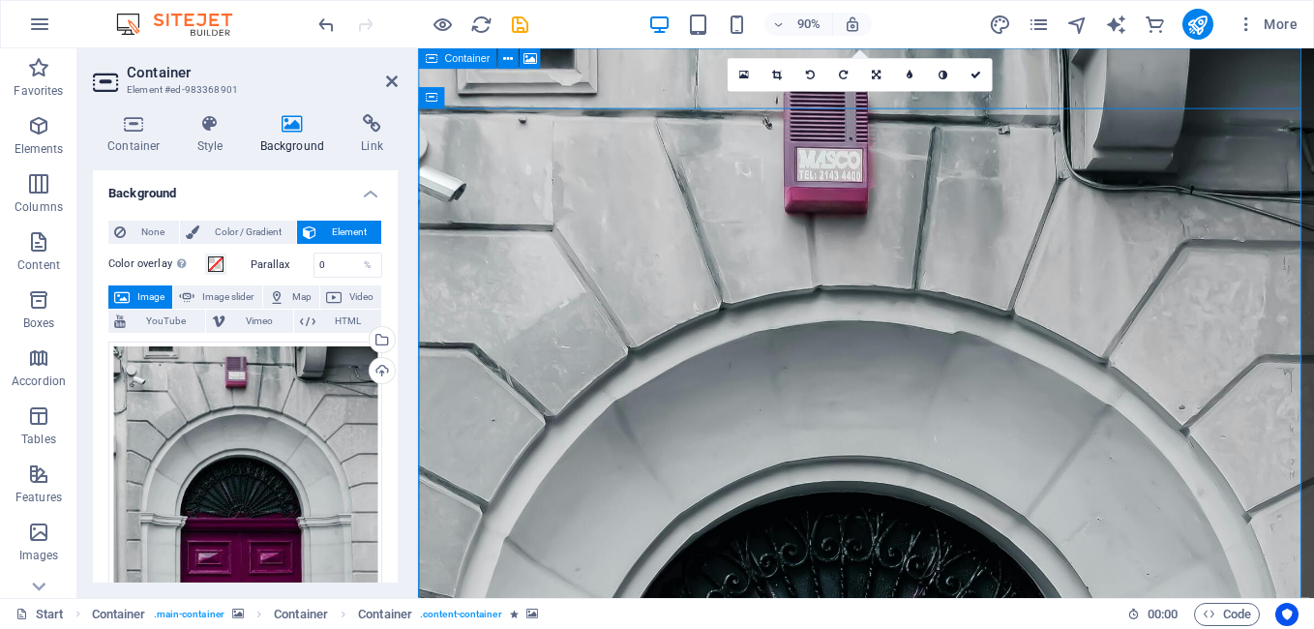
click at [442, 59] on div "Container" at bounding box center [457, 58] width 78 height 21
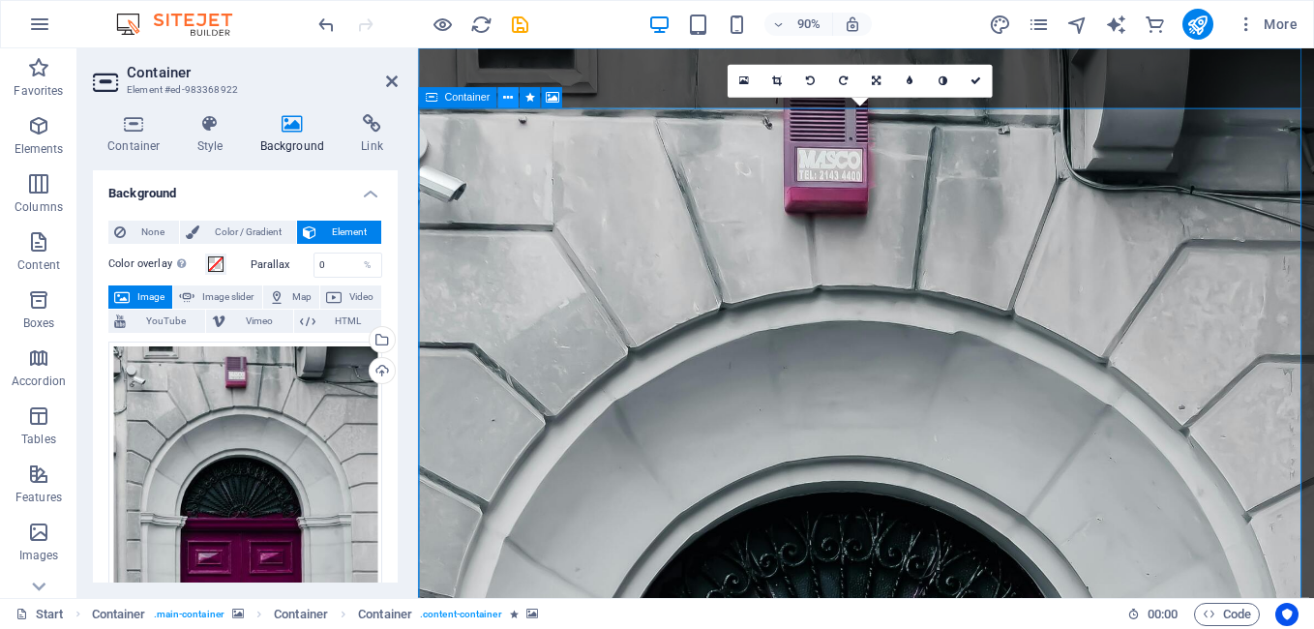
click at [508, 99] on icon at bounding box center [508, 98] width 10 height 18
click at [510, 100] on icon at bounding box center [508, 98] width 10 height 18
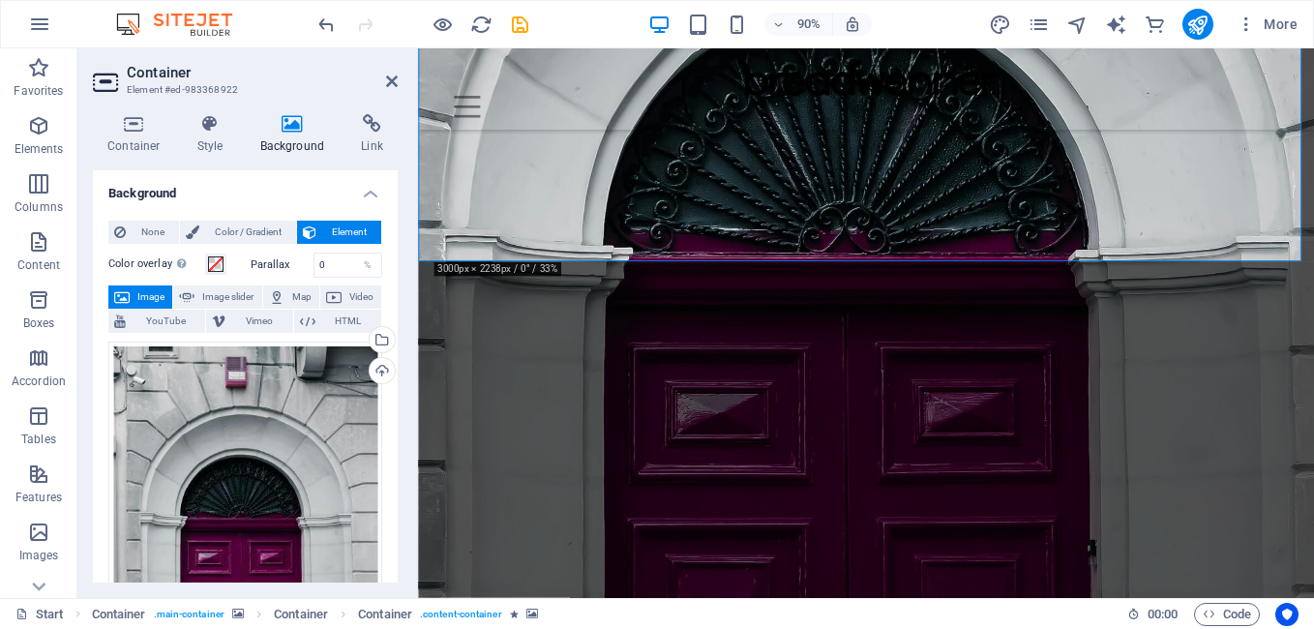
click at [433, 63] on icon at bounding box center [431, 58] width 13 height 21
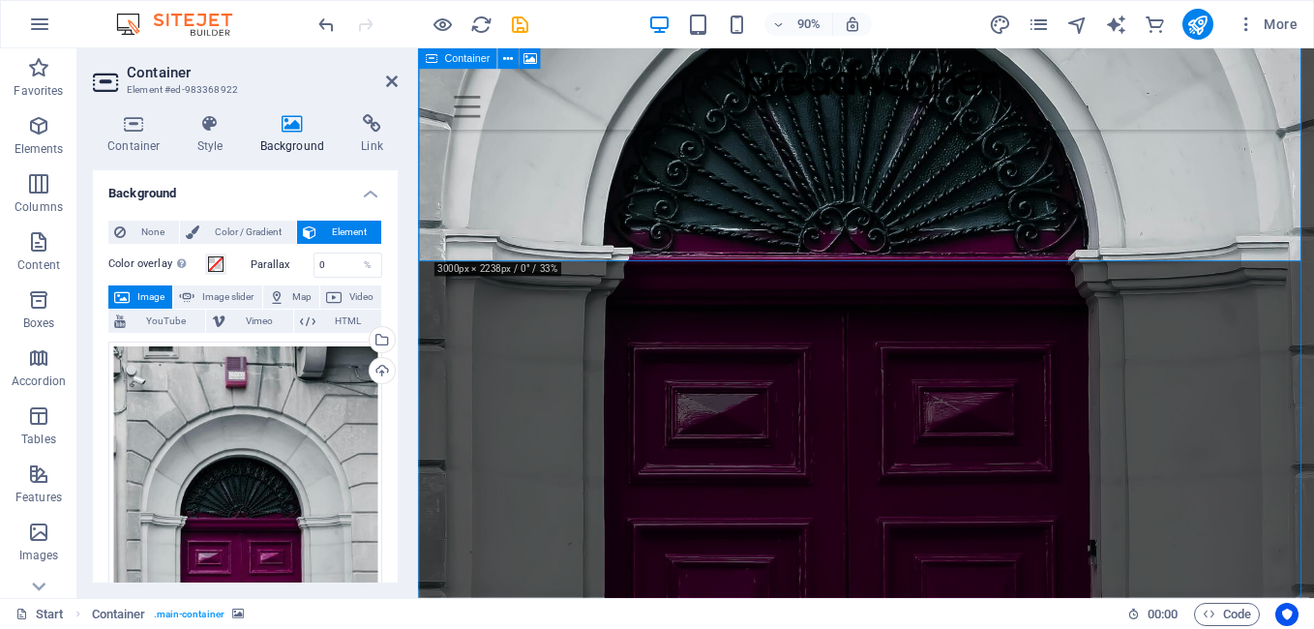
click at [433, 63] on icon at bounding box center [431, 58] width 13 height 21
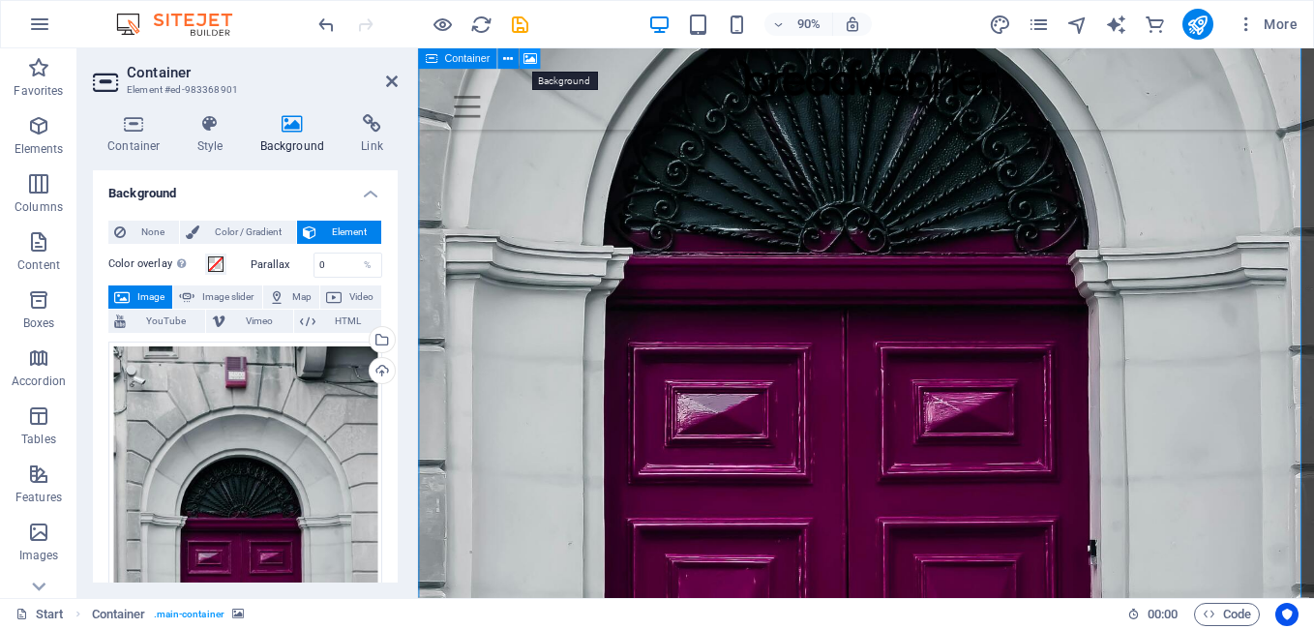
click at [528, 56] on icon at bounding box center [530, 58] width 14 height 18
click at [502, 58] on button at bounding box center [507, 58] width 21 height 21
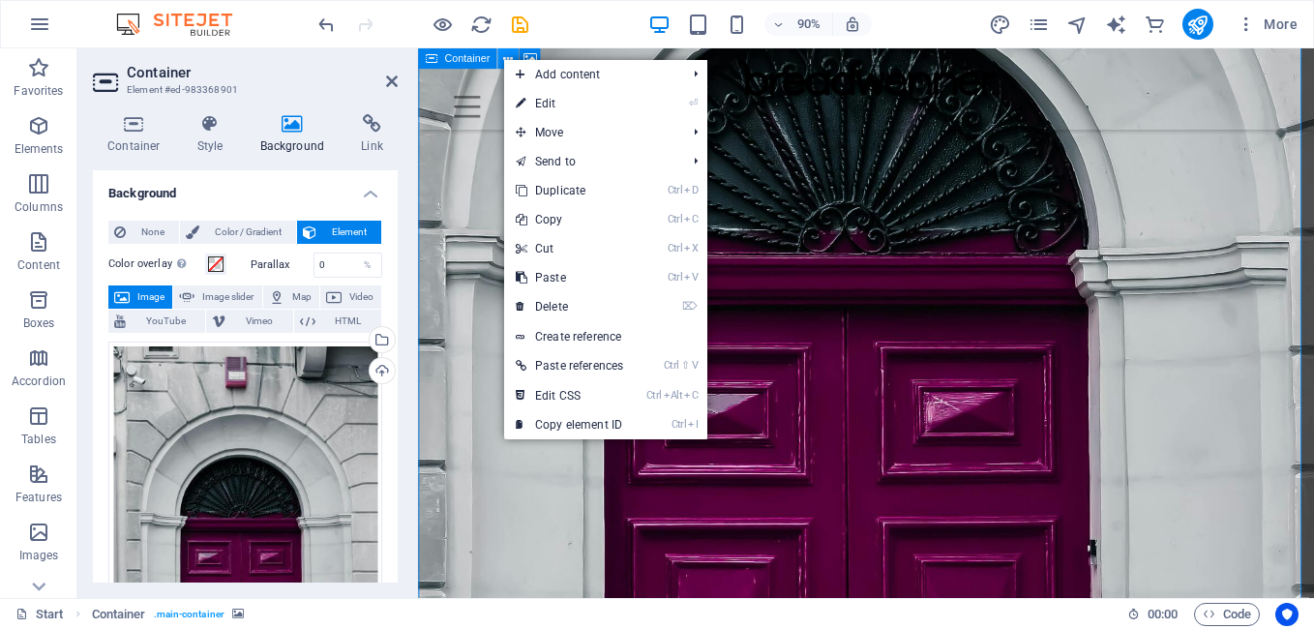
click at [502, 58] on button at bounding box center [507, 58] width 21 height 21
click at [459, 56] on span "Container" at bounding box center [466, 58] width 45 height 11
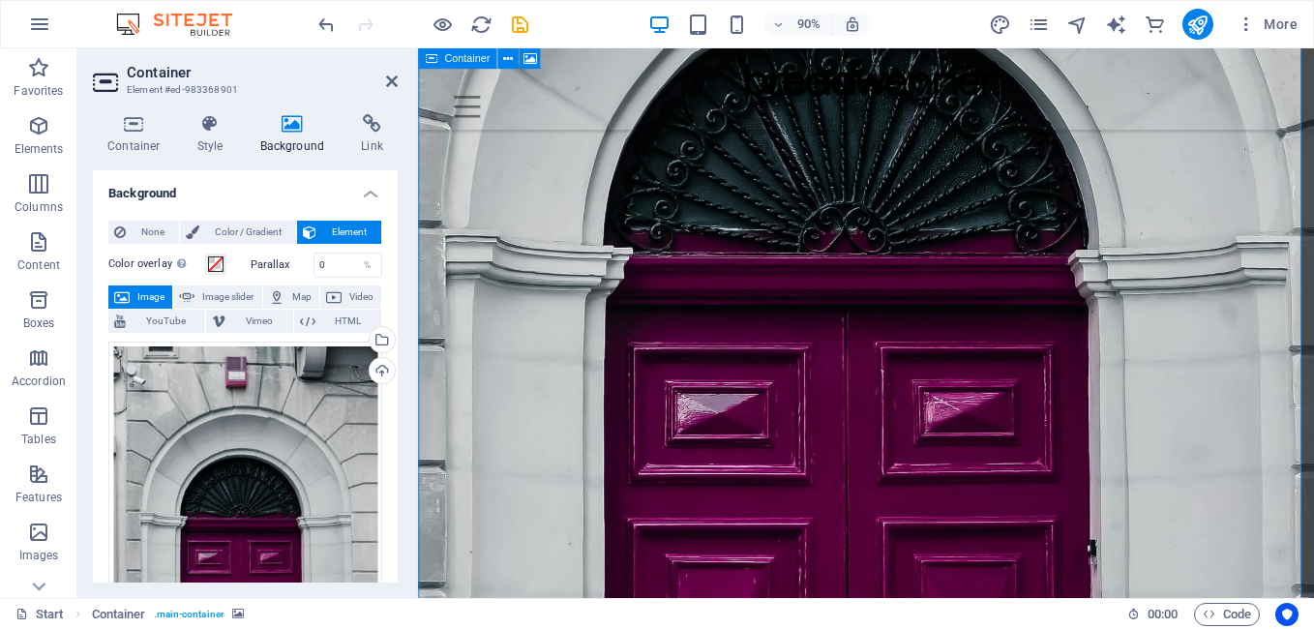
click at [459, 56] on span "Container" at bounding box center [466, 58] width 45 height 11
click at [432, 59] on icon at bounding box center [431, 58] width 13 height 21
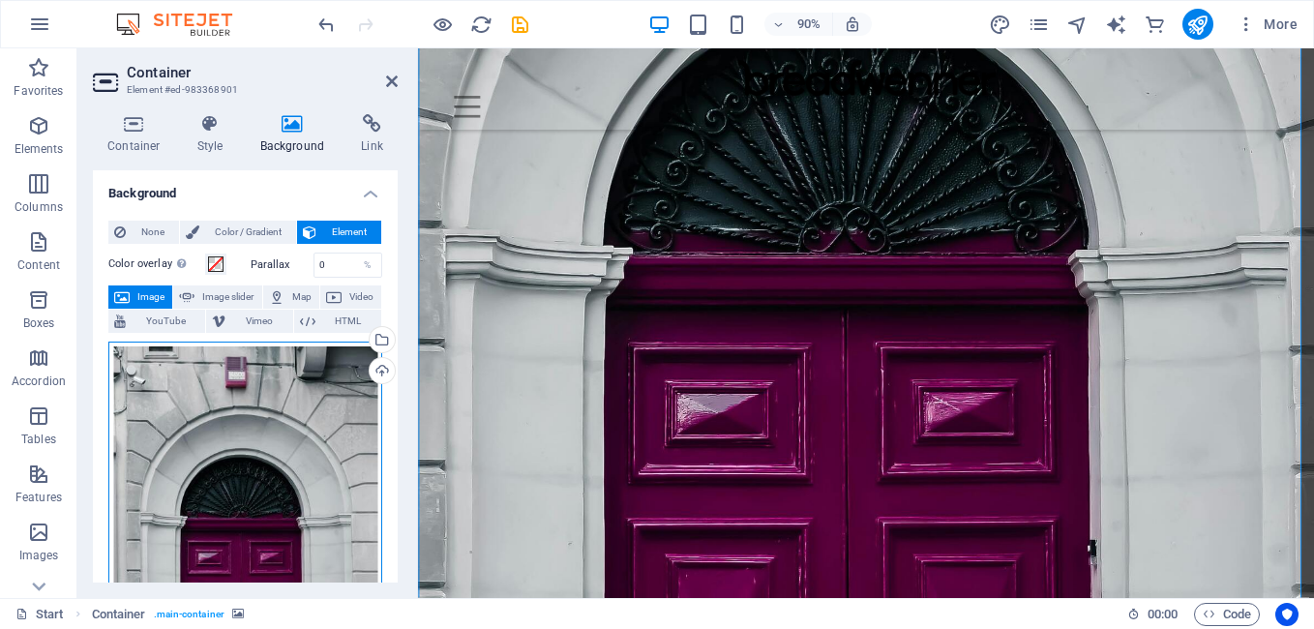
click at [311, 396] on div "Drag files here, click to choose files or select files from Files or our free s…" at bounding box center [245, 581] width 274 height 479
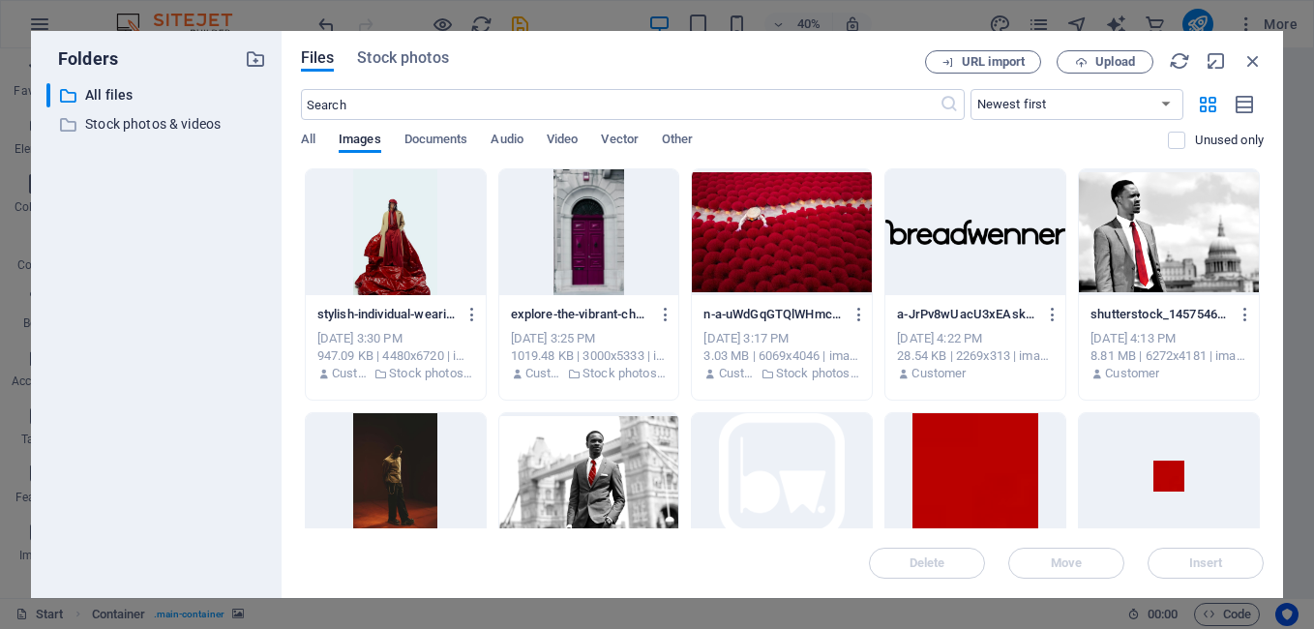
click at [1087, 219] on div at bounding box center [1169, 232] width 180 height 126
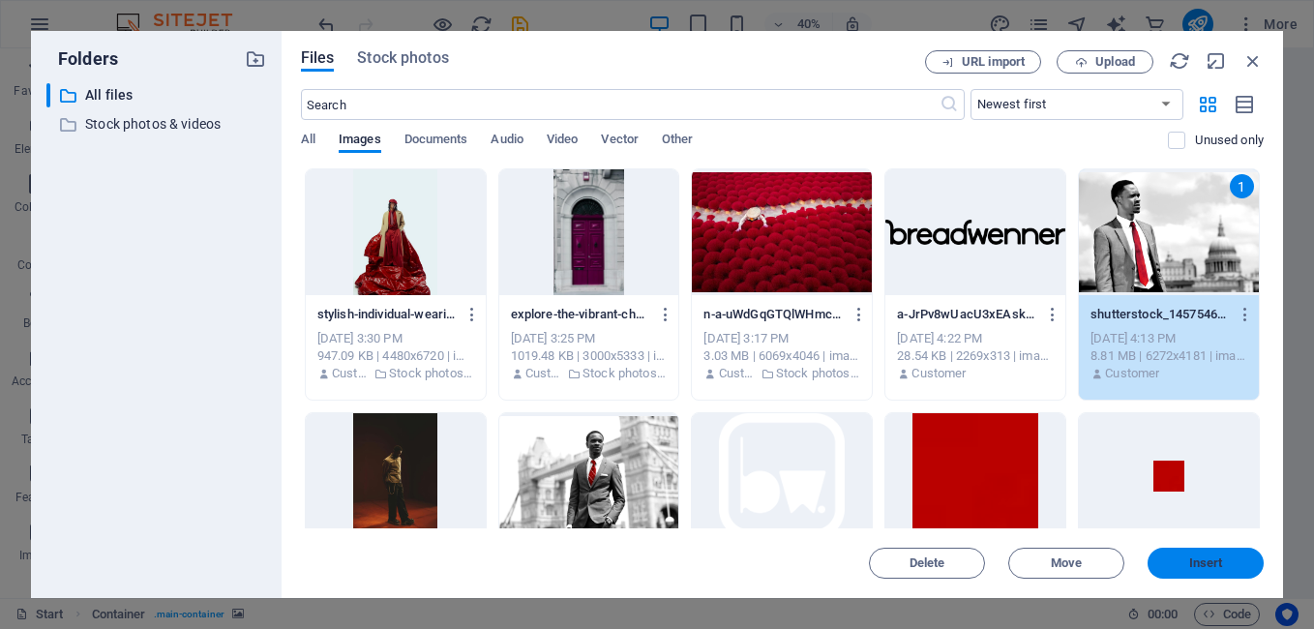
click at [1168, 557] on span "Insert" at bounding box center [1205, 563] width 101 height 12
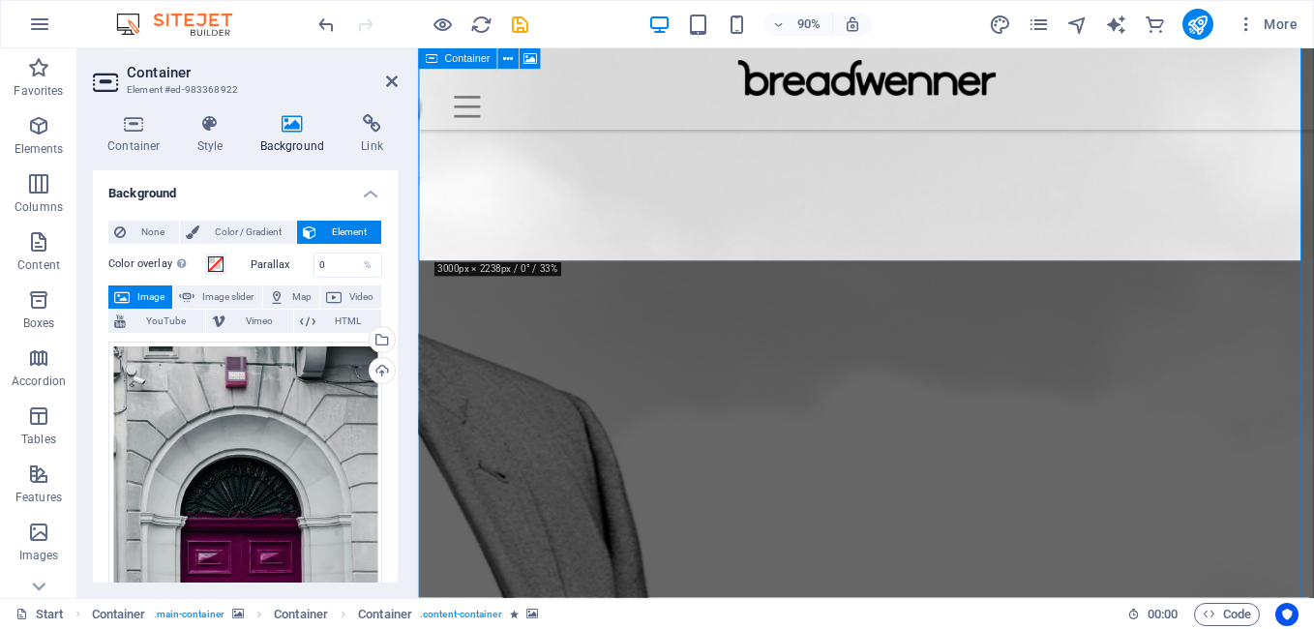
click at [423, 58] on div "Container" at bounding box center [457, 58] width 78 height 21
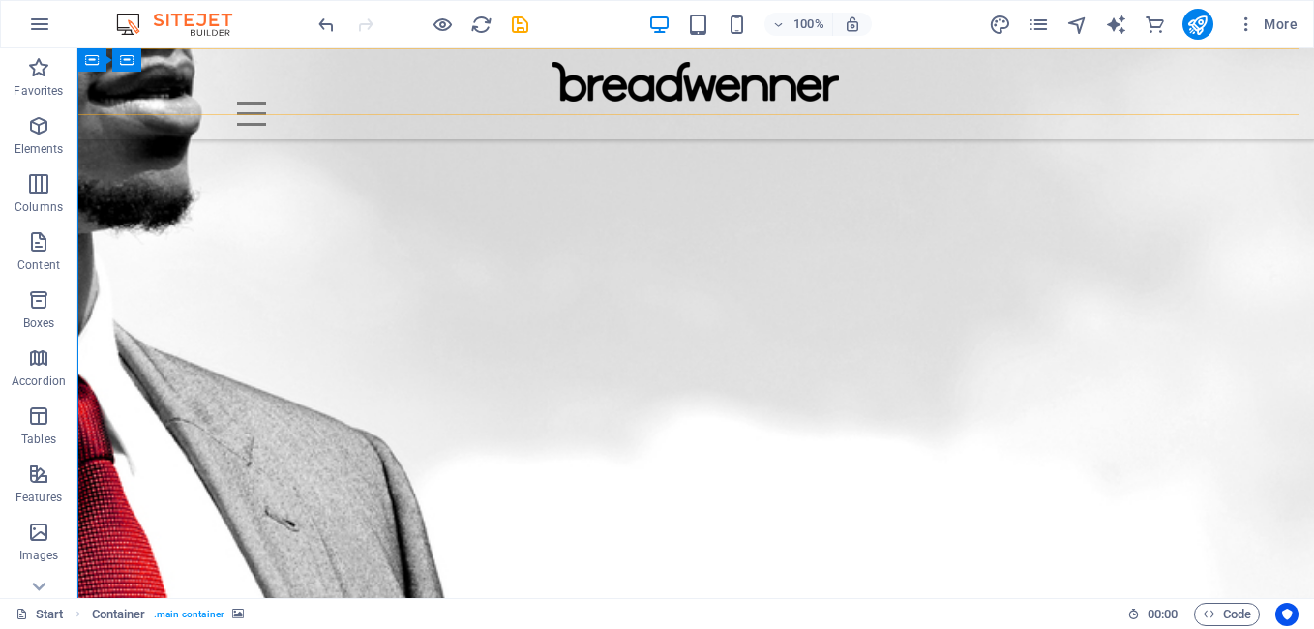
click at [423, 58] on div "Home About Contact Menu" at bounding box center [695, 93] width 1237 height 91
drag, startPoint x: 500, startPoint y: 106, endPoint x: 423, endPoint y: 58, distance: 91.3
click at [423, 58] on div "Home About Contact Menu" at bounding box center [695, 93] width 1237 height 91
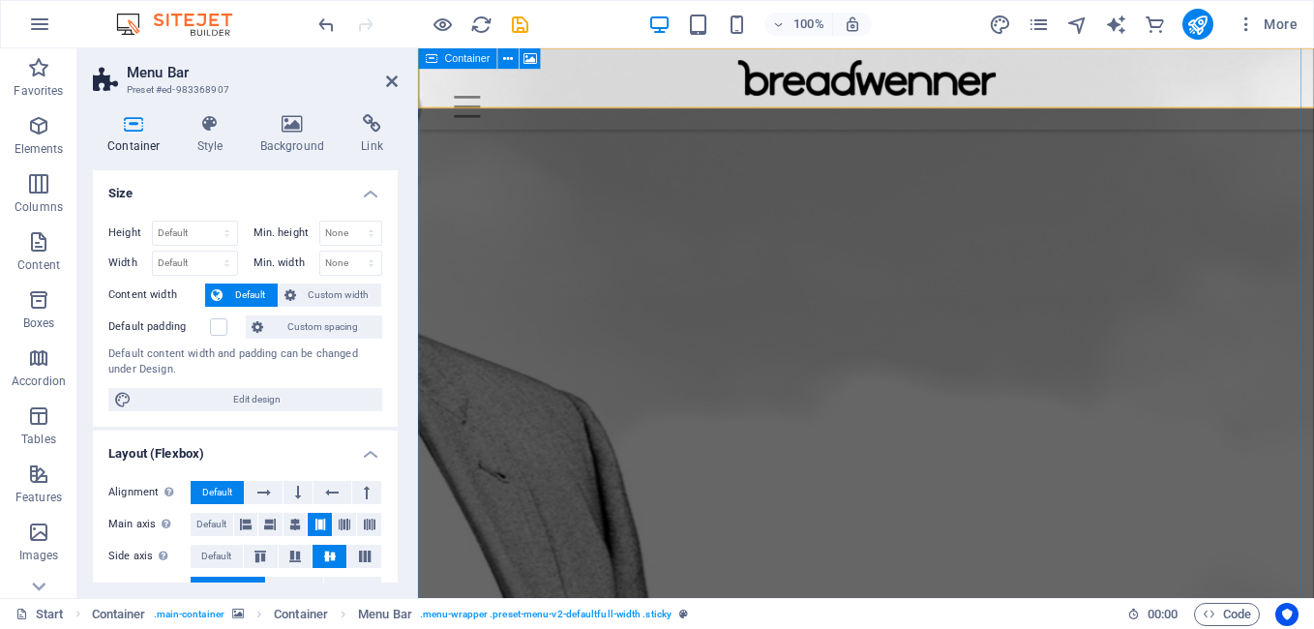
click at [423, 58] on div "Container" at bounding box center [457, 58] width 78 height 21
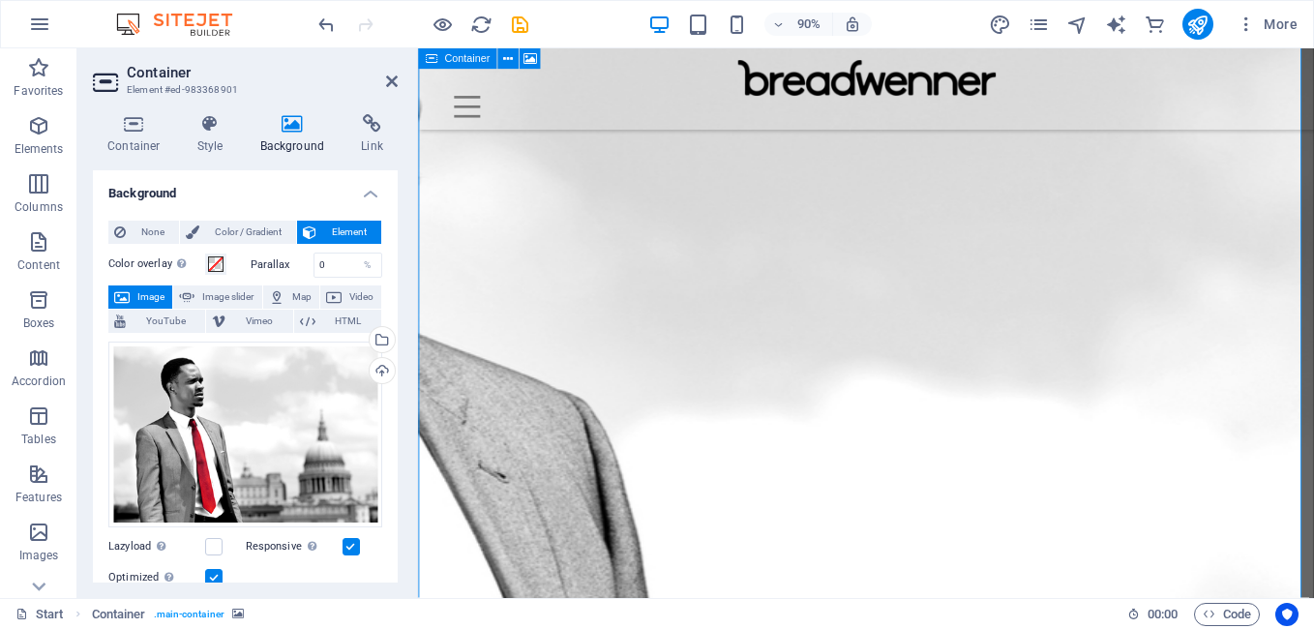
click at [437, 57] on icon at bounding box center [431, 58] width 13 height 21
click at [511, 58] on icon at bounding box center [508, 58] width 10 height 18
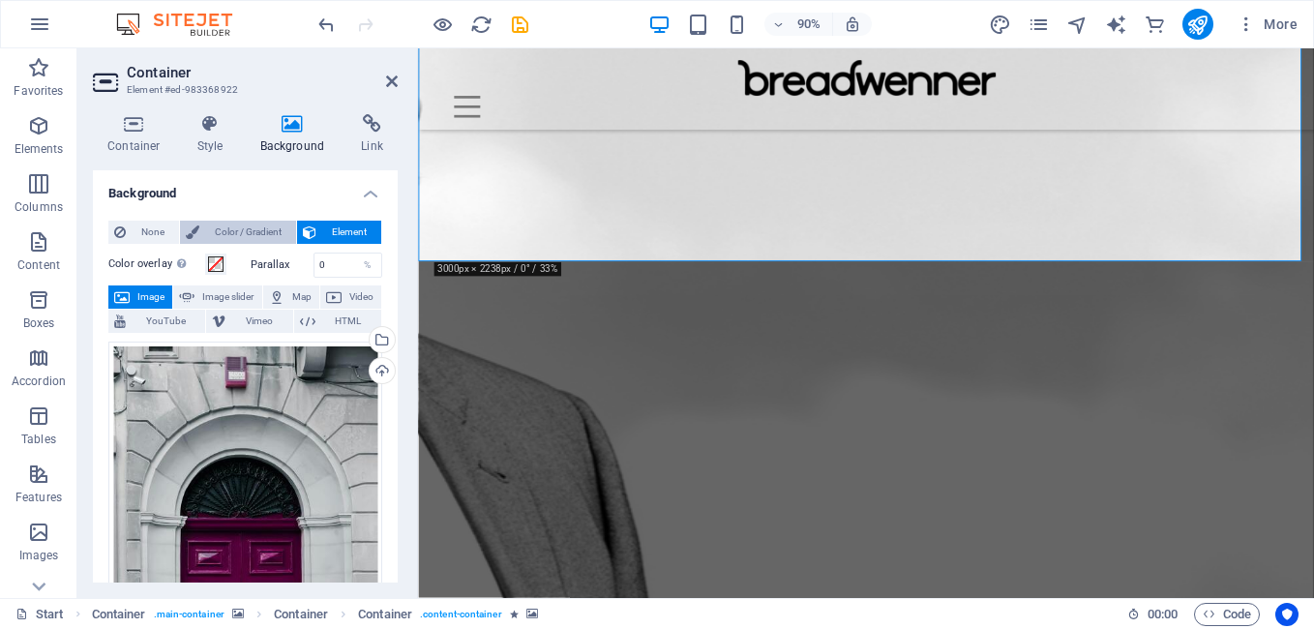
click at [258, 226] on span "Color / Gradient" at bounding box center [247, 232] width 85 height 23
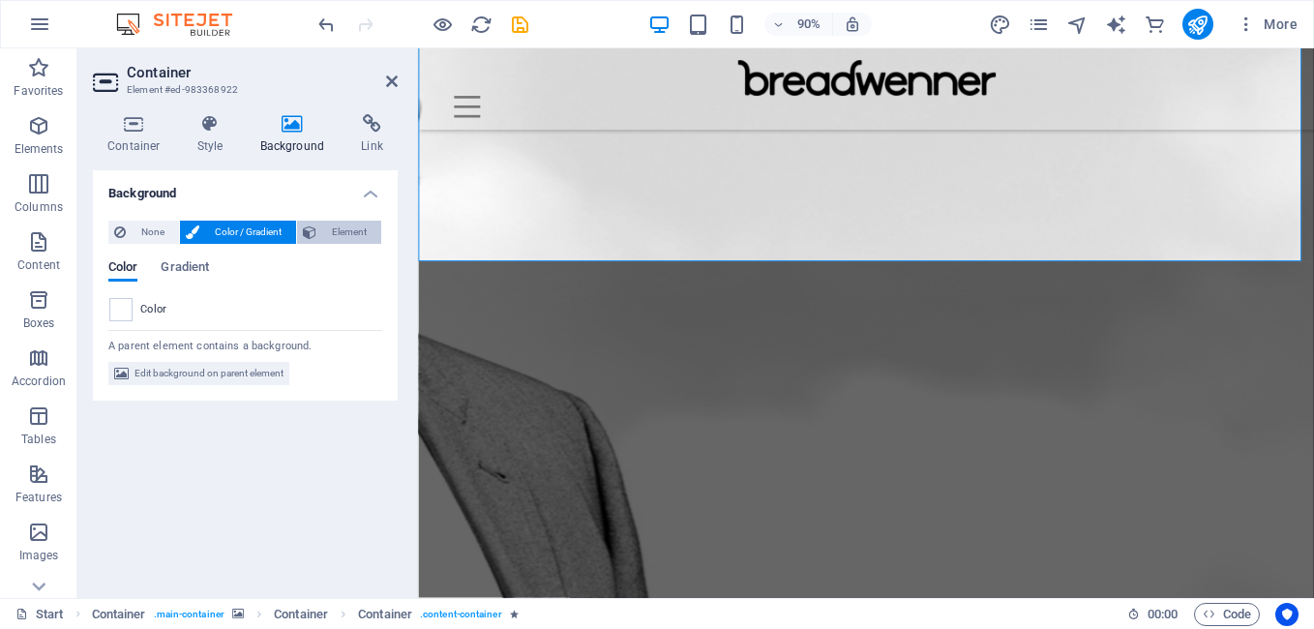
click at [300, 232] on button "Element" at bounding box center [339, 232] width 84 height 23
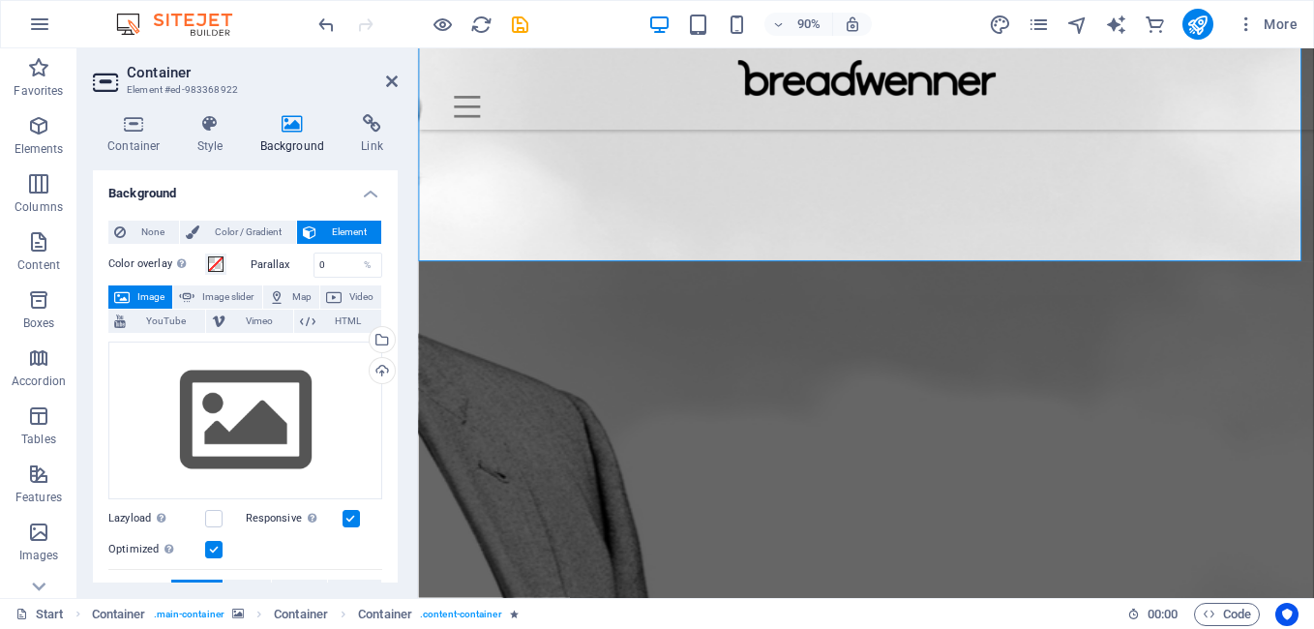
click at [509, 249] on icon at bounding box center [508, 251] width 10 height 18
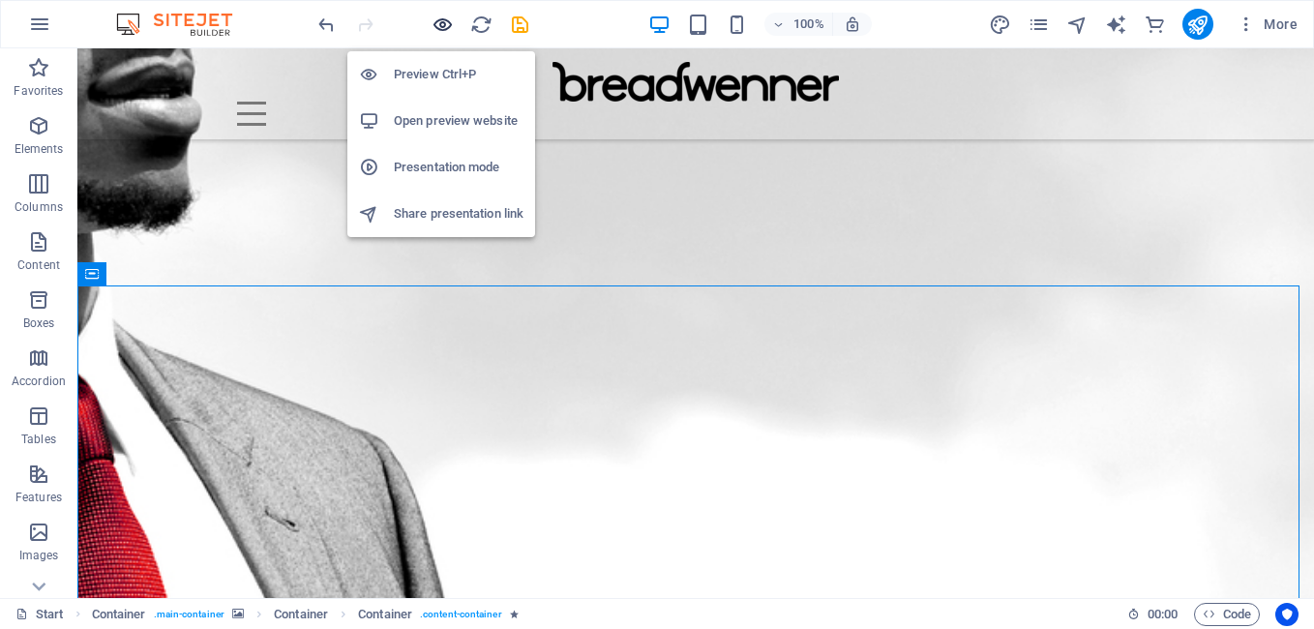
click at [442, 20] on icon "button" at bounding box center [443, 25] width 22 height 22
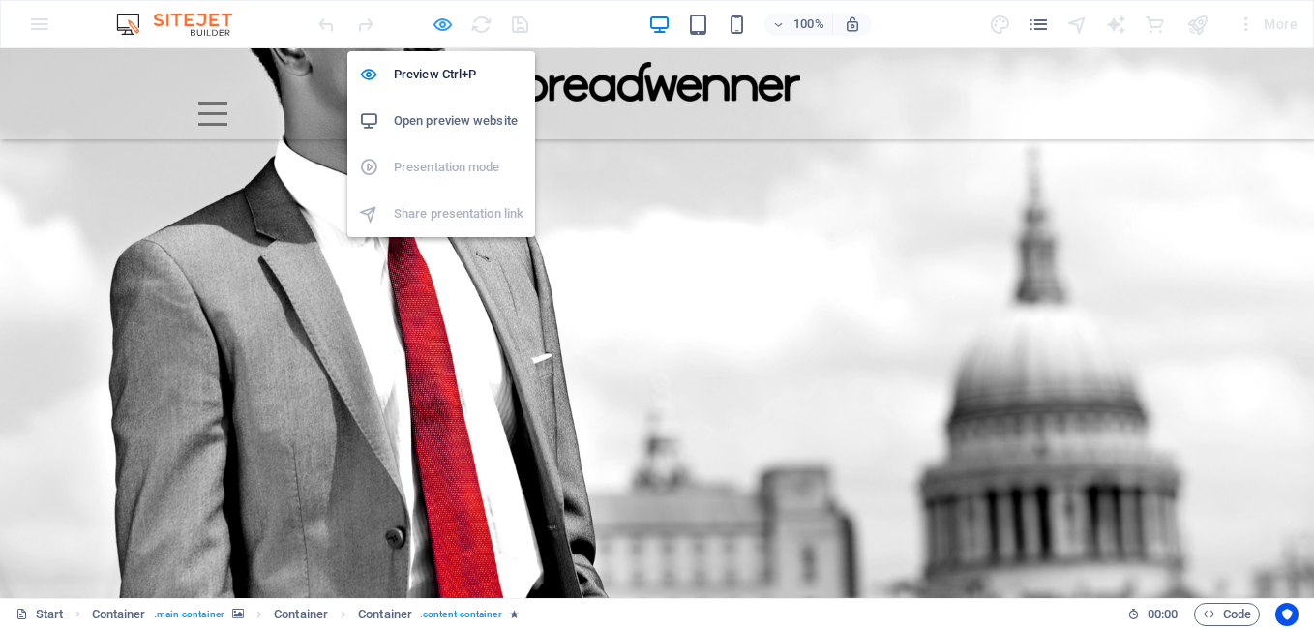
scroll to position [157, 0]
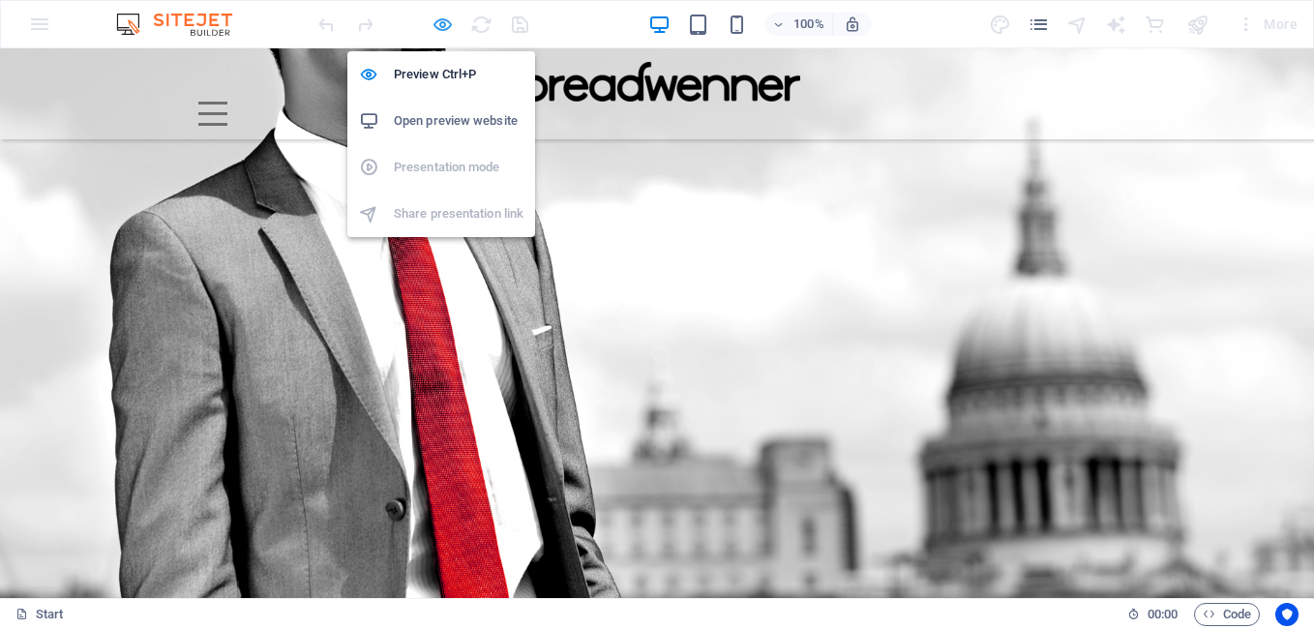
click at [441, 26] on icon "button" at bounding box center [443, 25] width 22 height 22
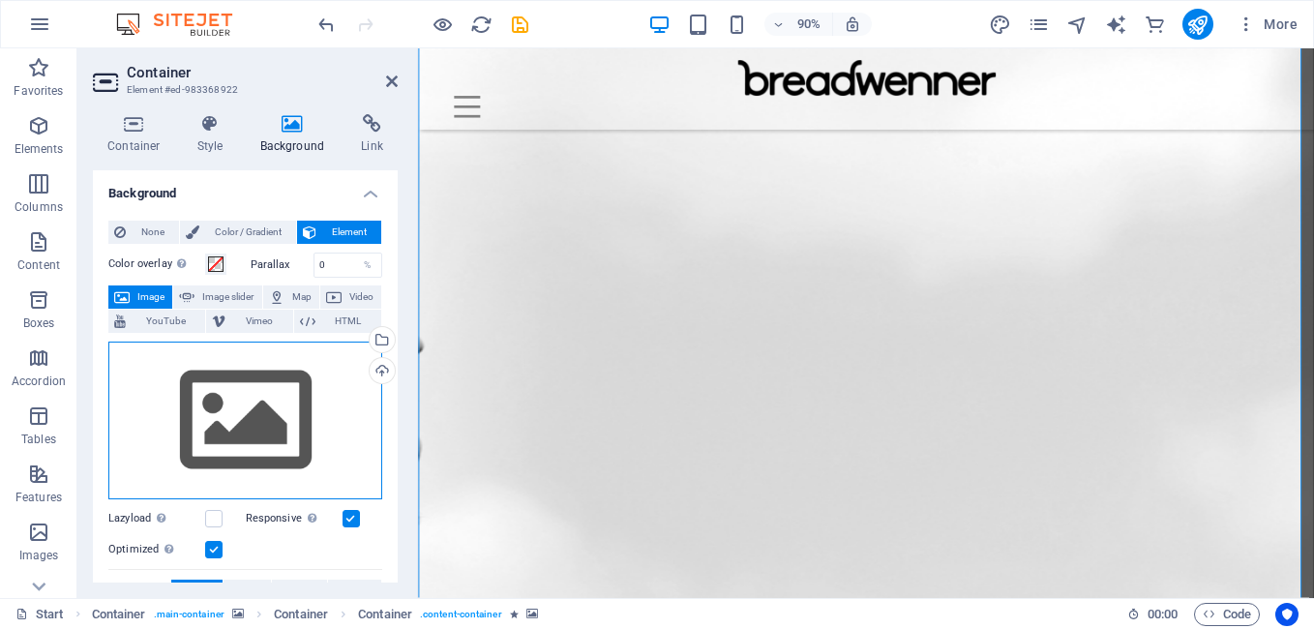
click at [259, 418] on div "Drag files here, click to choose files or select files from Files or our free s…" at bounding box center [245, 421] width 274 height 159
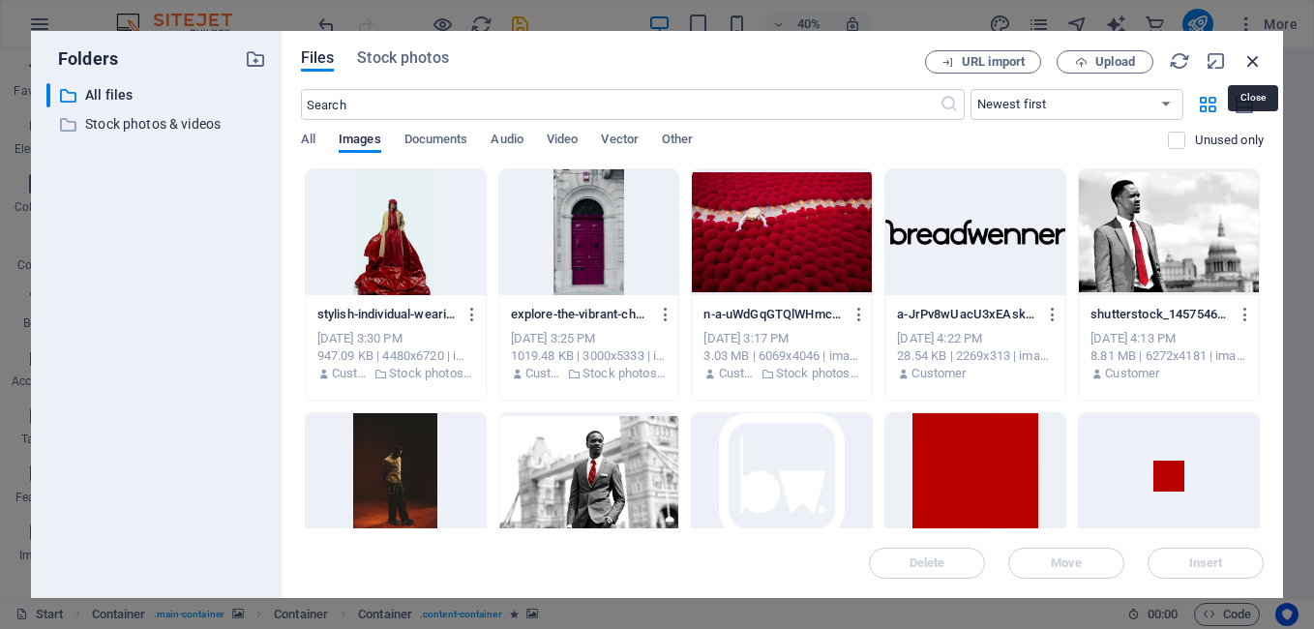
click at [1262, 55] on icon "button" at bounding box center [1252, 60] width 21 height 21
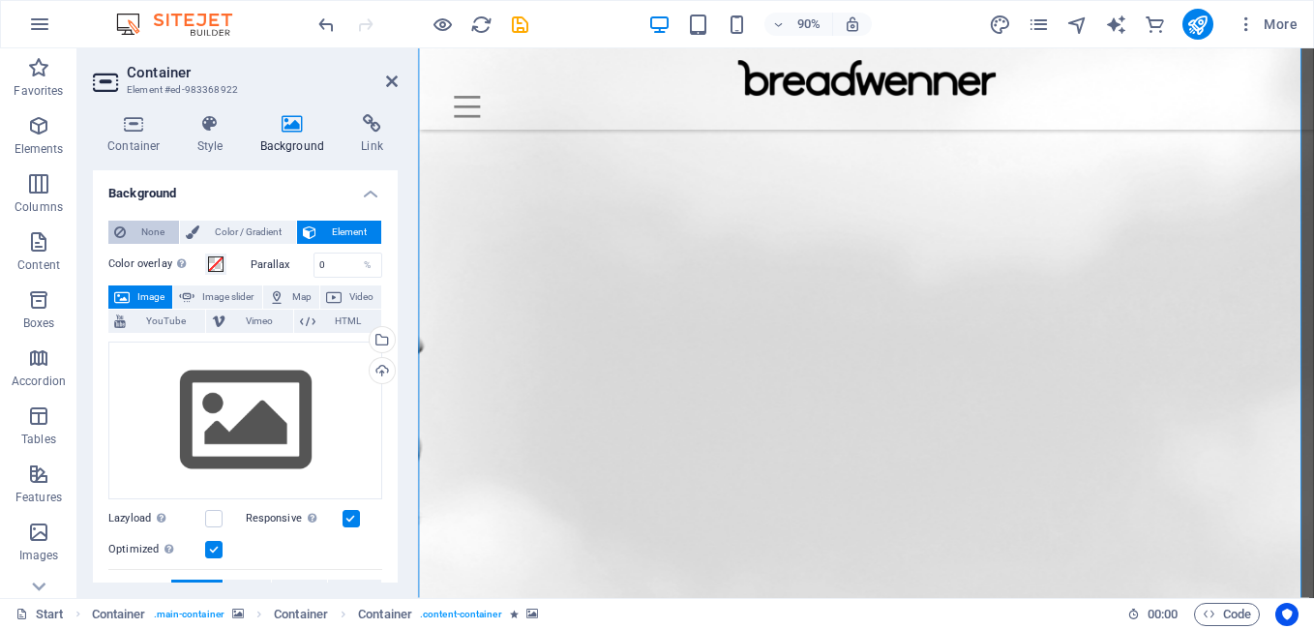
click at [141, 236] on span "None" at bounding box center [153, 232] width 42 height 23
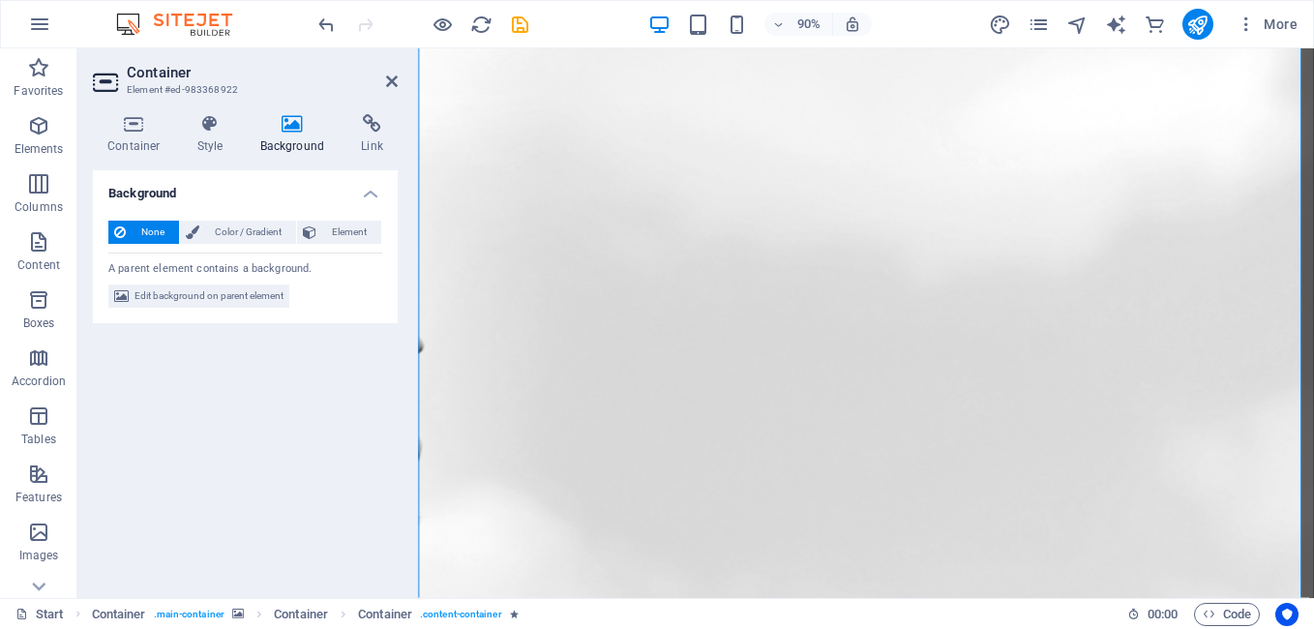
scroll to position [0, 0]
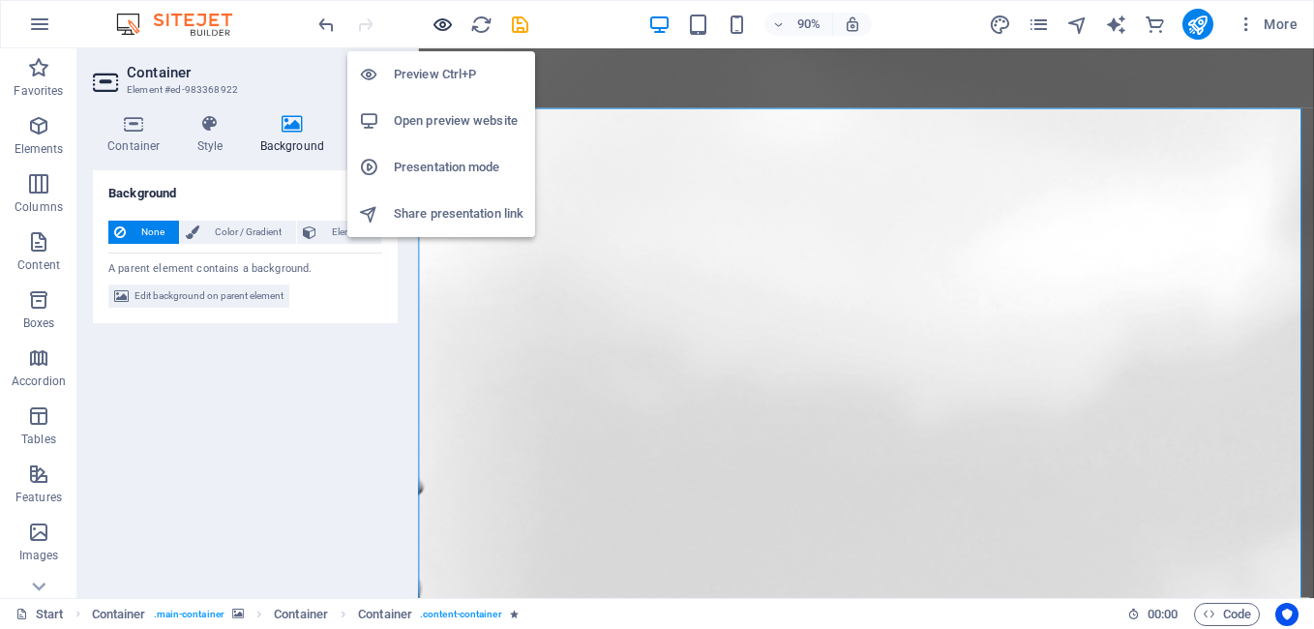
click at [434, 28] on icon "button" at bounding box center [443, 25] width 22 height 22
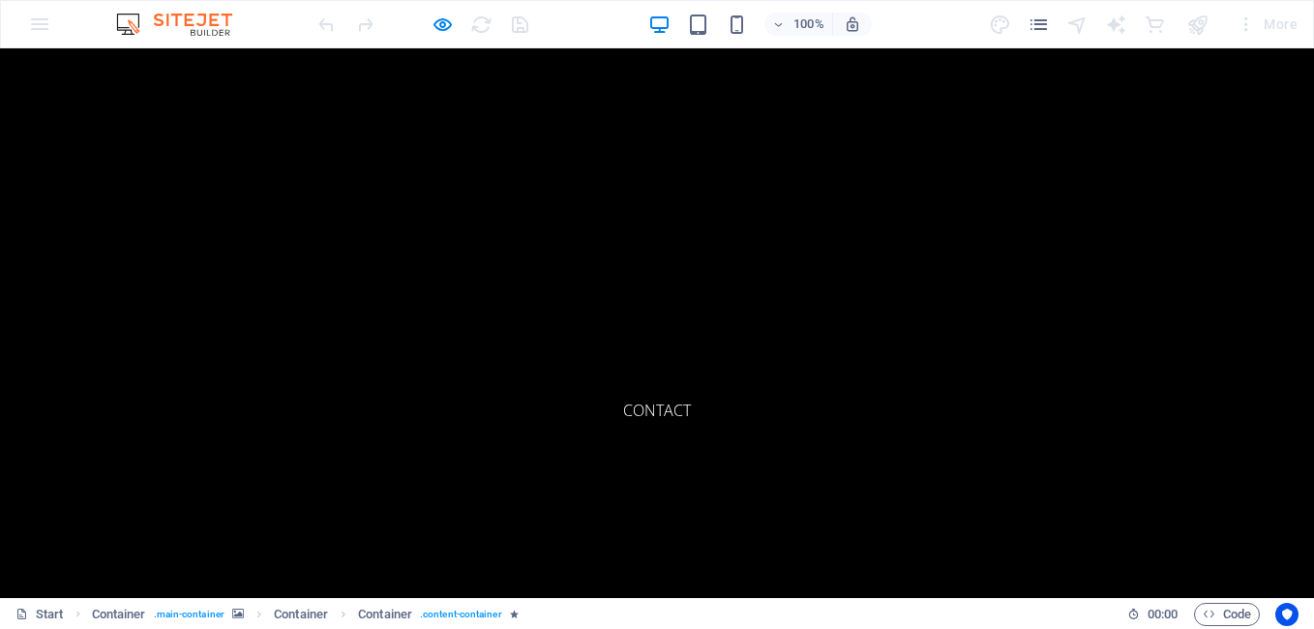
click at [674, 319] on link "About" at bounding box center [656, 323] width 81 height 46
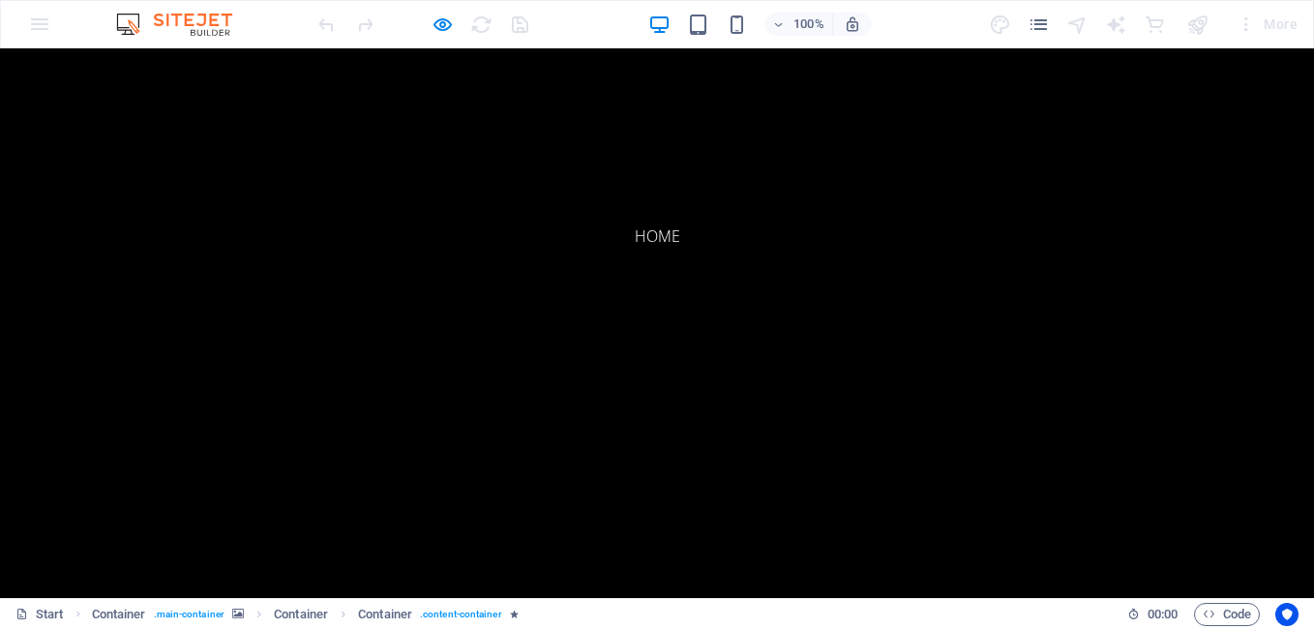
click at [662, 413] on link "Contact" at bounding box center [657, 410] width 99 height 46
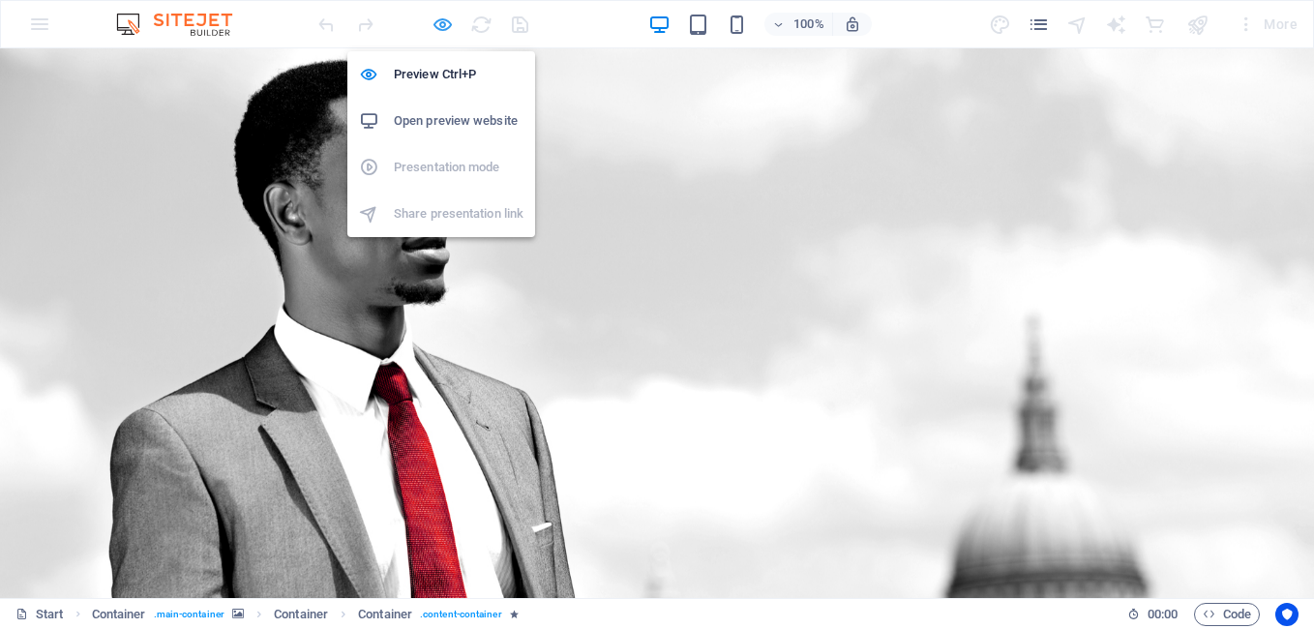
click at [449, 23] on icon "button" at bounding box center [443, 25] width 22 height 22
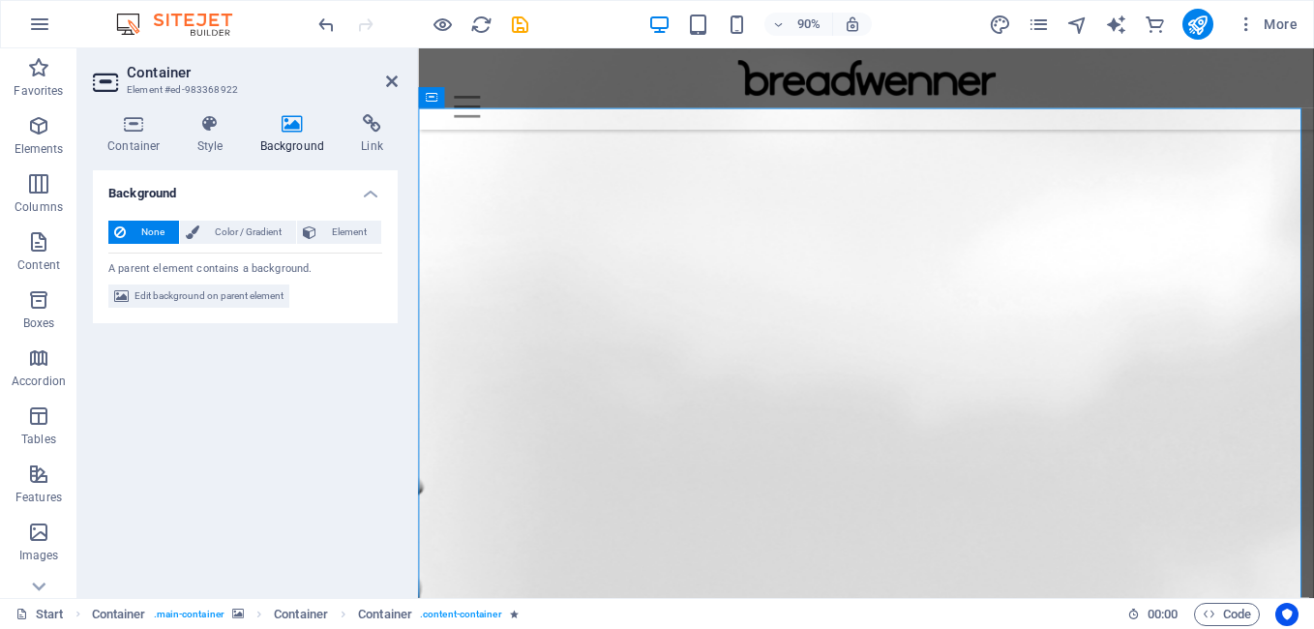
scroll to position [534, 0]
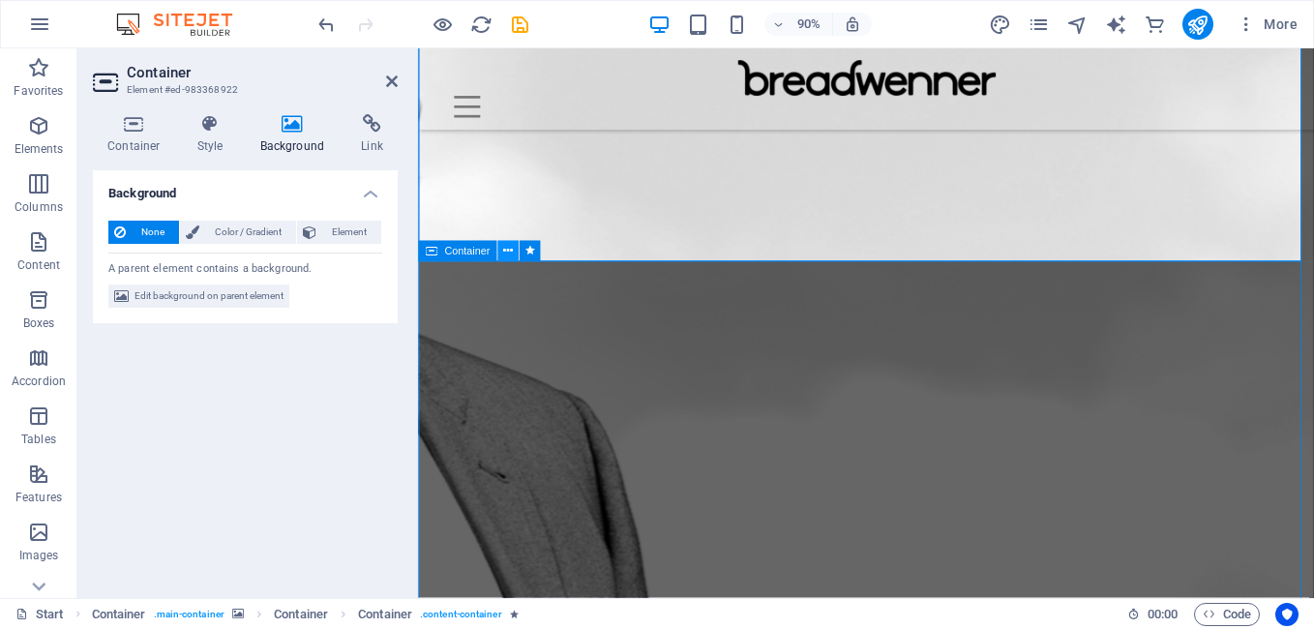
click at [512, 255] on icon at bounding box center [508, 251] width 10 height 18
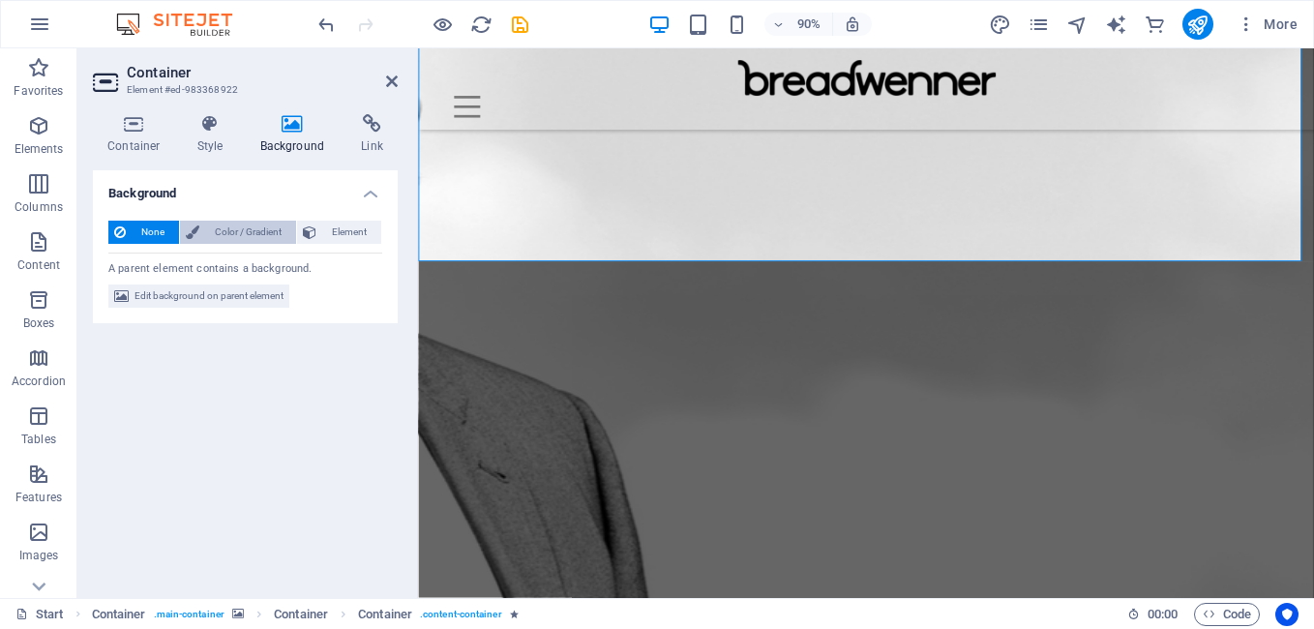
click at [276, 237] on span "Color / Gradient" at bounding box center [247, 232] width 85 height 23
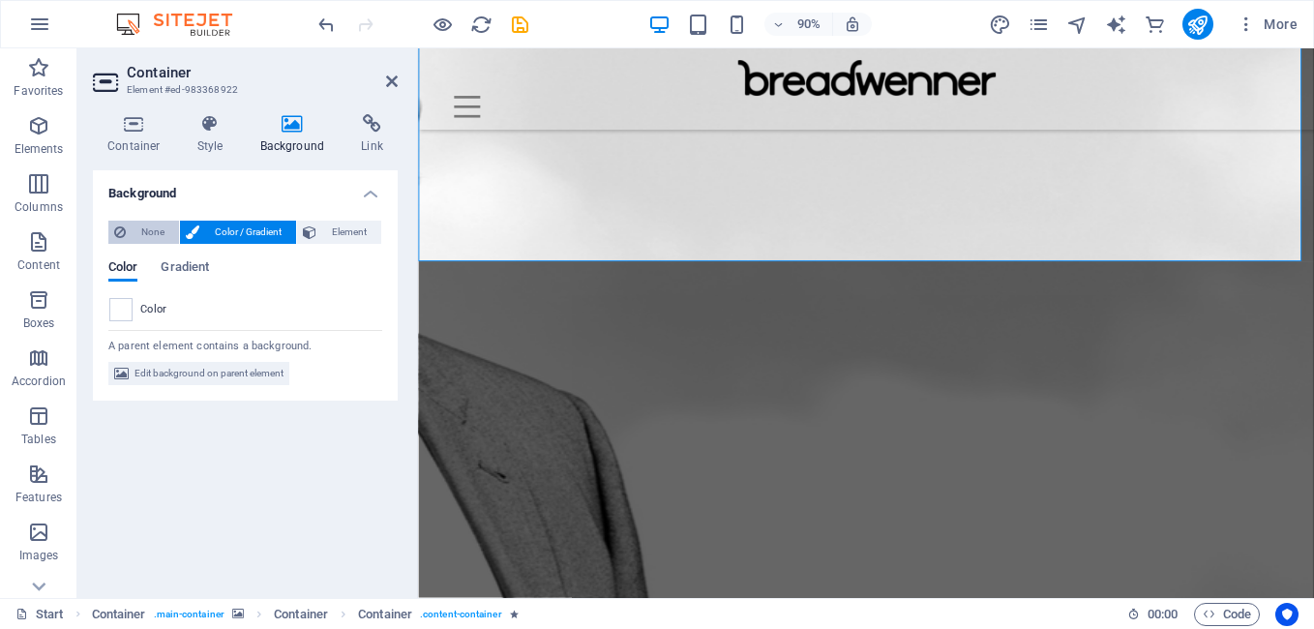
click at [160, 239] on span "None" at bounding box center [153, 232] width 42 height 23
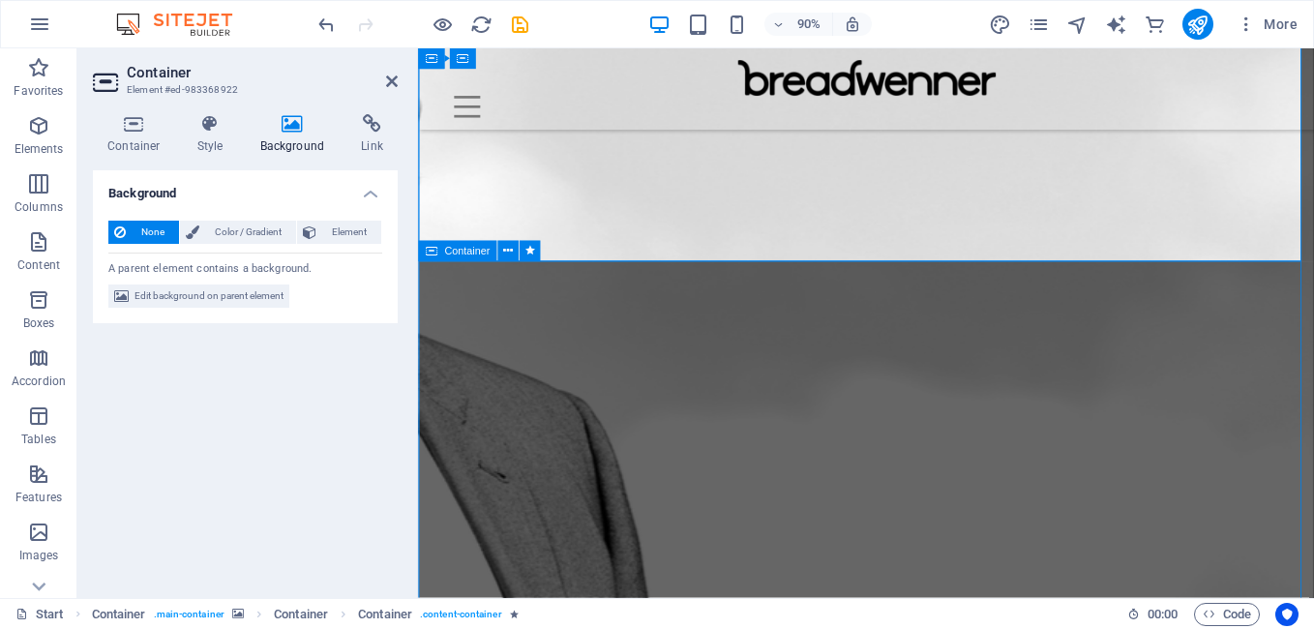
click at [476, 254] on span "Container" at bounding box center [466, 251] width 45 height 11
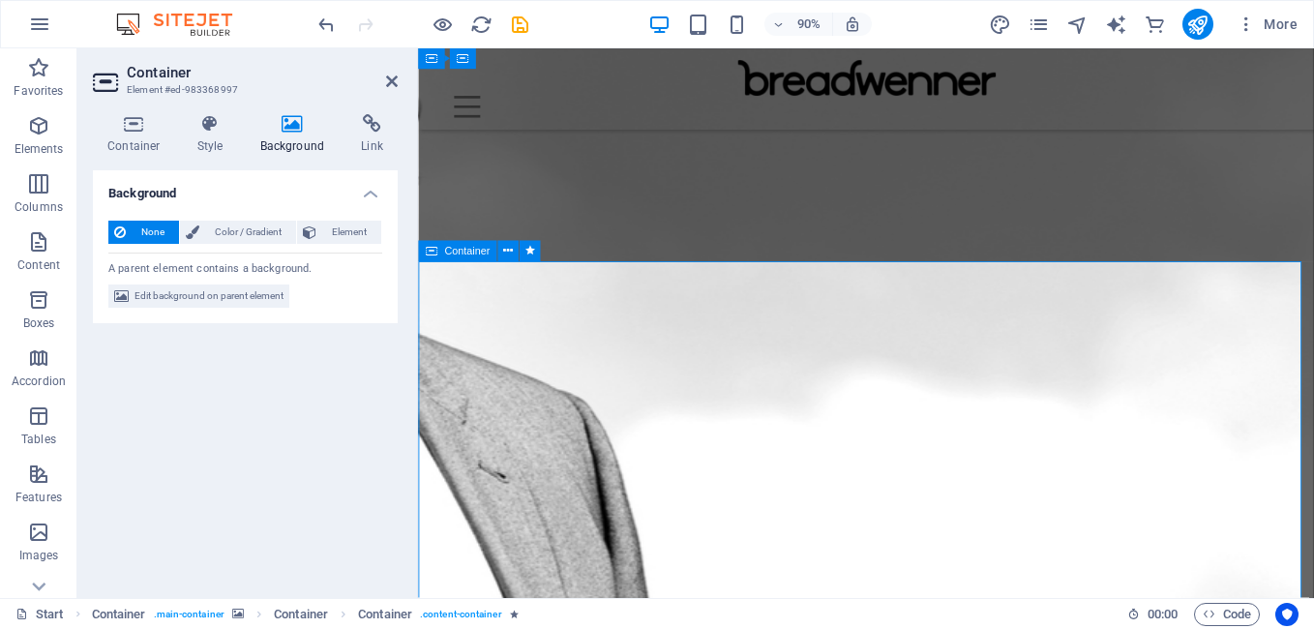
click at [476, 254] on span "Container" at bounding box center [466, 251] width 45 height 11
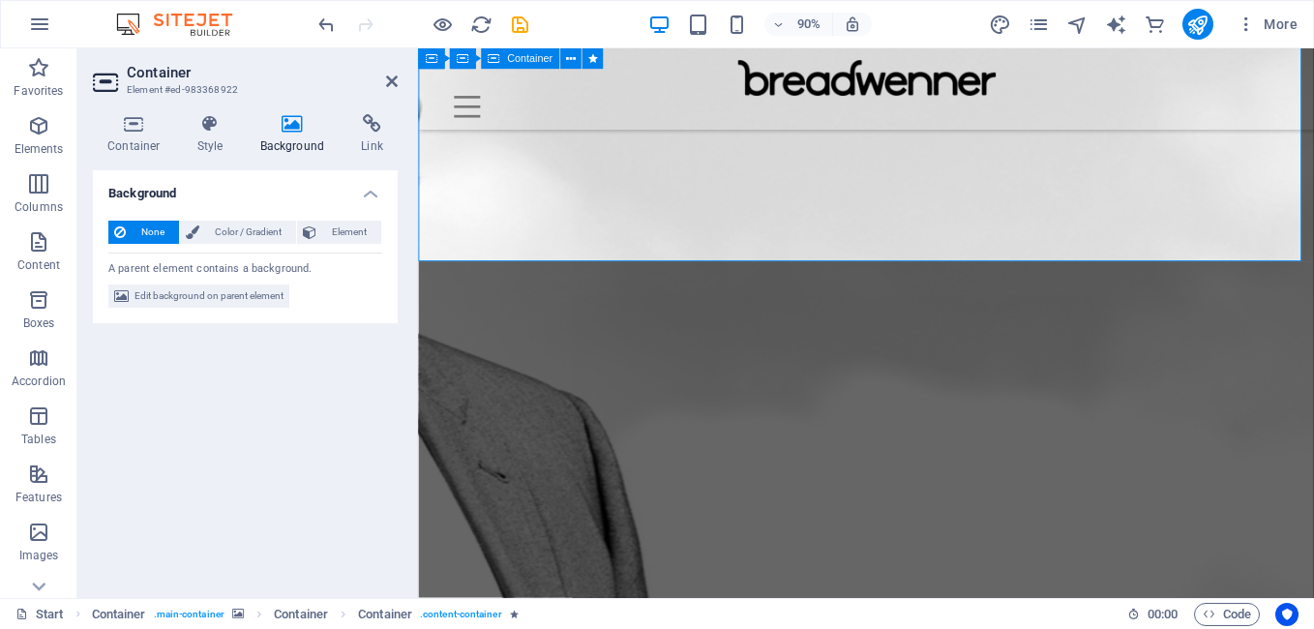
click at [403, 25] on div at bounding box center [403, 24] width 23 height 23
click at [330, 224] on span "Element" at bounding box center [348, 232] width 53 height 23
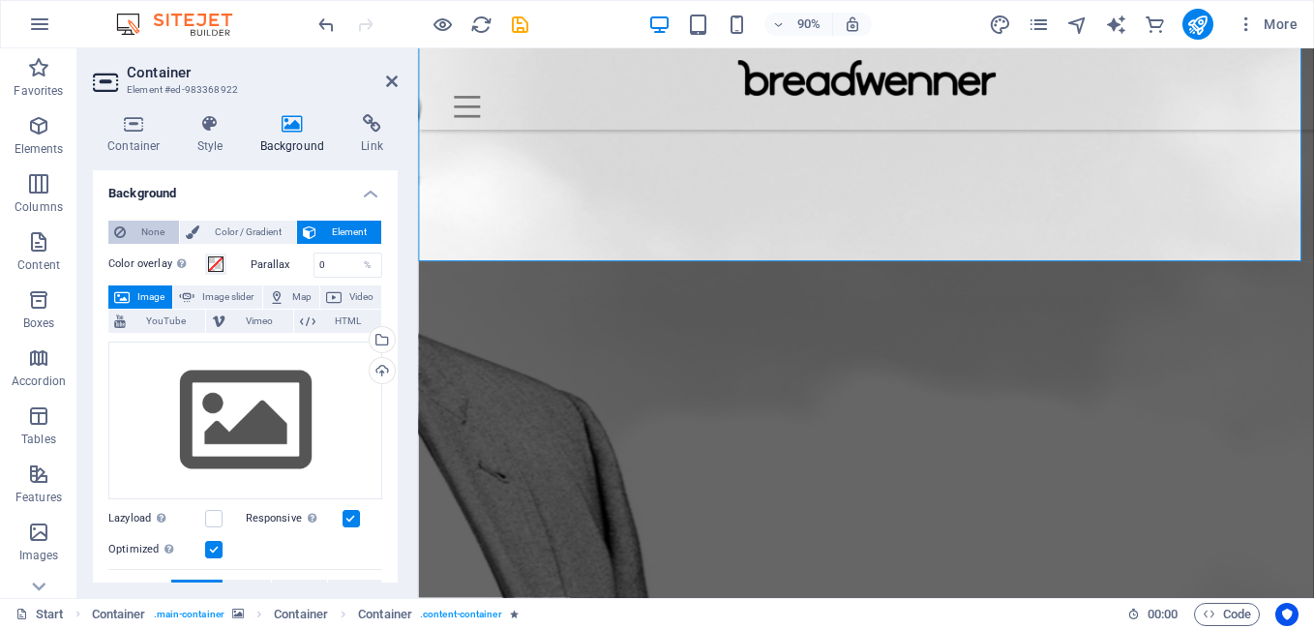
click at [154, 231] on span "None" at bounding box center [153, 232] width 42 height 23
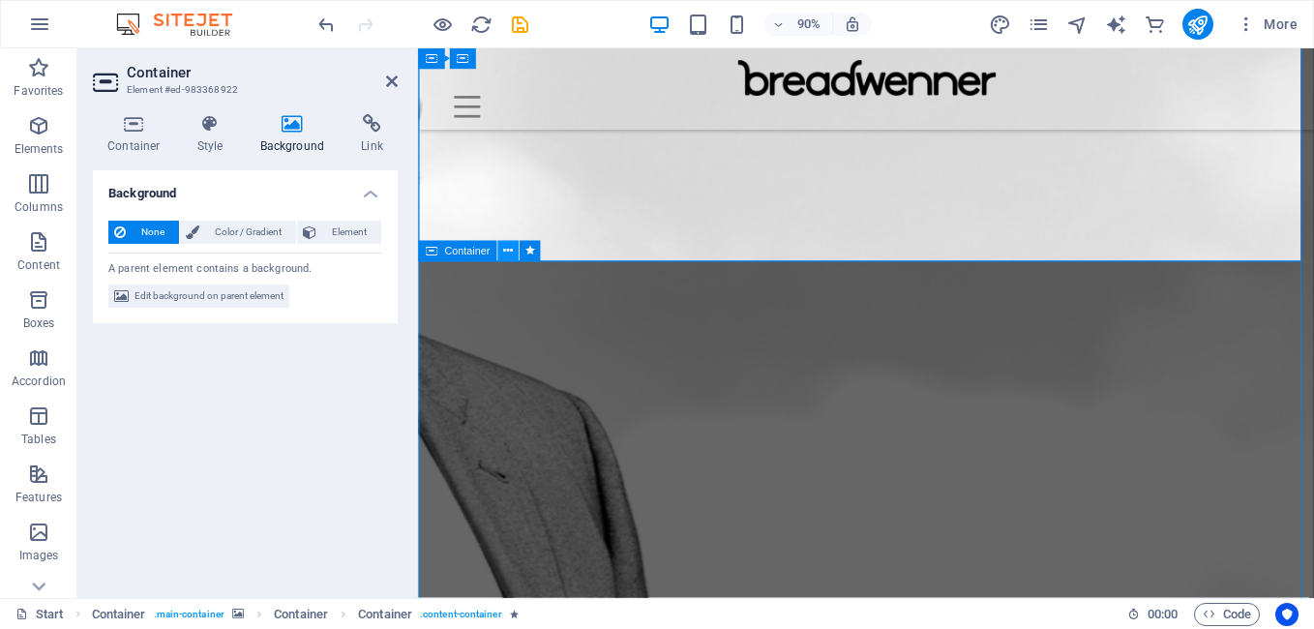
click at [518, 254] on button at bounding box center [507, 251] width 21 height 21
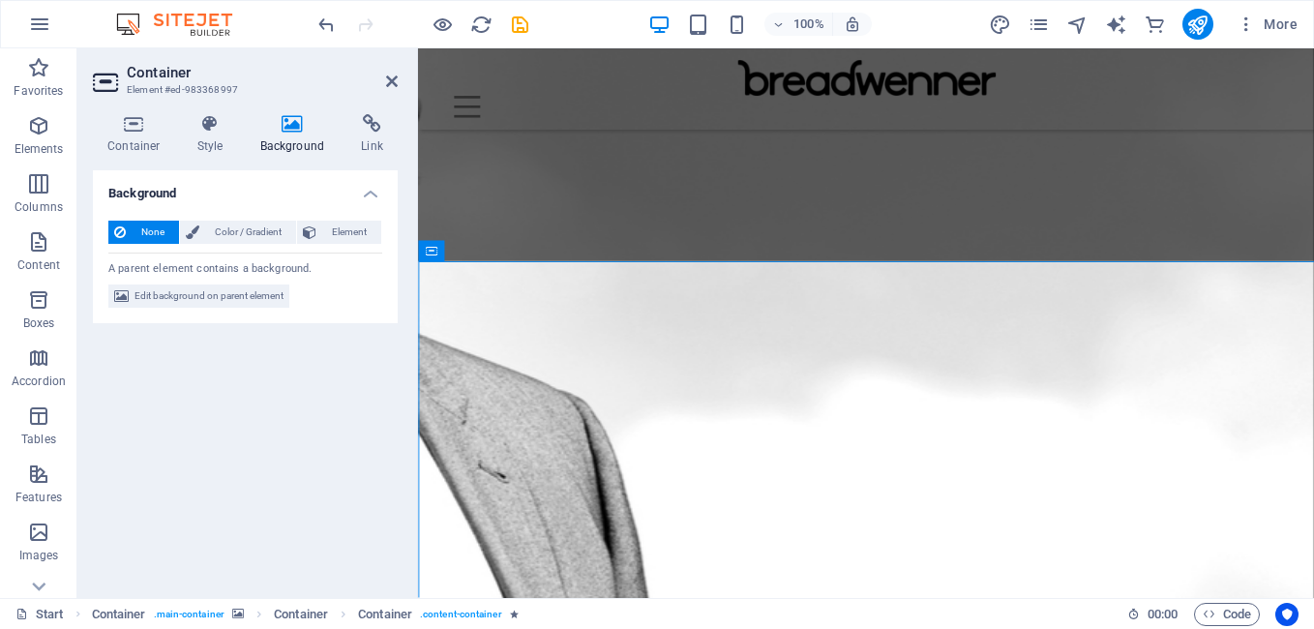
click at [195, 315] on div "None Color / Gradient Element Stretch background to full-width Color overlay Pl…" at bounding box center [245, 264] width 305 height 119
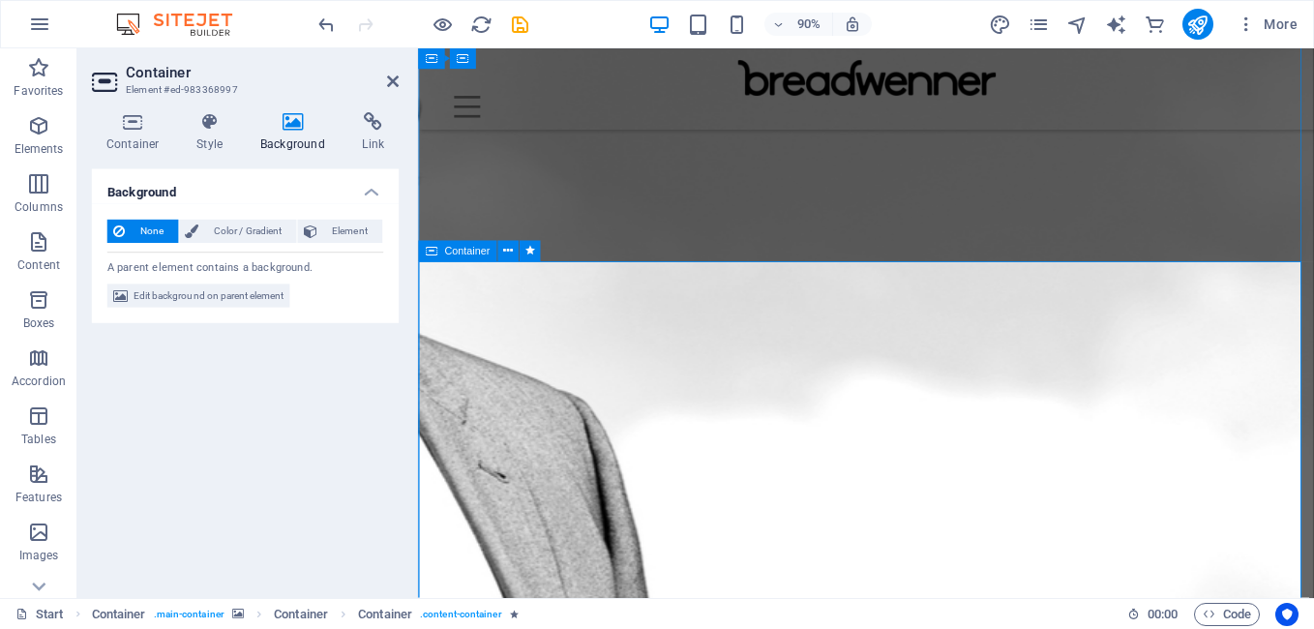
click at [299, 227] on button "Element" at bounding box center [339, 232] width 84 height 23
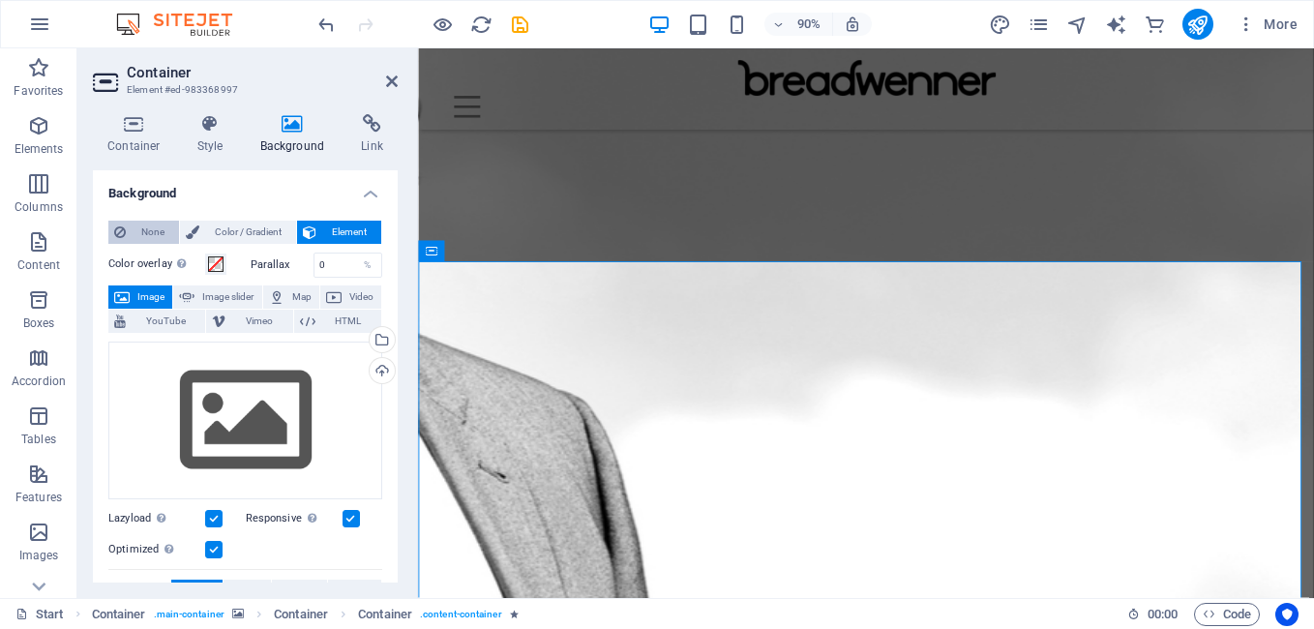
click at [164, 228] on span "None" at bounding box center [153, 232] width 42 height 23
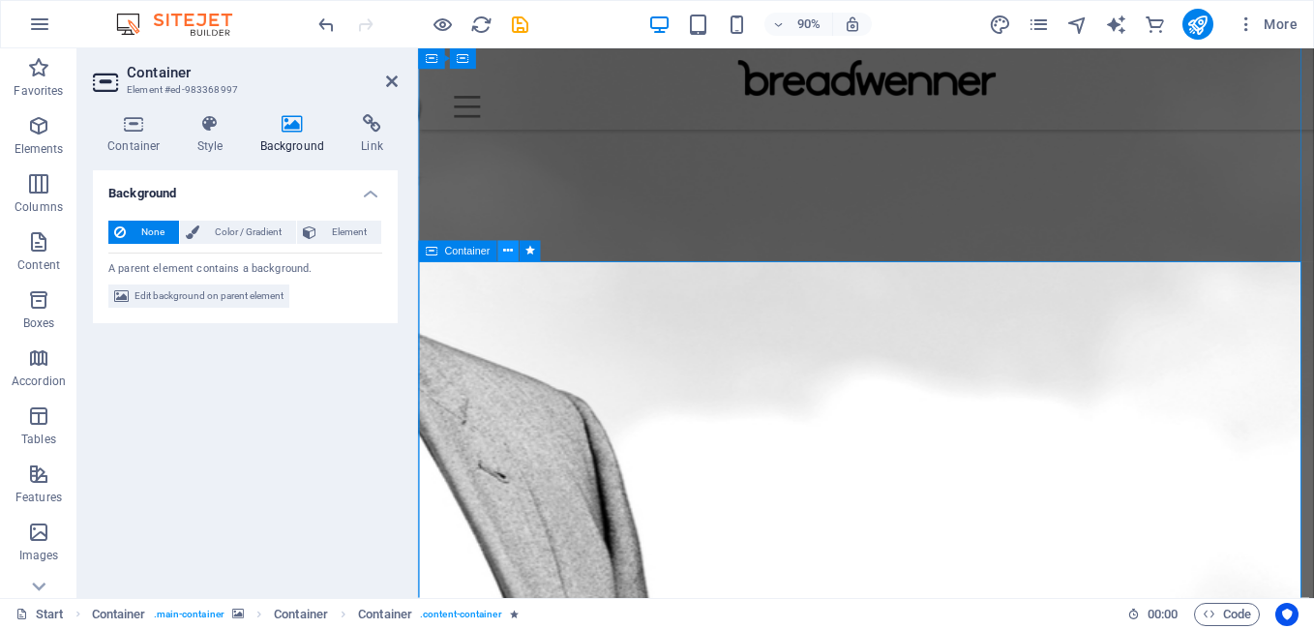
click at [507, 246] on icon at bounding box center [508, 251] width 10 height 18
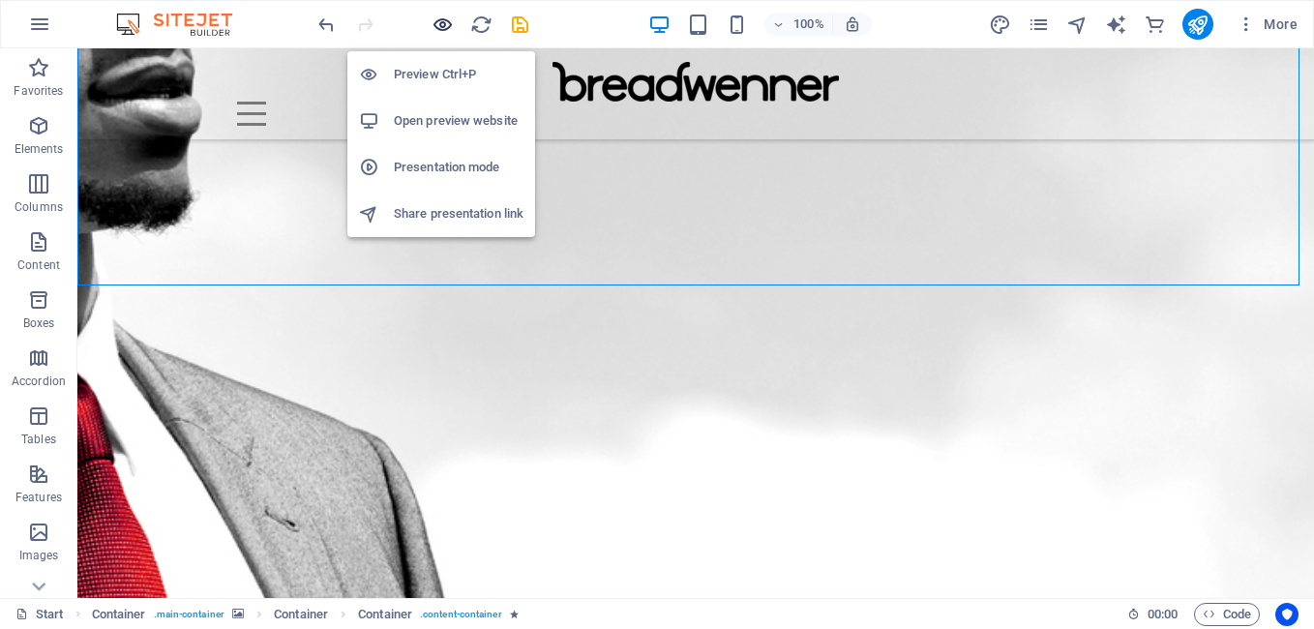
click at [434, 19] on icon "button" at bounding box center [443, 25] width 22 height 22
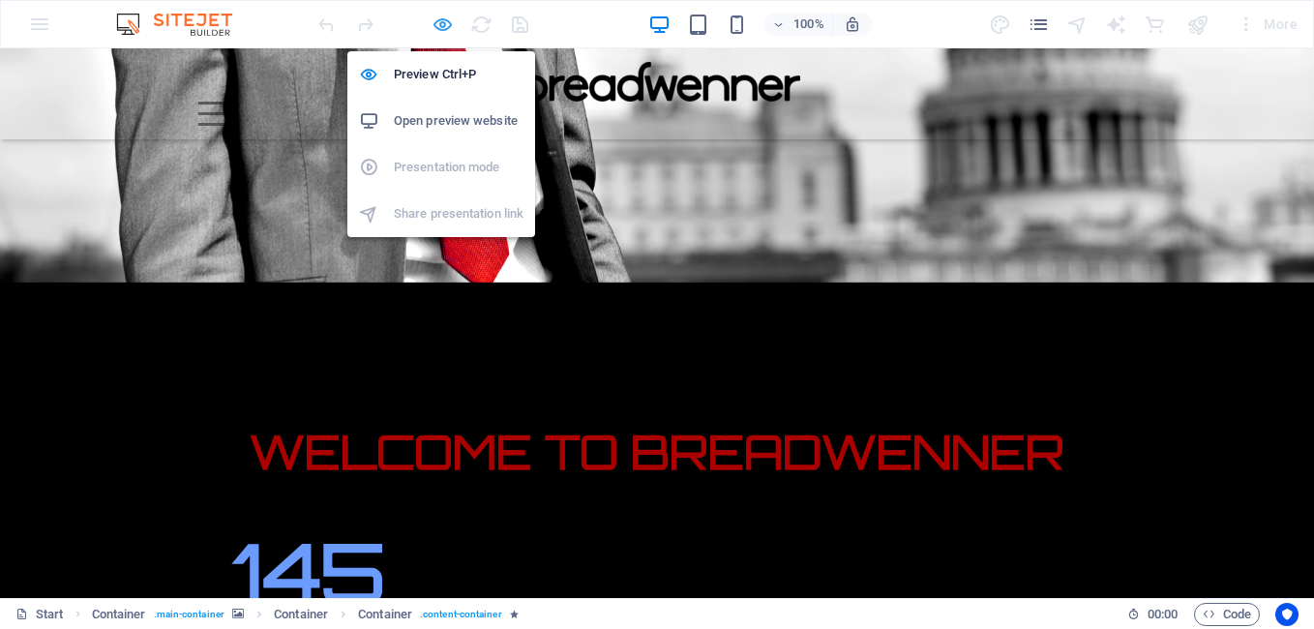
scroll to position [157, 0]
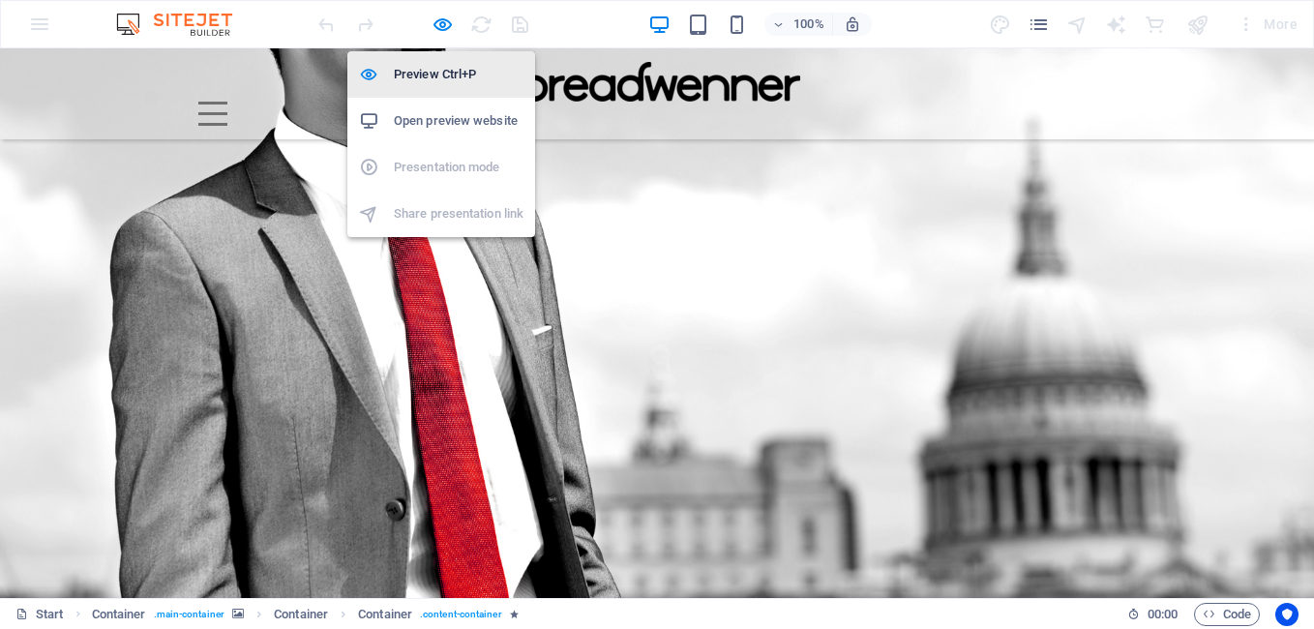
click at [444, 68] on h6 "Preview Ctrl+P" at bounding box center [459, 74] width 130 height 23
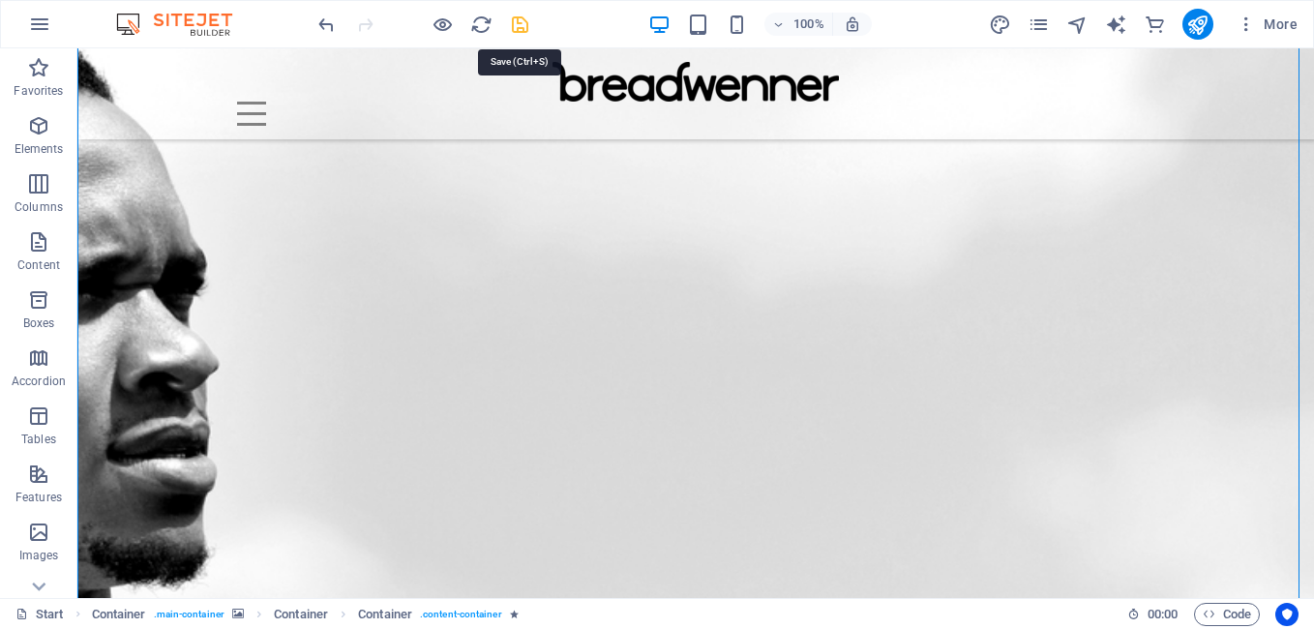
click at [515, 21] on icon "save" at bounding box center [520, 25] width 22 height 22
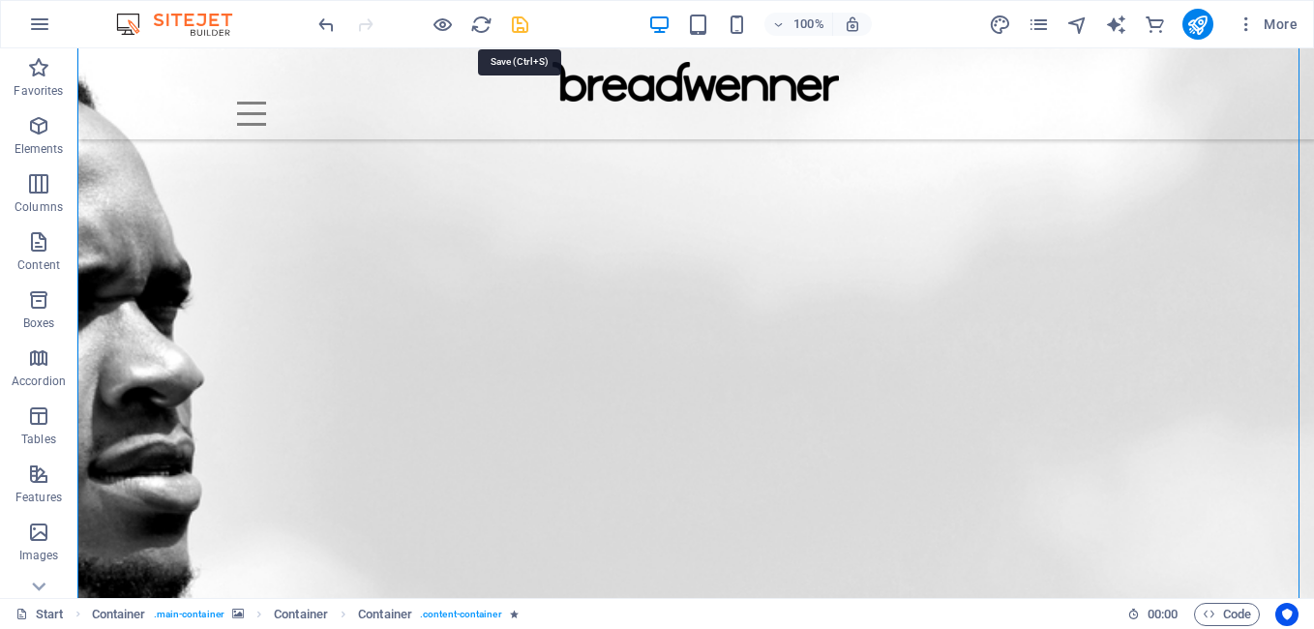
checkbox input "false"
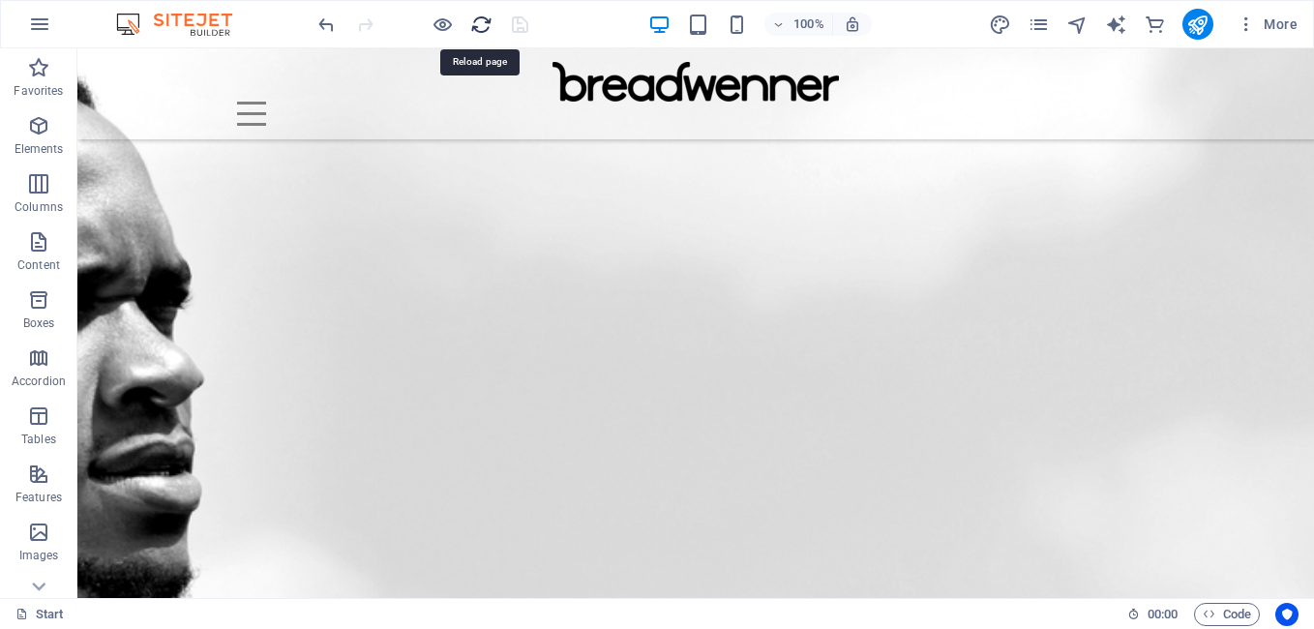
click at [489, 21] on icon "reload" at bounding box center [481, 25] width 22 height 22
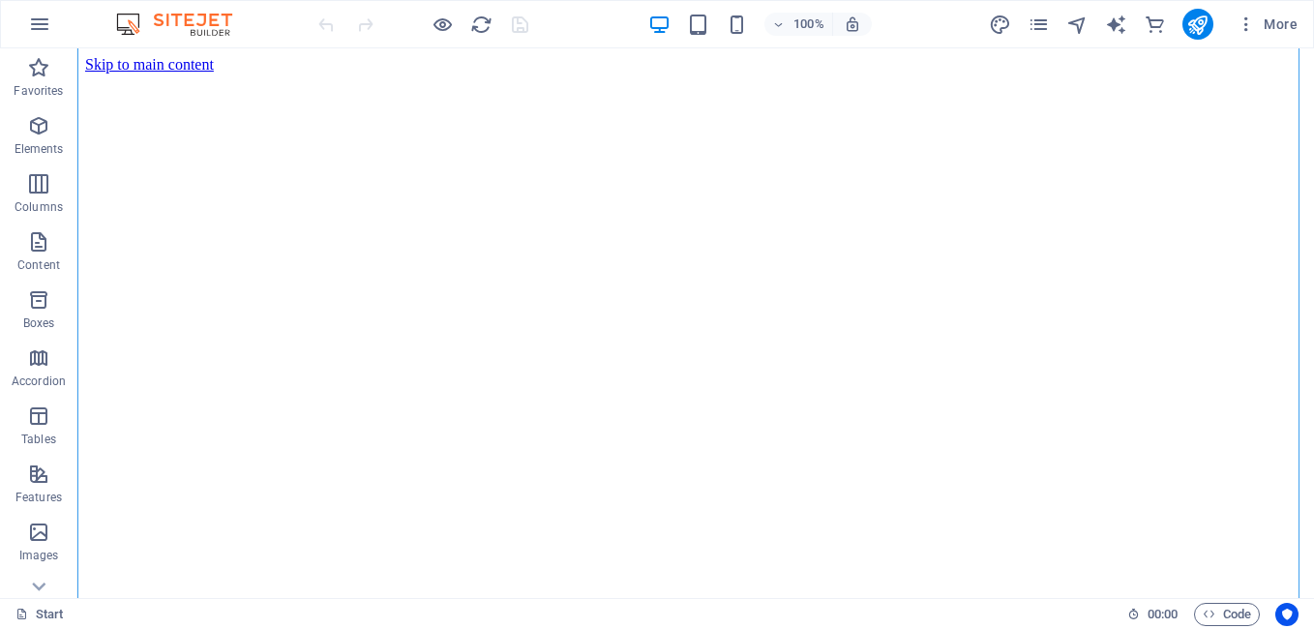
scroll to position [0, 0]
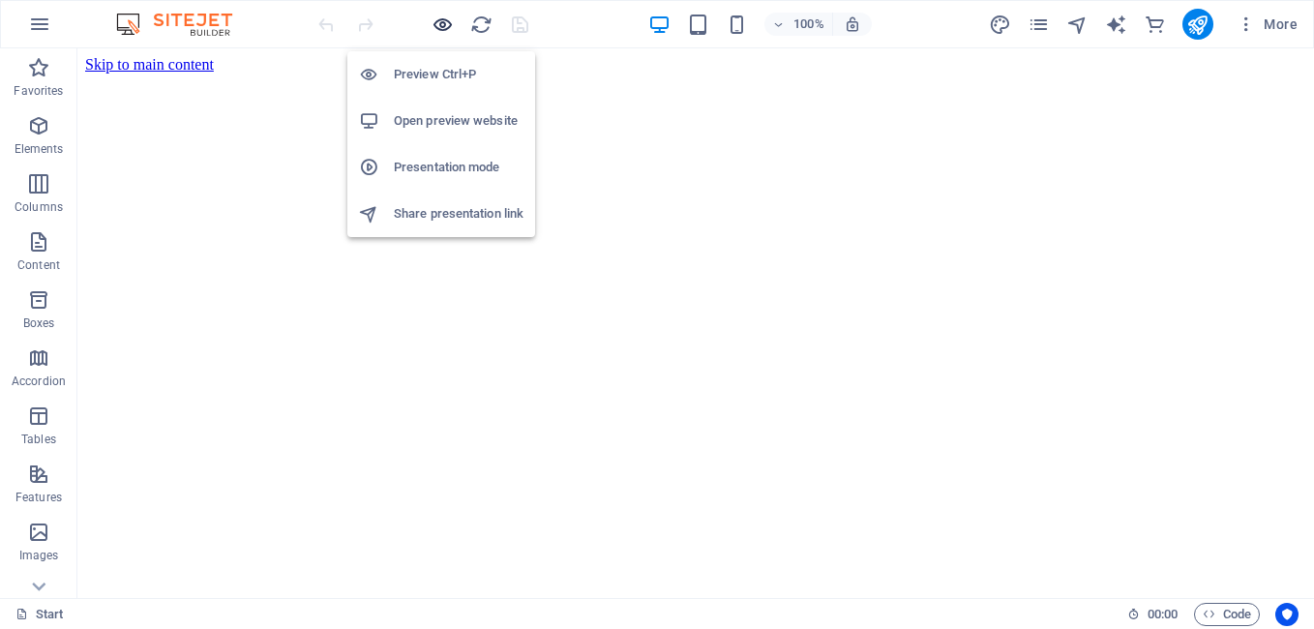
click at [449, 24] on icon "button" at bounding box center [443, 25] width 22 height 22
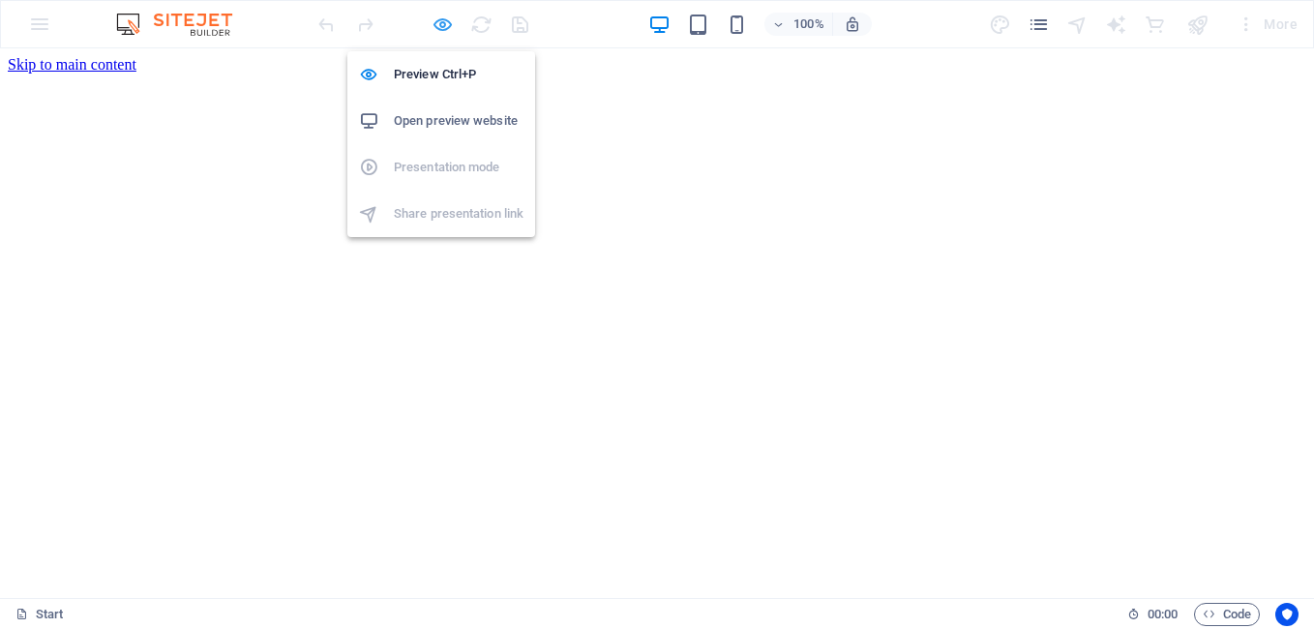
click at [451, 27] on icon "button" at bounding box center [443, 25] width 22 height 22
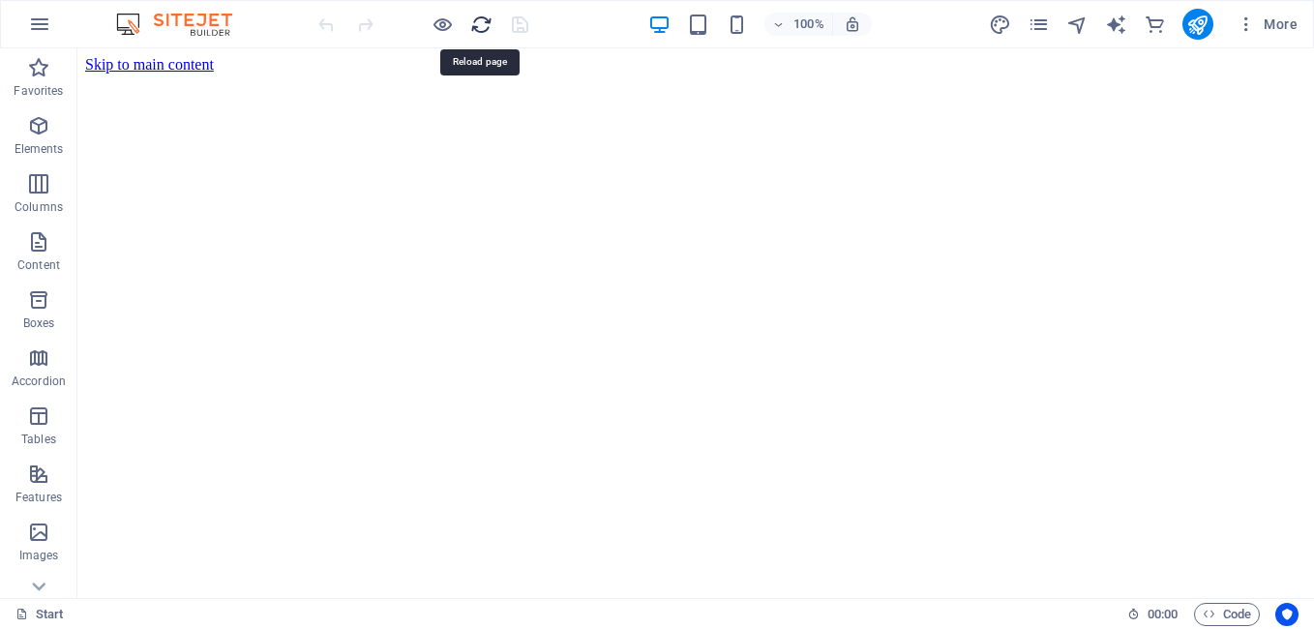
click at [471, 33] on icon "reload" at bounding box center [481, 25] width 22 height 22
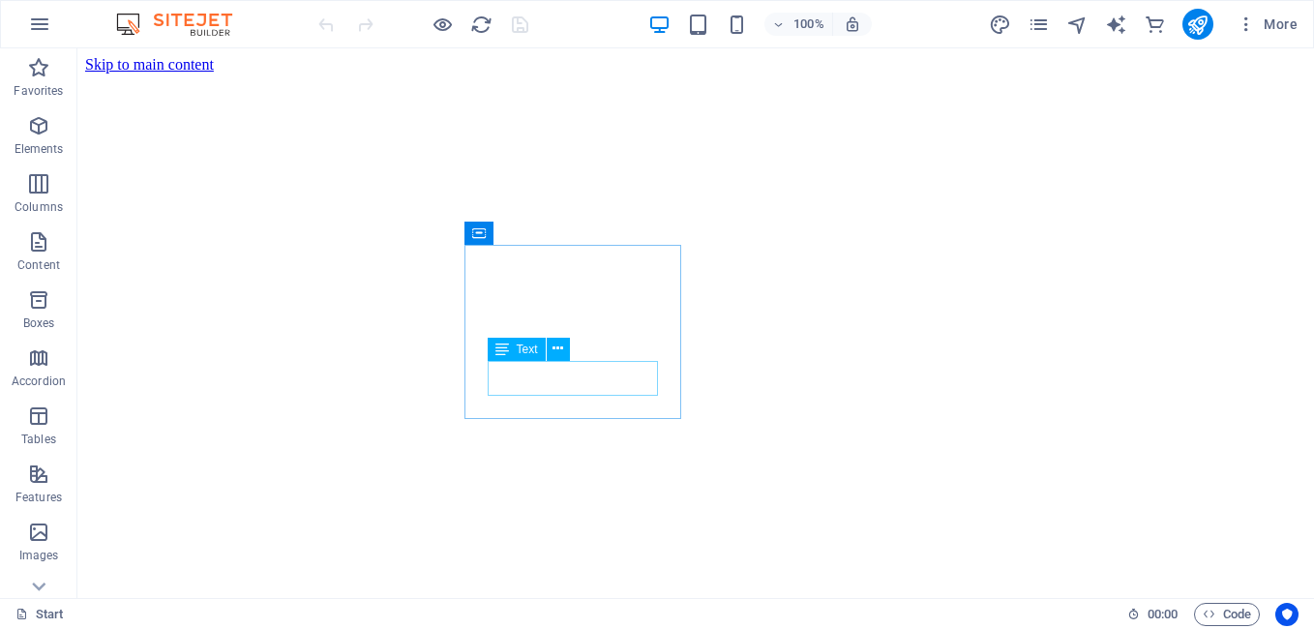
scroll to position [481, 0]
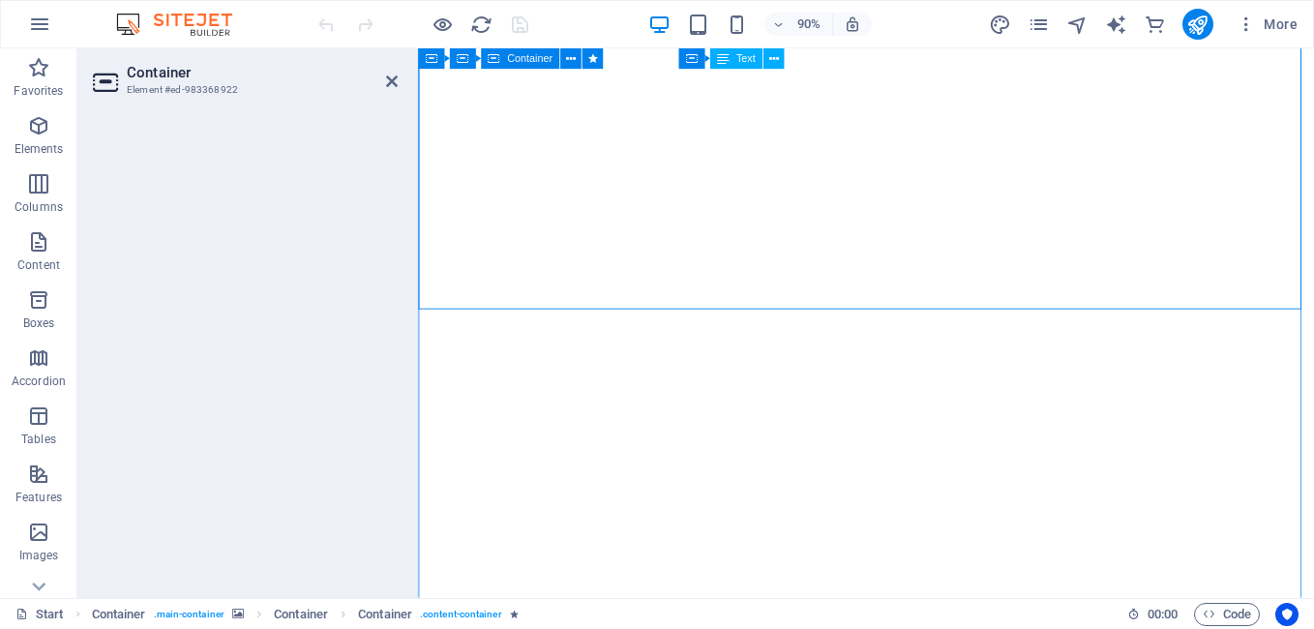
drag, startPoint x: 781, startPoint y: 437, endPoint x: 434, endPoint y: 246, distance: 395.8
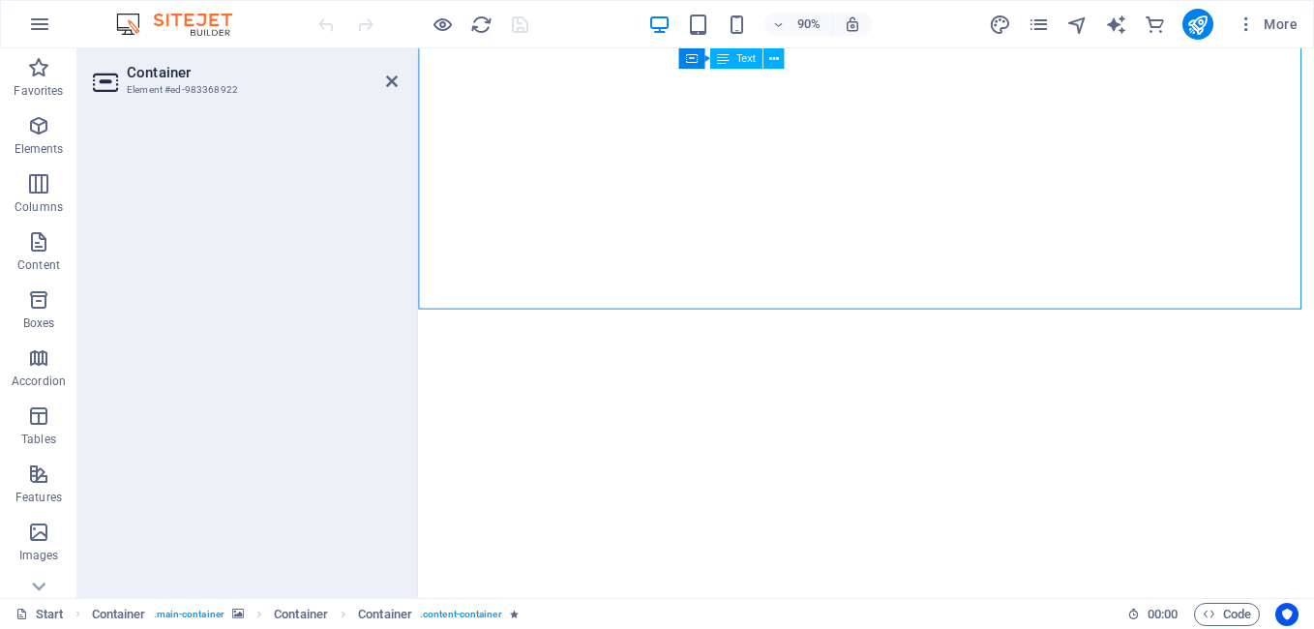
click at [339, 159] on div at bounding box center [245, 348] width 336 height 499
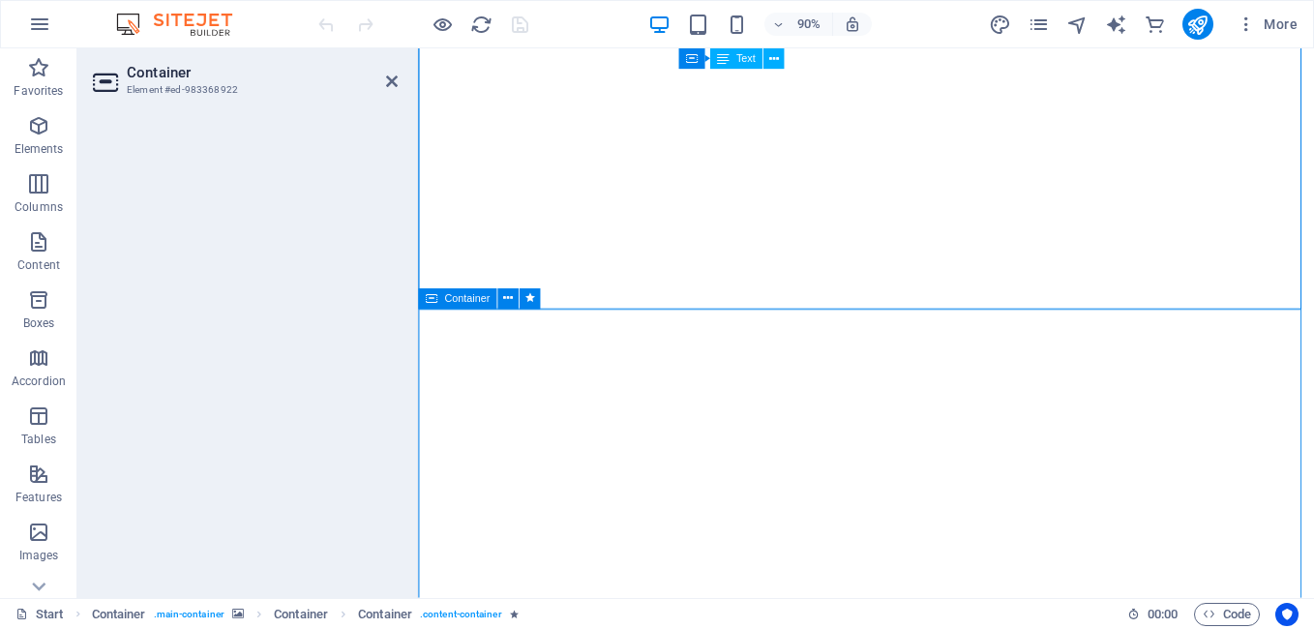
click at [458, 310] on div "Container" at bounding box center [485, 299] width 134 height 22
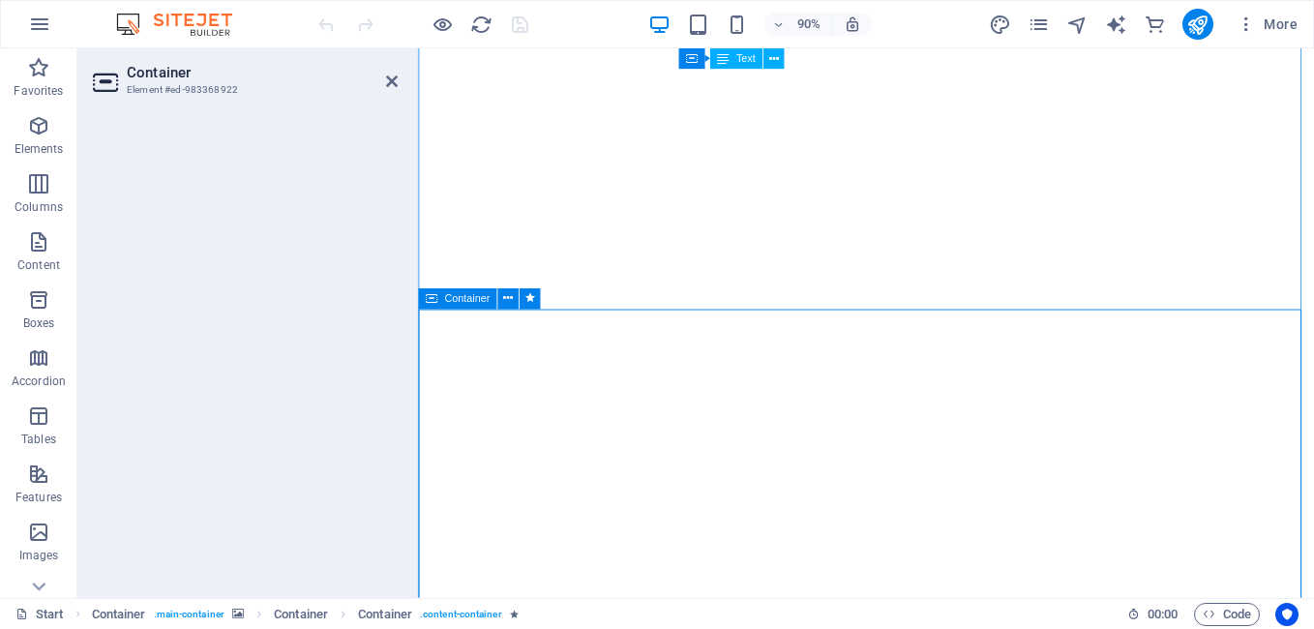
click at [457, 309] on div "Container" at bounding box center [457, 298] width 78 height 21
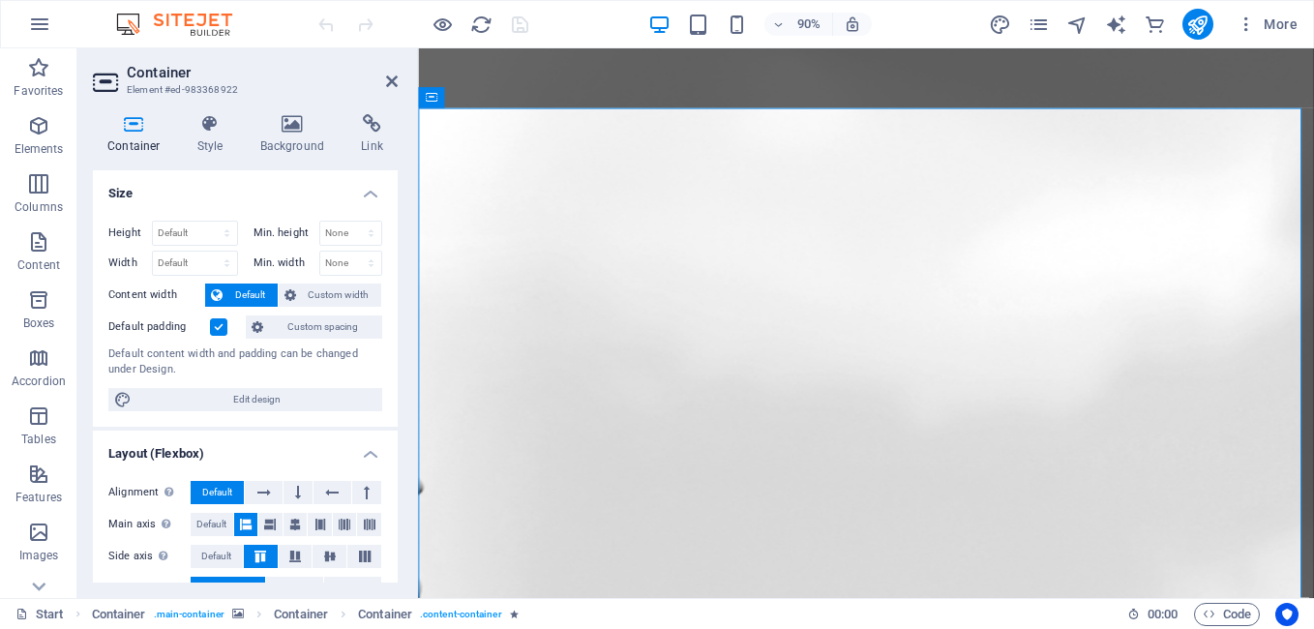
click at [302, 158] on div "Container Style Background Link Size Height Default px rem % vh vw Min. height …" at bounding box center [245, 348] width 305 height 468
click at [290, 409] on span "Edit design" at bounding box center [256, 399] width 239 height 23
select select "rem"
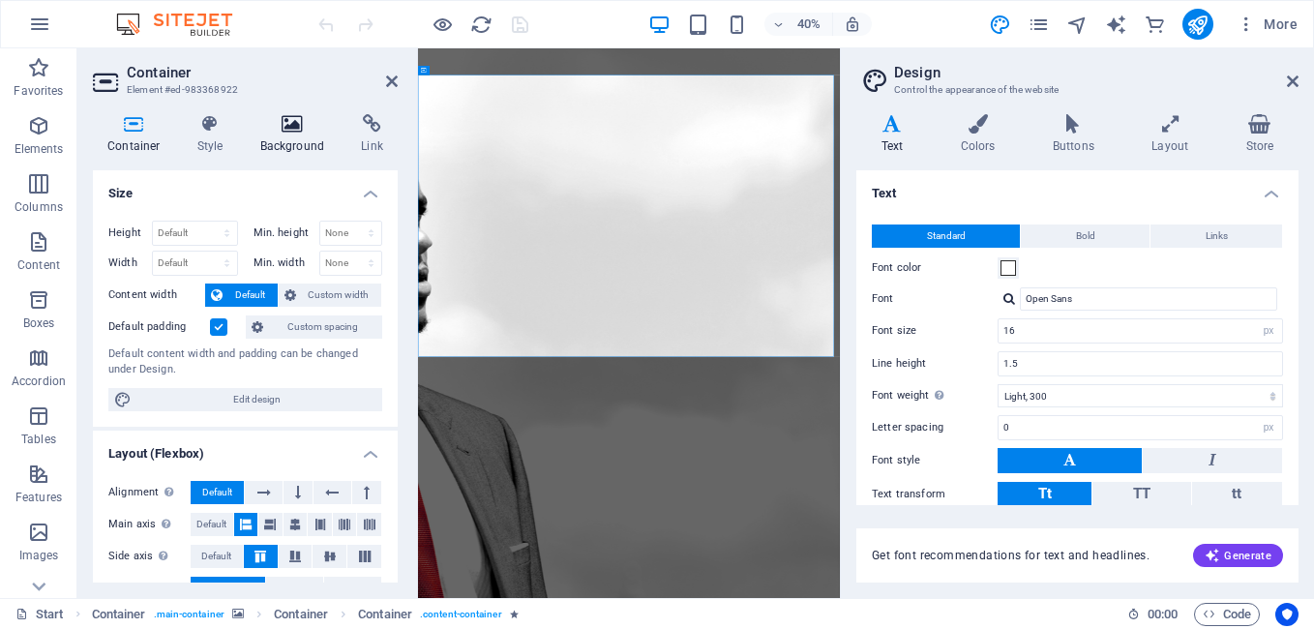
click at [312, 136] on h4 "Background" at bounding box center [297, 134] width 102 height 41
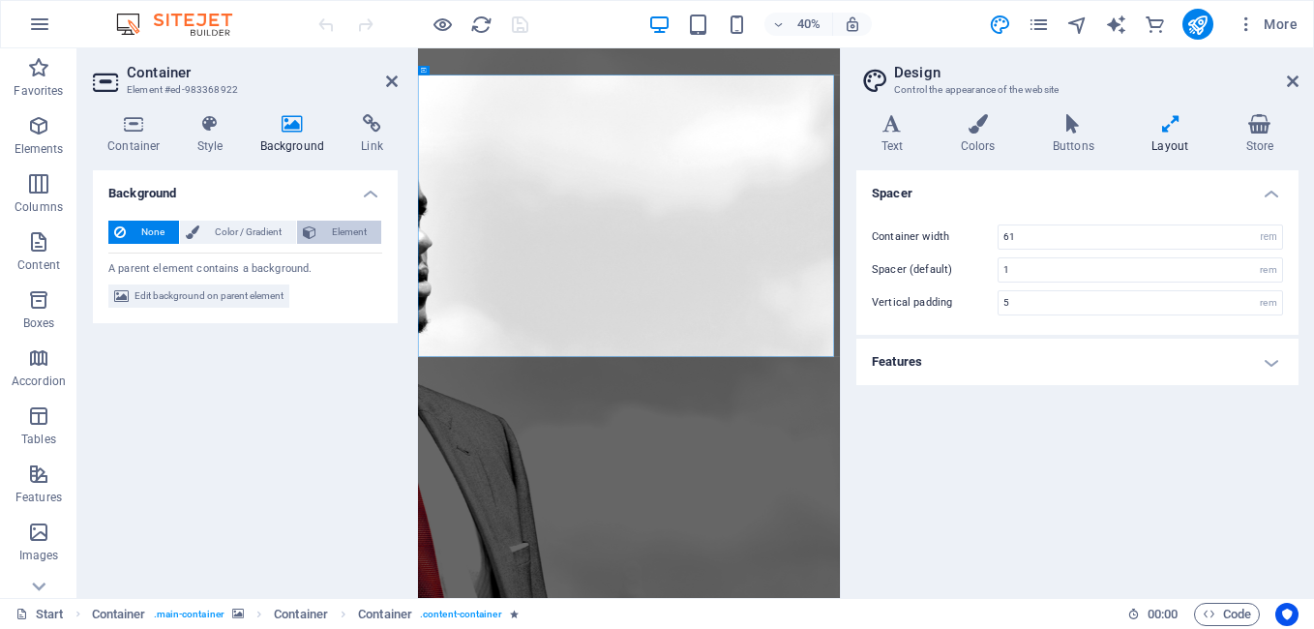
click at [331, 227] on span "Element" at bounding box center [348, 232] width 53 height 23
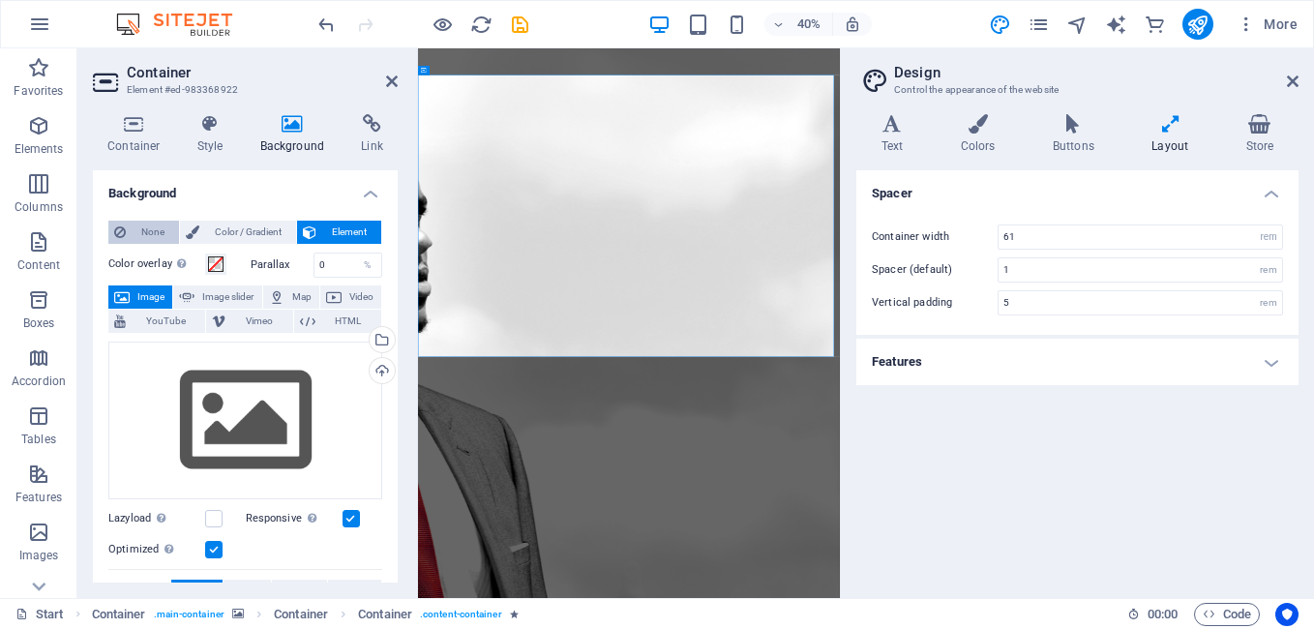
click at [172, 237] on button "None" at bounding box center [143, 232] width 71 height 23
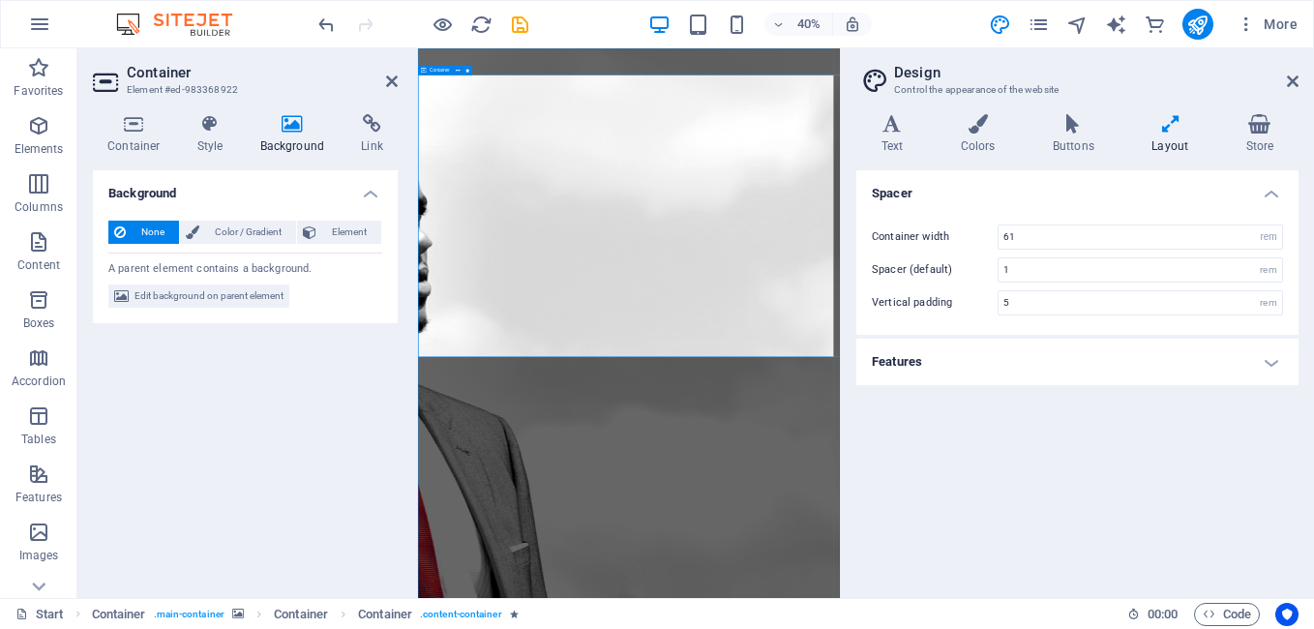
click at [425, 74] on icon at bounding box center [424, 71] width 6 height 10
click at [1296, 77] on icon at bounding box center [1293, 81] width 12 height 15
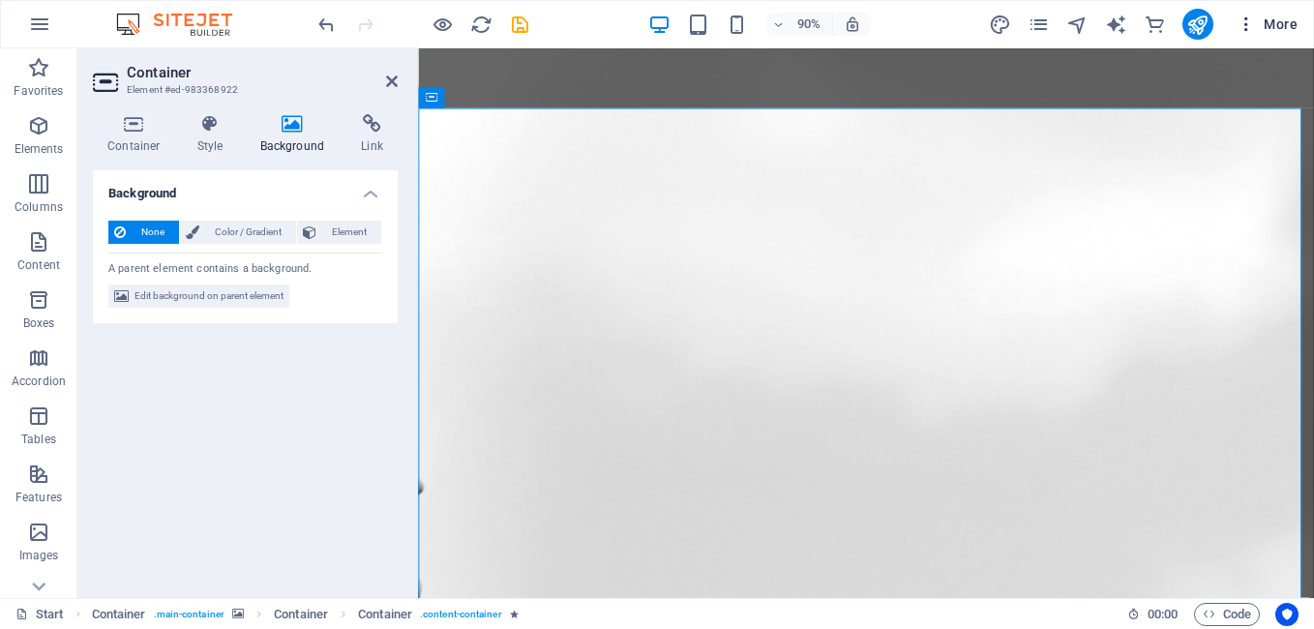
click at [1238, 20] on icon "button" at bounding box center [1246, 24] width 19 height 19
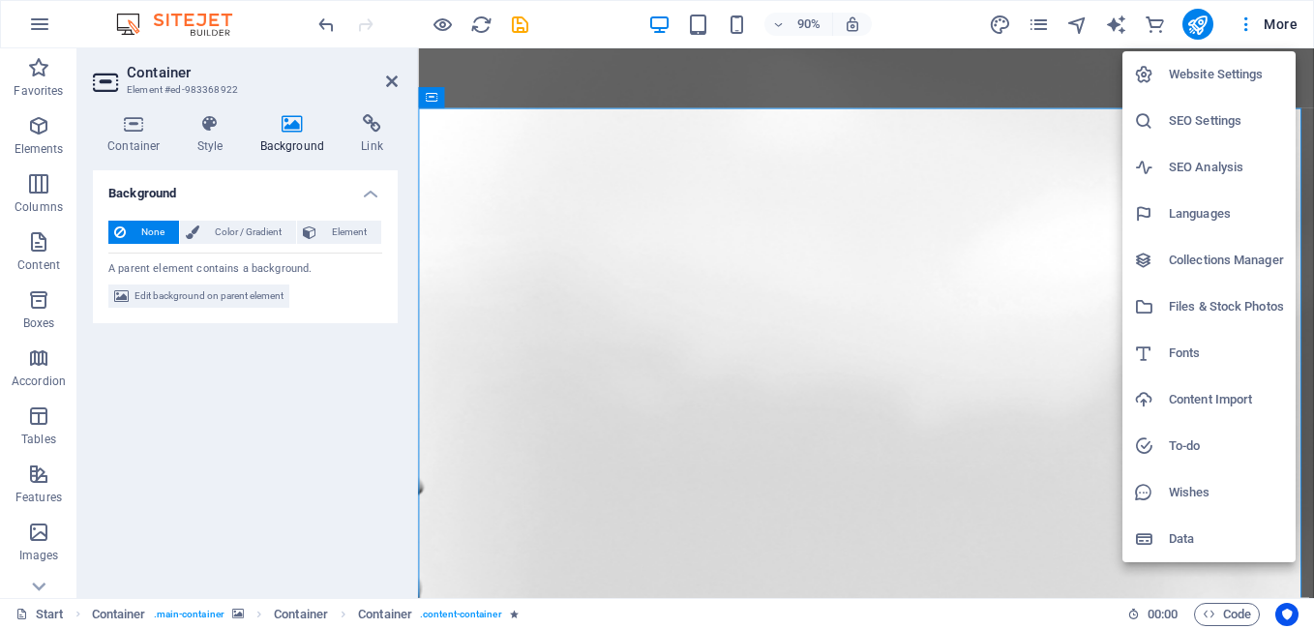
click at [1208, 85] on h6 "Website Settings" at bounding box center [1226, 74] width 115 height 23
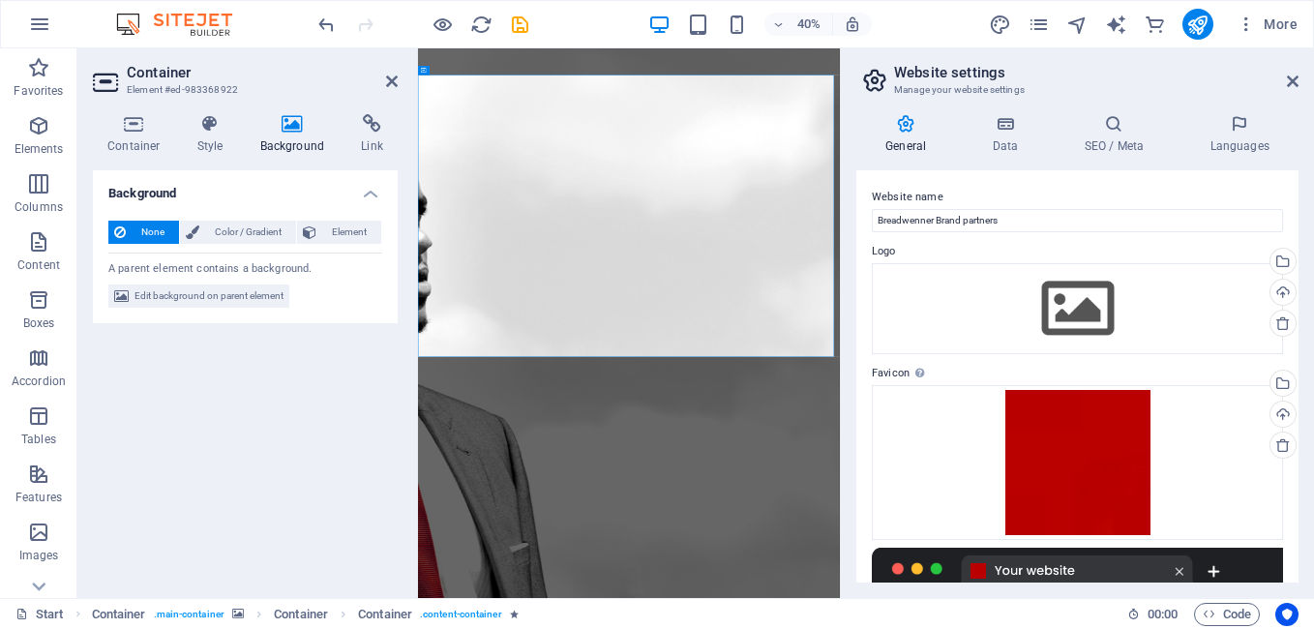
click at [1298, 431] on div "General Data SEO / Meta Languages Website name Breadwenner Brand partners Logo …" at bounding box center [1077, 348] width 473 height 499
click at [984, 220] on input "Breadwenner Brand partners" at bounding box center [1077, 220] width 411 height 23
click at [930, 221] on input "Breadwenner" at bounding box center [1077, 220] width 411 height 23
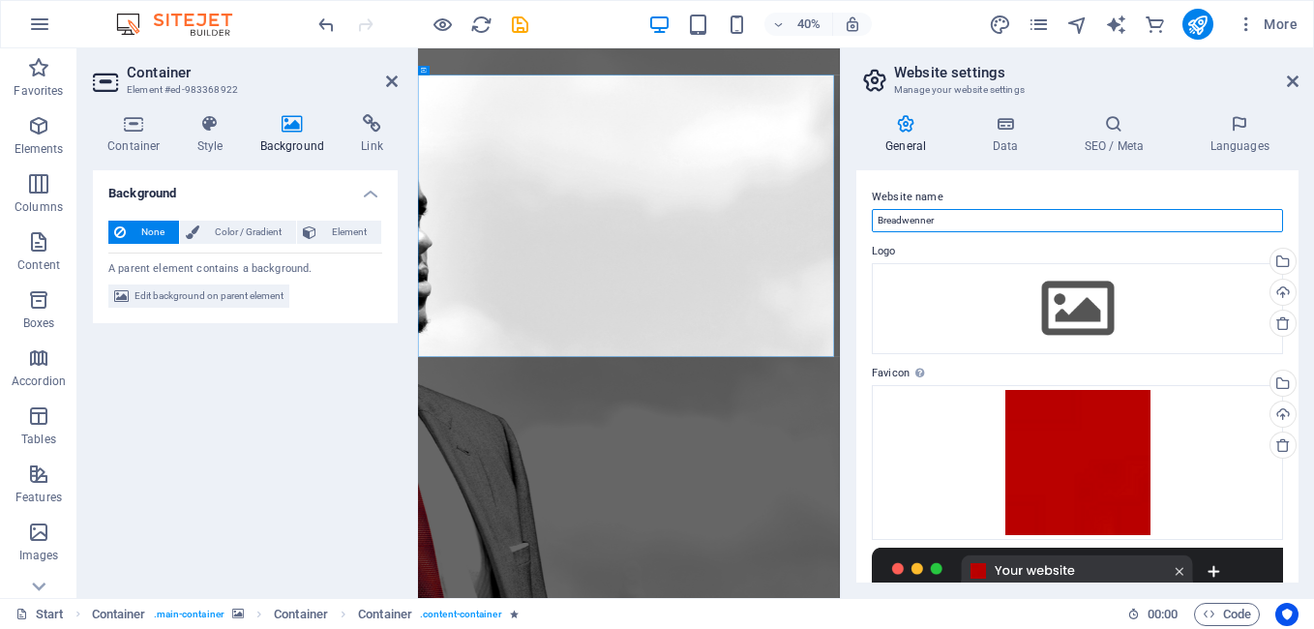
type input "b"
click at [947, 221] on input "Breadwenner Brand" at bounding box center [1077, 220] width 411 height 23
click at [963, 221] on input "Breadwenner Brand" at bounding box center [1077, 220] width 411 height 23
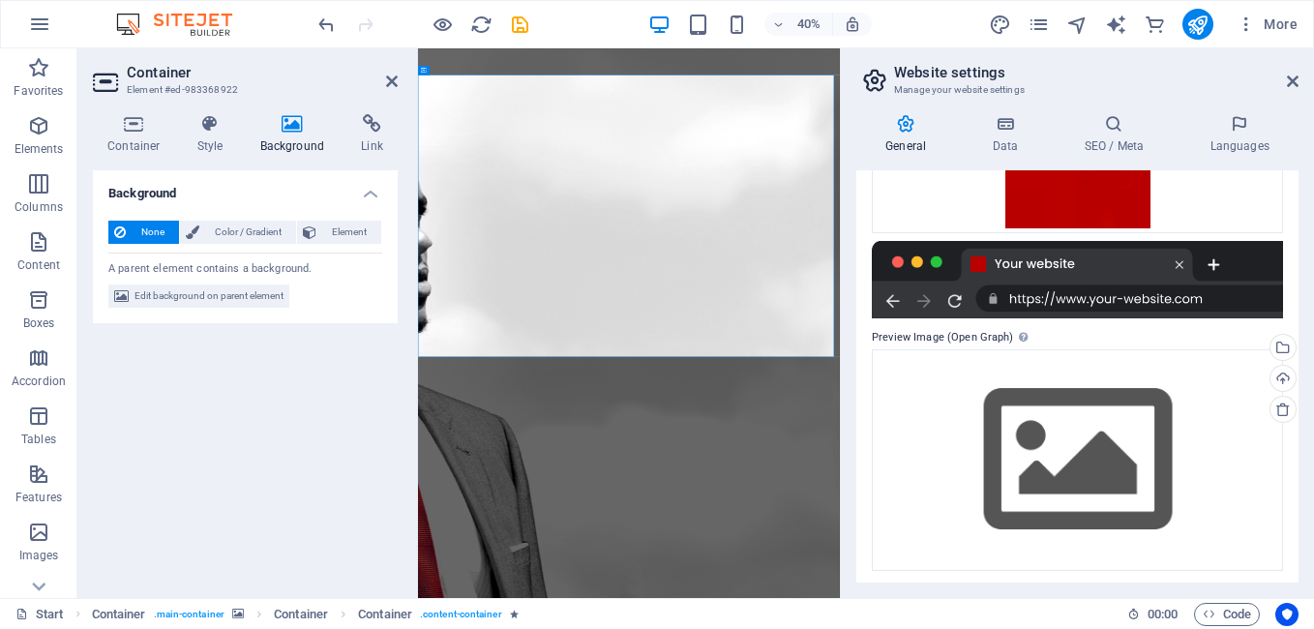
scroll to position [311, 0]
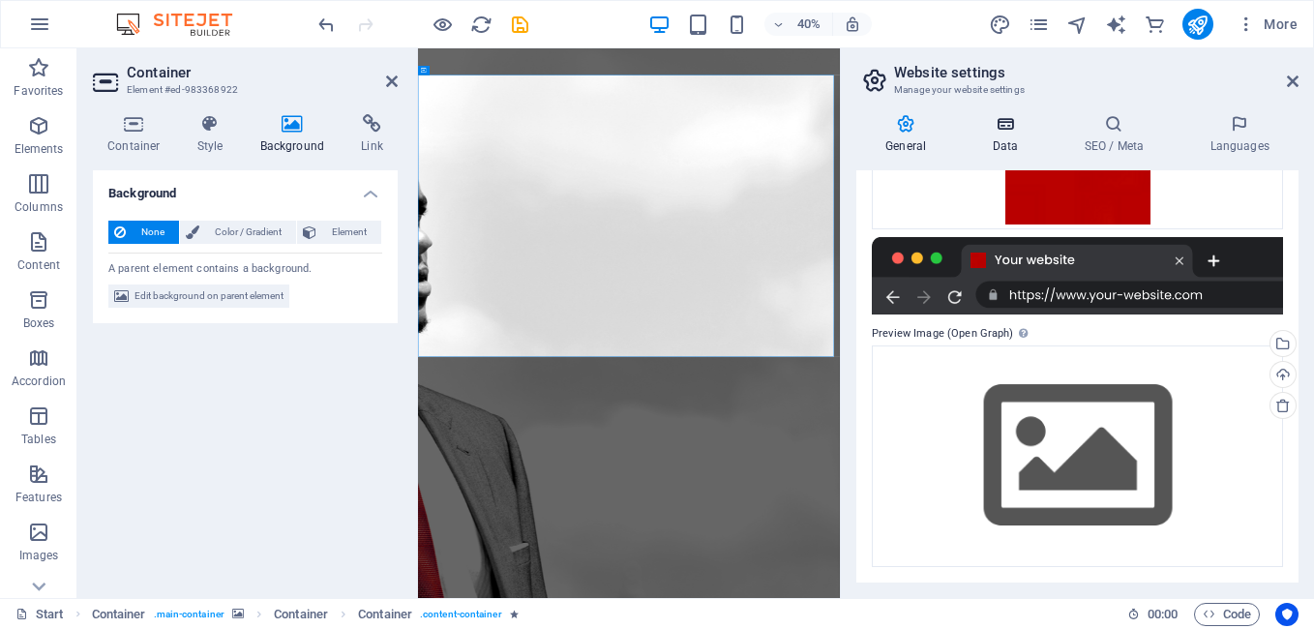
type input "Breadwenner Brand Partners"
click at [1007, 147] on h4 "Data" at bounding box center [1009, 134] width 92 height 41
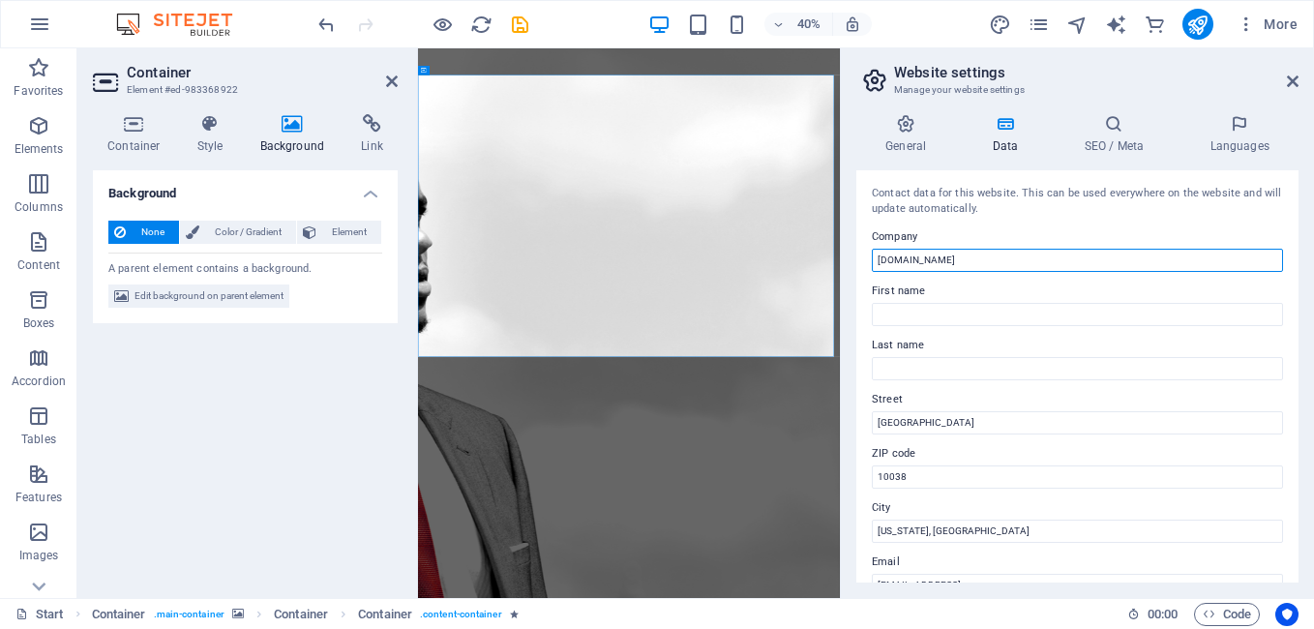
click at [968, 254] on input "Breadwenner.com" at bounding box center [1077, 260] width 411 height 23
paste input "Ancient knowledge —"
click at [1037, 264] on input "Breadwenner.com Ancient knowledge —" at bounding box center [1077, 260] width 411 height 23
type input "[DOMAIN_NAME] — Branding Partners"
click at [1095, 146] on h4 "SEO / Meta" at bounding box center [1118, 134] width 126 height 41
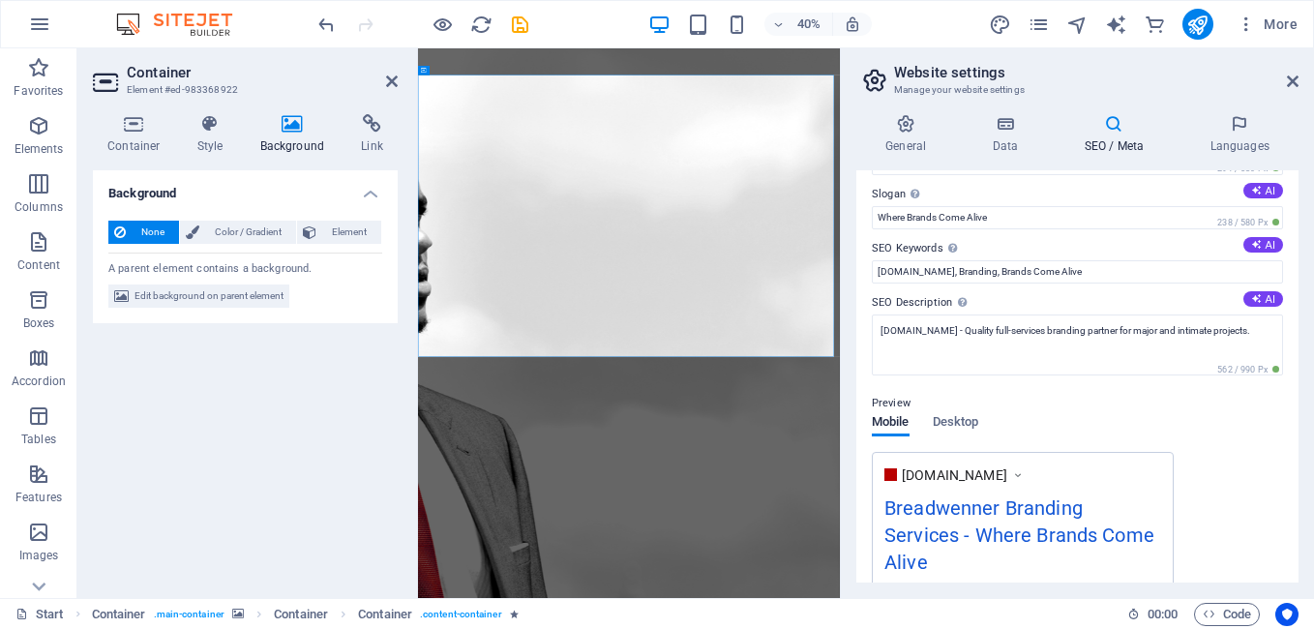
scroll to position [59, 0]
click at [1016, 139] on h4 "Data" at bounding box center [1009, 134] width 92 height 41
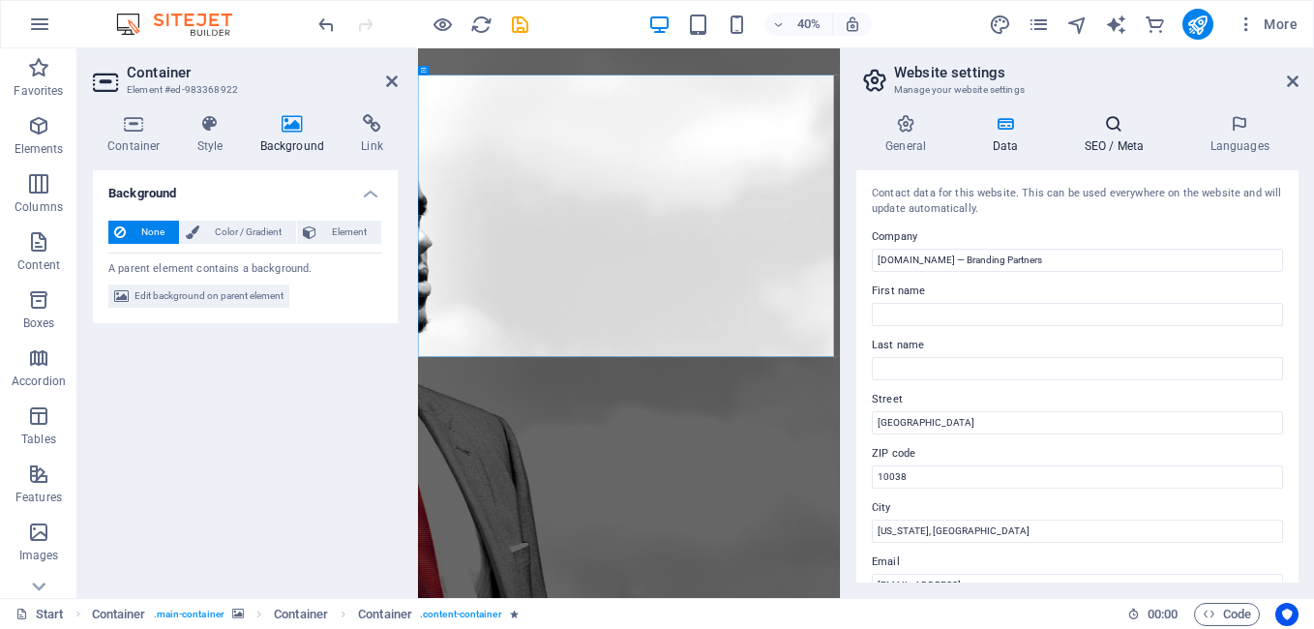
click at [1095, 135] on h4 "SEO / Meta" at bounding box center [1118, 134] width 126 height 41
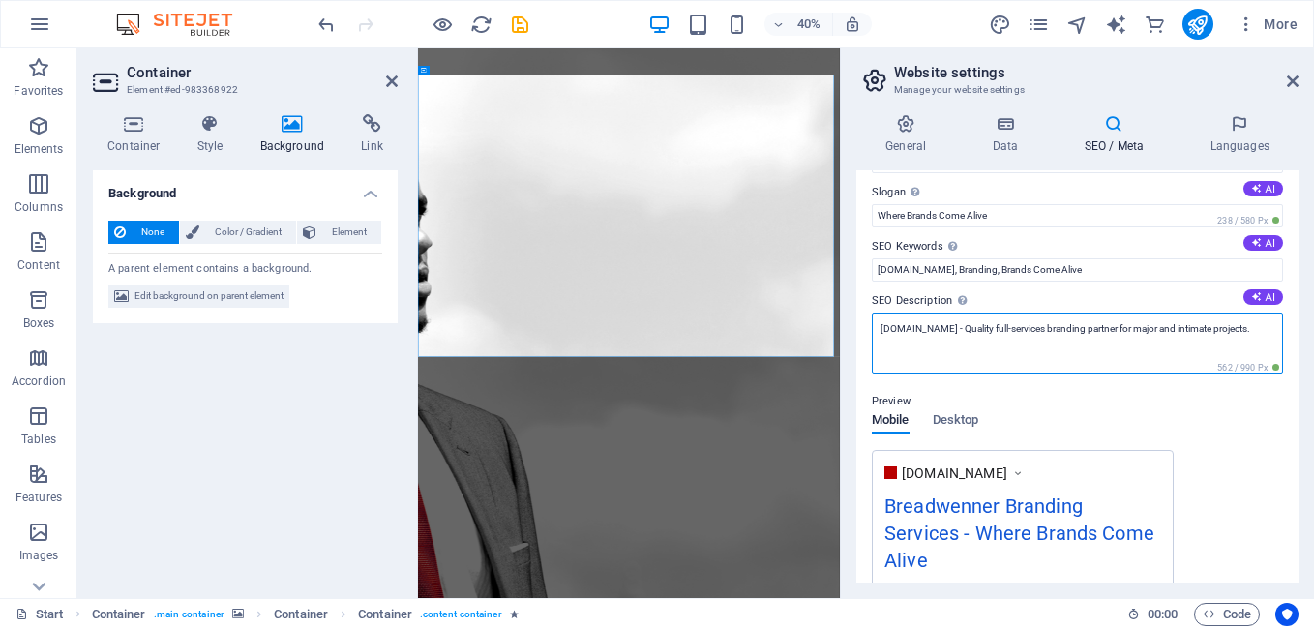
click at [1201, 330] on textarea "Breadwenner.com - Quality full-services branding partner for major and intimate…" at bounding box center [1077, 343] width 411 height 61
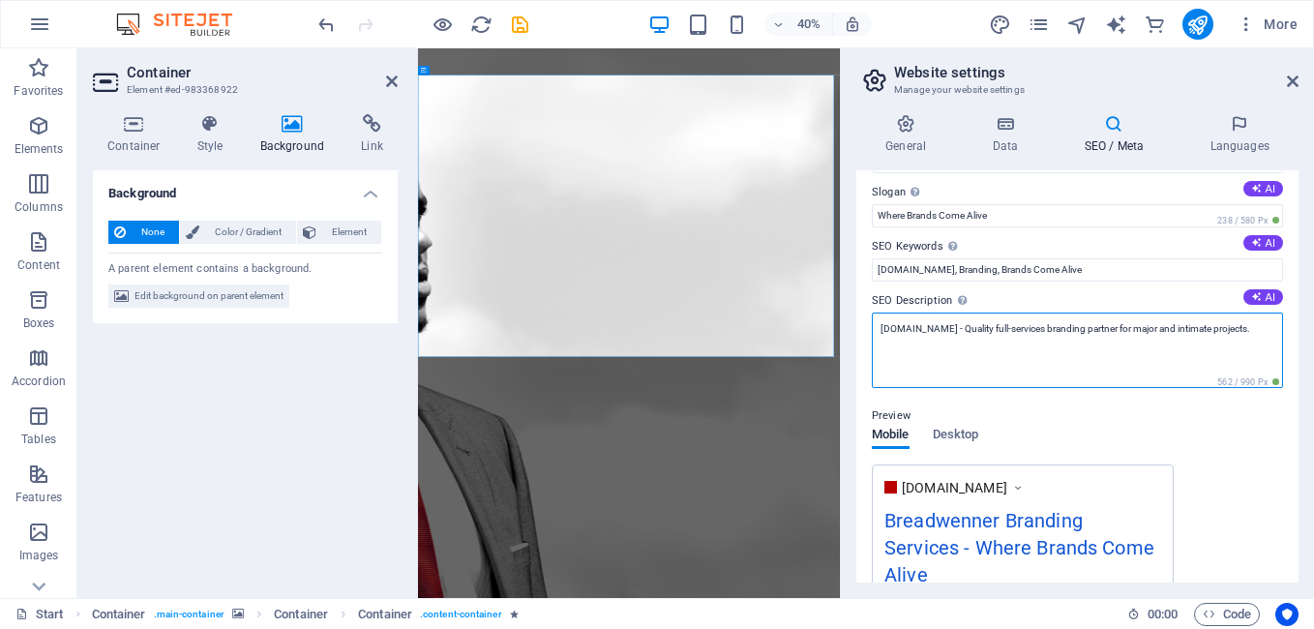
click at [1201, 330] on textarea "Breadwenner.com - Quality full-services branding partner for major and intimate…" at bounding box center [1077, 350] width 411 height 75
type textarea "Breadwenner.com - Quality full-services branding partner for major and simple p…"
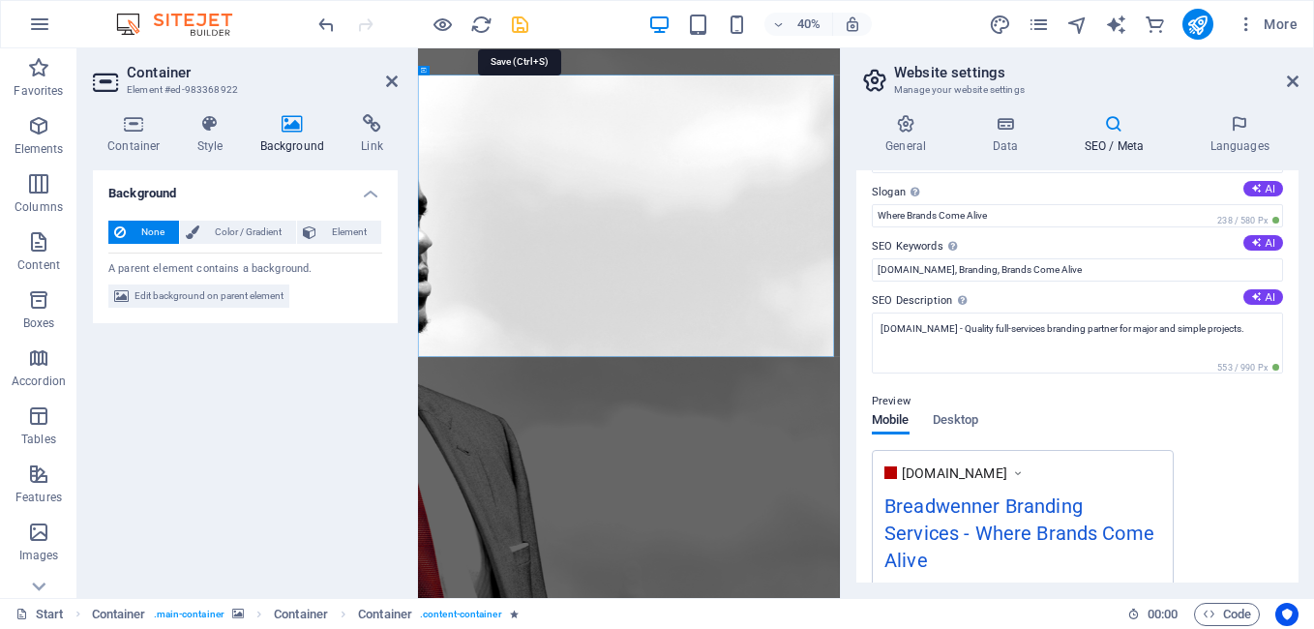
click at [519, 29] on icon "save" at bounding box center [520, 25] width 22 height 22
checkbox input "false"
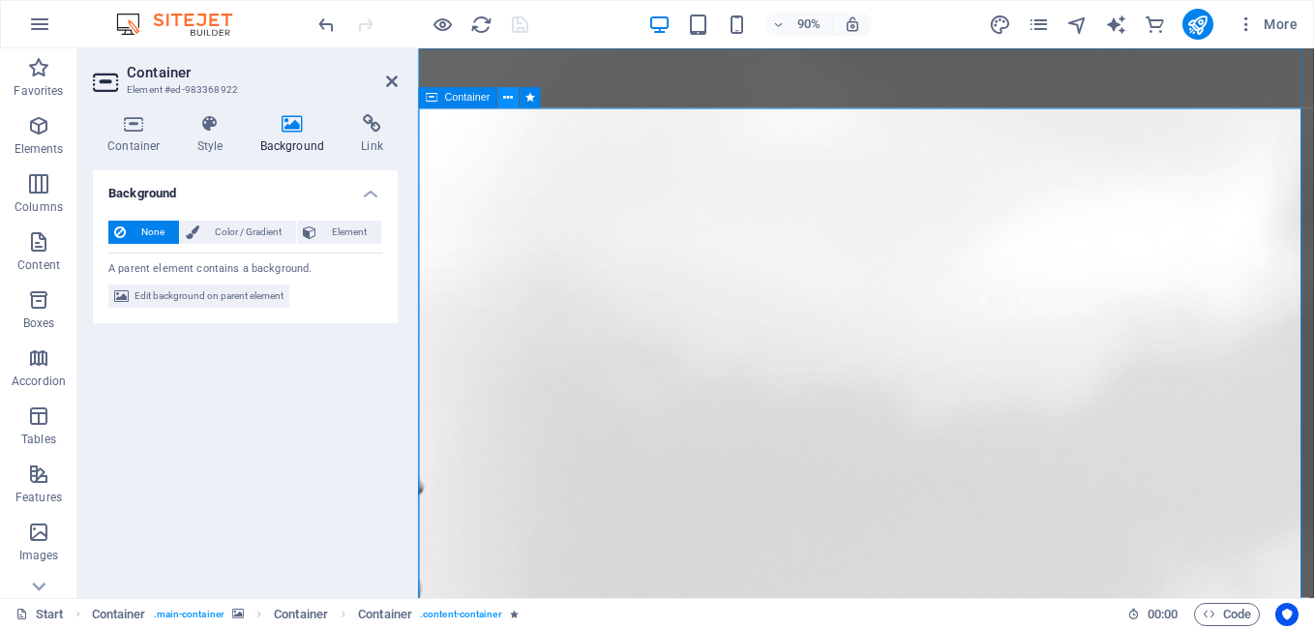
click at [502, 100] on button at bounding box center [507, 98] width 21 height 21
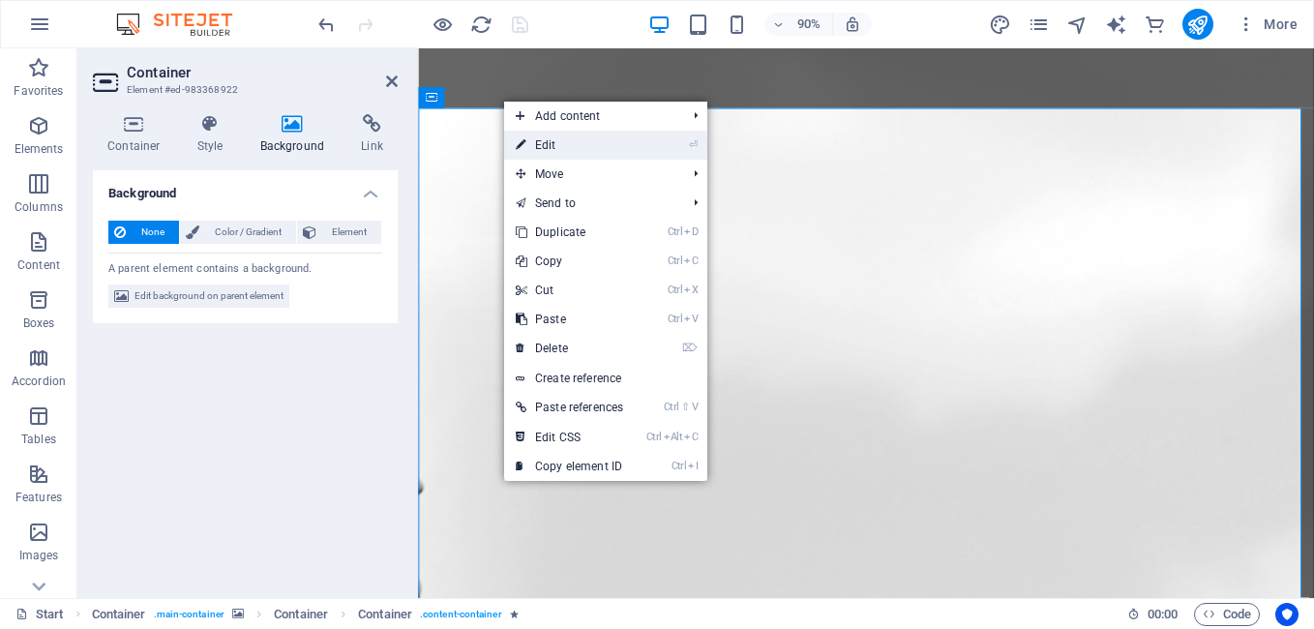
click at [541, 144] on link "⏎ Edit" at bounding box center [569, 145] width 131 height 29
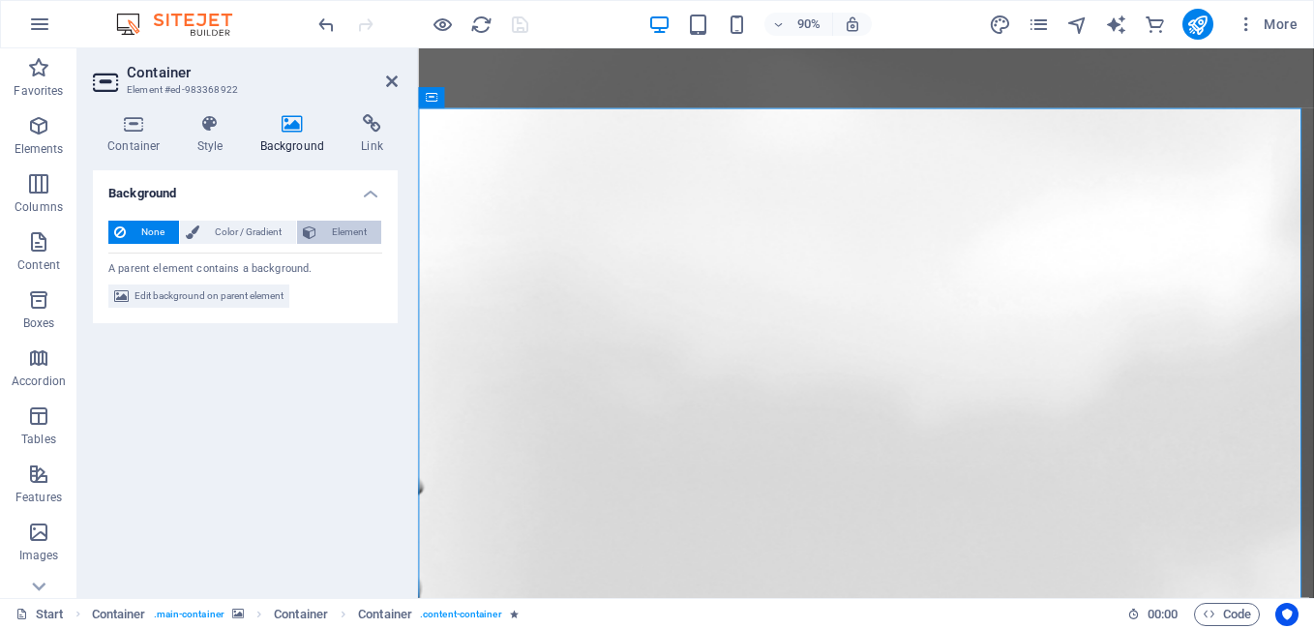
click at [310, 225] on icon at bounding box center [310, 232] width 14 height 23
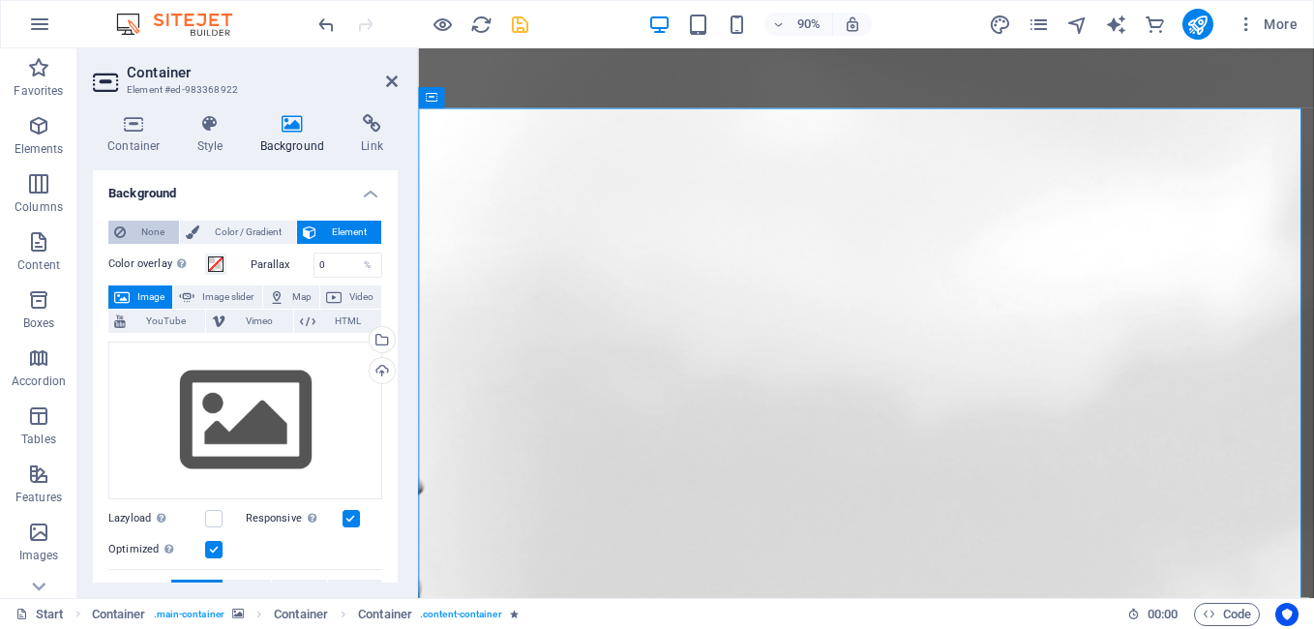
click at [127, 239] on button "None" at bounding box center [143, 232] width 71 height 23
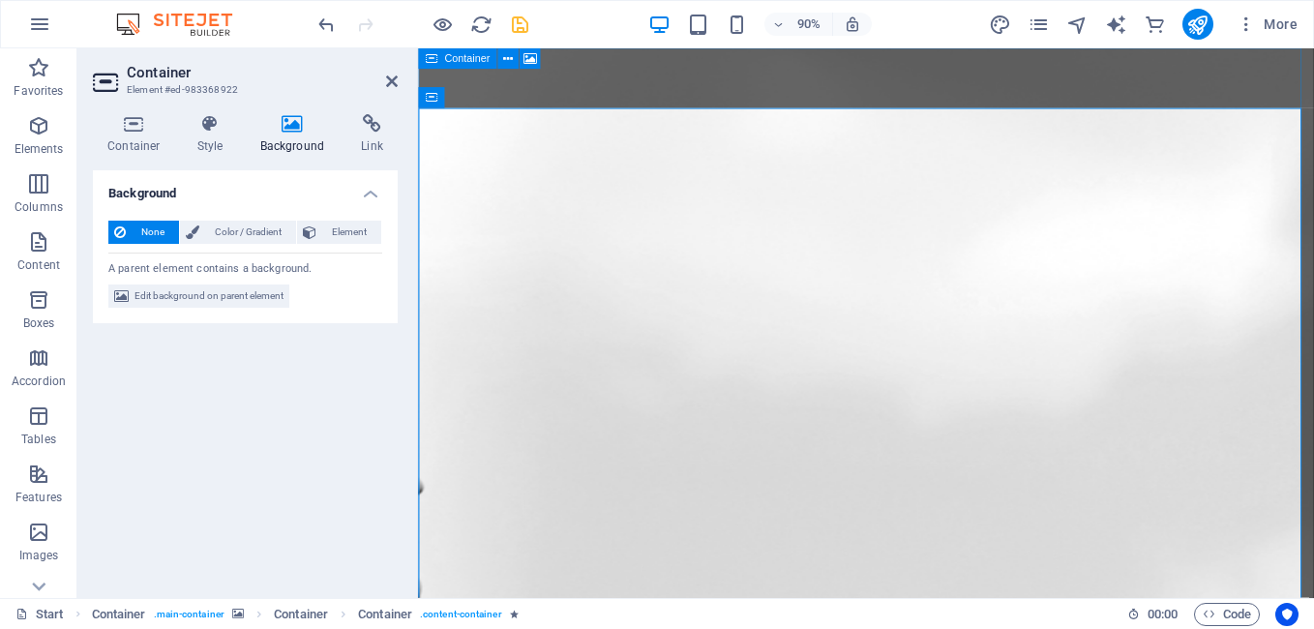
click at [435, 58] on icon at bounding box center [431, 58] width 13 height 21
select select "vh"
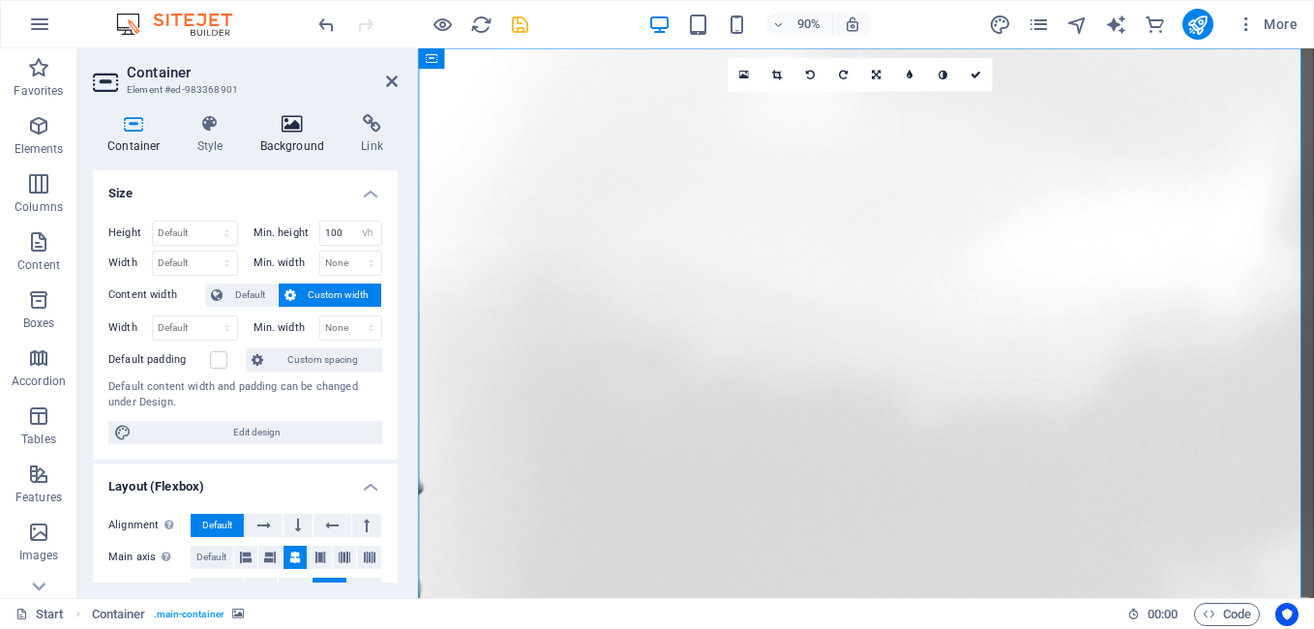
click at [302, 117] on icon at bounding box center [293, 123] width 94 height 19
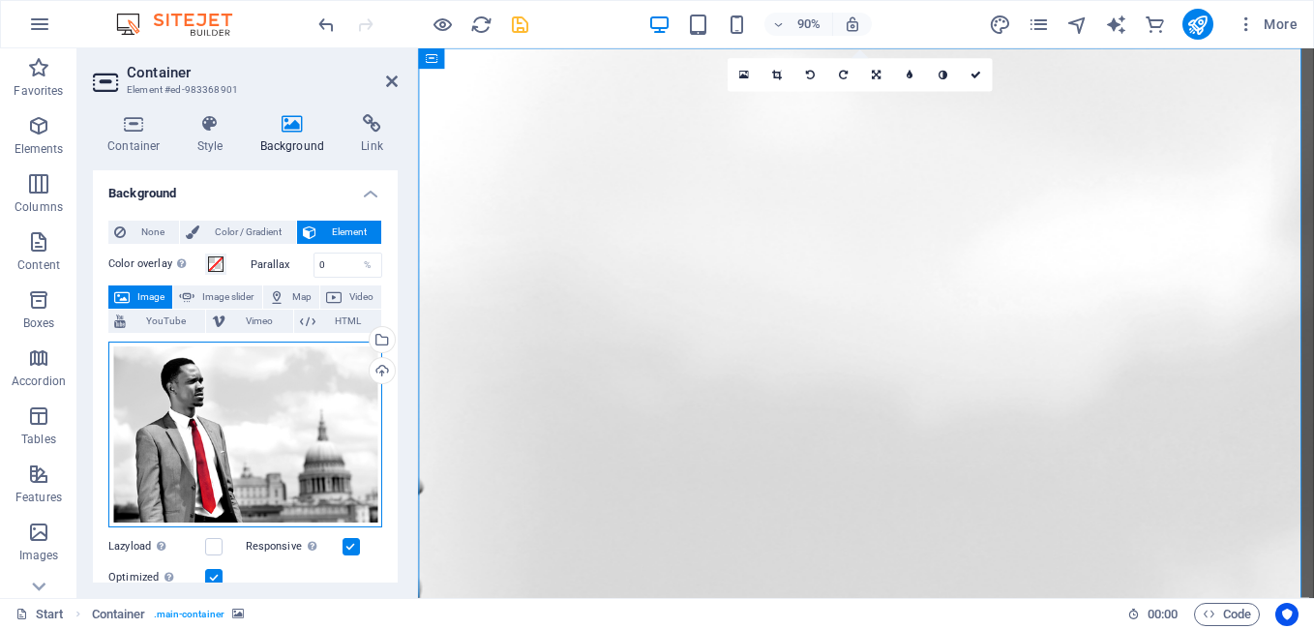
click at [299, 441] on div "Drag files here, click to choose files or select files from Files or our free s…" at bounding box center [245, 435] width 274 height 186
click at [299, 441] on body "Breadwenner.com Start (en) Favorites Elements Columns Content Boxes Accordion T…" at bounding box center [657, 314] width 1314 height 629
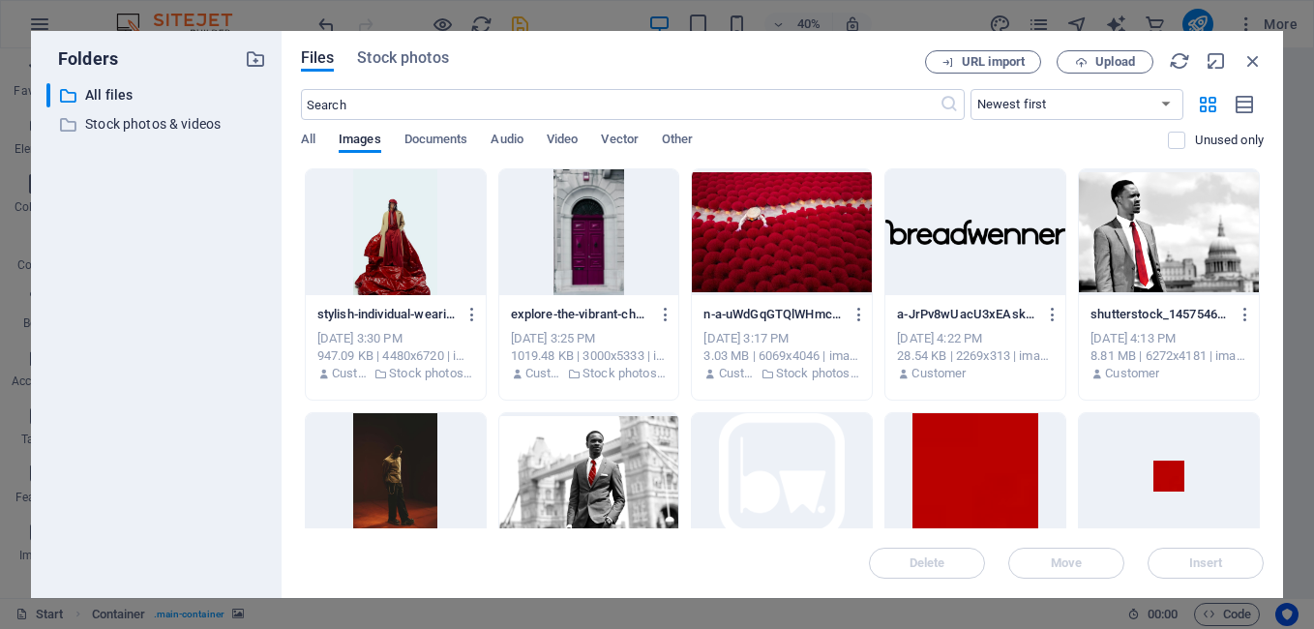
click at [653, 412] on div "shutterstock_145756103-UxnDX6GkLUwF0P1iHRJlZg.jpg shutterstock_145756103-UxnDX6…" at bounding box center [589, 528] width 182 height 232
click at [442, 67] on span "Stock photos" at bounding box center [402, 57] width 91 height 23
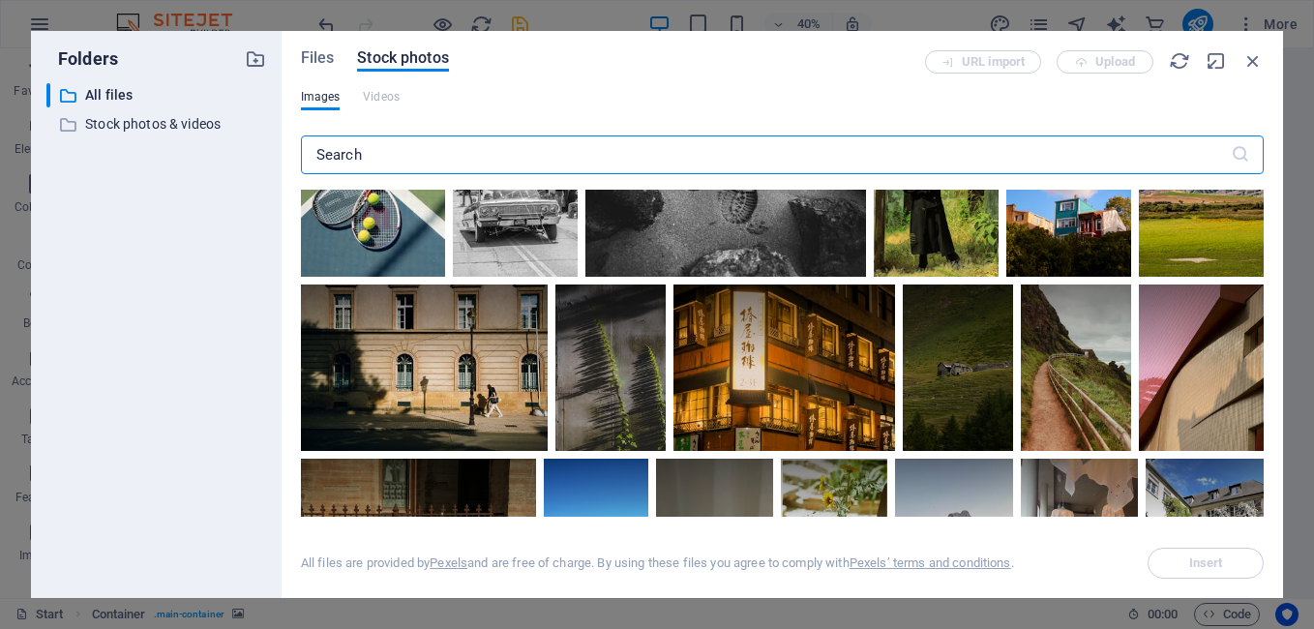
scroll to position [1145, 0]
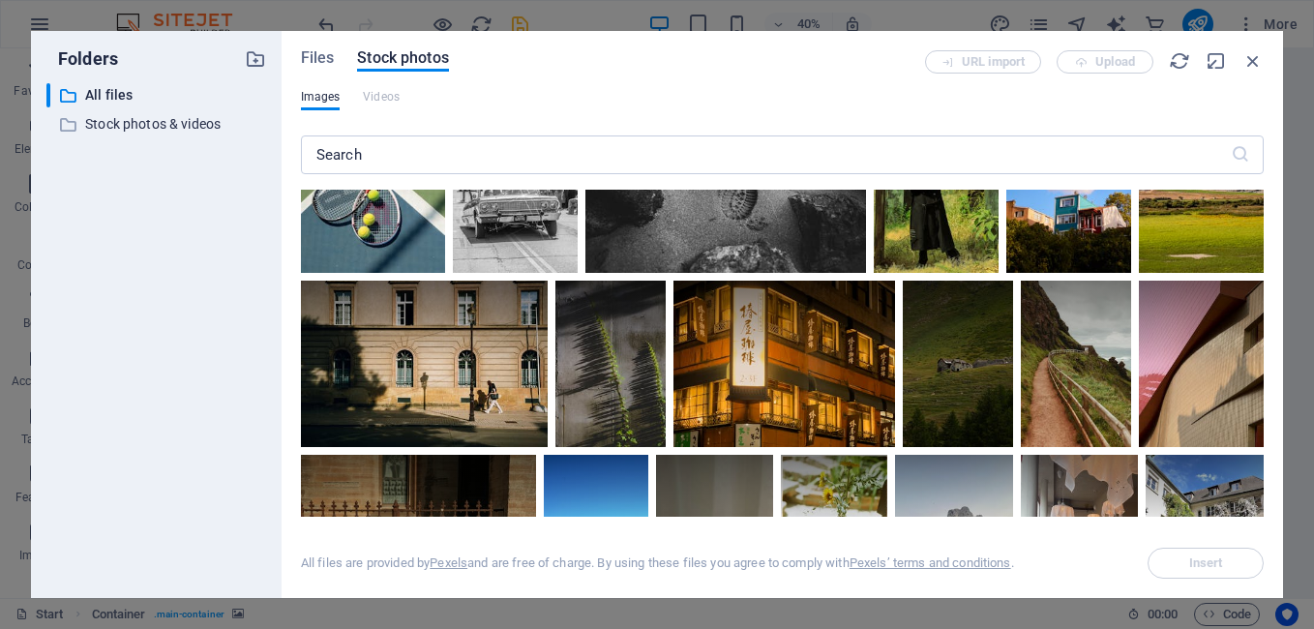
click at [778, 234] on div at bounding box center [725, 179] width 281 height 188
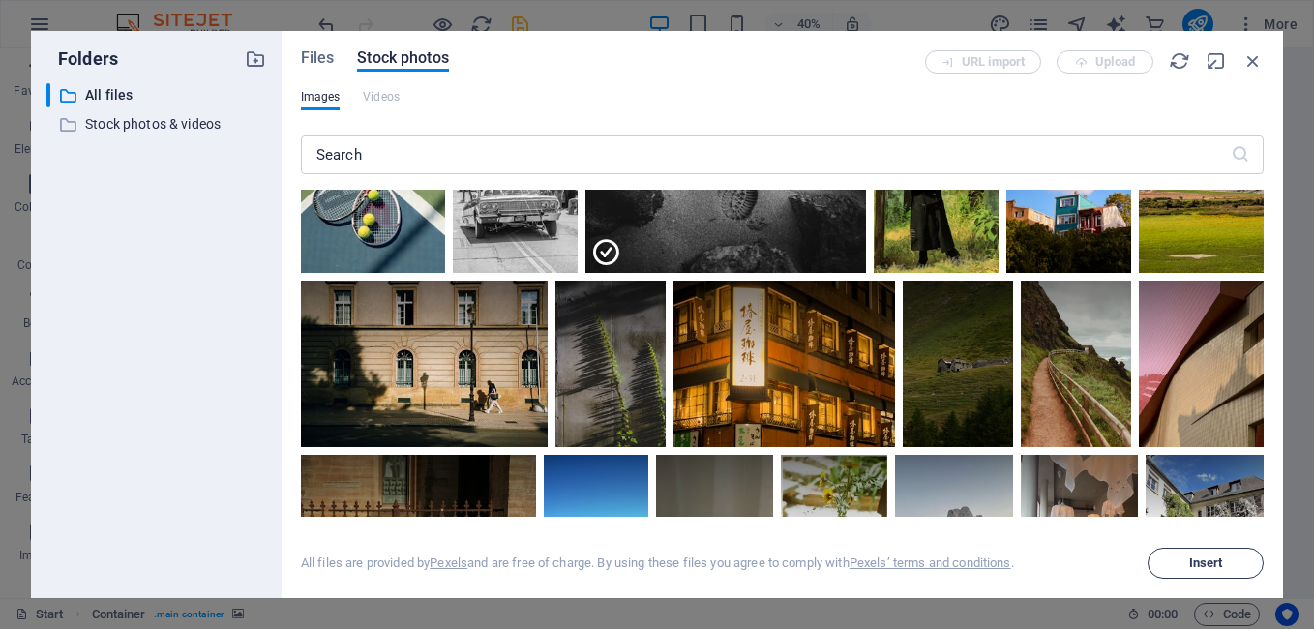
click at [1154, 558] on button "Insert" at bounding box center [1206, 563] width 116 height 31
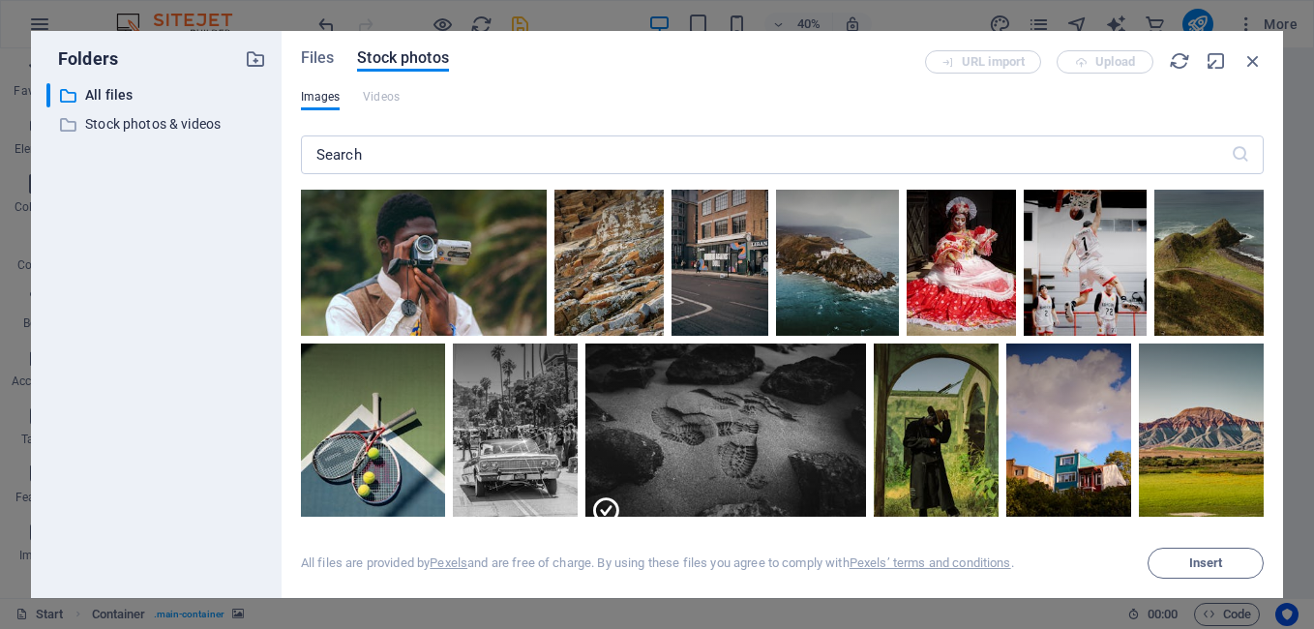
scroll to position [858, 0]
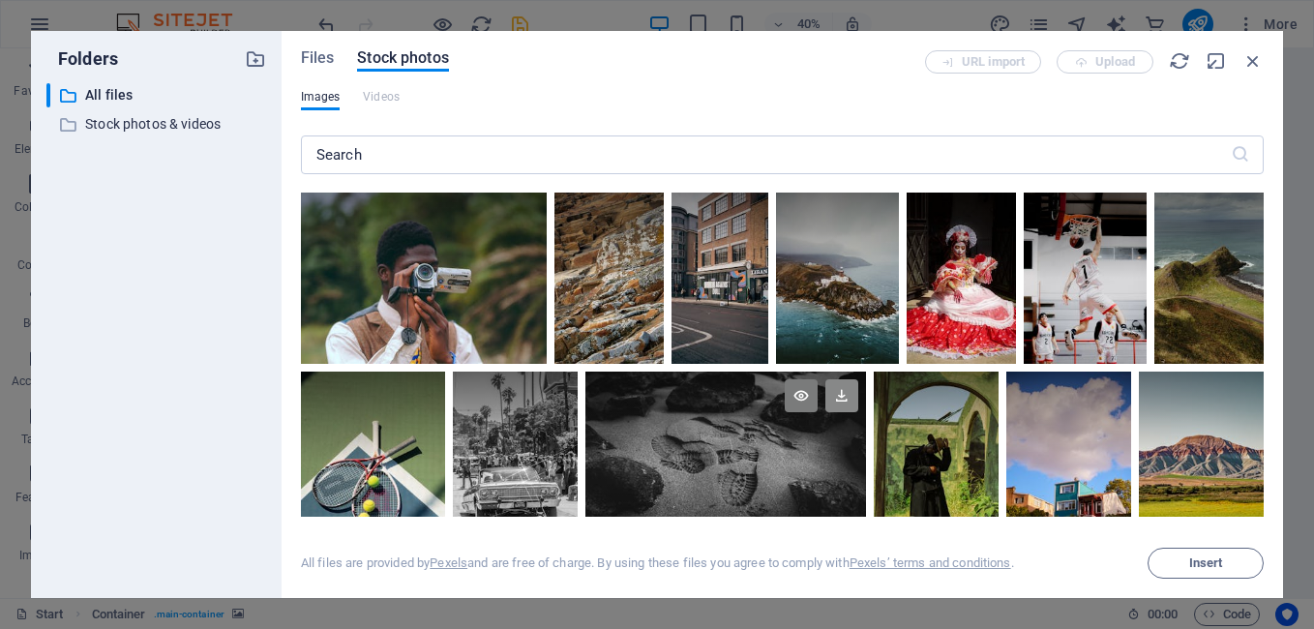
click at [848, 397] on icon at bounding box center [841, 395] width 33 height 33
click at [845, 407] on icon at bounding box center [841, 395] width 33 height 33
click at [1254, 56] on icon "button" at bounding box center [1252, 60] width 21 height 21
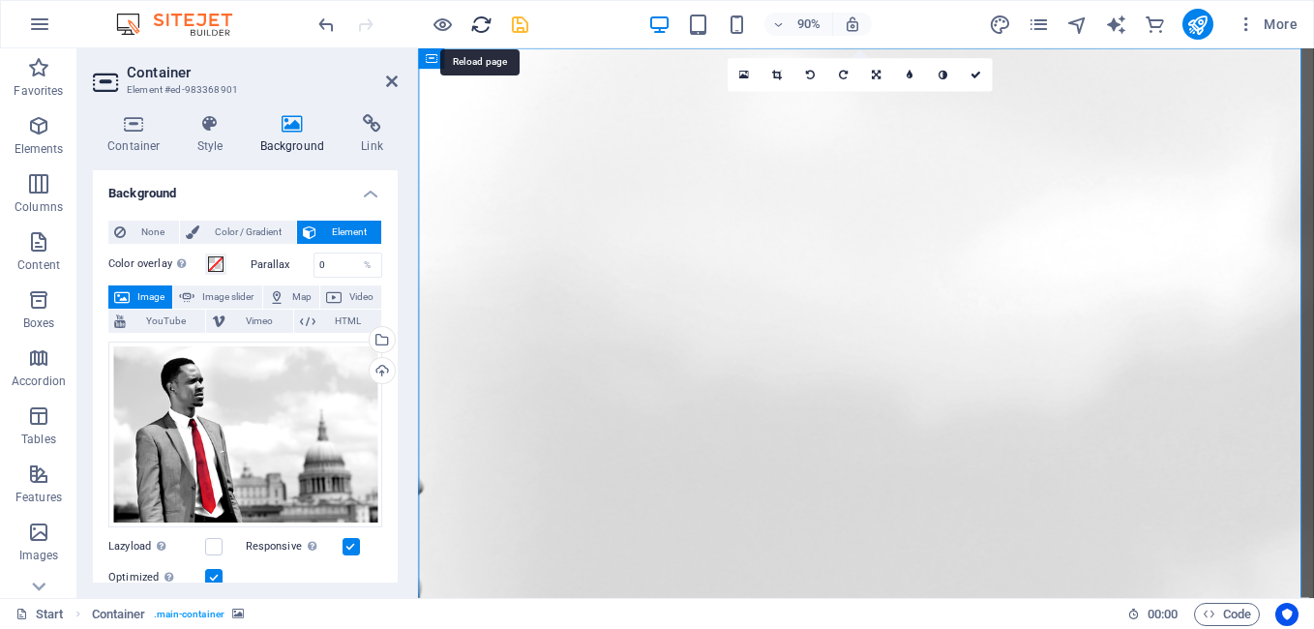
drag, startPoint x: 486, startPoint y: 29, endPoint x: 677, endPoint y: 41, distance: 191.9
click at [486, 29] on icon "reload" at bounding box center [481, 25] width 22 height 22
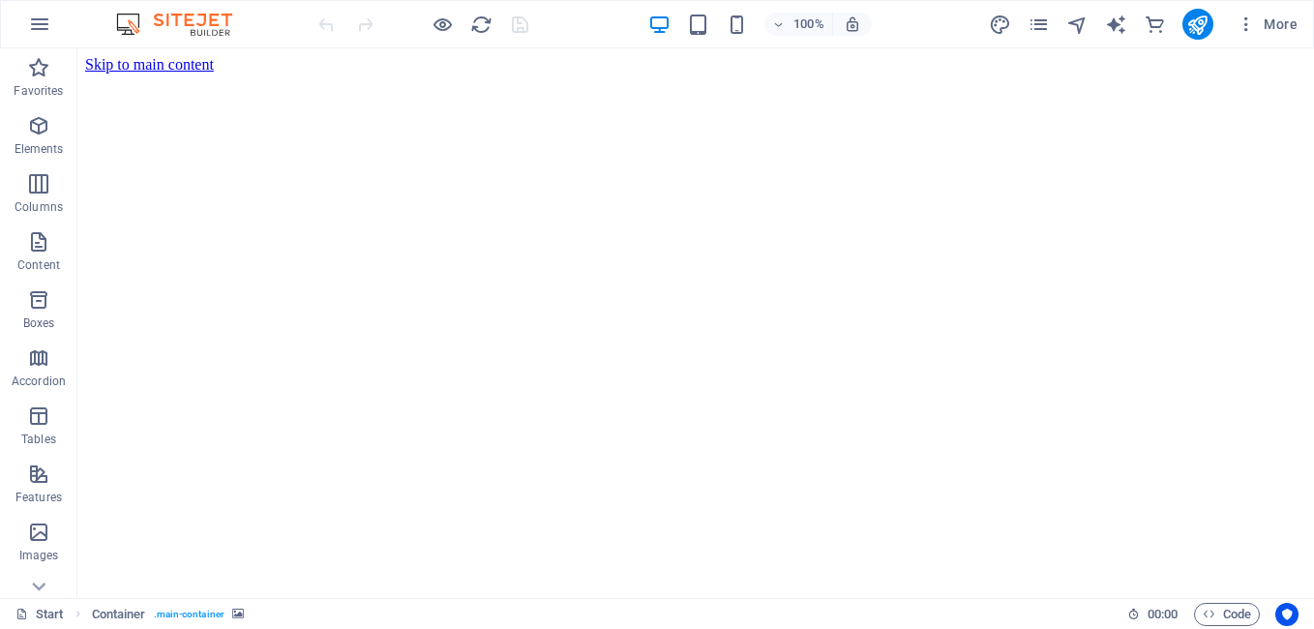
scroll to position [0, 0]
click at [466, 25] on div at bounding box center [422, 24] width 217 height 31
click at [480, 31] on icon "reload" at bounding box center [481, 25] width 22 height 22
click at [481, 31] on icon "reload" at bounding box center [481, 25] width 22 height 22
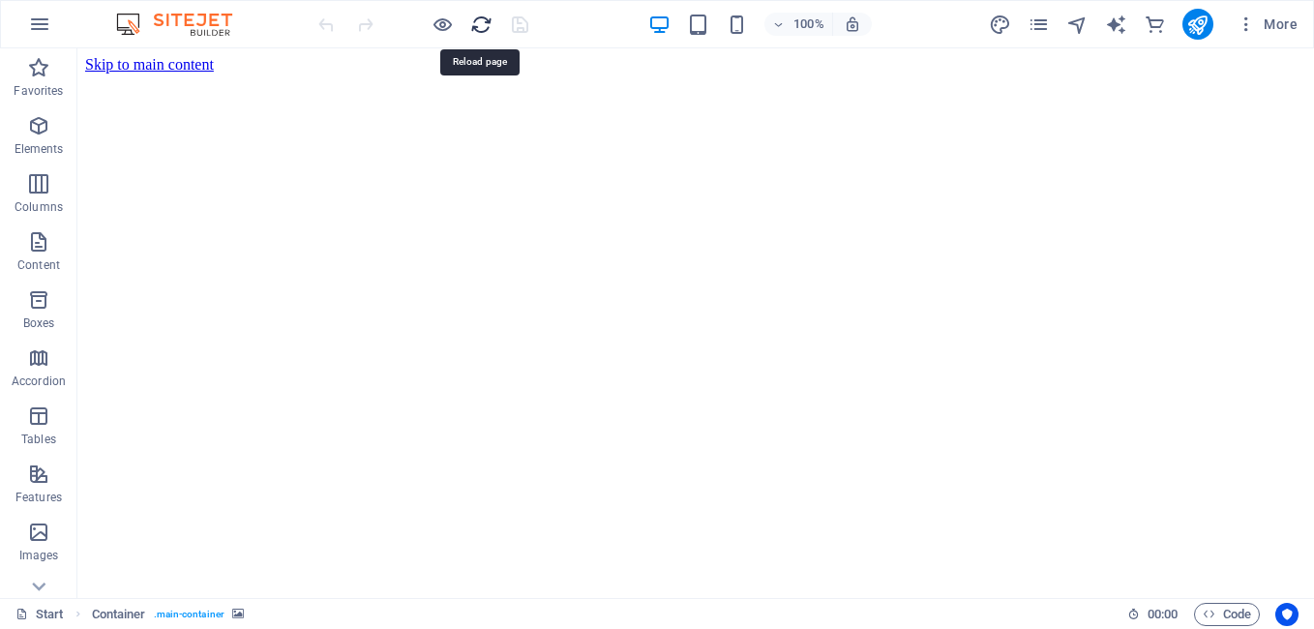
click at [481, 31] on icon "reload" at bounding box center [481, 25] width 22 height 22
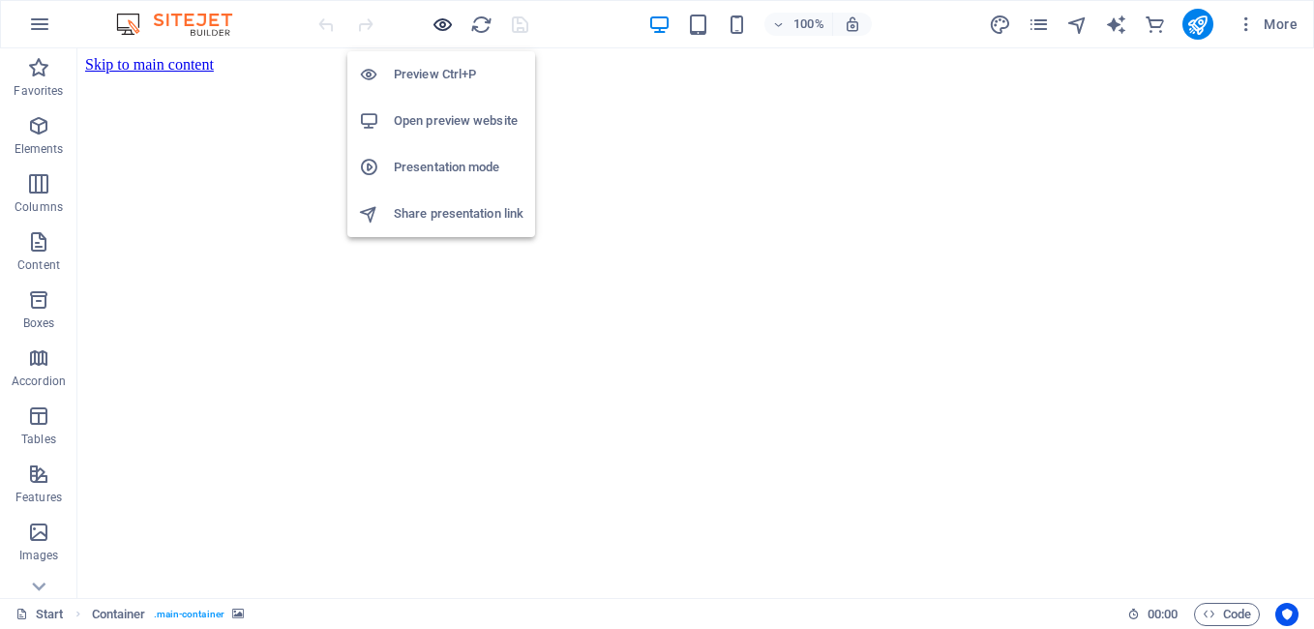
click at [439, 20] on icon "button" at bounding box center [443, 25] width 22 height 22
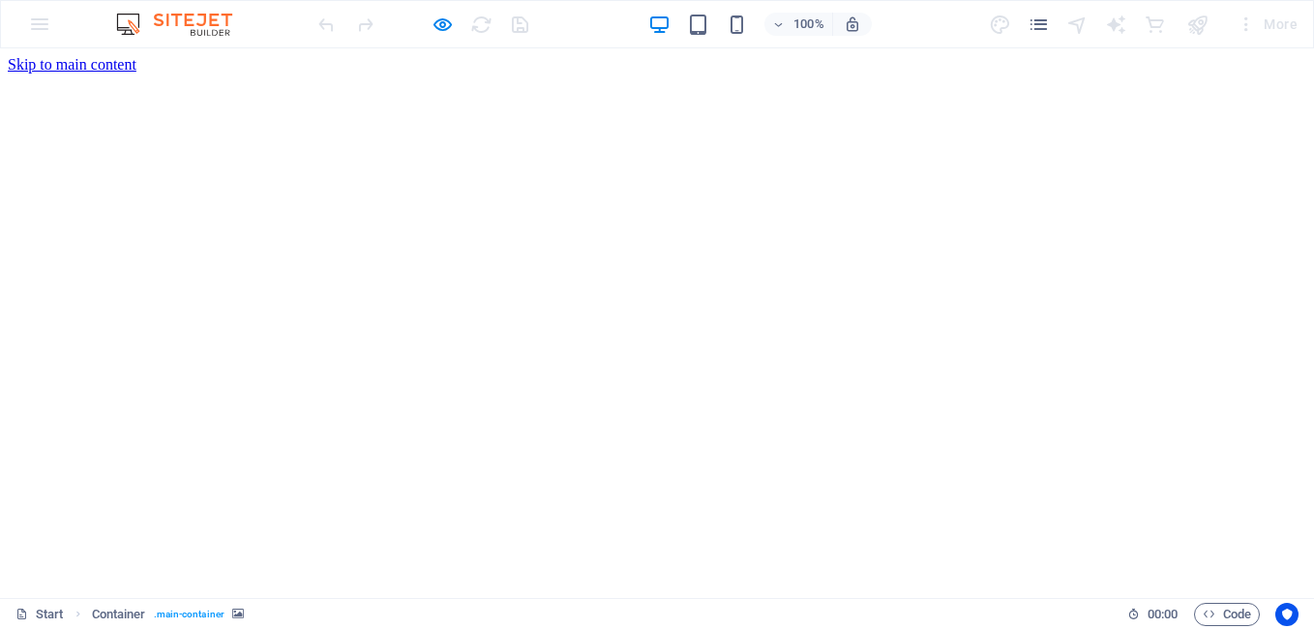
click at [455, 25] on div at bounding box center [422, 24] width 217 height 31
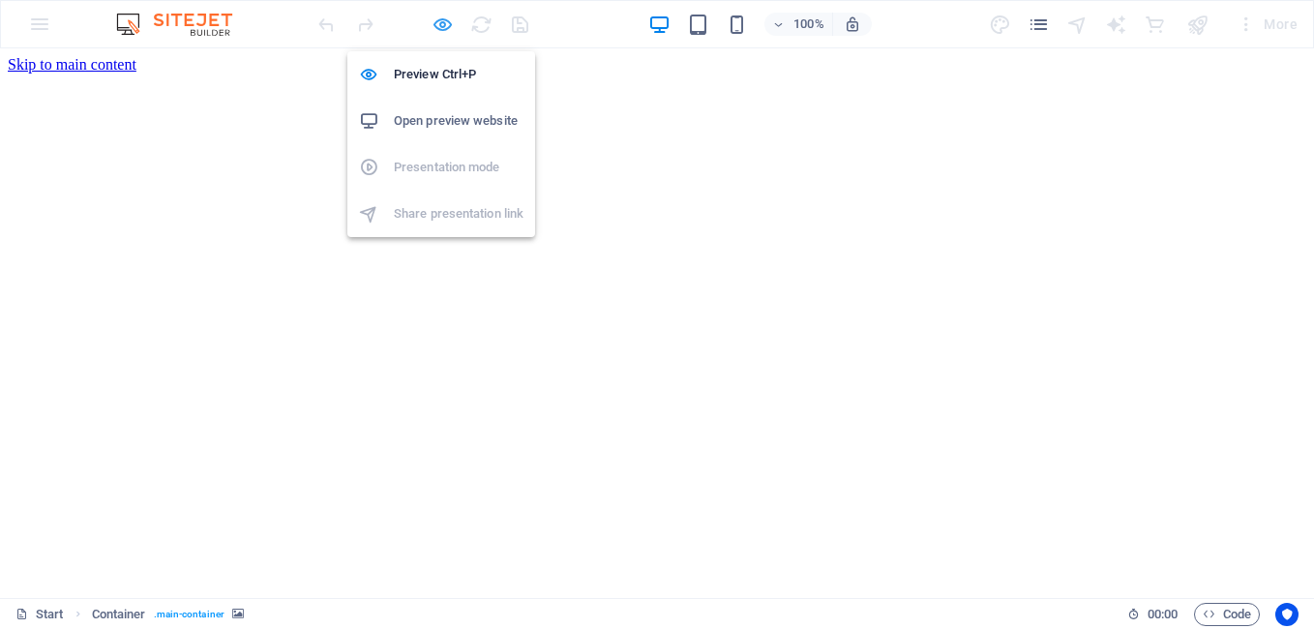
click at [447, 22] on icon "button" at bounding box center [443, 25] width 22 height 22
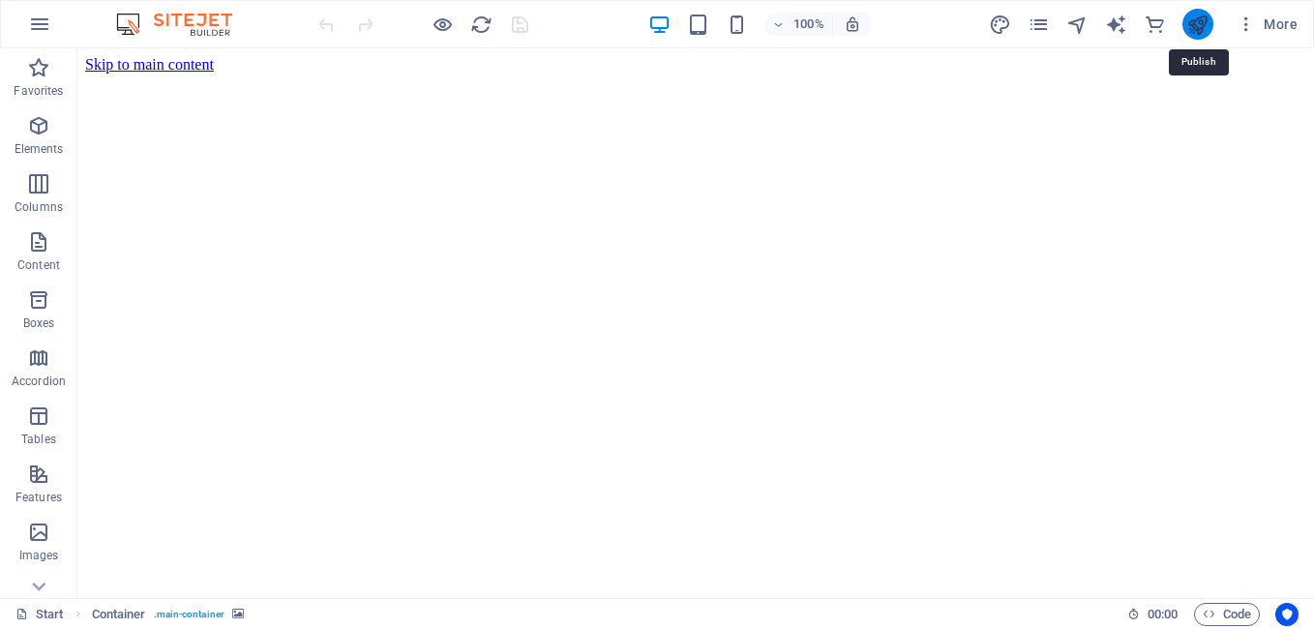
click at [1200, 31] on icon "publish" at bounding box center [1197, 25] width 22 height 22
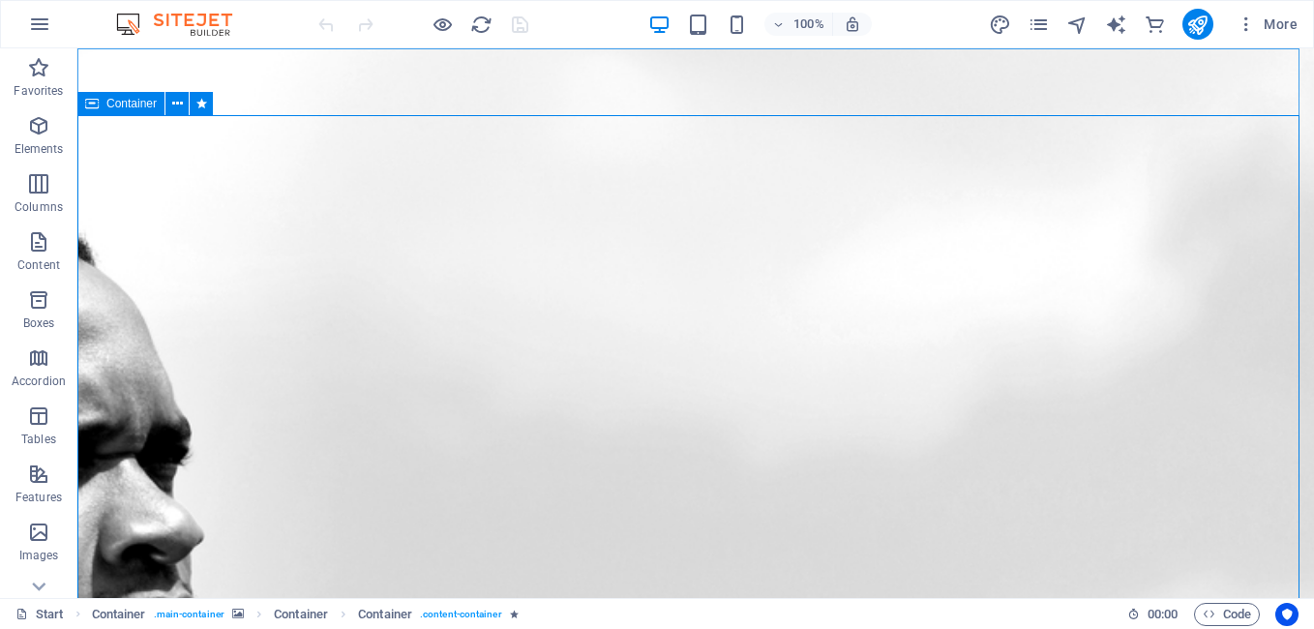
click at [90, 104] on icon at bounding box center [92, 103] width 14 height 23
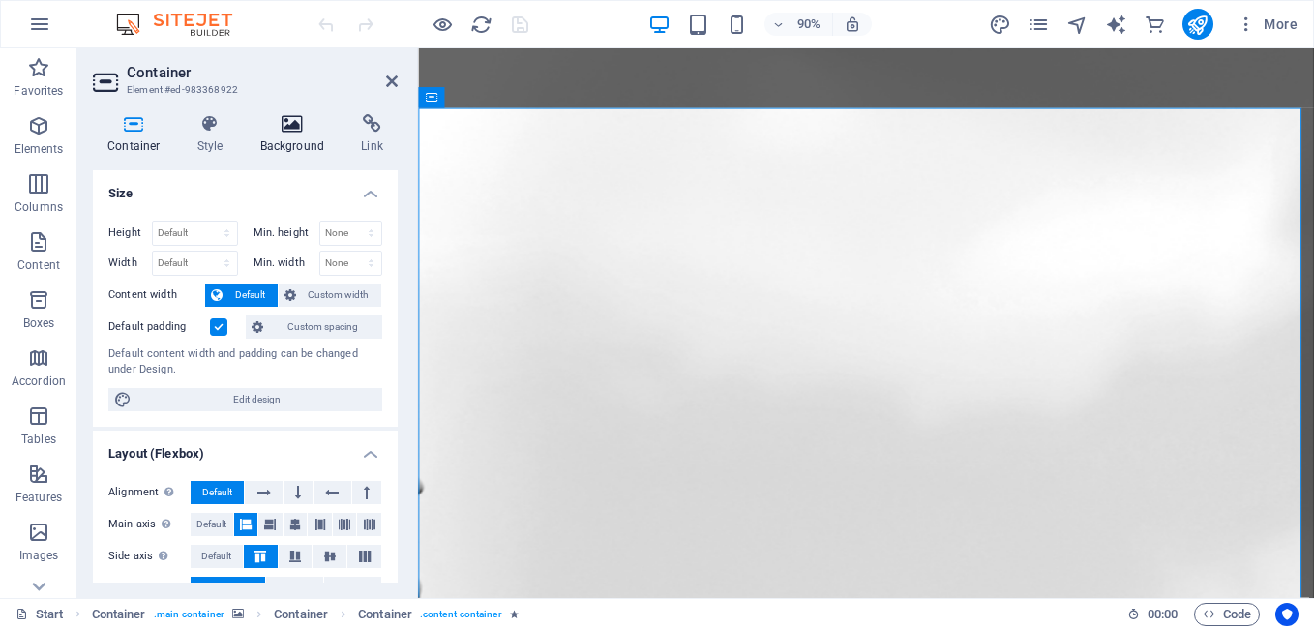
click at [312, 120] on icon at bounding box center [293, 123] width 94 height 19
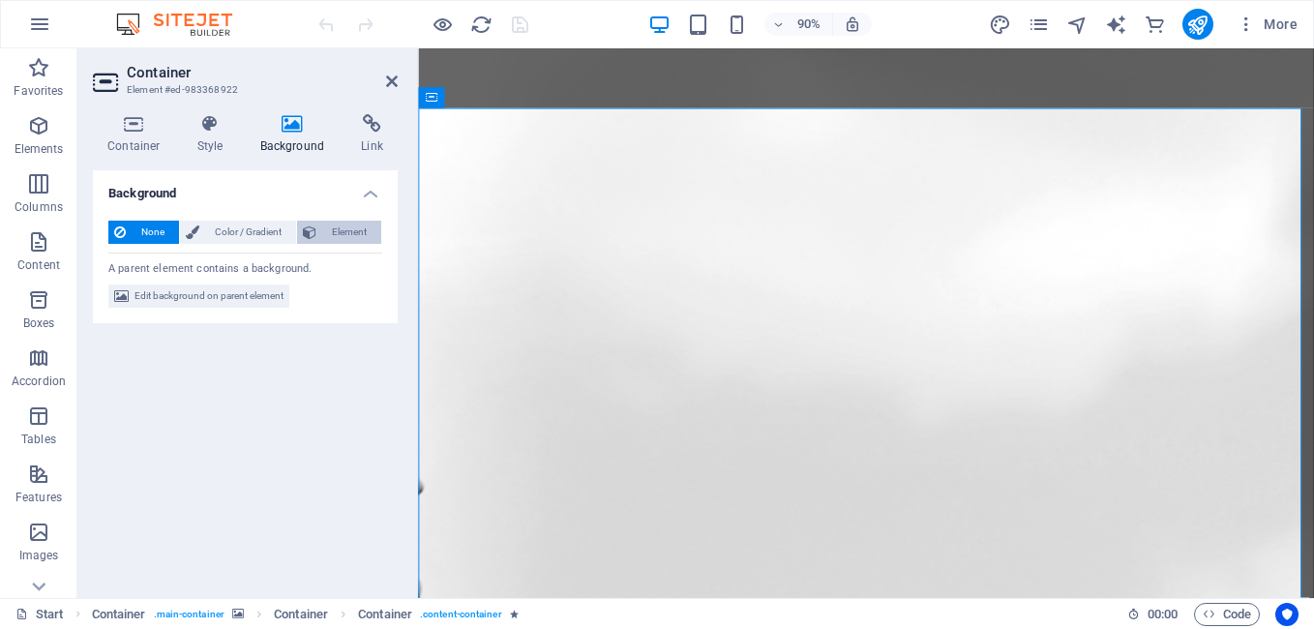
click at [336, 236] on span "Element" at bounding box center [348, 232] width 53 height 23
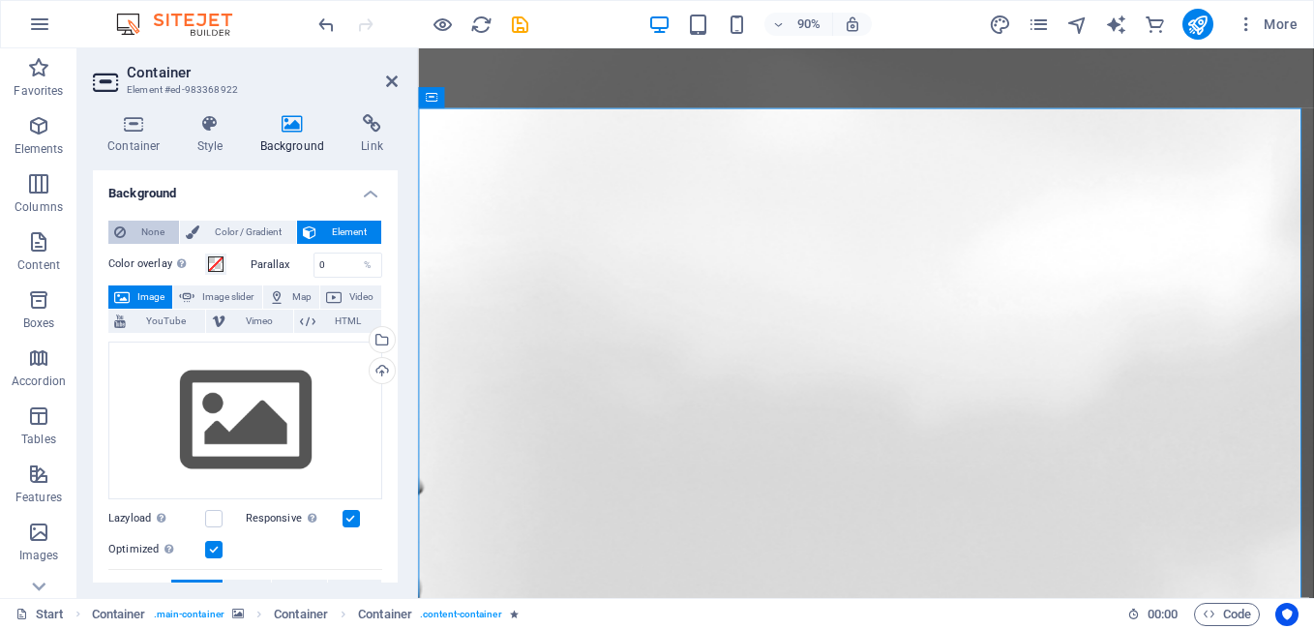
click at [147, 228] on span "None" at bounding box center [153, 232] width 42 height 23
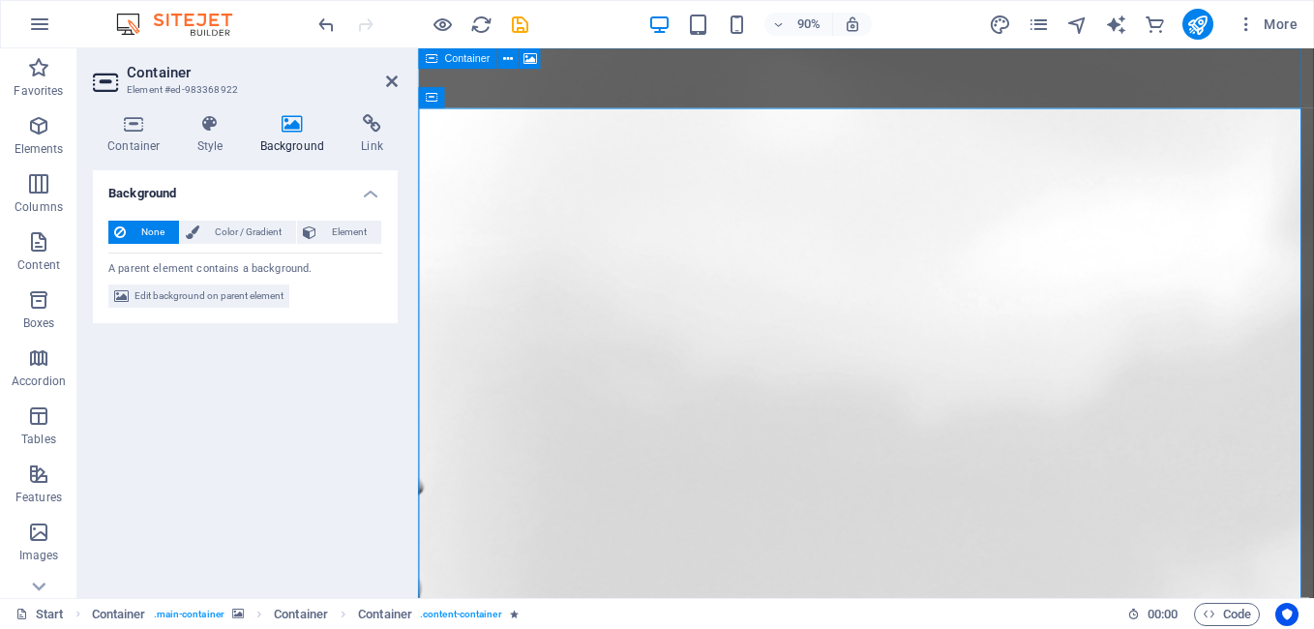
click at [434, 62] on icon at bounding box center [431, 58] width 13 height 21
select select "vh"
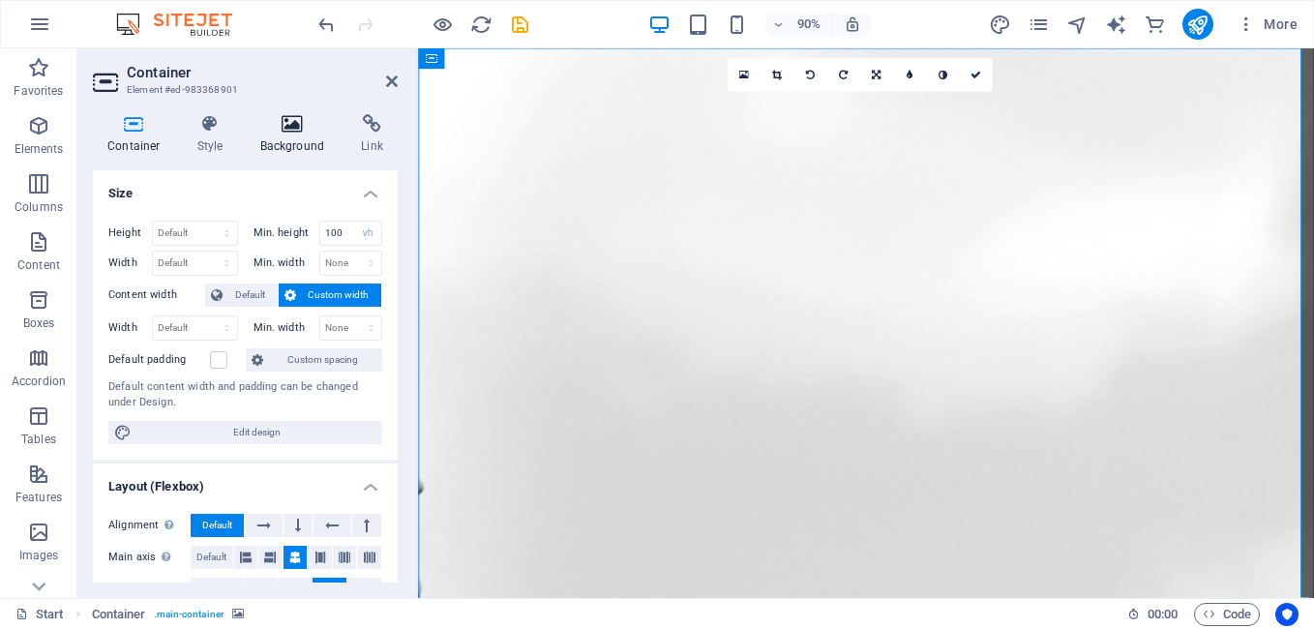
click at [269, 138] on h4 "Background" at bounding box center [297, 134] width 102 height 41
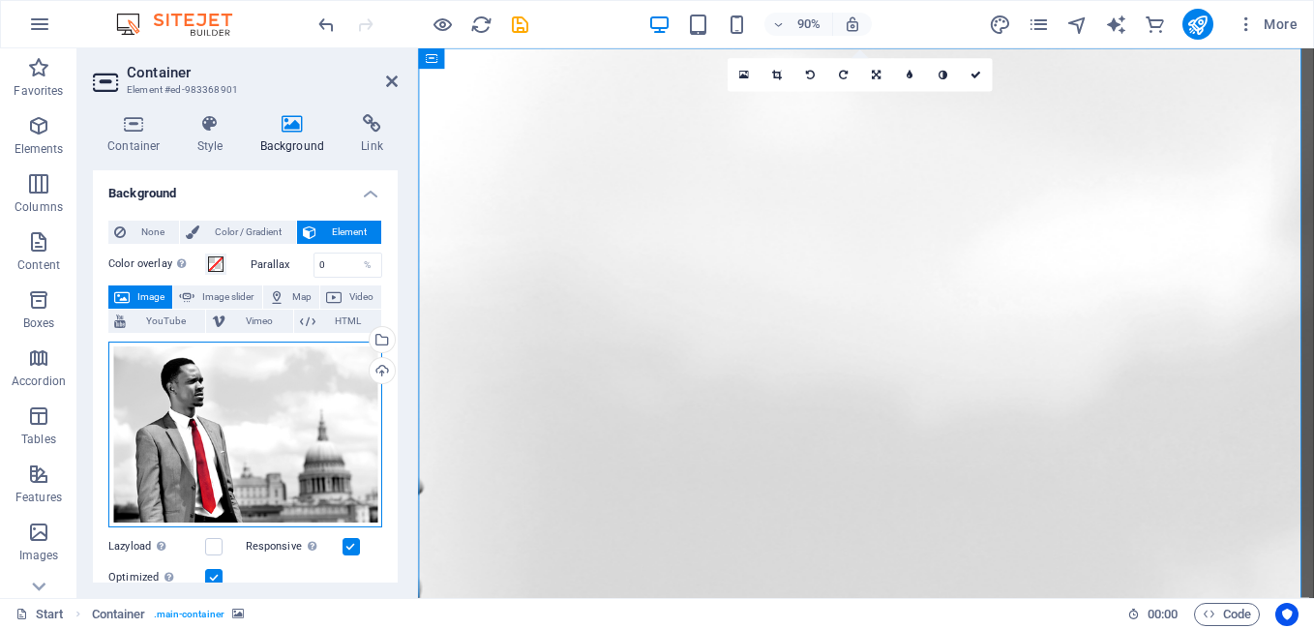
click at [245, 400] on div "Drag files here, click to choose files or select files from Files or our free s…" at bounding box center [245, 435] width 274 height 186
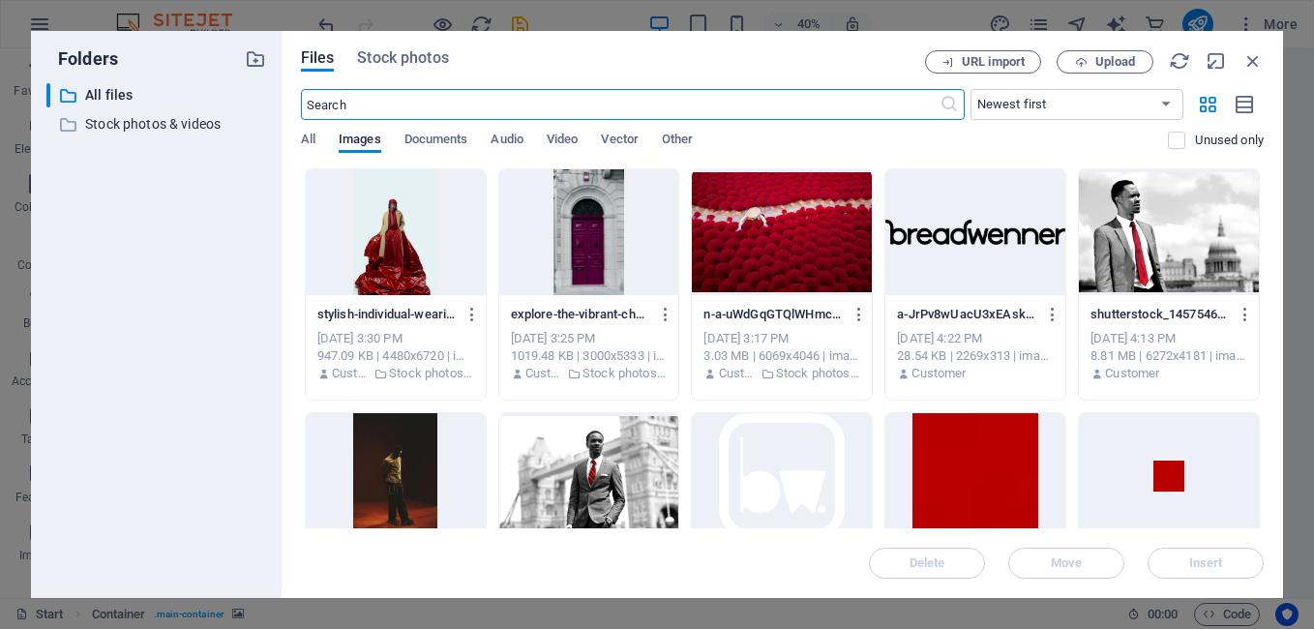
click at [623, 207] on div at bounding box center [589, 232] width 180 height 126
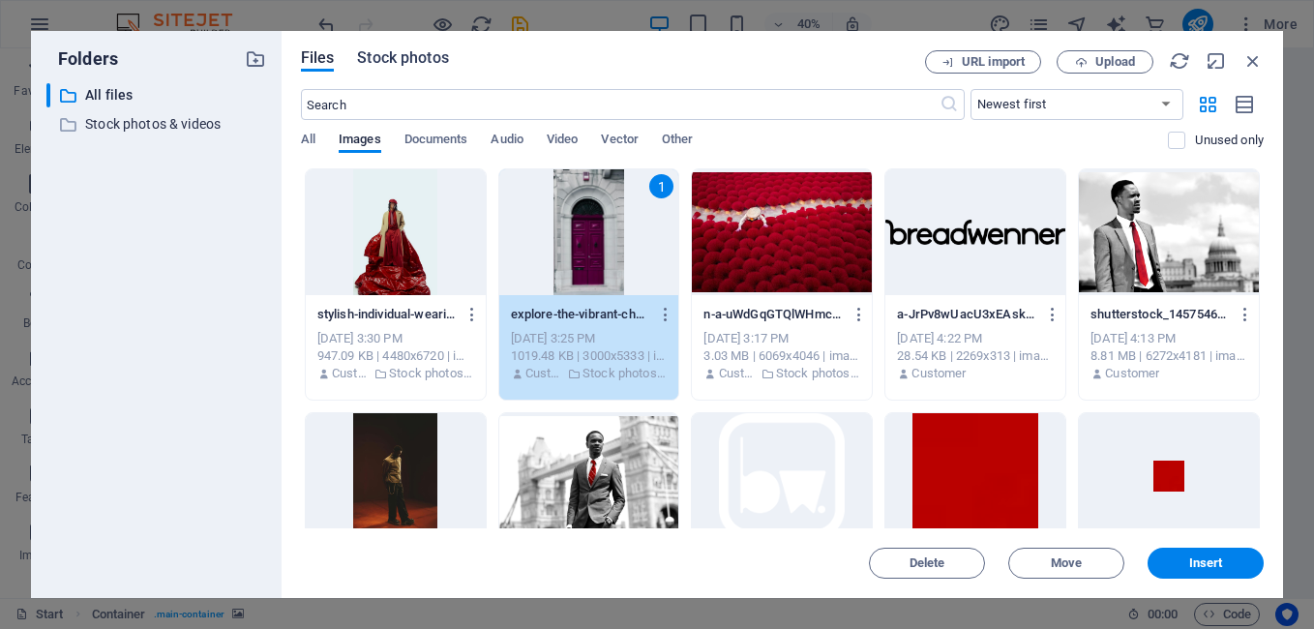
click at [407, 51] on span "Stock photos" at bounding box center [402, 57] width 91 height 23
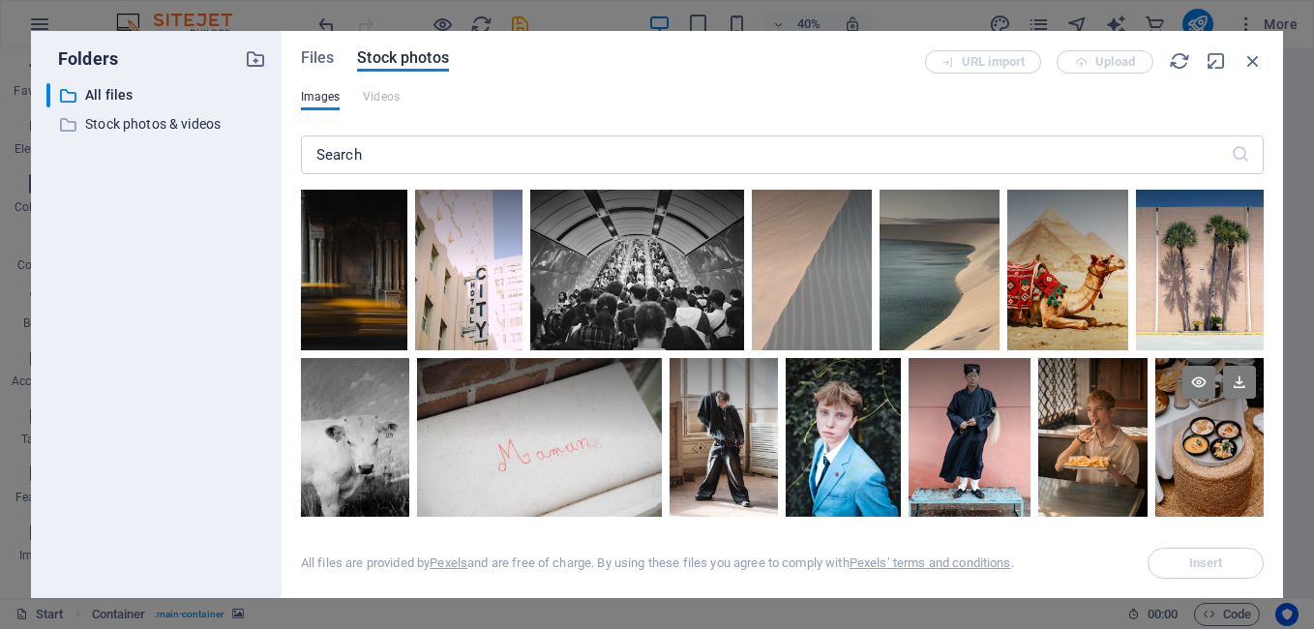
click at [1259, 451] on div at bounding box center [1209, 439] width 108 height 163
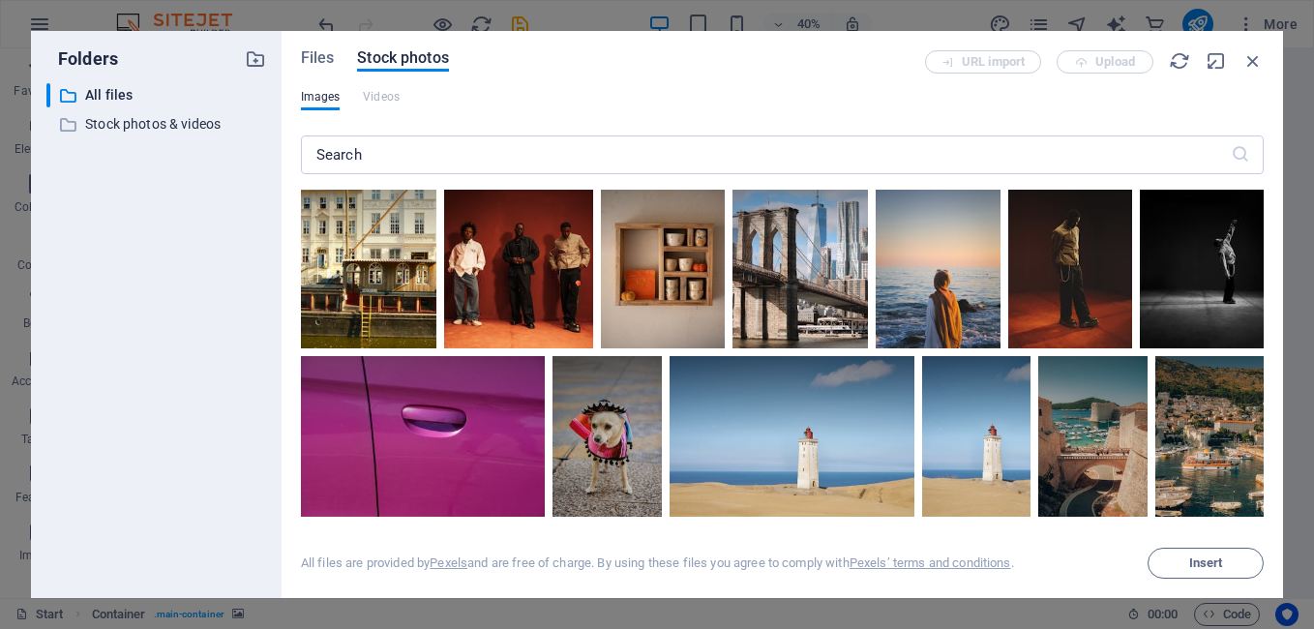
scroll to position [2862, 0]
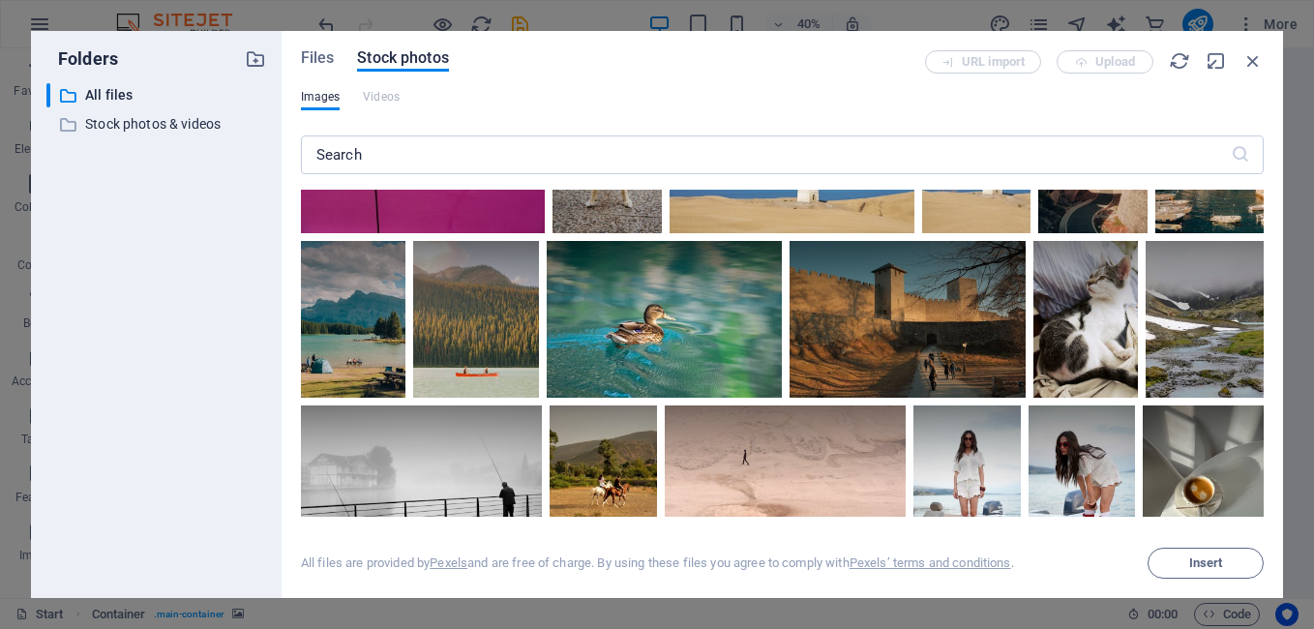
click at [1266, 462] on div "Files Stock photos URL import Upload Images Videos ​ All files are provided by …" at bounding box center [782, 314] width 1001 height 567
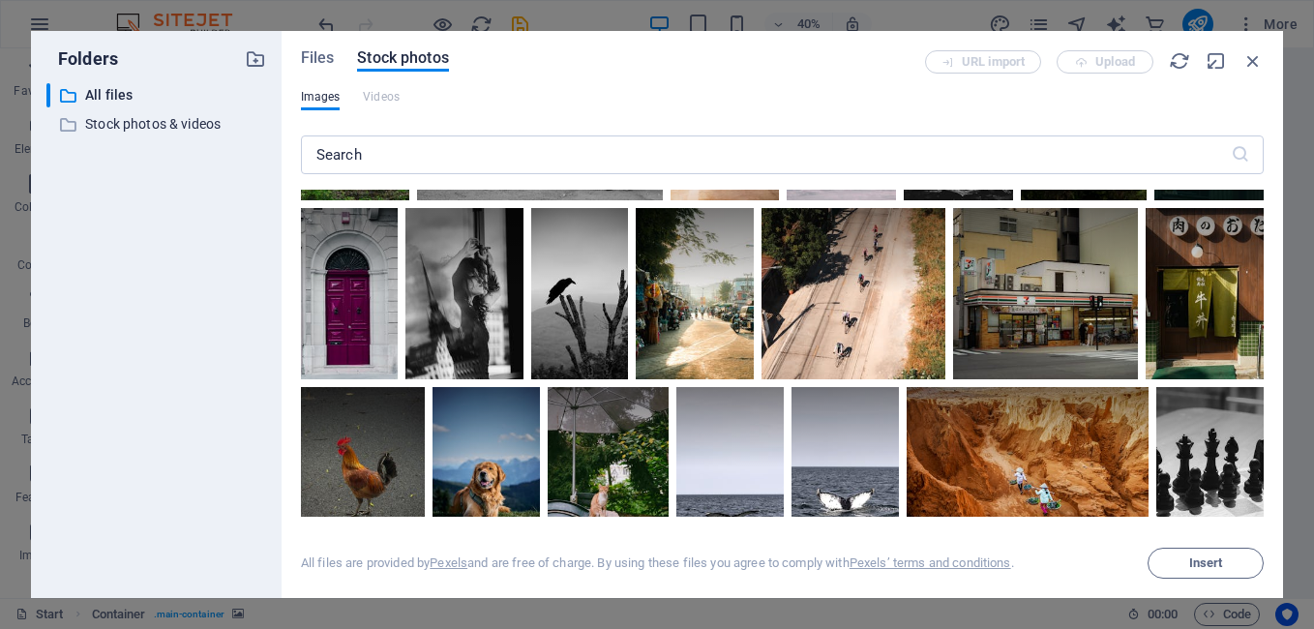
scroll to position [8585, 0]
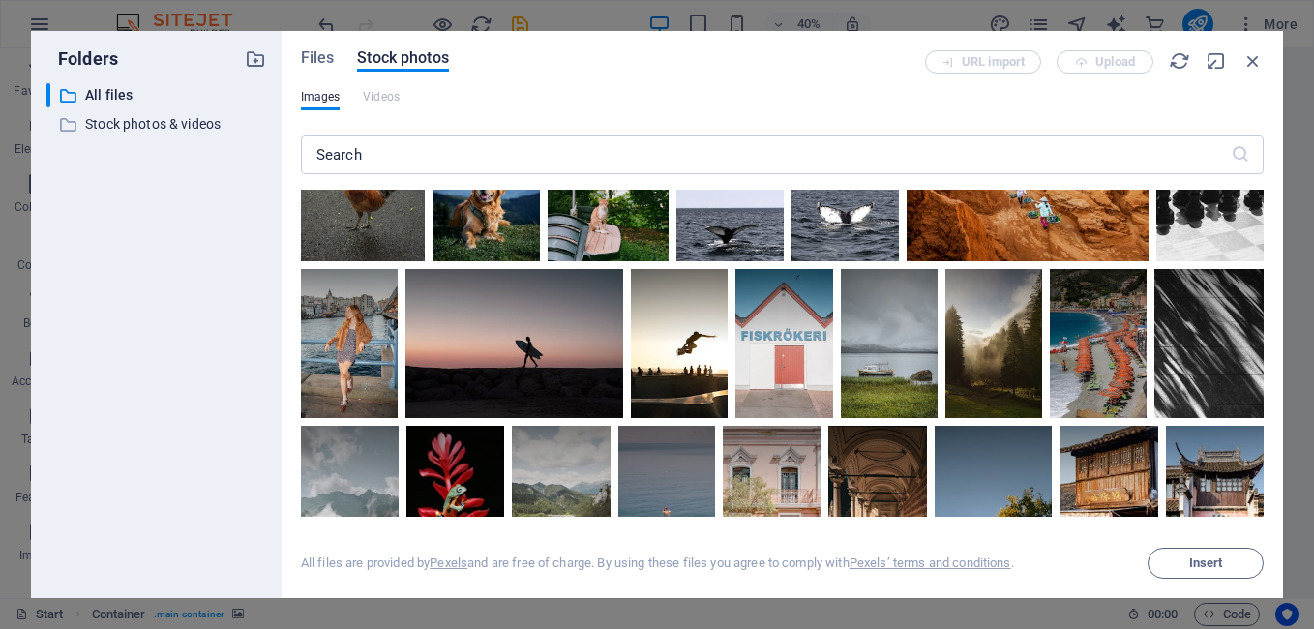
click at [1264, 389] on div "Files Stock photos URL import Upload Images Videos ​ Exceeded number of results…" at bounding box center [782, 314] width 1001 height 567
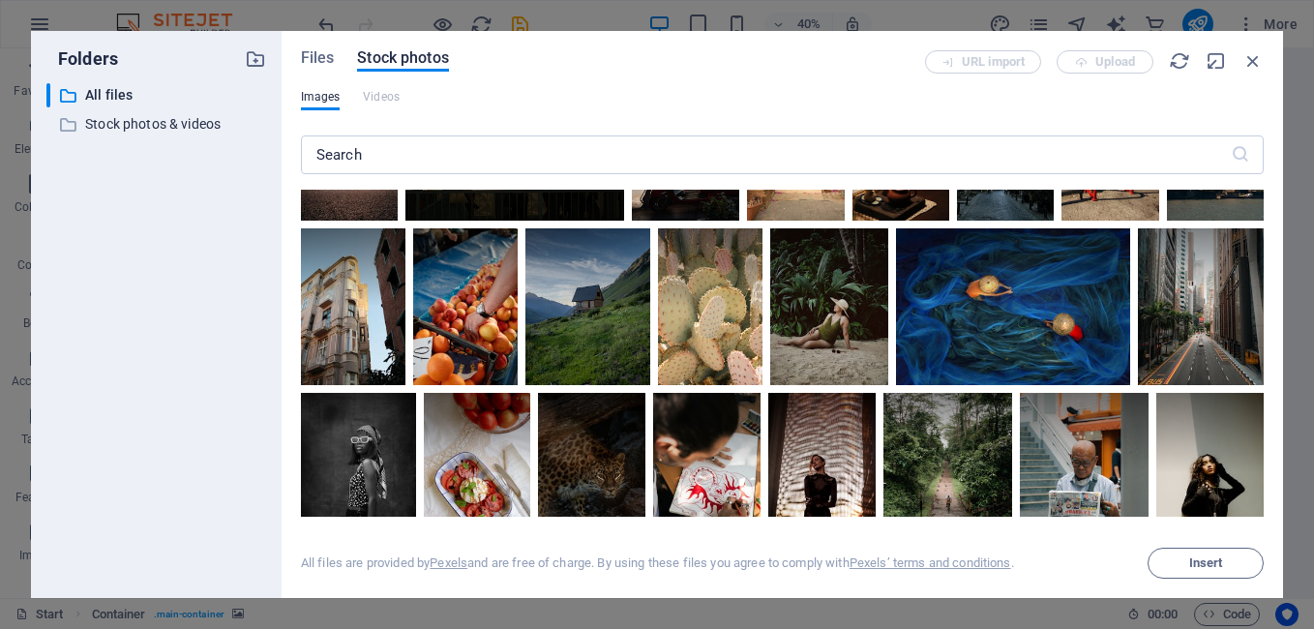
scroll to position [10875, 0]
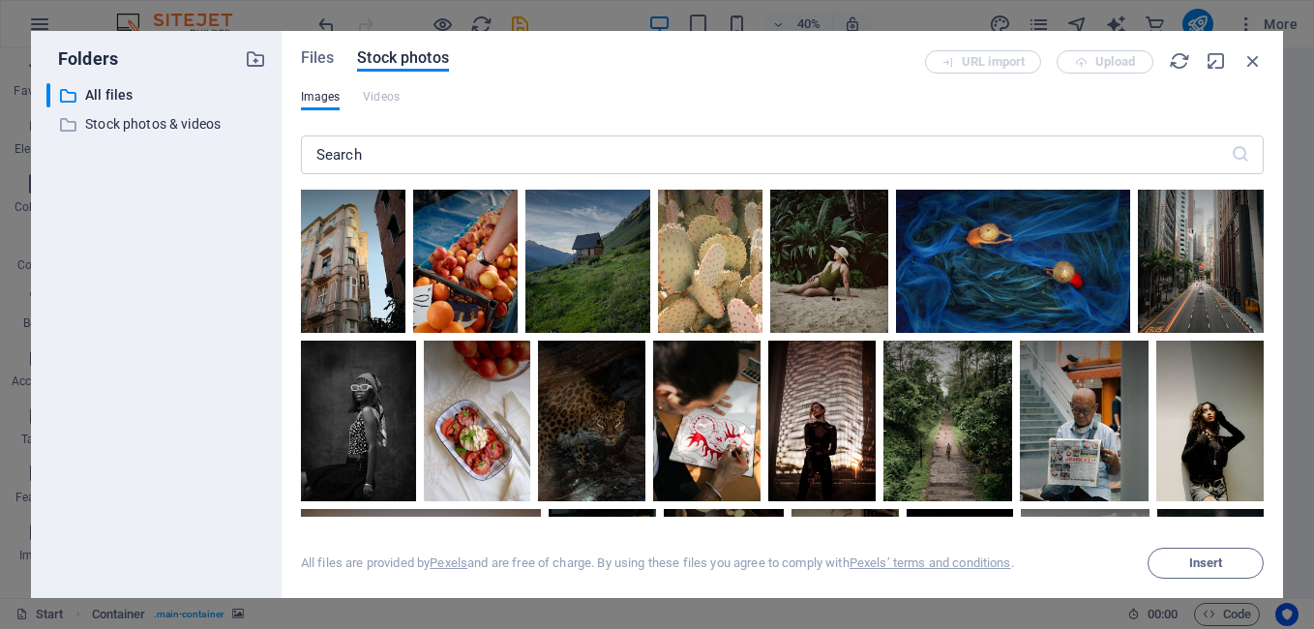
click at [1265, 495] on div "Files Stock photos URL import Upload Images Videos ​ Exceeded number of results…" at bounding box center [782, 314] width 1001 height 567
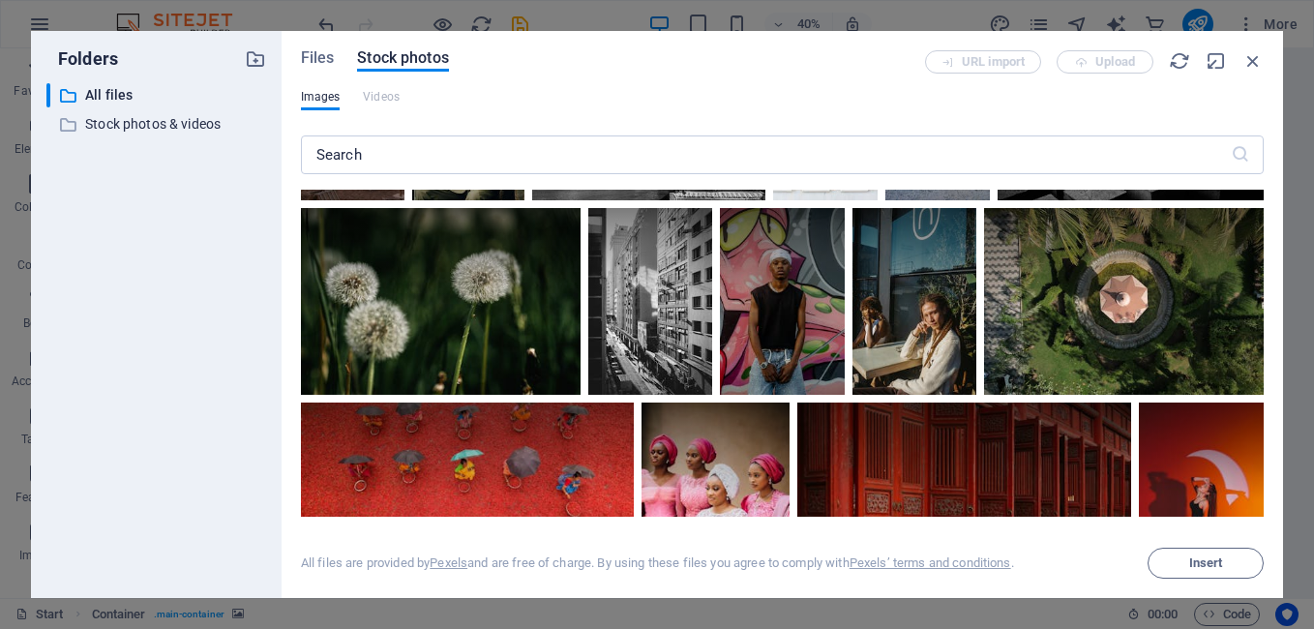
scroll to position [12305, 0]
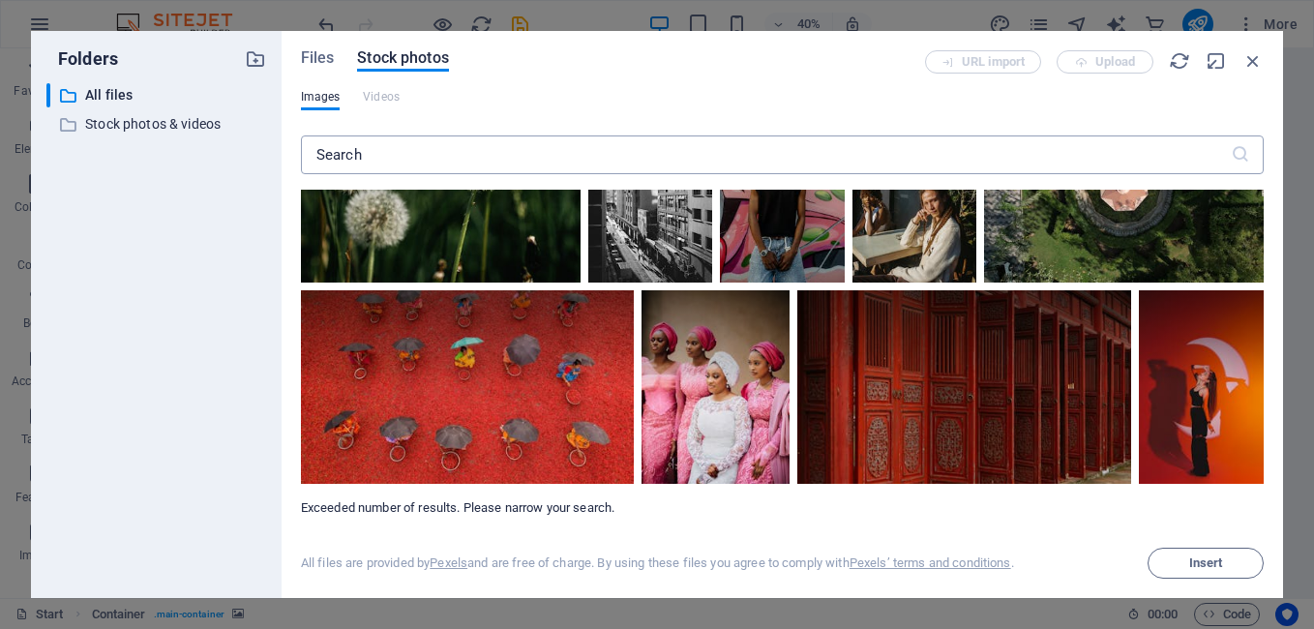
click at [758, 143] on input "text" at bounding box center [766, 154] width 930 height 39
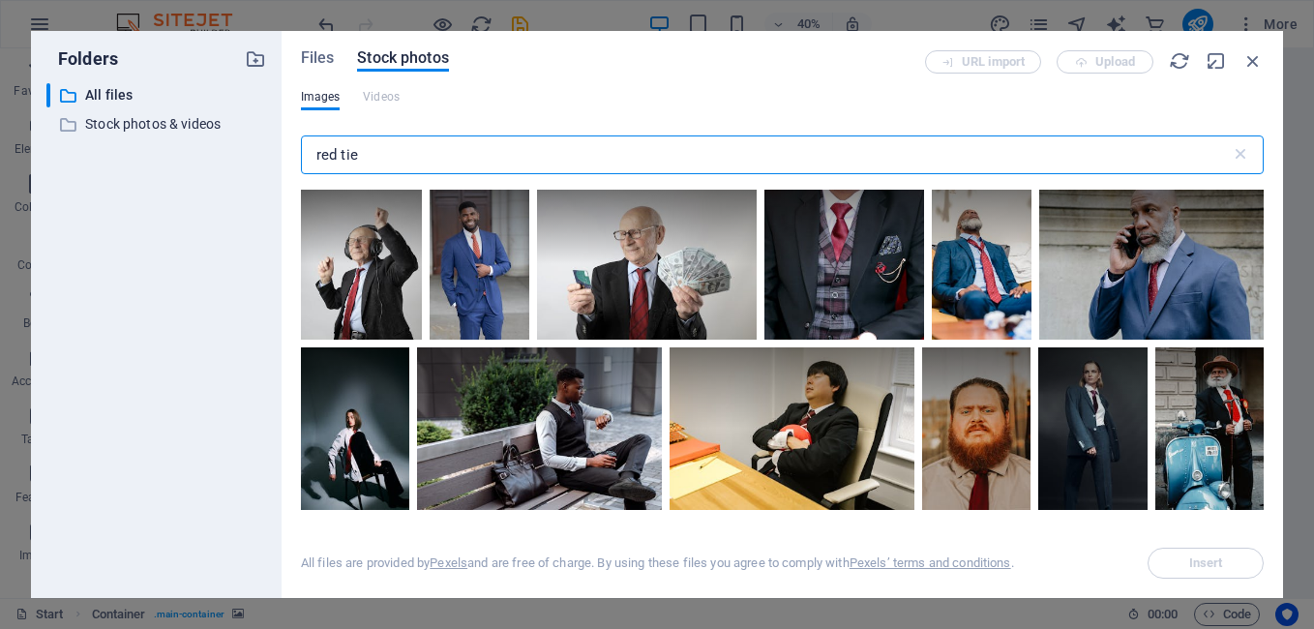
type input "red tie"
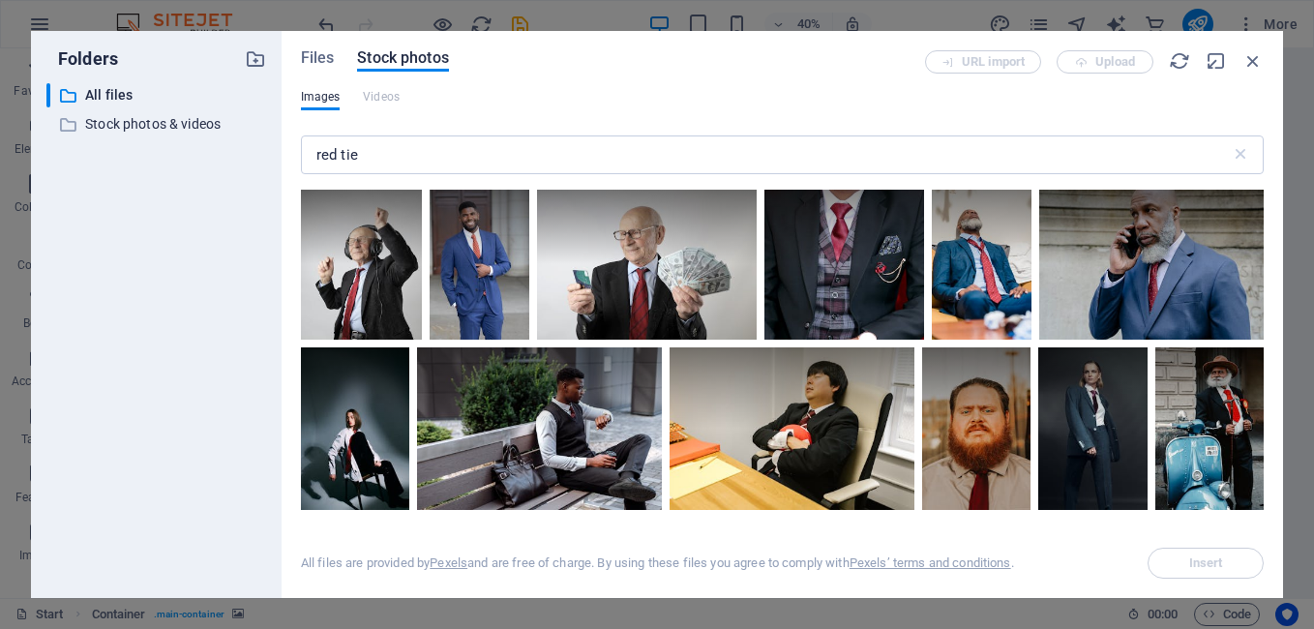
click at [1265, 501] on div "Files Stock photos URL import Upload Images Videos red tie ​ All files are prov…" at bounding box center [782, 314] width 1001 height 567
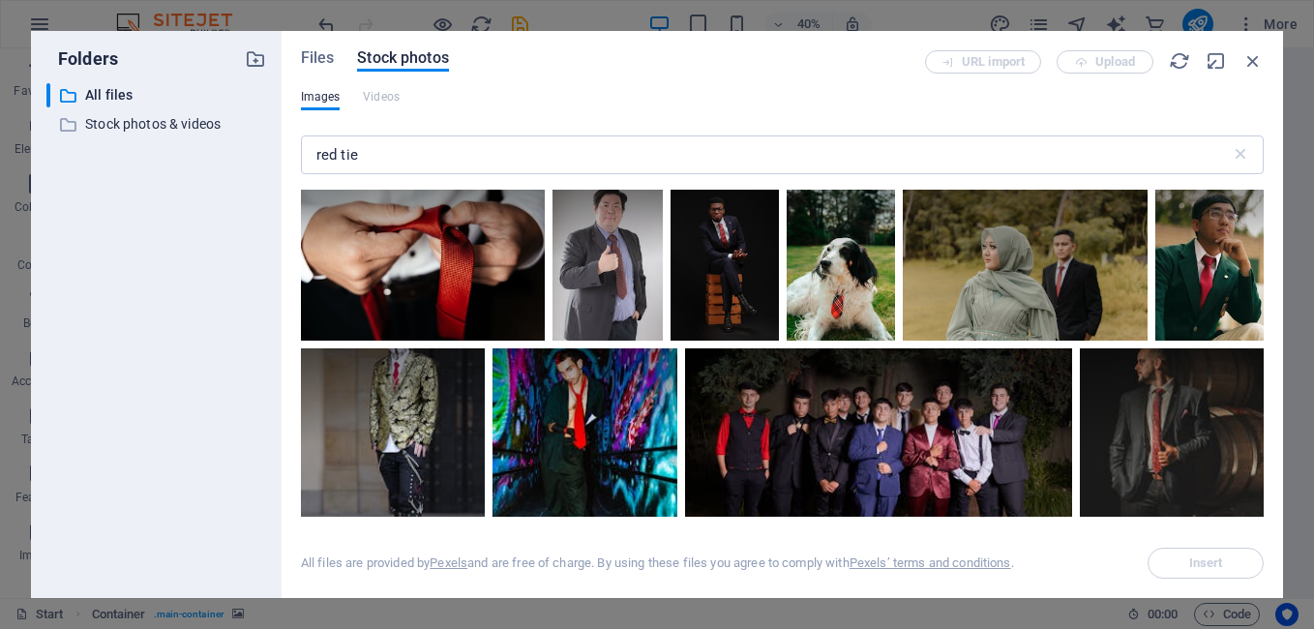
scroll to position [13384, 0]
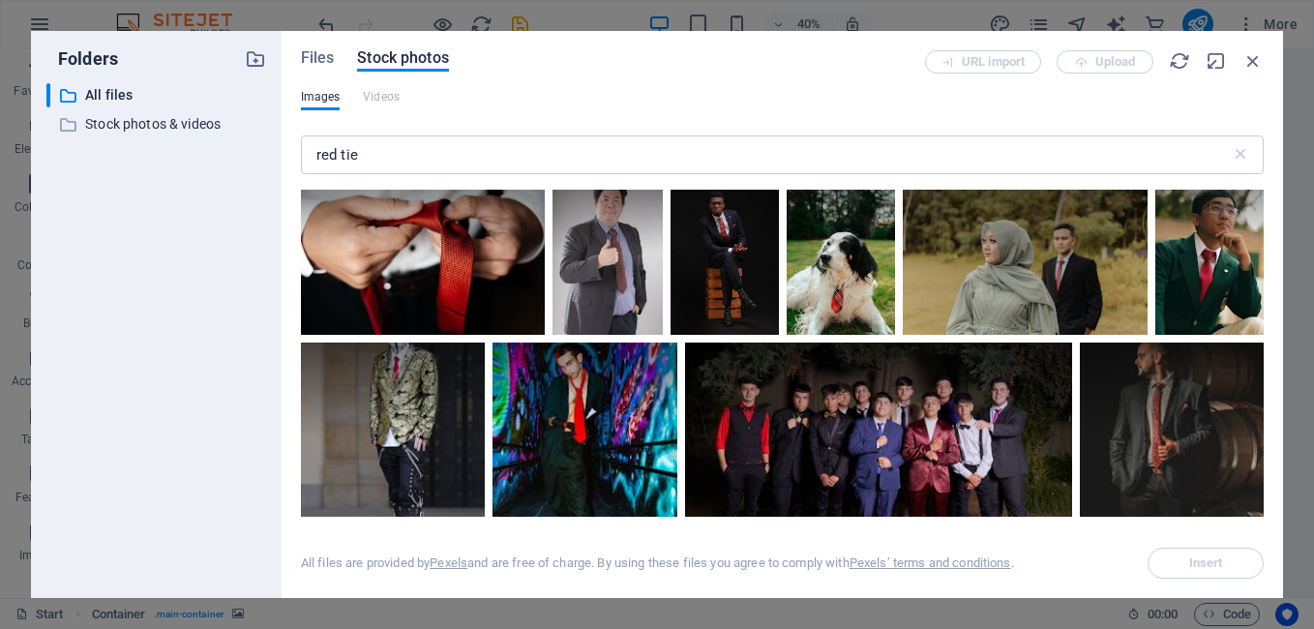
click at [1262, 521] on div "All files are provided by Pexels and are free of charge. By using these files y…" at bounding box center [782, 548] width 963 height 62
click at [336, 51] on div "Files Stock photos" at bounding box center [613, 60] width 624 height 21
click at [332, 55] on span "Files" at bounding box center [318, 57] width 34 height 23
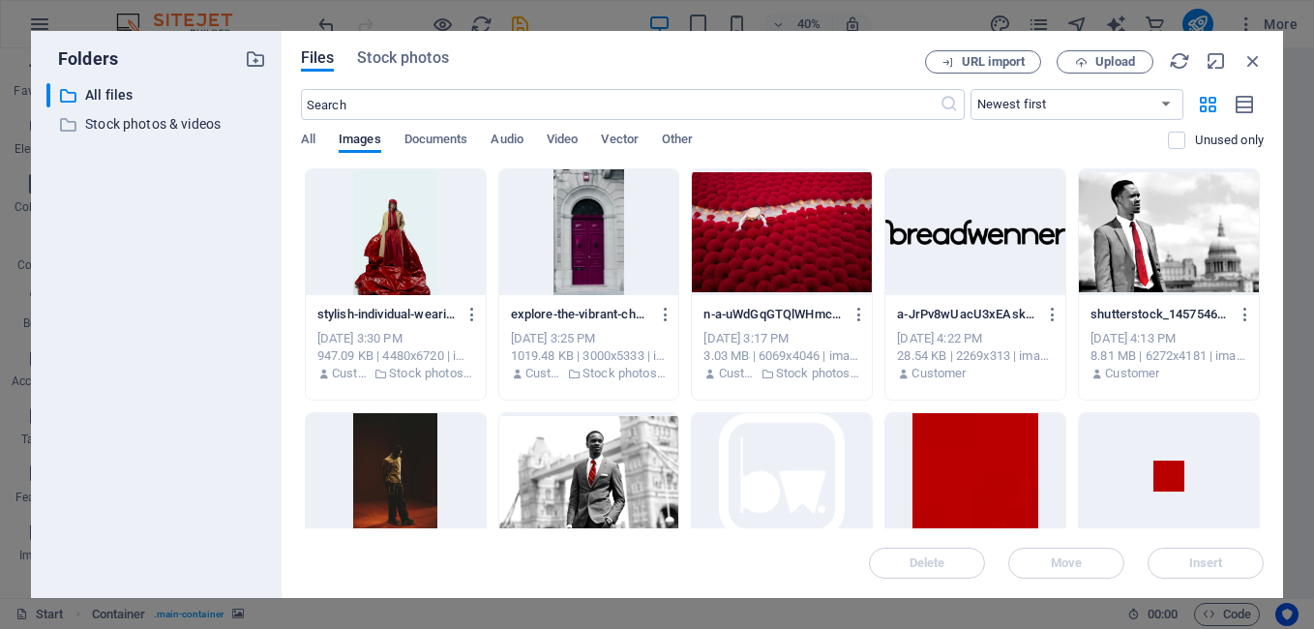
click at [613, 452] on div at bounding box center [589, 476] width 180 height 126
click at [1166, 569] on button "Insert" at bounding box center [1206, 563] width 116 height 31
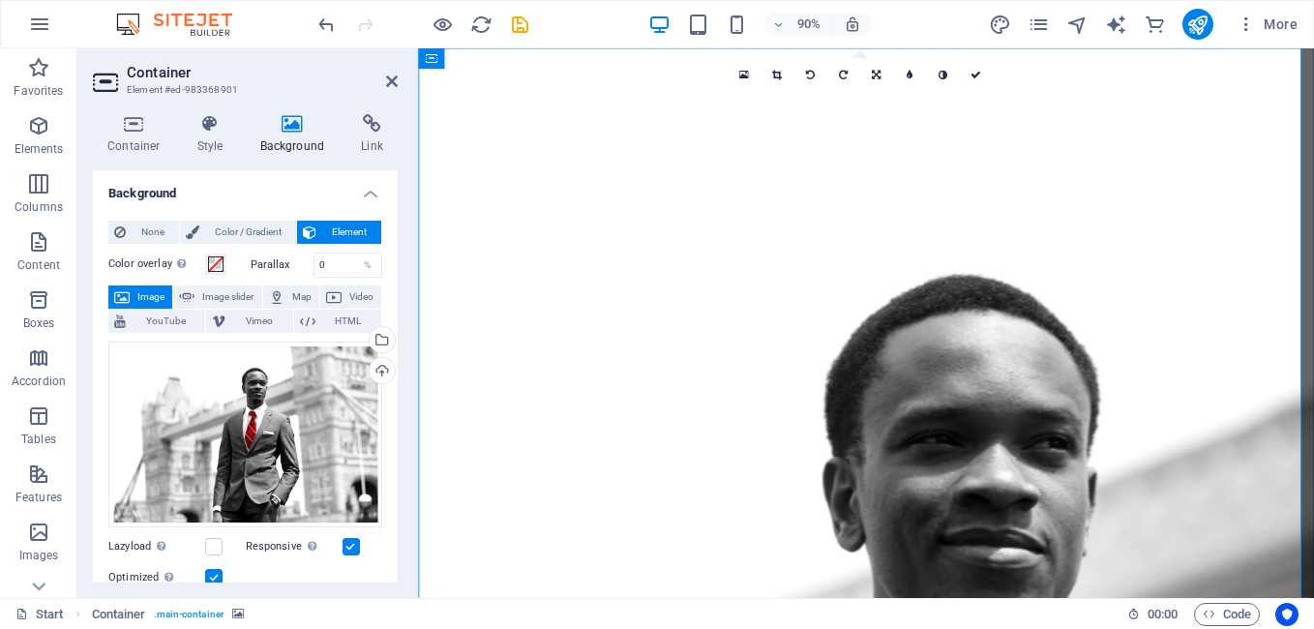
click at [351, 541] on label at bounding box center [351, 546] width 17 height 17
click at [0, 0] on input "Responsive Automatically load retina image and smartphone optimized sizes." at bounding box center [0, 0] width 0 height 0
click at [351, 541] on label at bounding box center [351, 546] width 17 height 17
click at [0, 0] on input "Responsive Automatically load retina image and smartphone optimized sizes." at bounding box center [0, 0] width 0 height 0
click at [520, 19] on icon "save" at bounding box center [520, 25] width 22 height 22
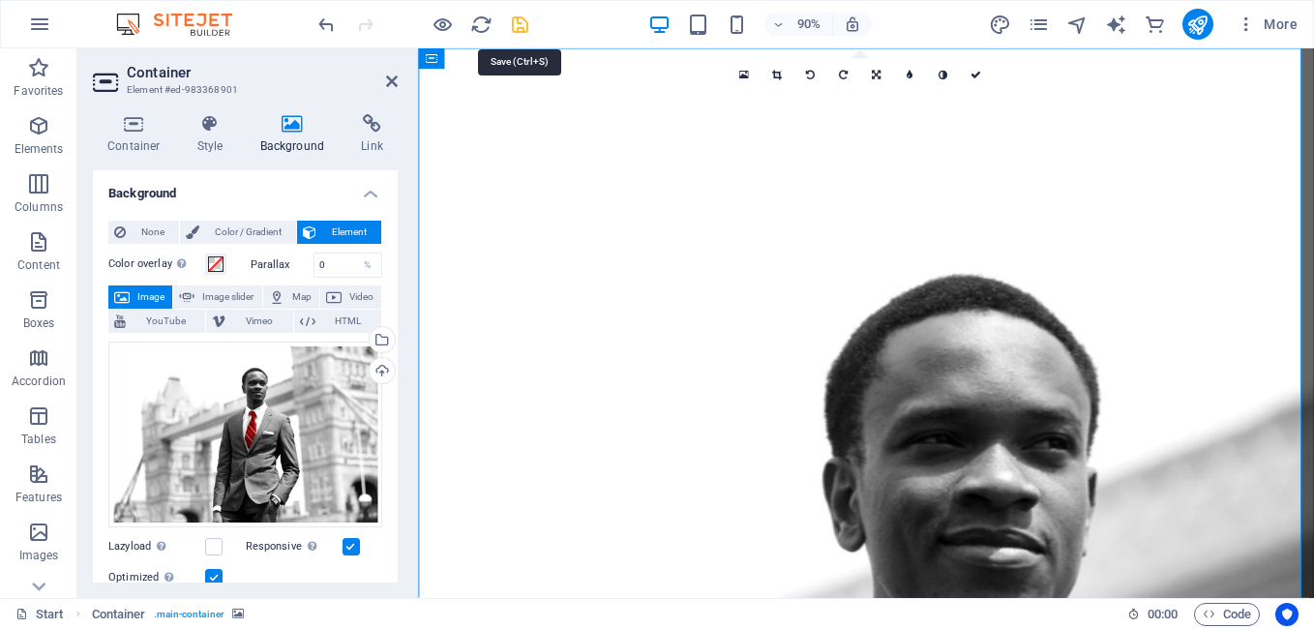
checkbox input "false"
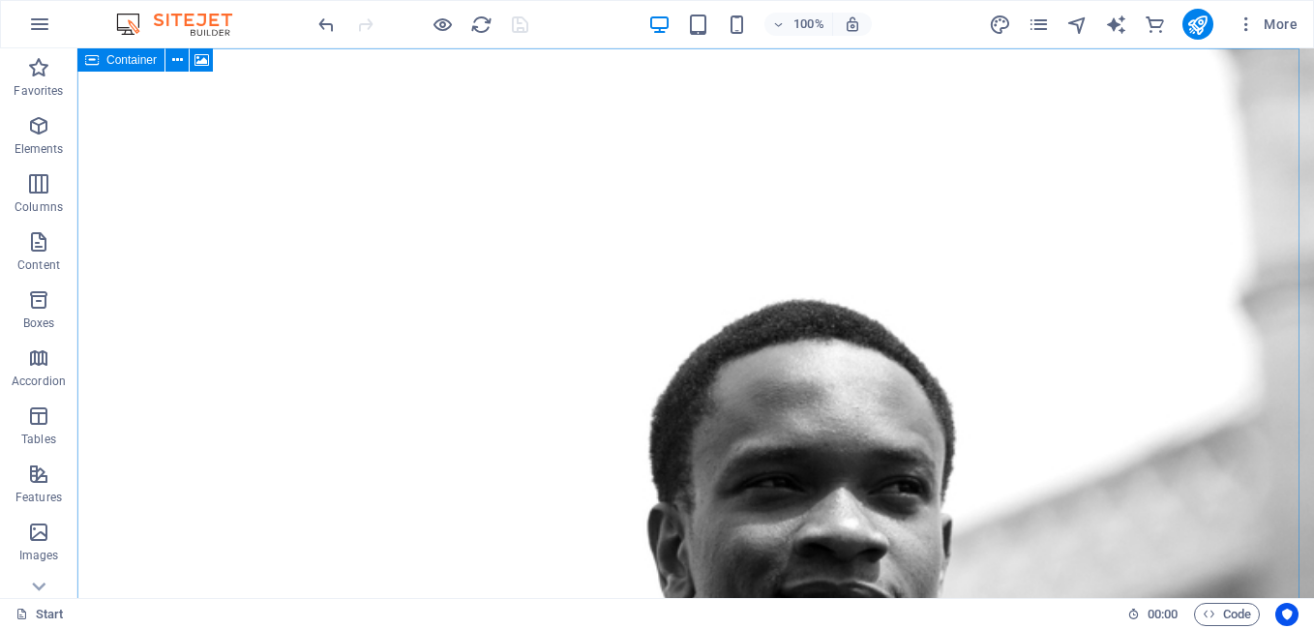
click at [96, 62] on icon at bounding box center [92, 59] width 14 height 23
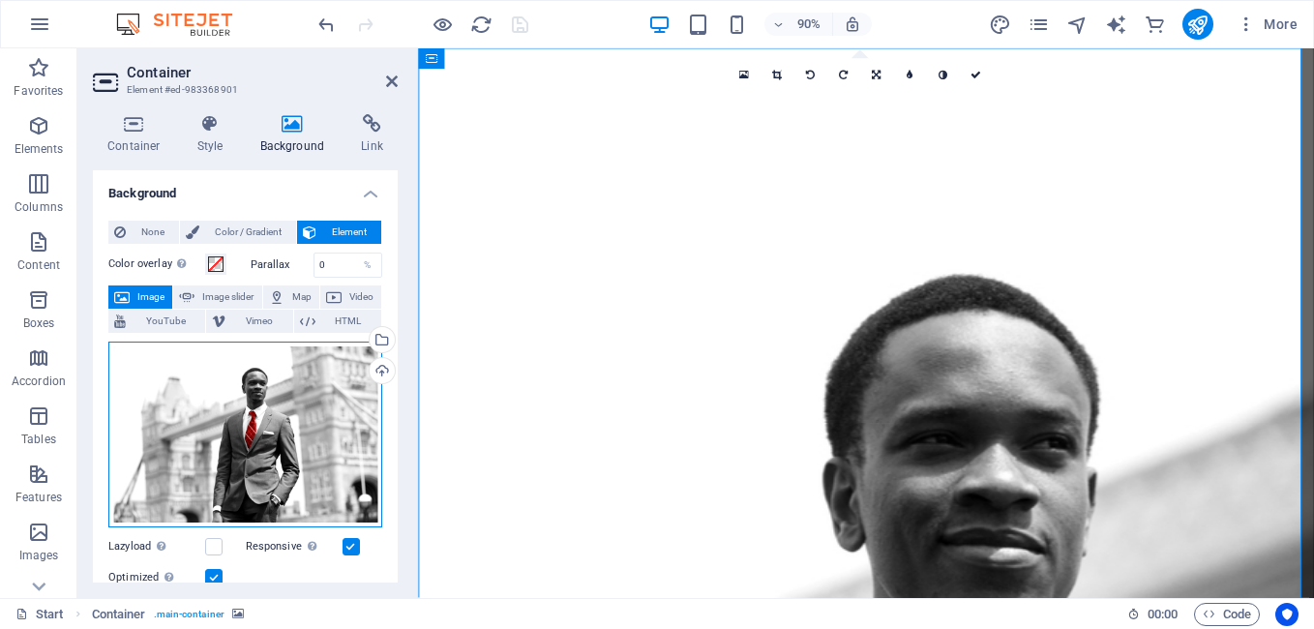
click at [257, 398] on div "Drag files here, click to choose files or select files from Files or our free s…" at bounding box center [245, 435] width 274 height 186
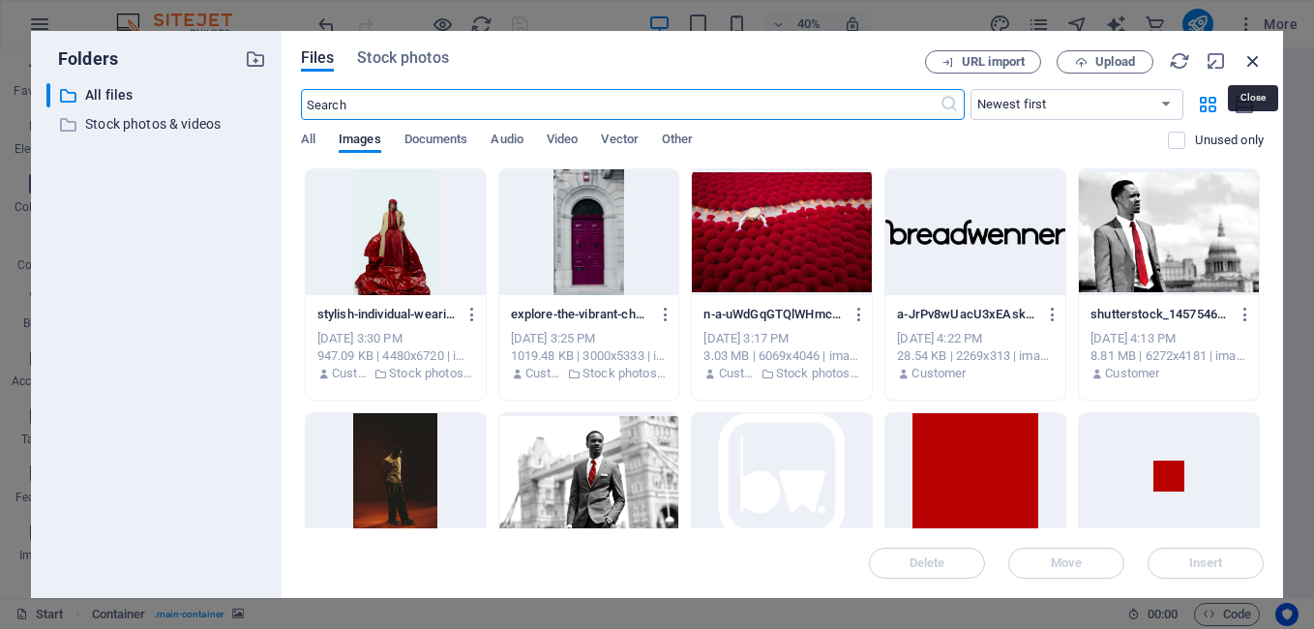
click at [1246, 67] on icon "button" at bounding box center [1252, 60] width 21 height 21
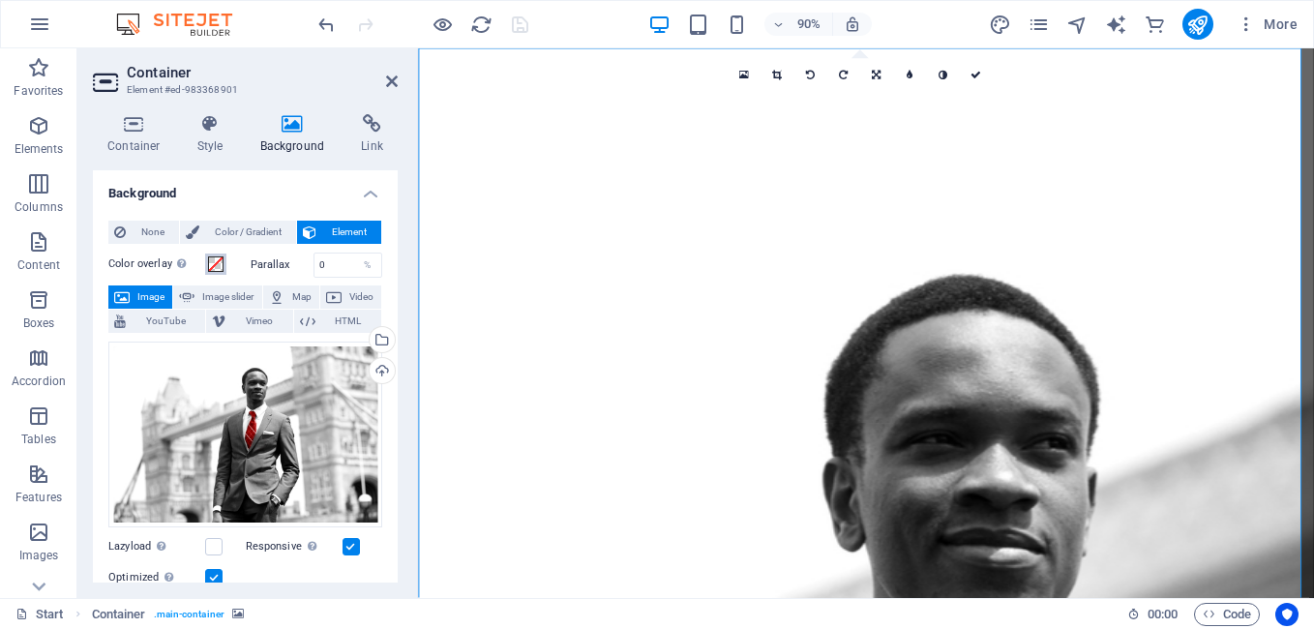
click at [215, 263] on span at bounding box center [215, 263] width 15 height 15
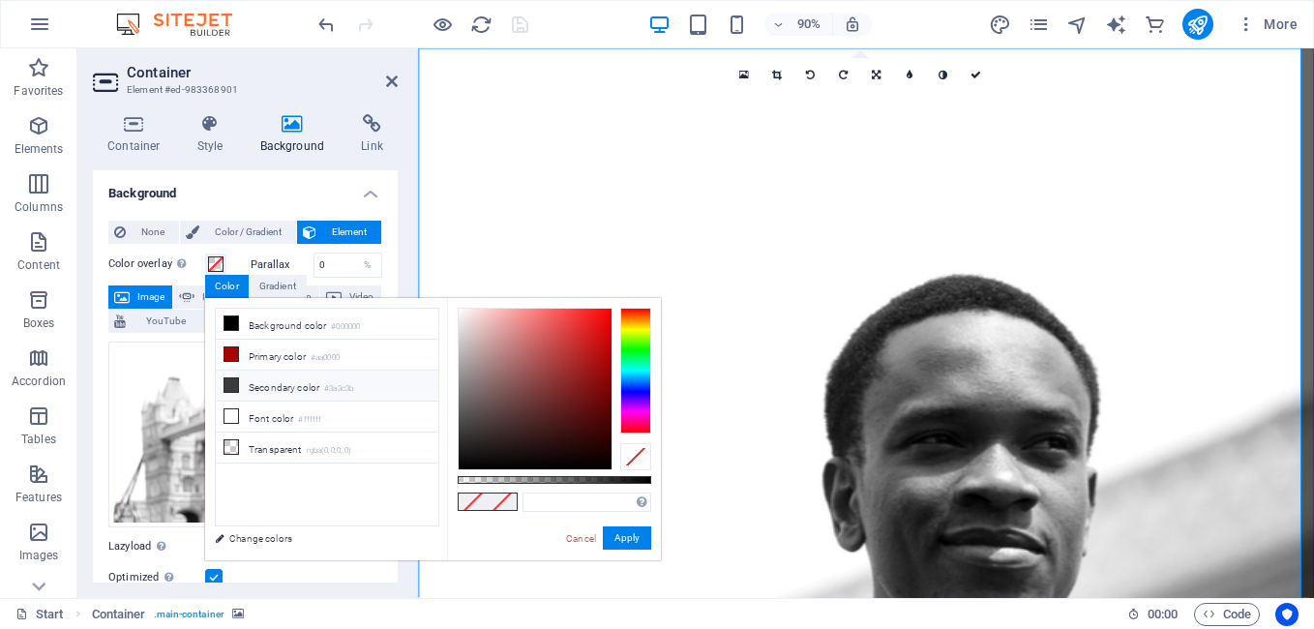
click at [308, 383] on li "Secondary color #3a3c3b" at bounding box center [327, 386] width 223 height 31
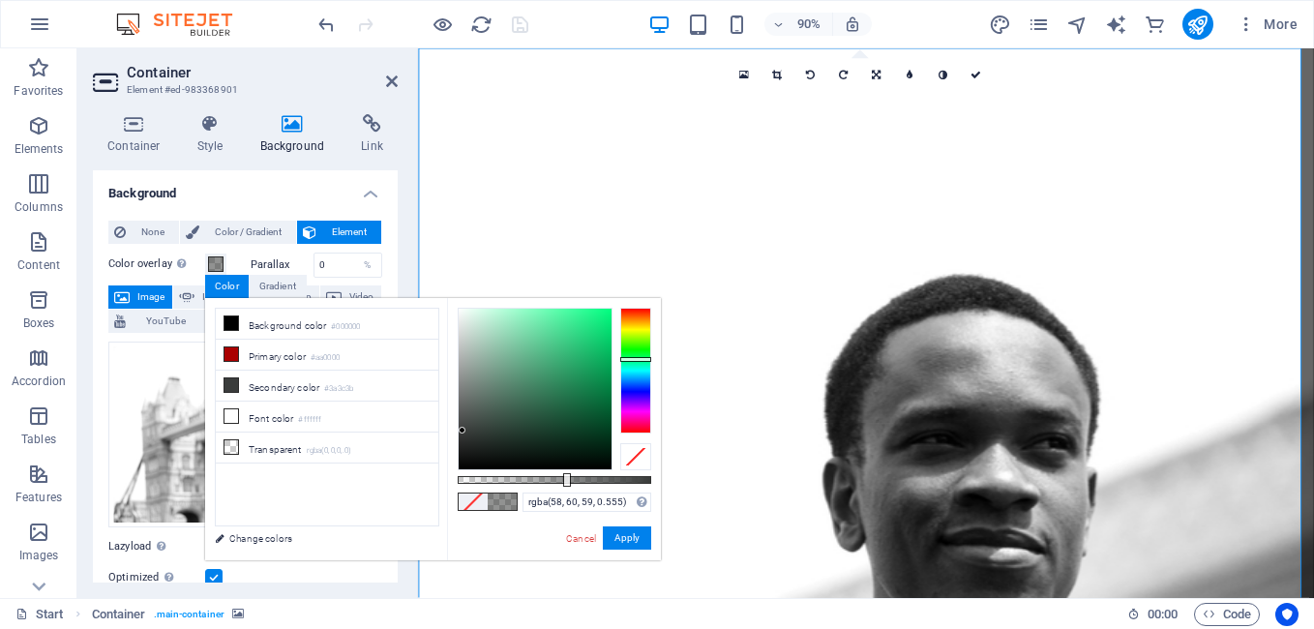
click at [565, 476] on div at bounding box center [555, 480] width 194 height 8
click at [540, 478] on div at bounding box center [555, 480] width 194 height 8
click at [494, 481] on div at bounding box center [555, 480] width 194 height 8
click at [485, 481] on div at bounding box center [555, 480] width 194 height 8
click at [472, 481] on div at bounding box center [555, 480] width 194 height 8
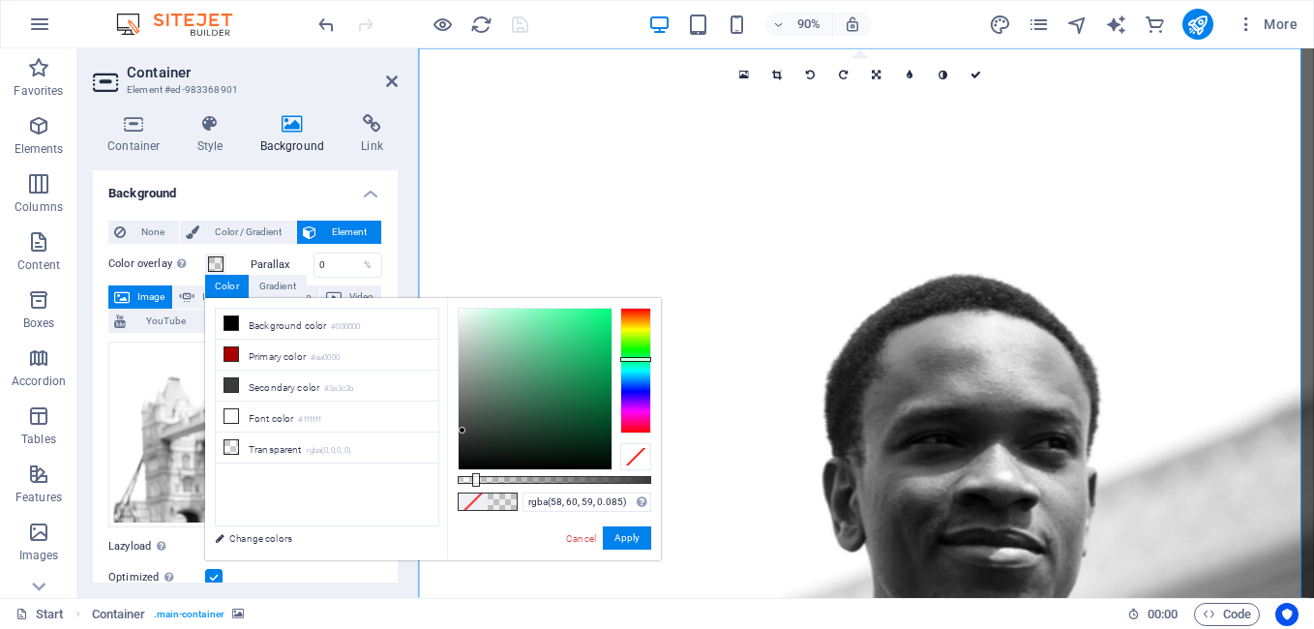
click at [474, 480] on div at bounding box center [476, 480] width 8 height 14
type input "rgba(58, 60, 59, 0.095)"
click at [476, 480] on div at bounding box center [478, 480] width 8 height 14
click at [636, 538] on button "Apply" at bounding box center [627, 537] width 48 height 23
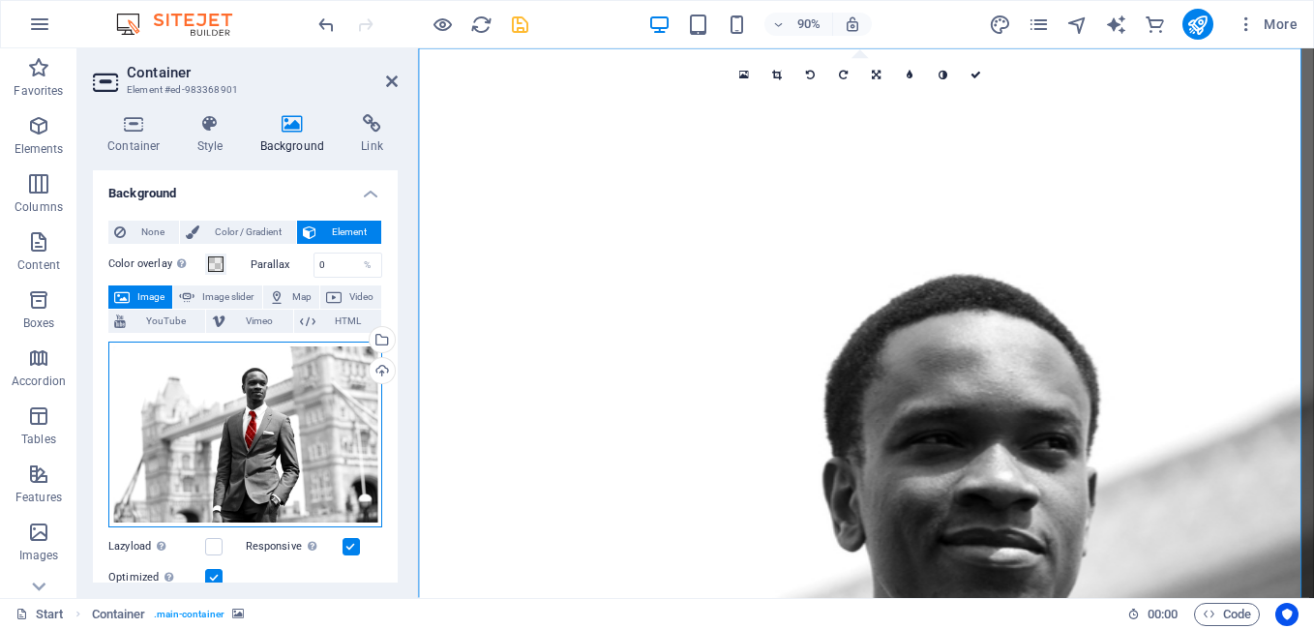
click at [354, 416] on div "Drag files here, click to choose files or select files from Files or our free s…" at bounding box center [245, 435] width 274 height 186
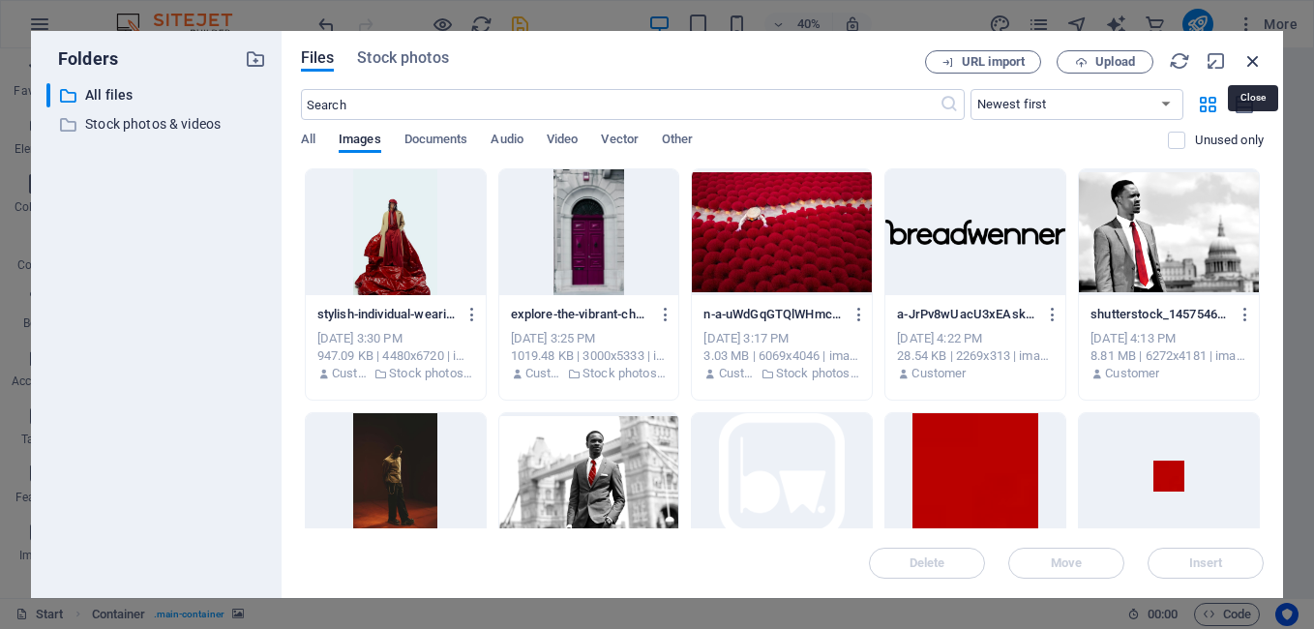
click at [1249, 61] on icon "button" at bounding box center [1252, 60] width 21 height 21
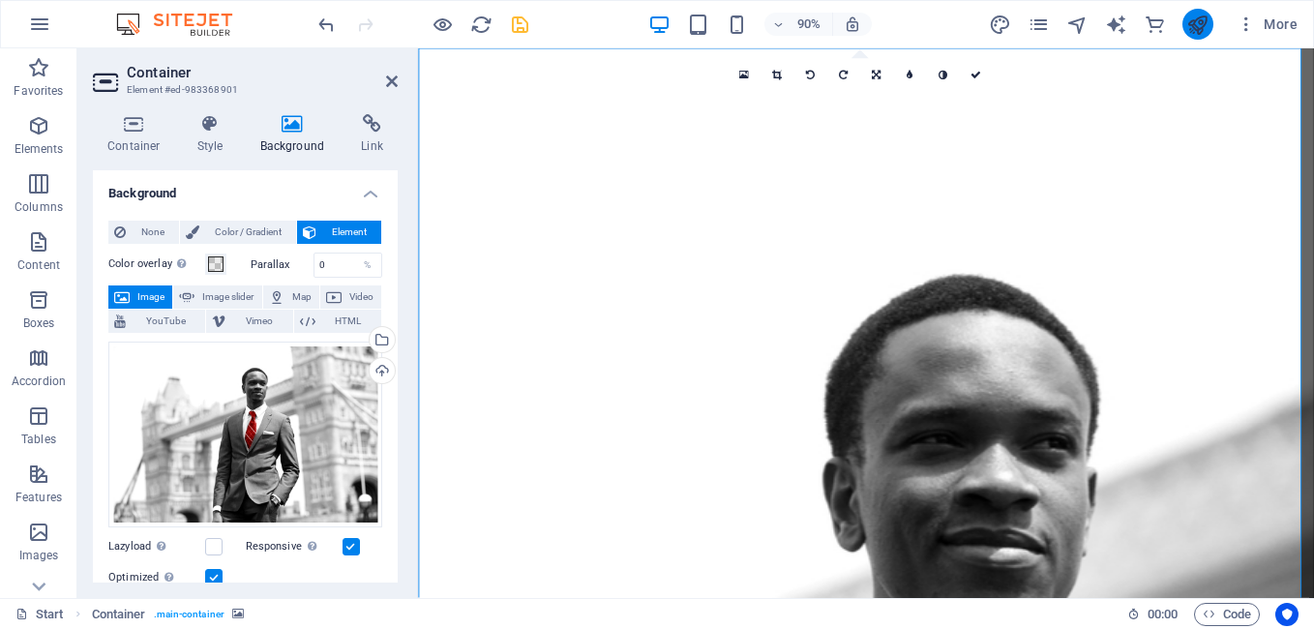
click at [1184, 21] on button "publish" at bounding box center [1197, 24] width 31 height 31
checkbox input "false"
